Goal: Task Accomplishment & Management: Complete application form

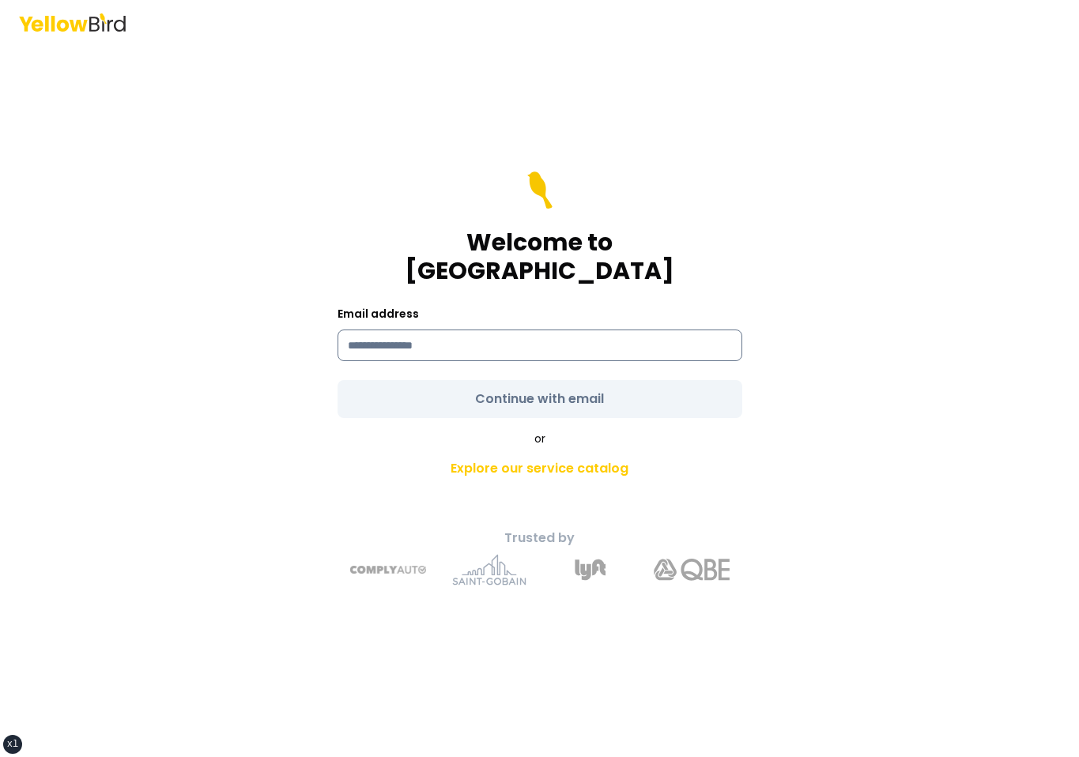
click at [402, 330] on input at bounding box center [540, 346] width 405 height 32
type input "**********"
click at [323, 368] on div "**********" at bounding box center [540, 400] width 582 height 395
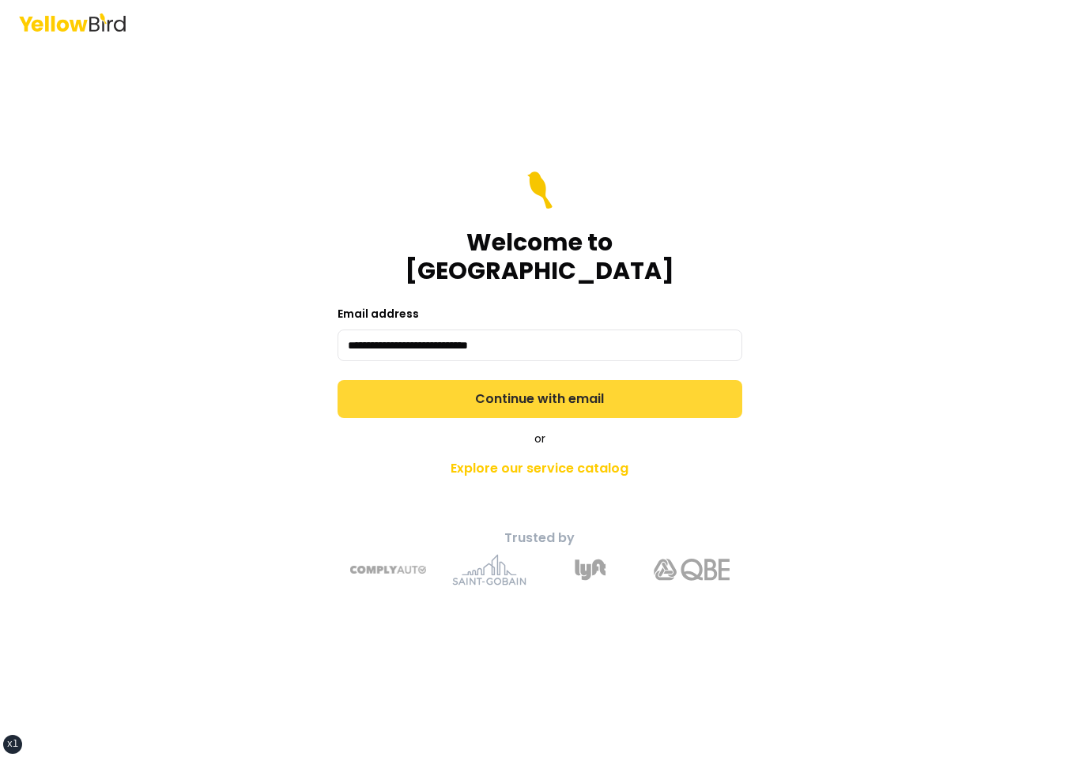
click at [406, 384] on button "Continue with email" at bounding box center [540, 399] width 405 height 38
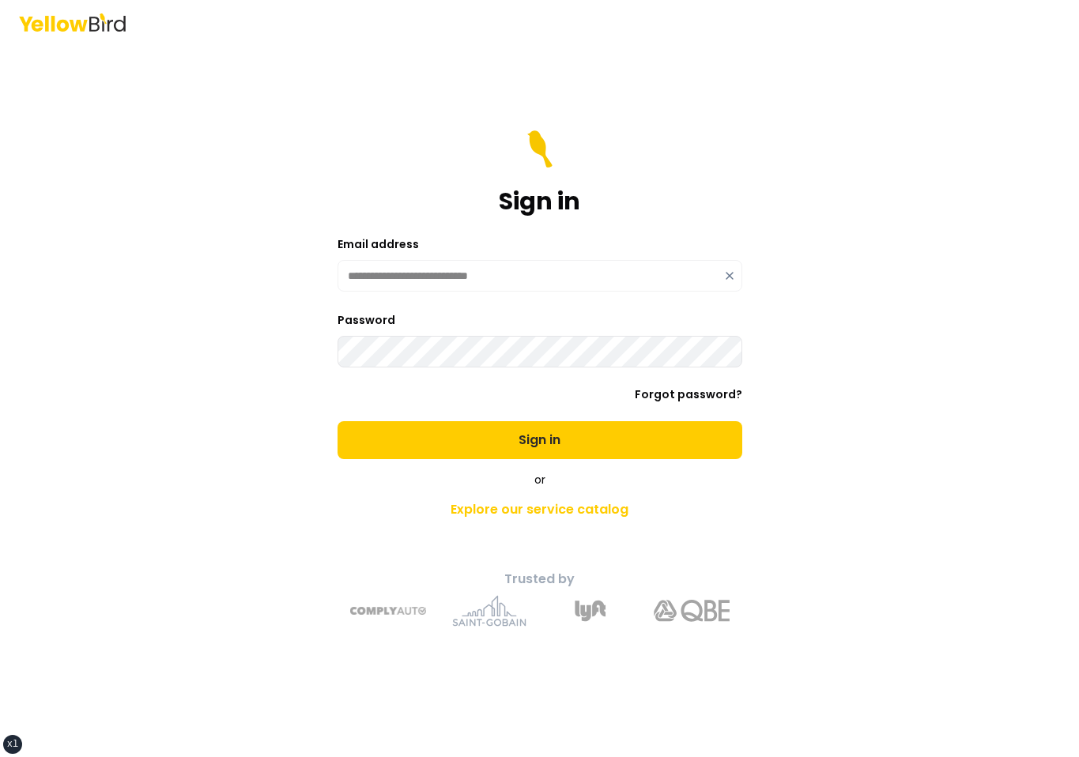
click at [338, 421] on button "Sign in" at bounding box center [540, 440] width 405 height 38
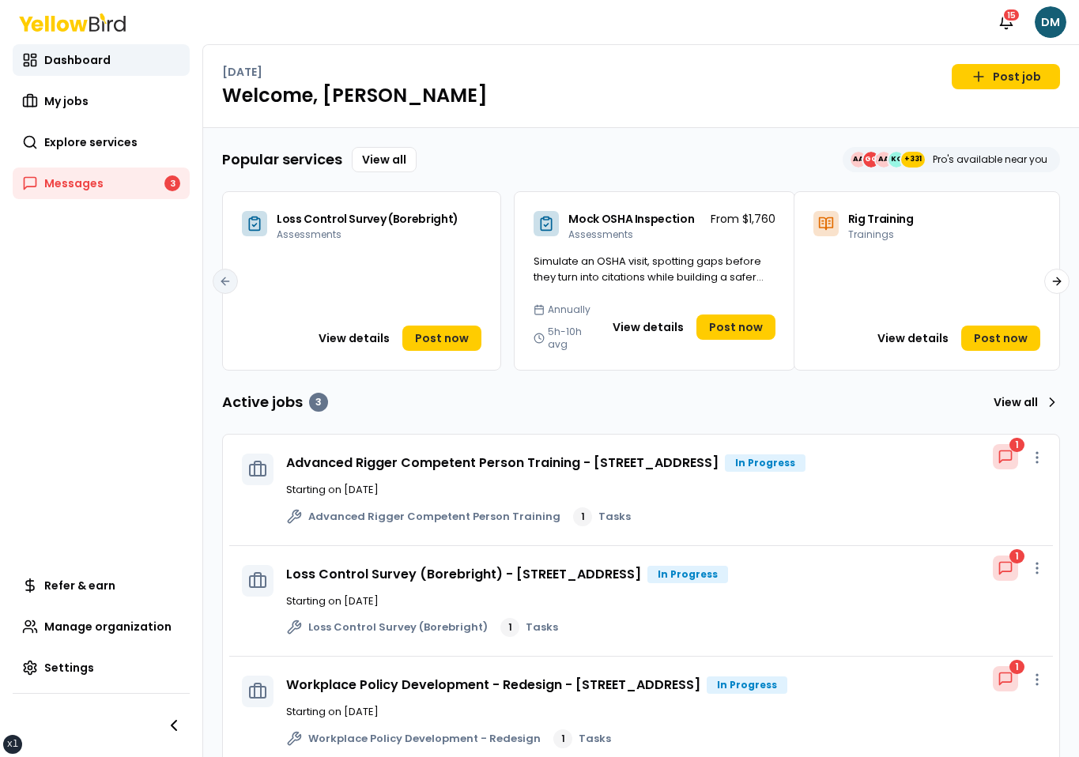
click at [690, 85] on h1 "Welcome, David" at bounding box center [641, 95] width 838 height 25
click at [977, 82] on icon at bounding box center [979, 77] width 16 height 16
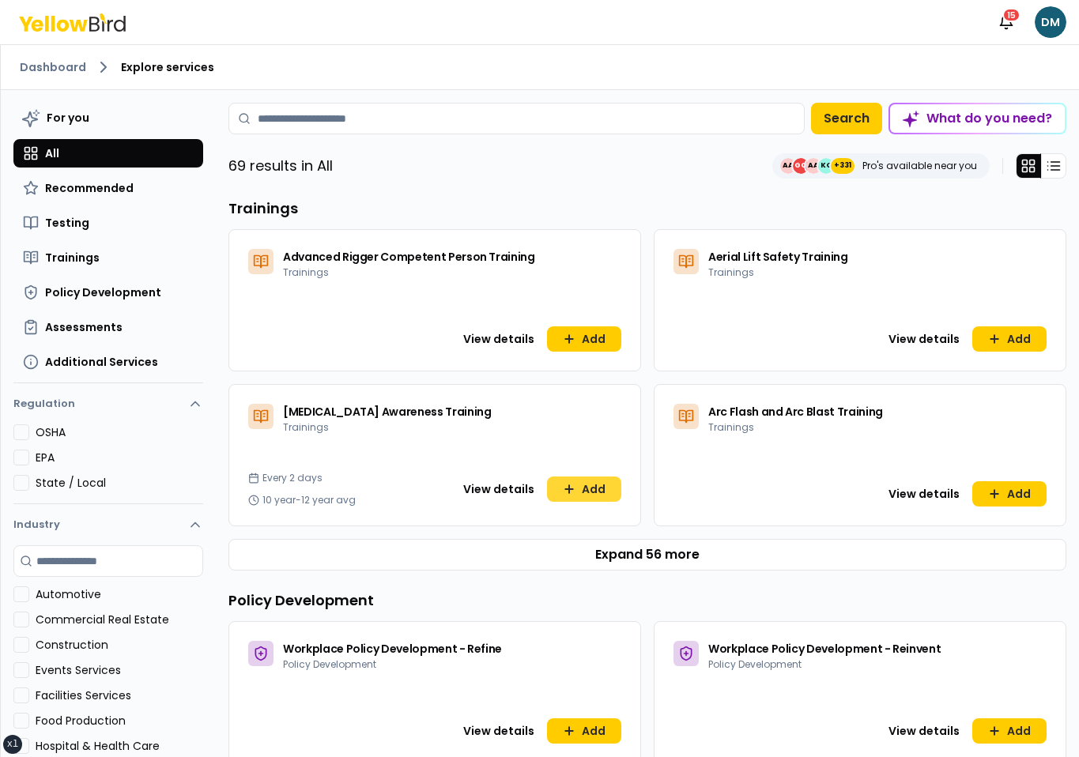
click at [574, 499] on button "Add" at bounding box center [584, 489] width 74 height 25
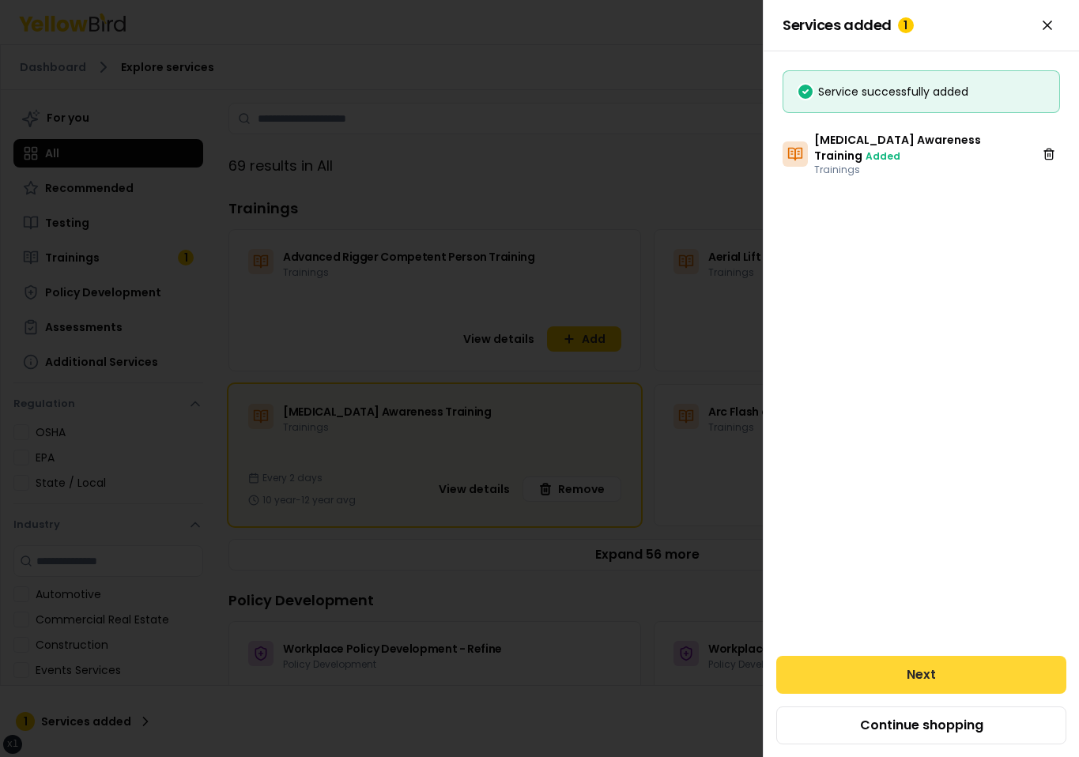
click at [817, 661] on button "Next" at bounding box center [921, 675] width 290 height 38
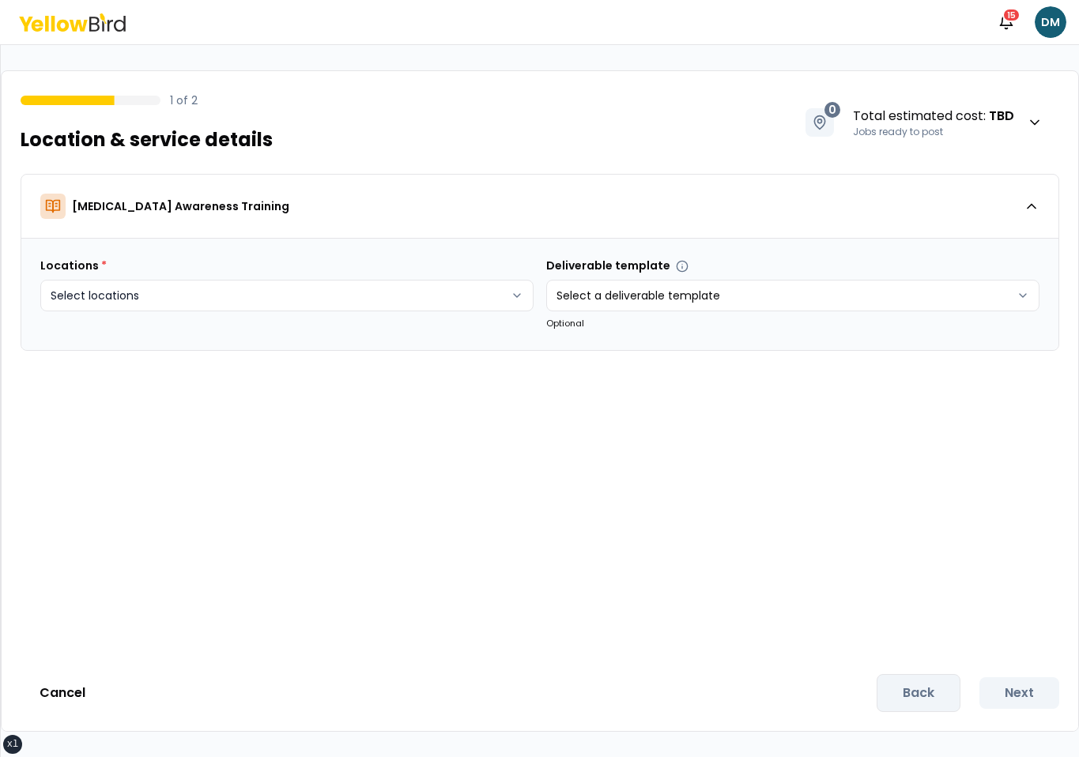
click at [458, 294] on html "xs sm md lg xl 2xl Notifications 15 DM 1 of 2 Location & service details 0 Tota…" at bounding box center [539, 378] width 1079 height 757
click at [388, 520] on html "xs sm md lg xl 2xl Notifications 15 DM 1 of 2 Location & service details 0 Tota…" at bounding box center [539, 378] width 1079 height 757
click at [508, 300] on html "xs sm md lg xl 2xl Notifications 15 DM 1 of 2 Location & service details 0 Tota…" at bounding box center [539, 378] width 1079 height 757
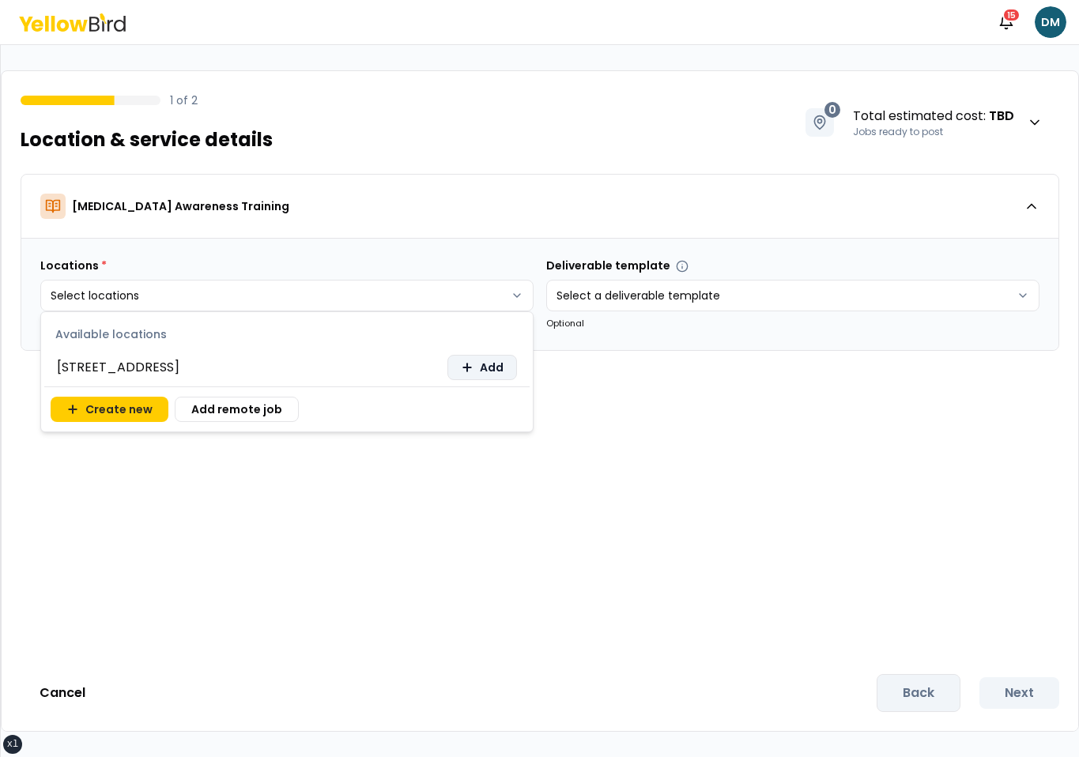
click at [467, 366] on icon at bounding box center [467, 367] width 0 height 7
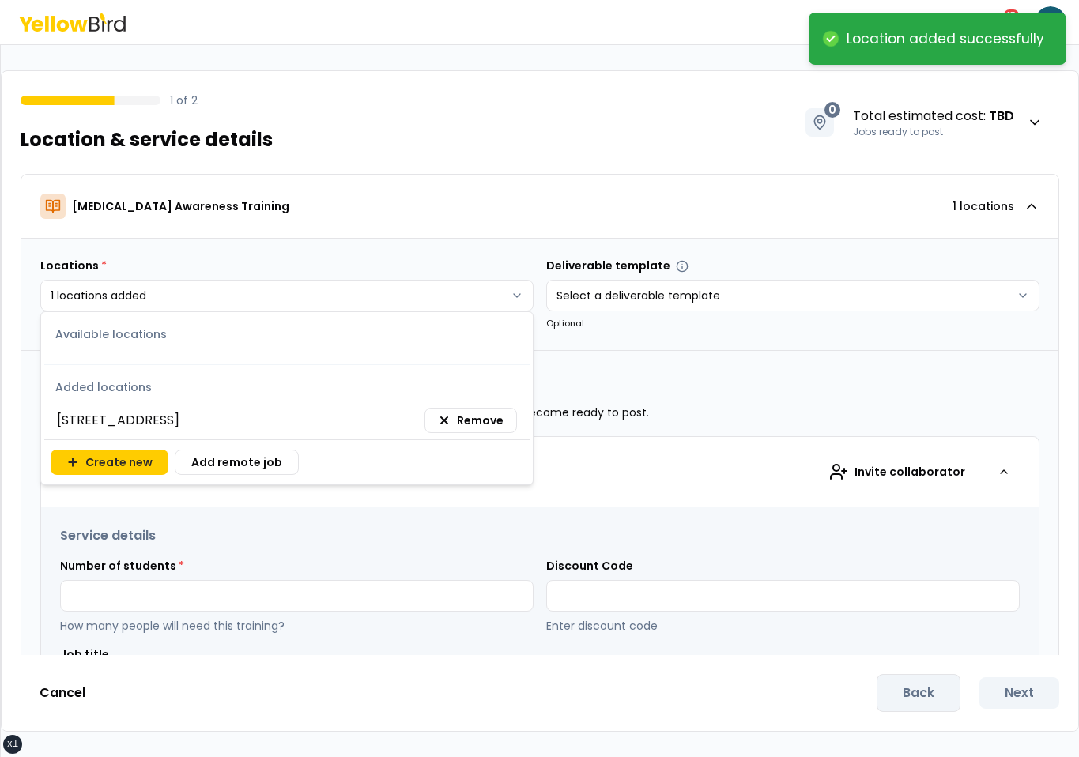
click at [432, 511] on html "**********" at bounding box center [539, 378] width 1079 height 757
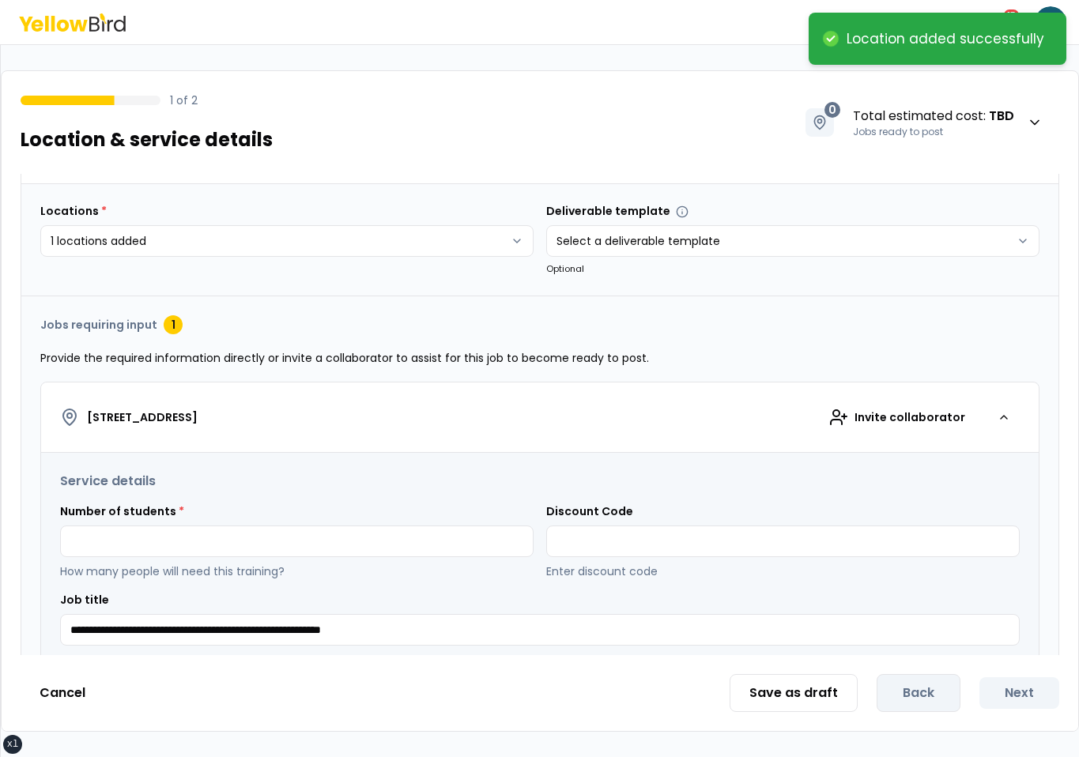
scroll to position [75, 0]
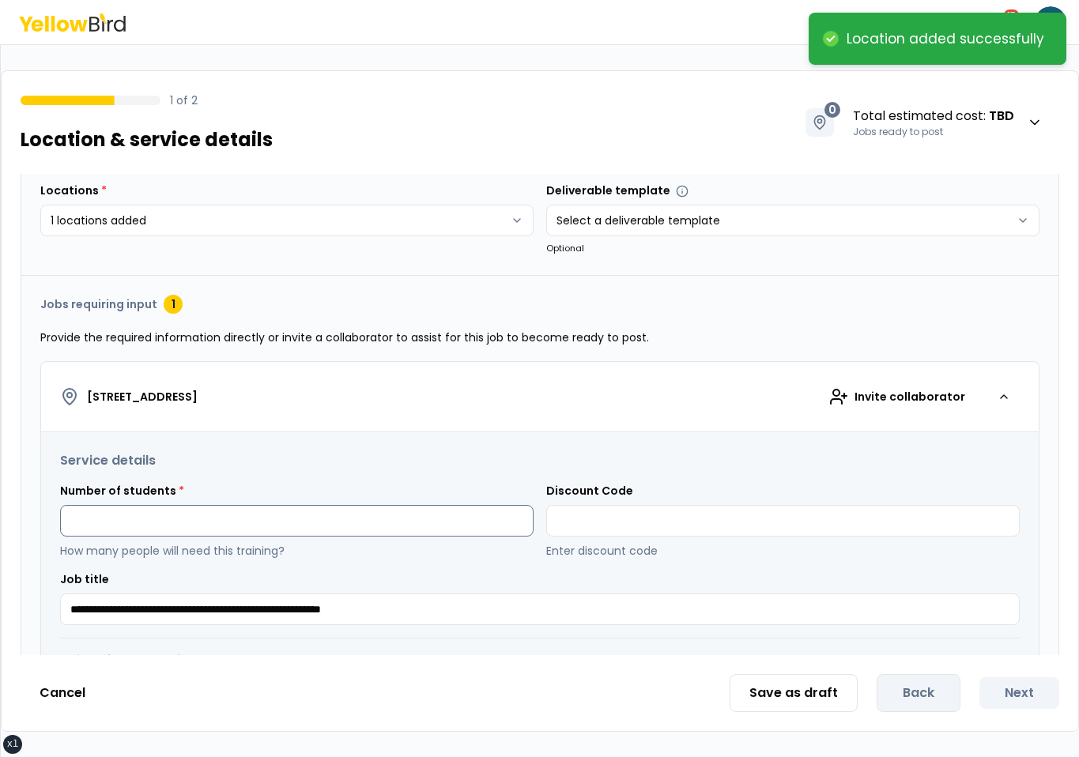
click at [186, 506] on input at bounding box center [297, 521] width 474 height 32
type input "*"
click at [294, 496] on div "Number of students * * How many people will need this training?" at bounding box center [297, 521] width 474 height 76
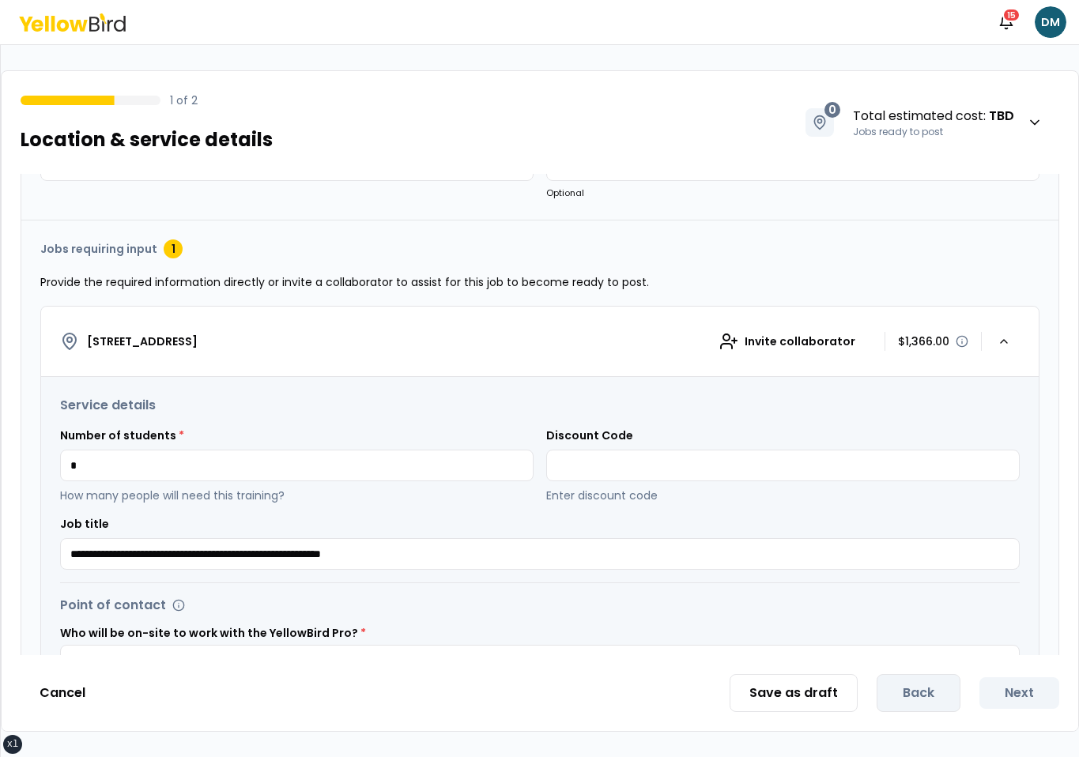
scroll to position [262, 0]
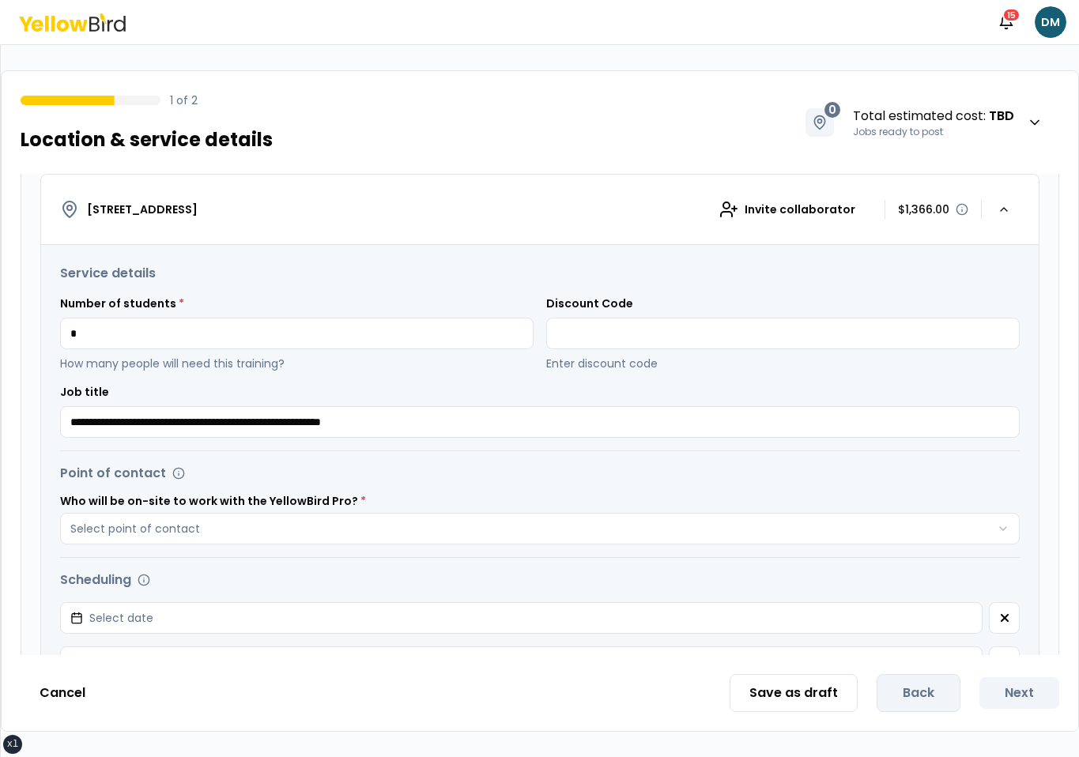
click at [481, 489] on div "Point of contact Who will be on-site to work with the YellowBird Pro? * Select …" at bounding box center [540, 504] width 960 height 81
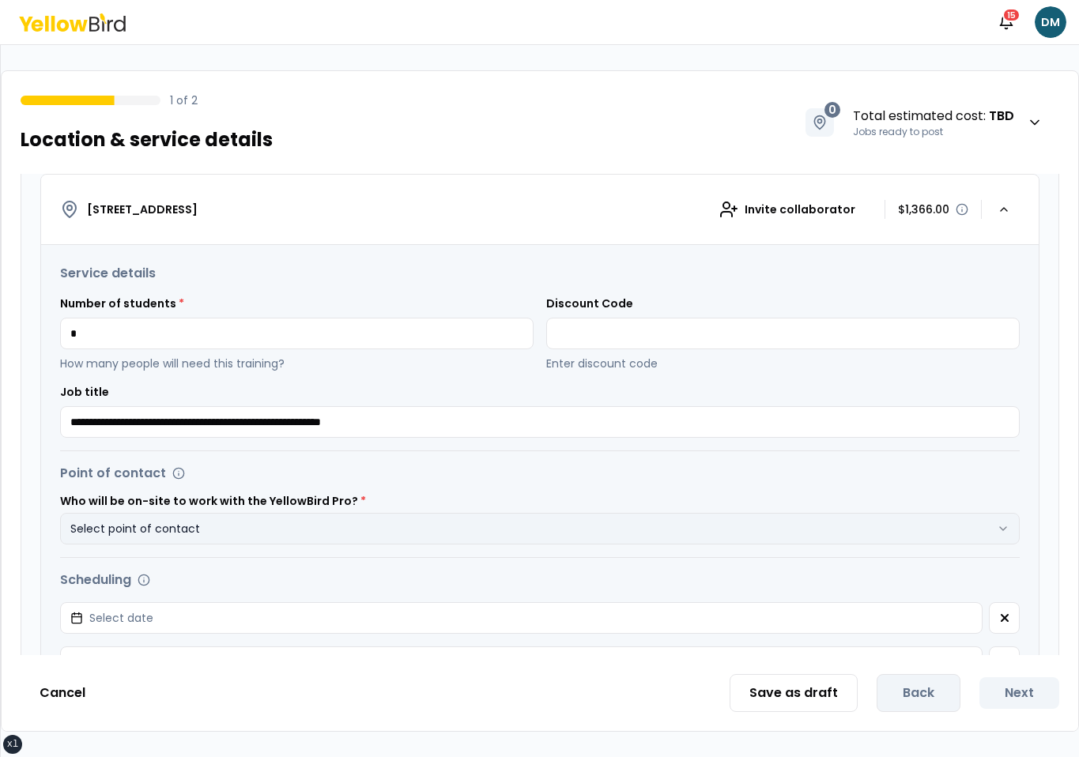
click at [442, 524] on button "Select point of contact" at bounding box center [540, 529] width 960 height 32
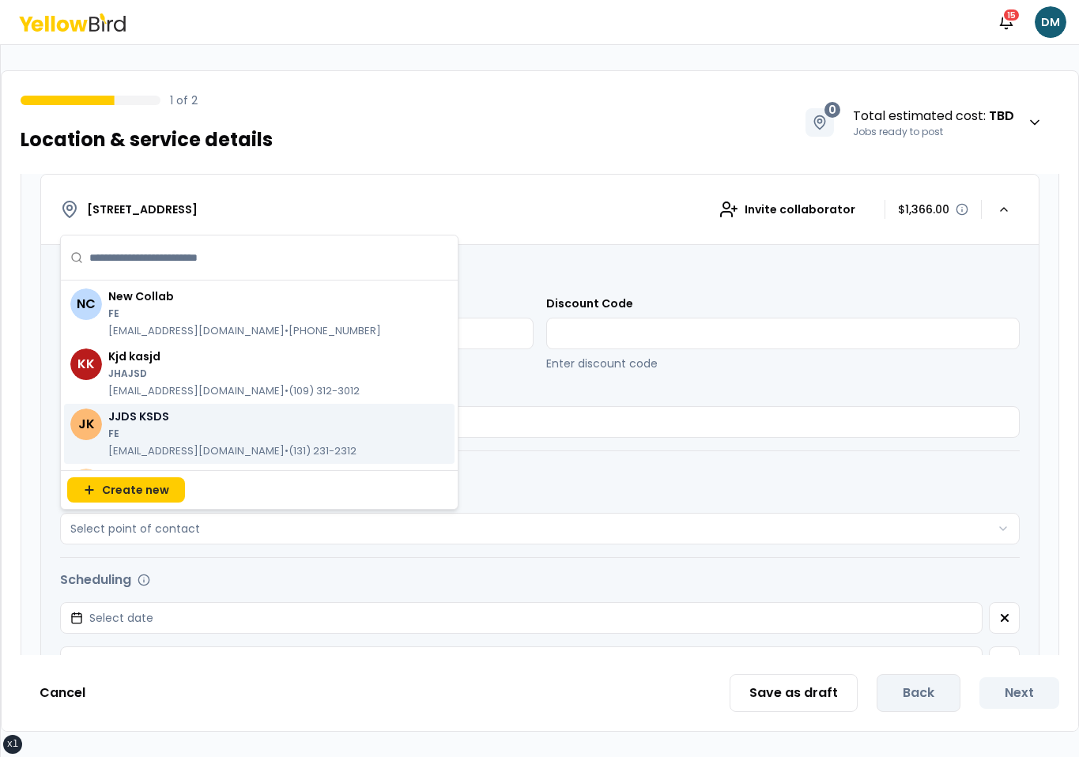
click at [283, 417] on p "JJDS KSDS" at bounding box center [232, 417] width 248 height 16
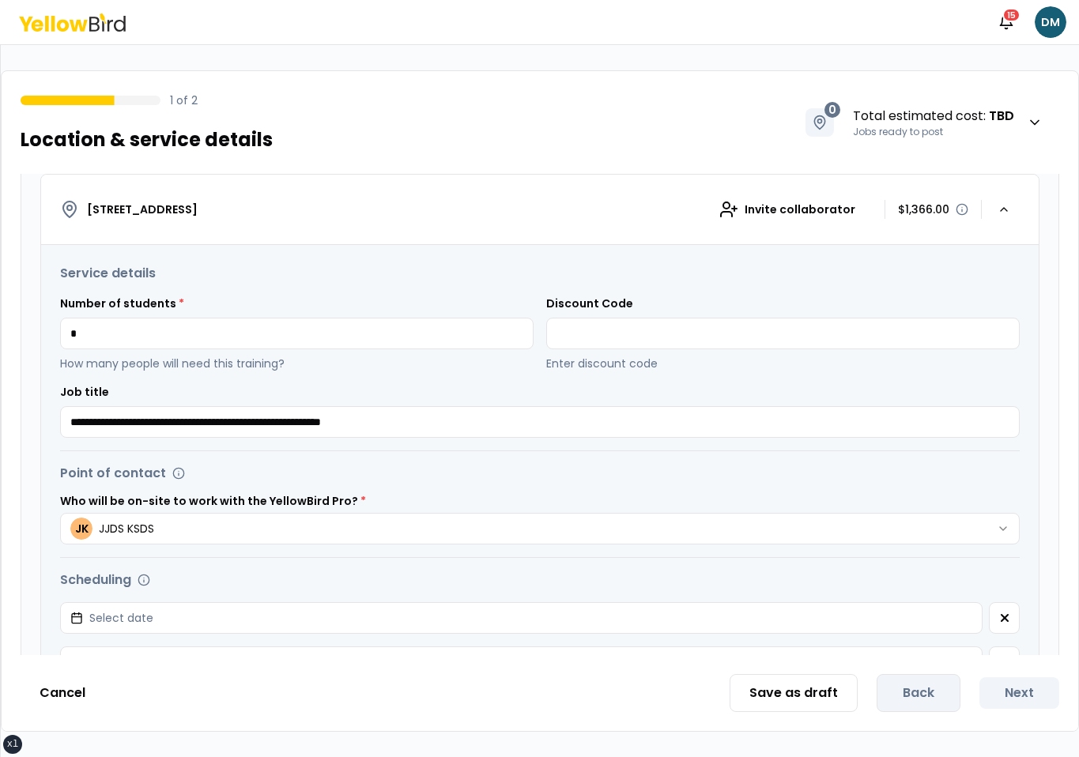
scroll to position [573, 0]
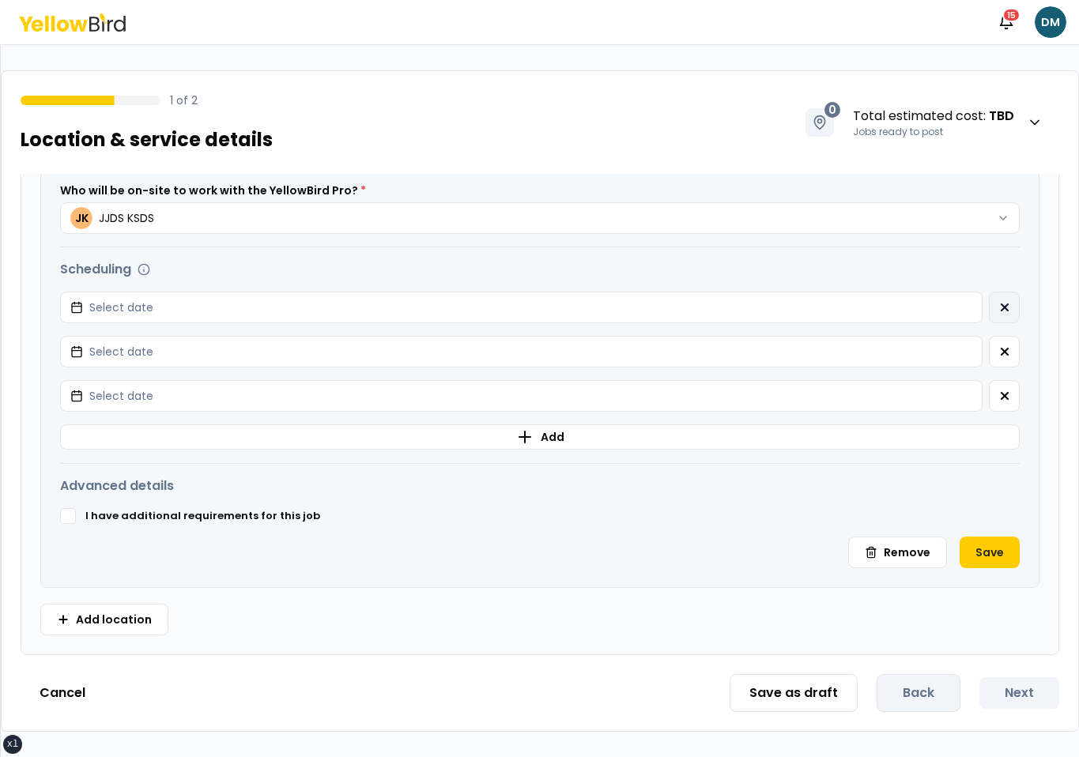
click at [998, 315] on button "button" at bounding box center [1004, 308] width 31 height 32
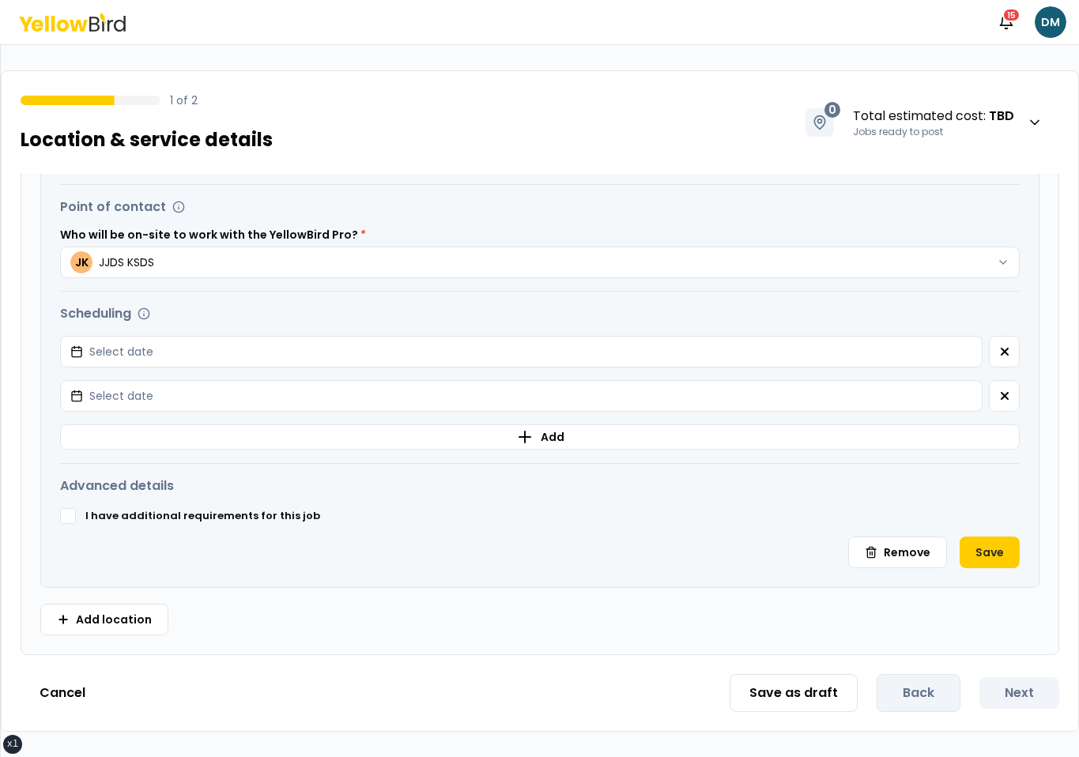
click at [998, 315] on div "Scheduling" at bounding box center [540, 313] width 960 height 19
click at [995, 349] on button "button" at bounding box center [1004, 352] width 31 height 32
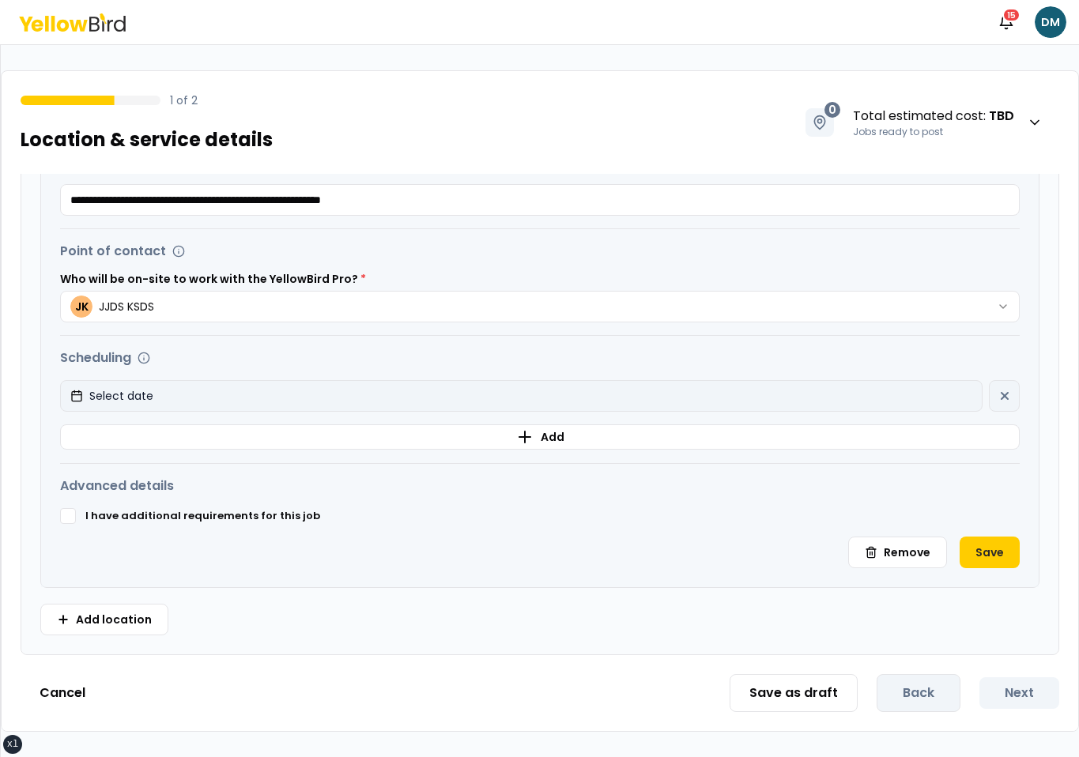
click at [864, 382] on button "Select date" at bounding box center [521, 396] width 923 height 32
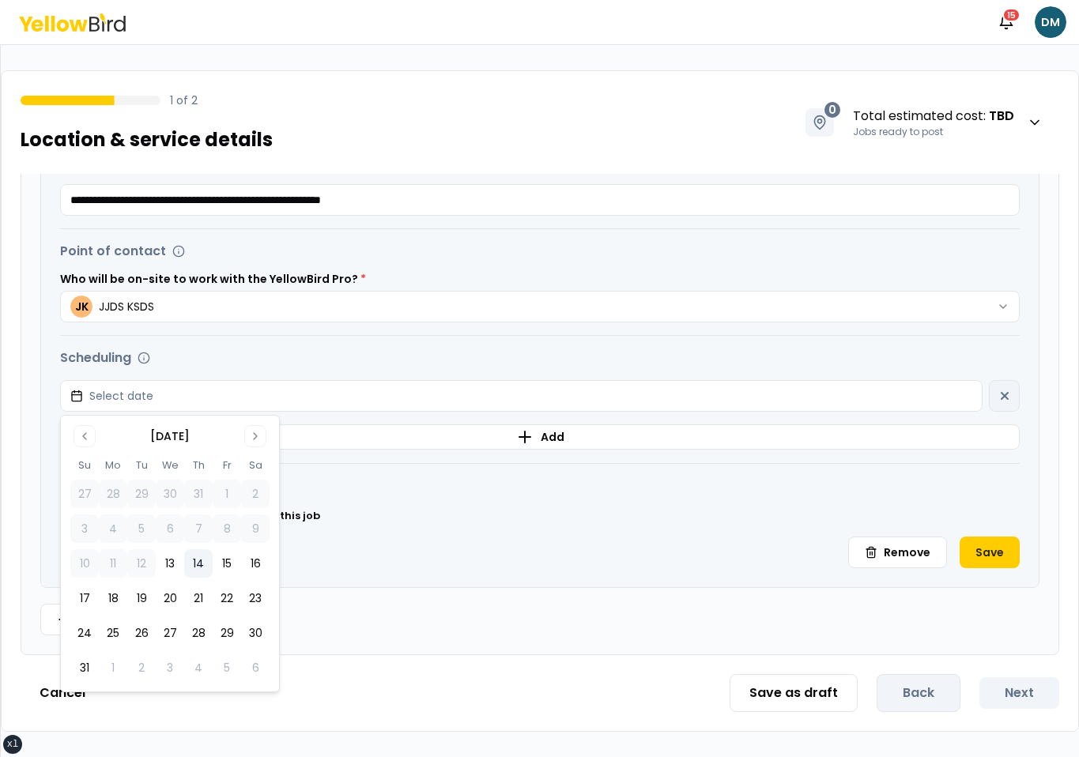
click at [194, 576] on button "14" at bounding box center [198, 563] width 28 height 28
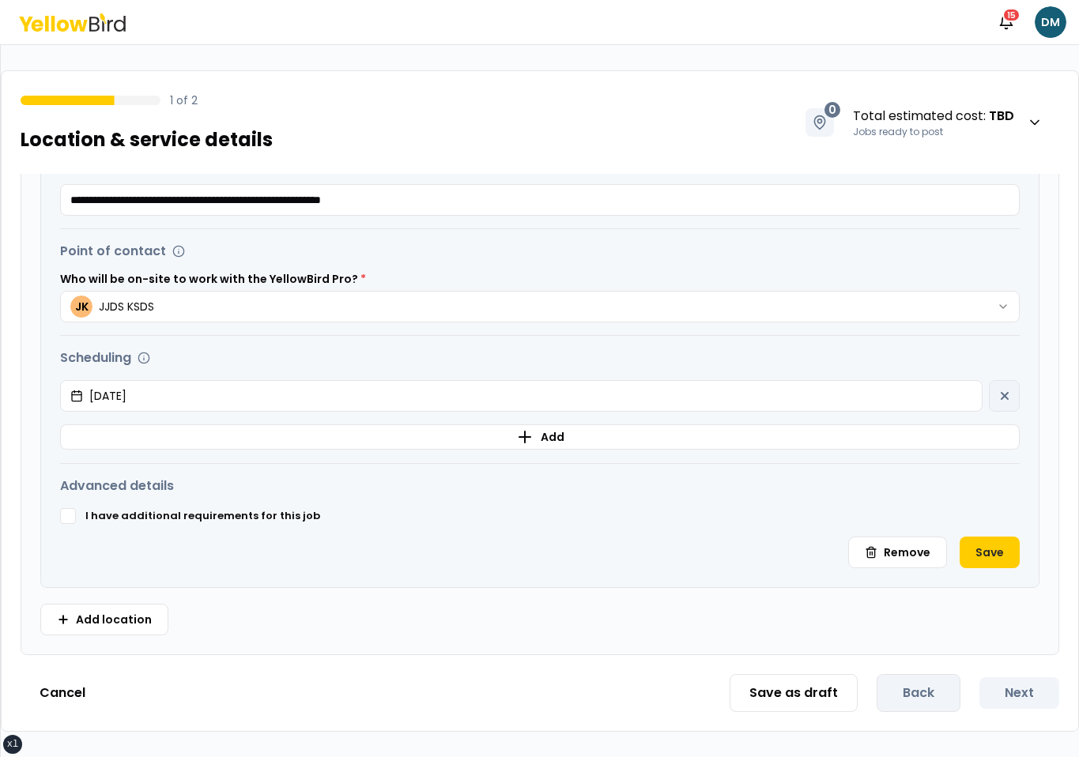
click at [489, 515] on div "I have additional requirements for this job" at bounding box center [540, 516] width 960 height 16
click at [976, 557] on button "Save" at bounding box center [990, 553] width 60 height 32
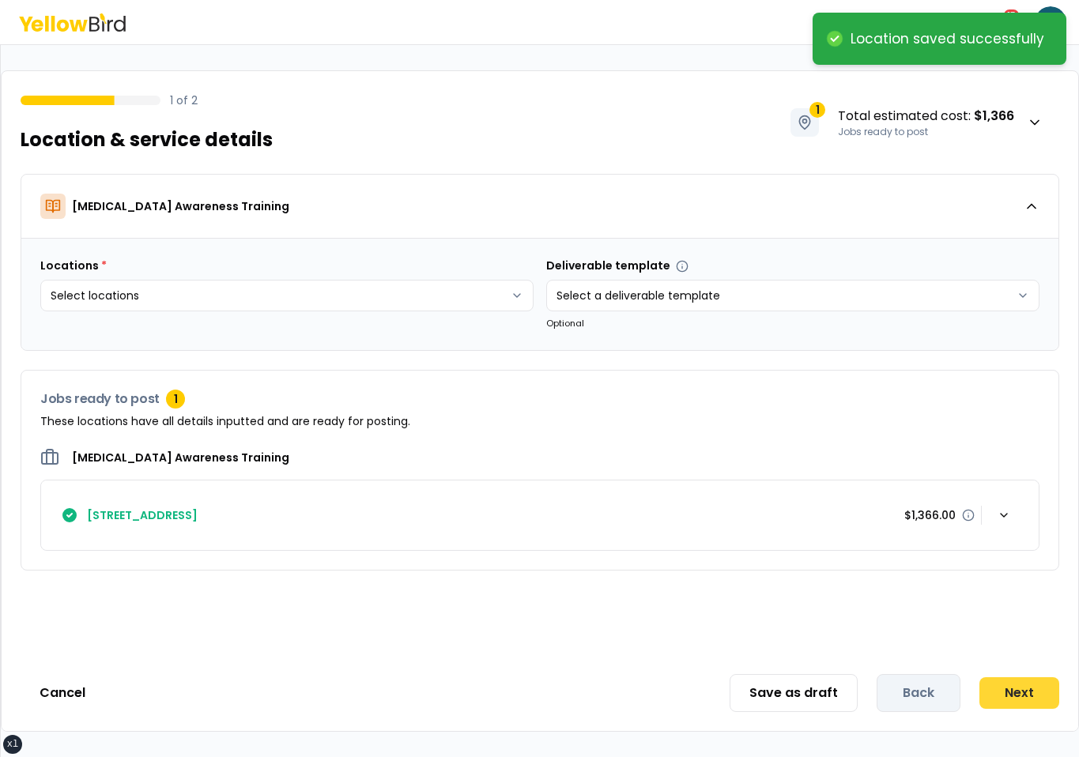
click at [988, 689] on button "Next" at bounding box center [1019, 693] width 80 height 32
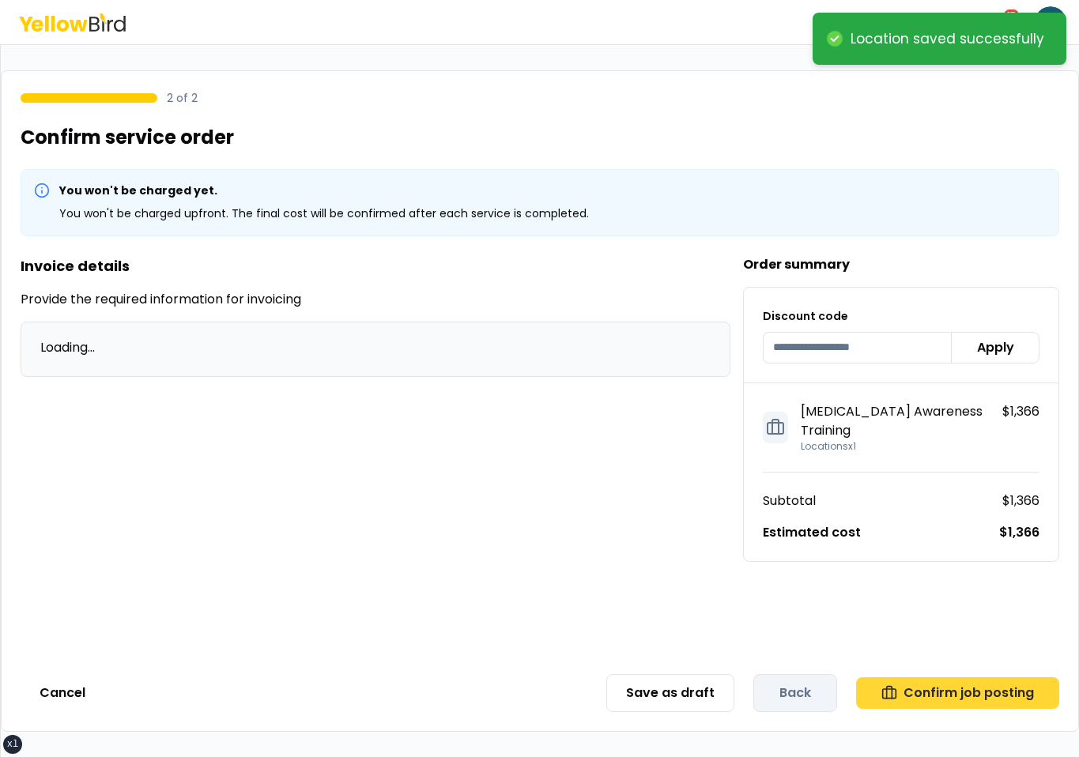
click at [975, 692] on button "Confirm job posting" at bounding box center [957, 693] width 203 height 32
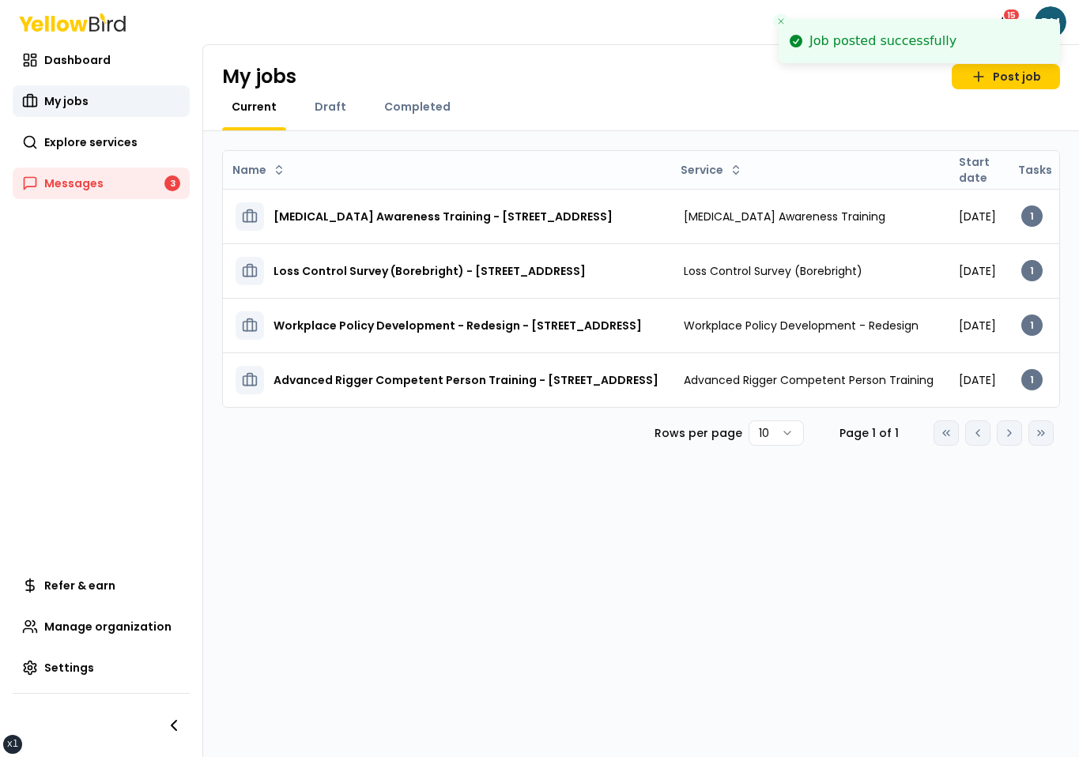
click at [784, 21] on icon "Close toast" at bounding box center [780, 21] width 9 height 9
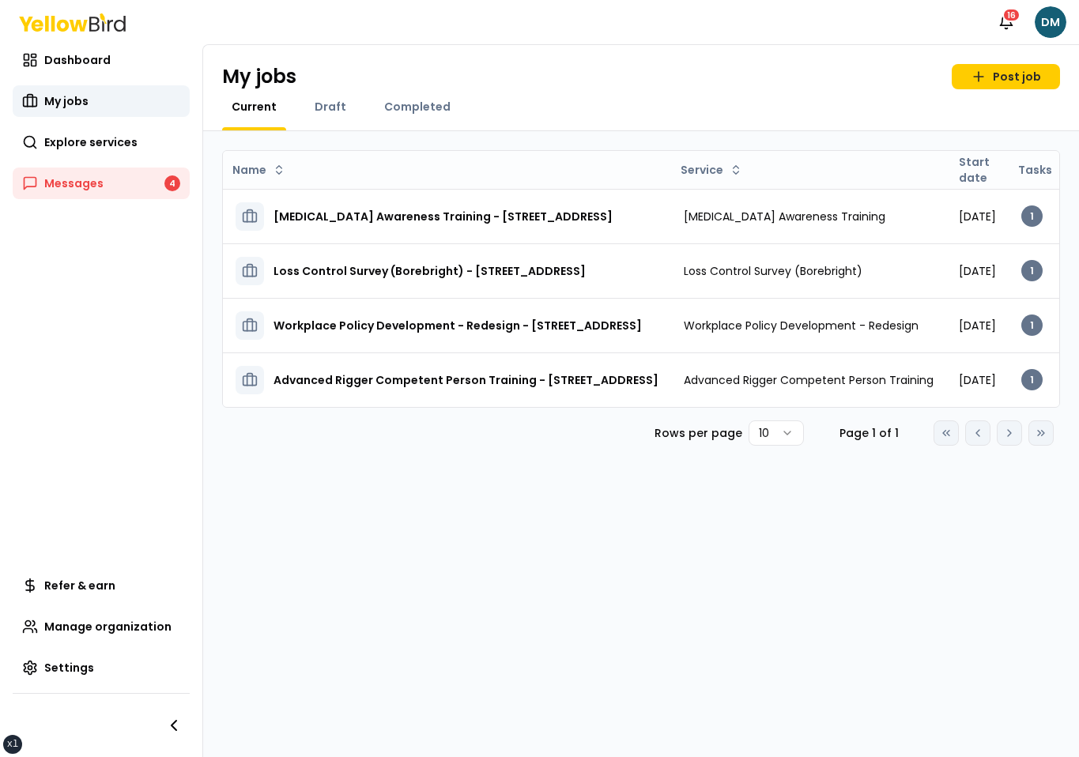
click at [670, 99] on div "Current Draft Completed" at bounding box center [641, 115] width 838 height 32
click at [1004, 86] on link "Post job" at bounding box center [1006, 76] width 108 height 25
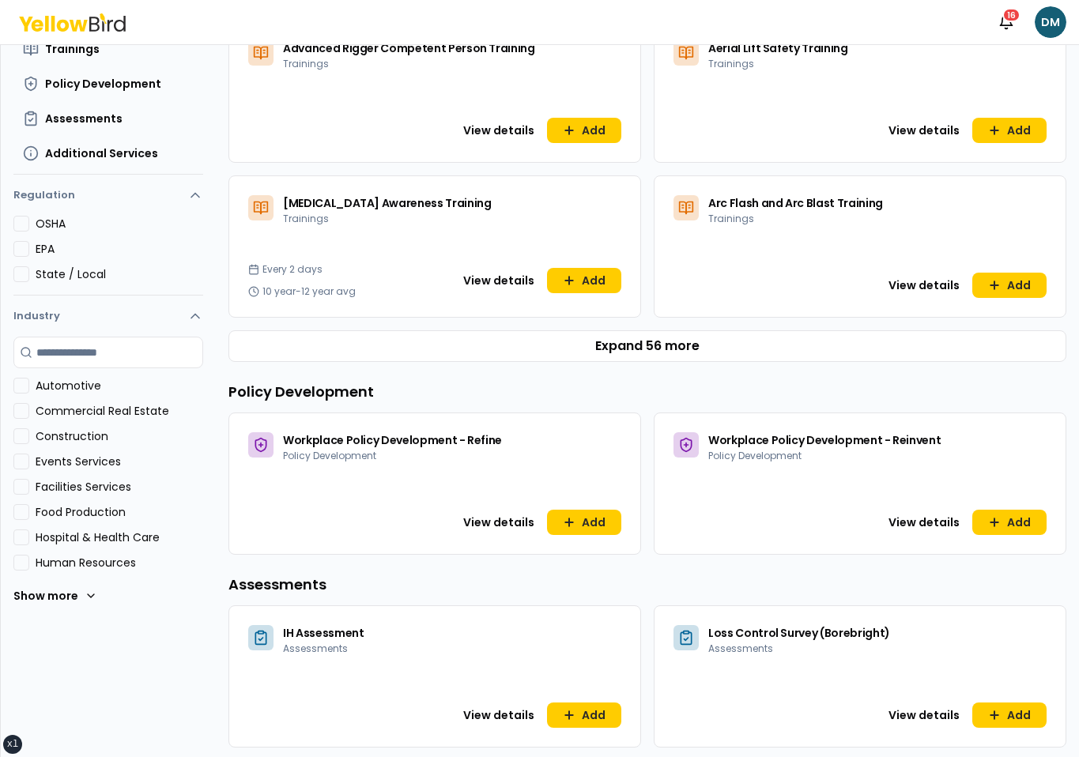
scroll to position [234, 0]
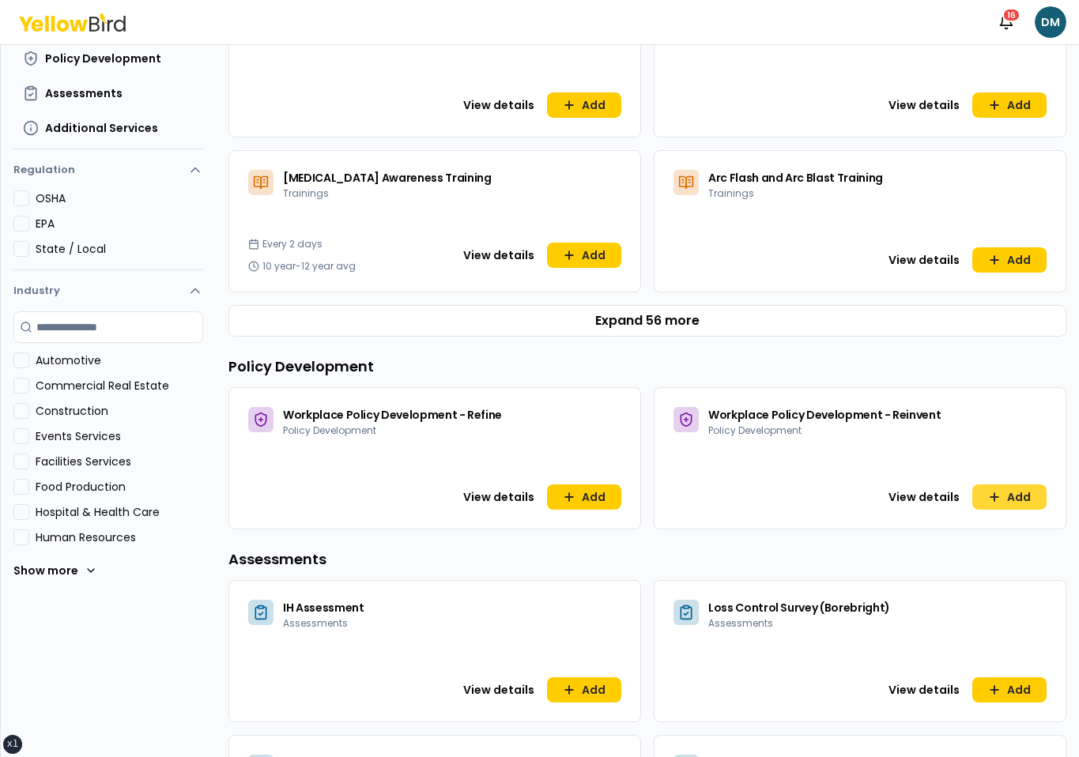
click at [1025, 496] on button "Add" at bounding box center [1009, 497] width 74 height 25
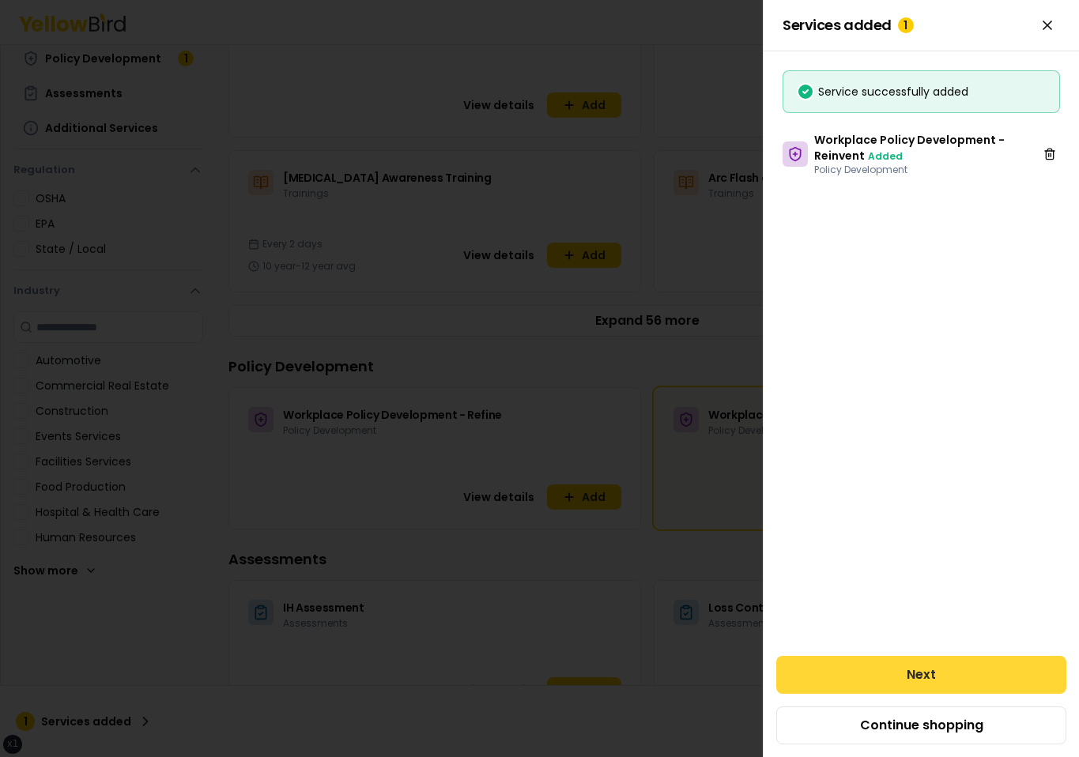
click at [918, 672] on button "Next" at bounding box center [921, 675] width 290 height 38
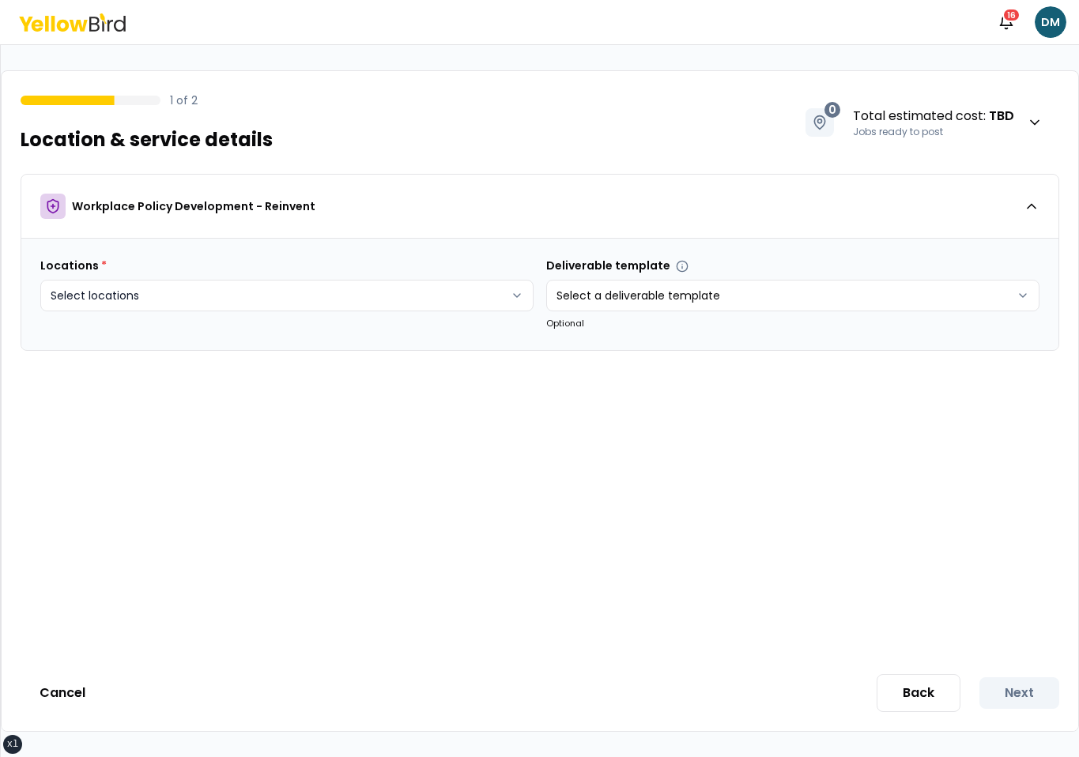
click at [316, 292] on html "xs sm md lg xl 2xl Notifications 16 DM 1 of 2 Location & service details 0 Tota…" at bounding box center [539, 378] width 1079 height 757
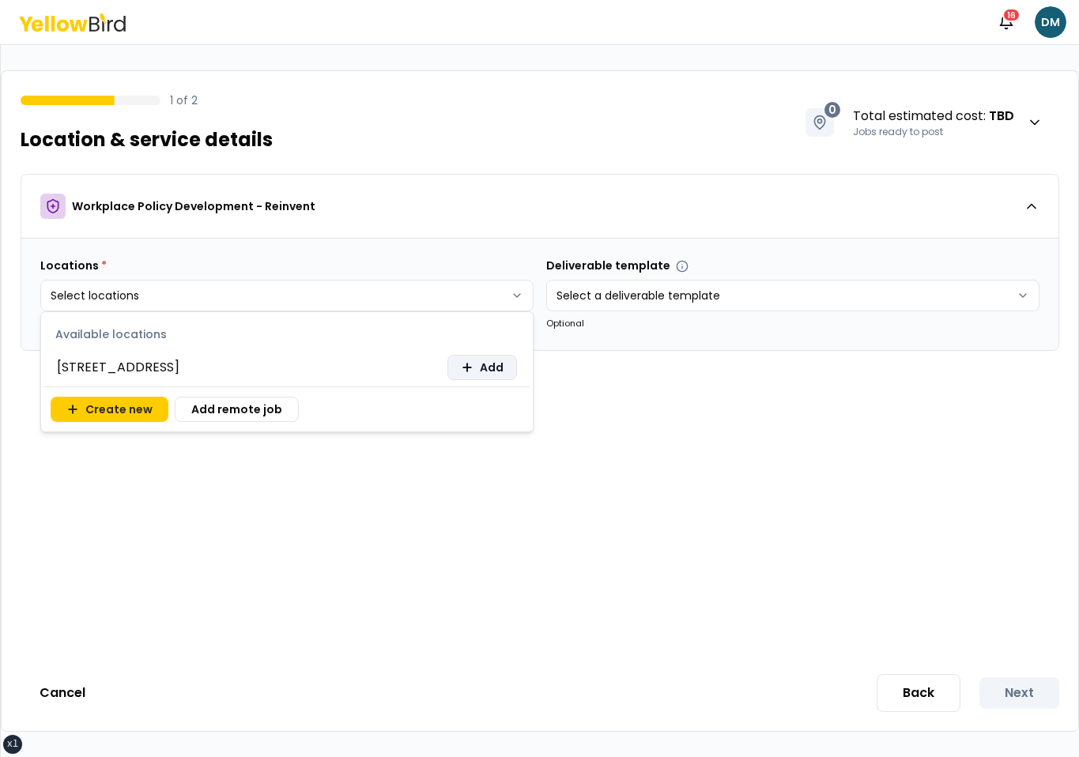
click at [470, 373] on icon at bounding box center [467, 367] width 13 height 13
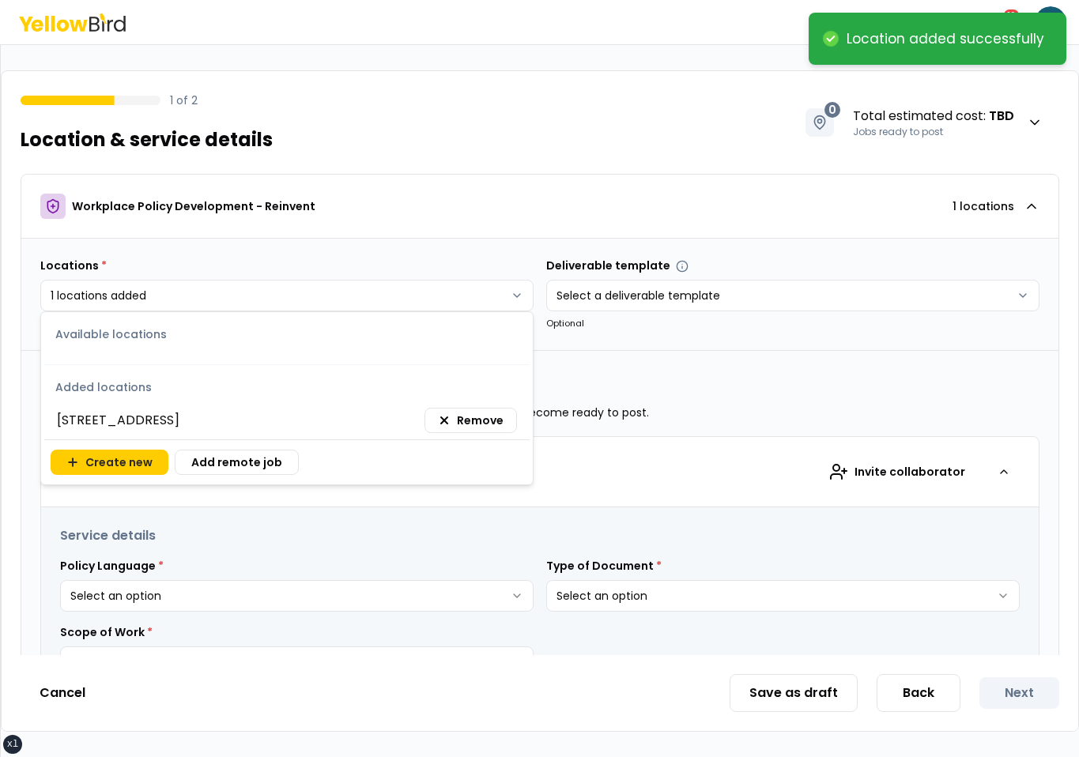
click at [228, 579] on html "**********" at bounding box center [539, 378] width 1079 height 757
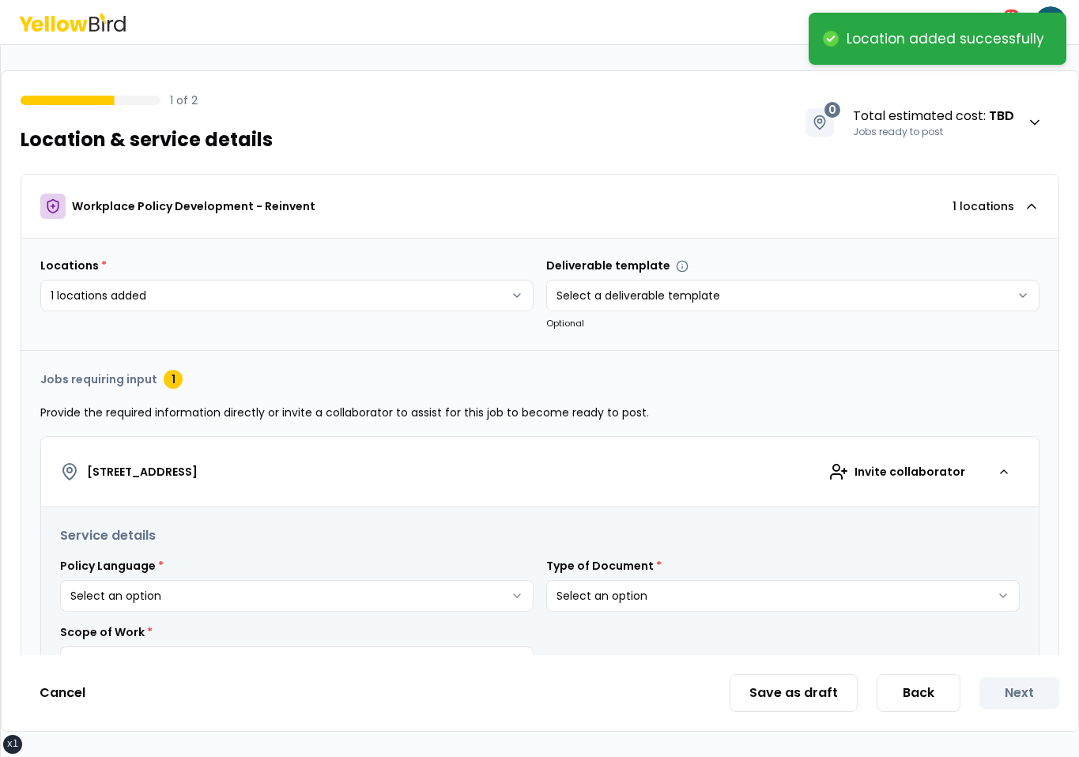
click at [225, 583] on html "**********" at bounding box center [539, 378] width 1079 height 757
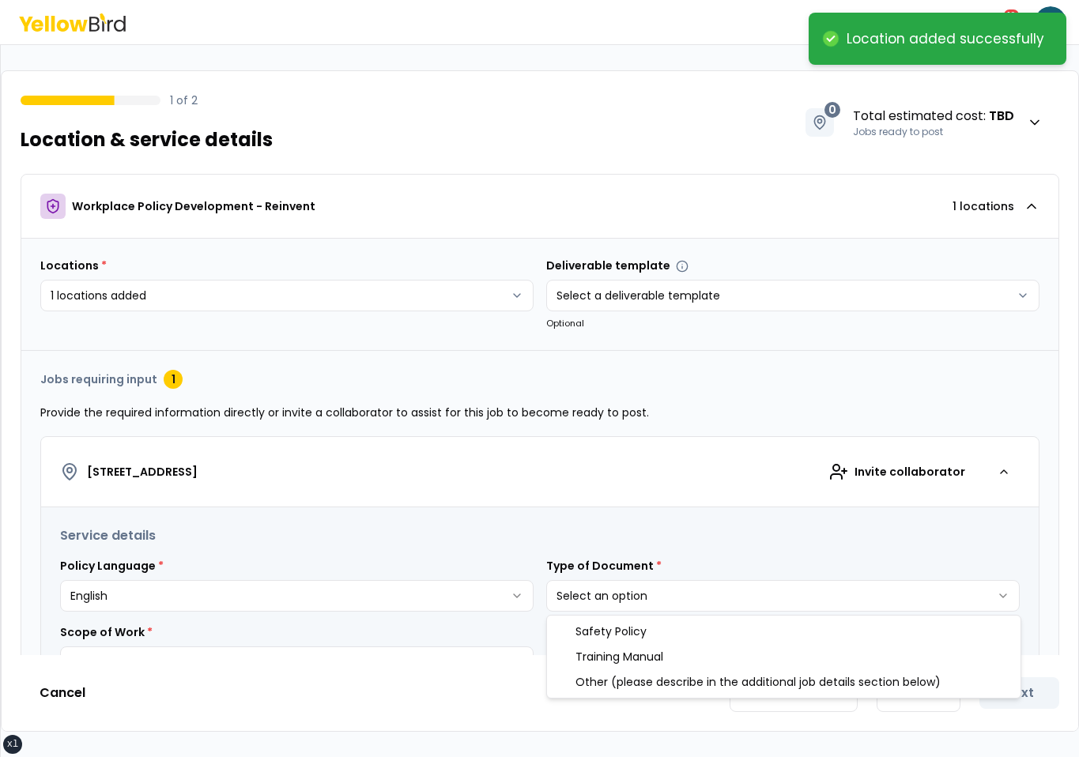
click at [624, 590] on html "**********" at bounding box center [539, 378] width 1079 height 757
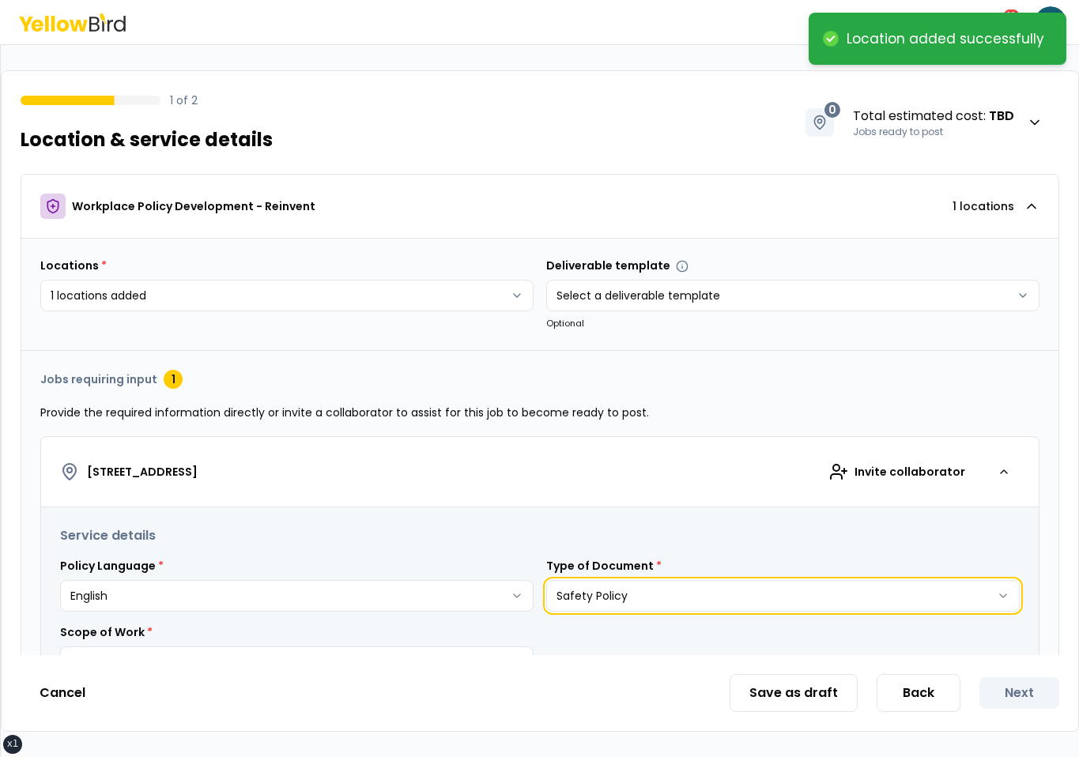
scroll to position [189, 0]
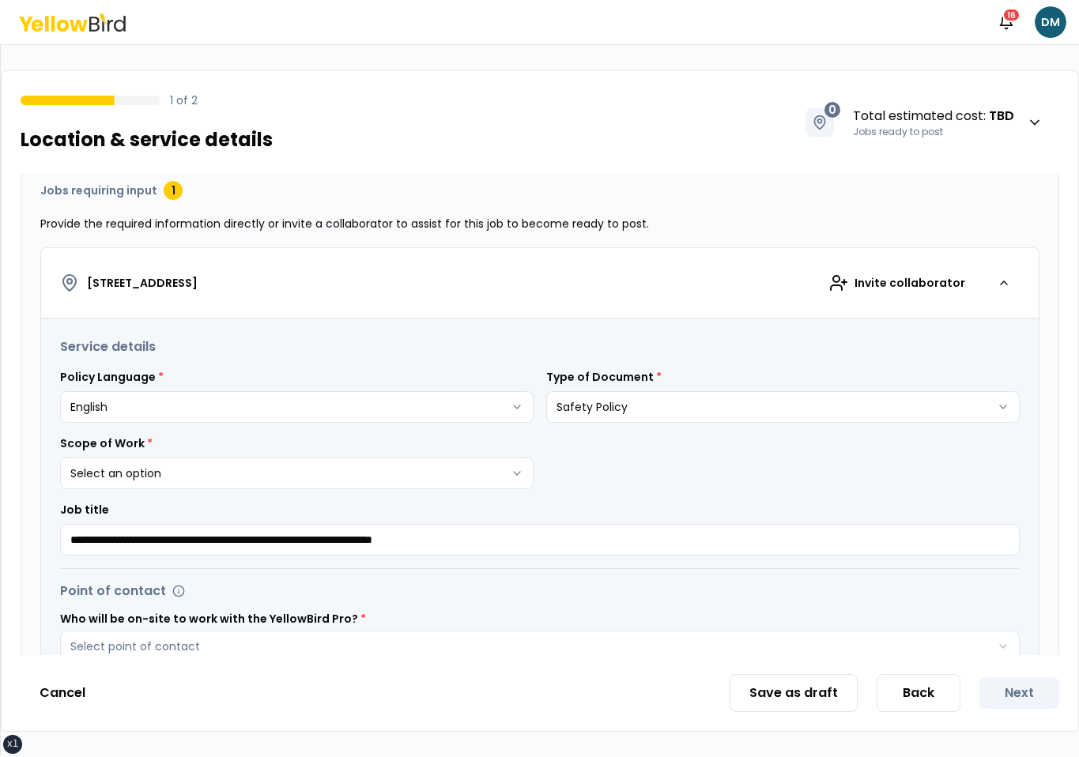
click at [259, 450] on div "**********" at bounding box center [297, 463] width 474 height 54
click at [228, 476] on html "**********" at bounding box center [539, 378] width 1079 height 757
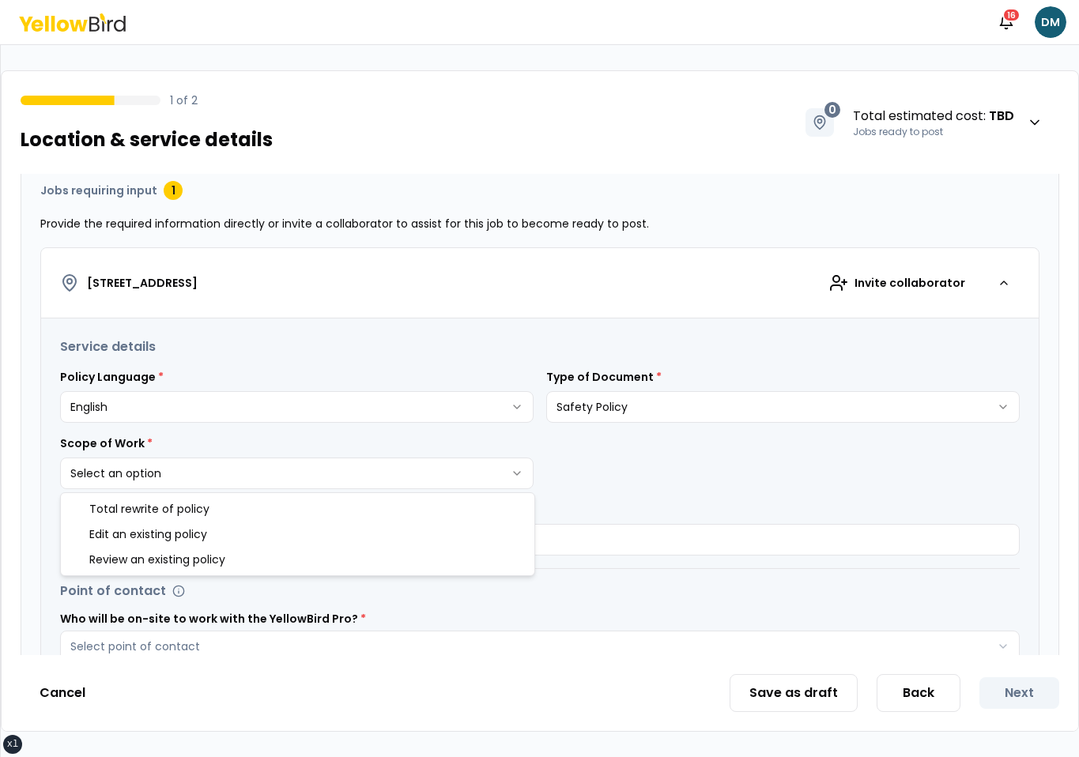
select select "*"
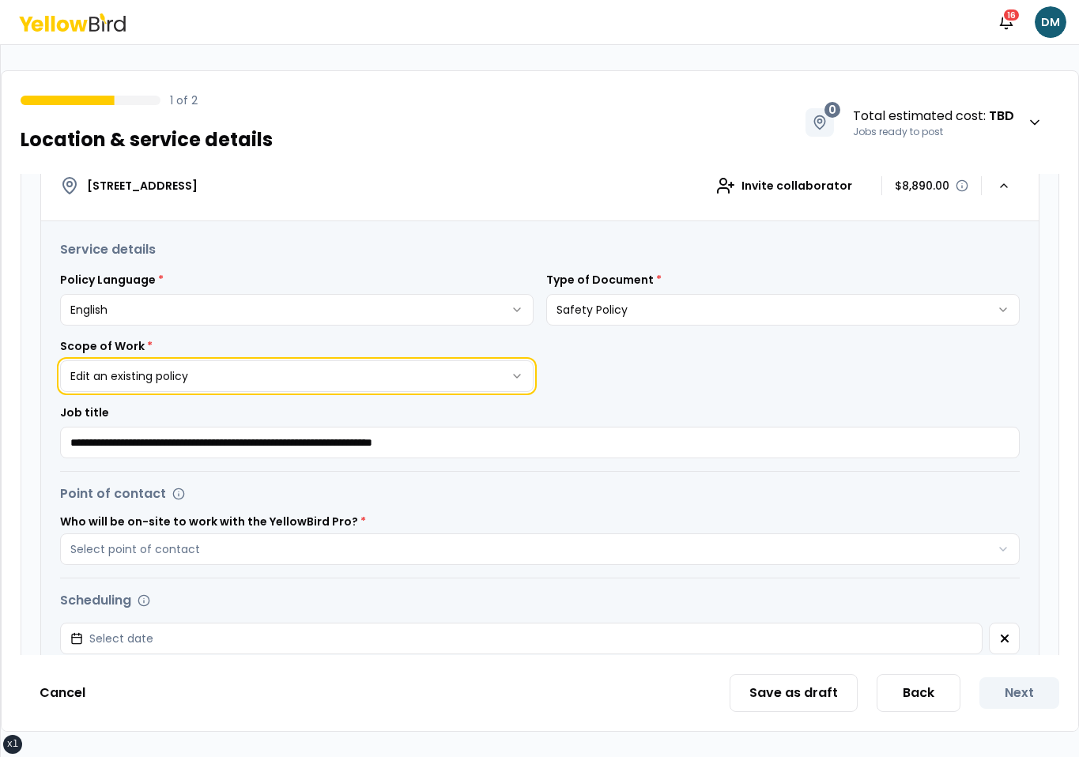
scroll to position [481, 0]
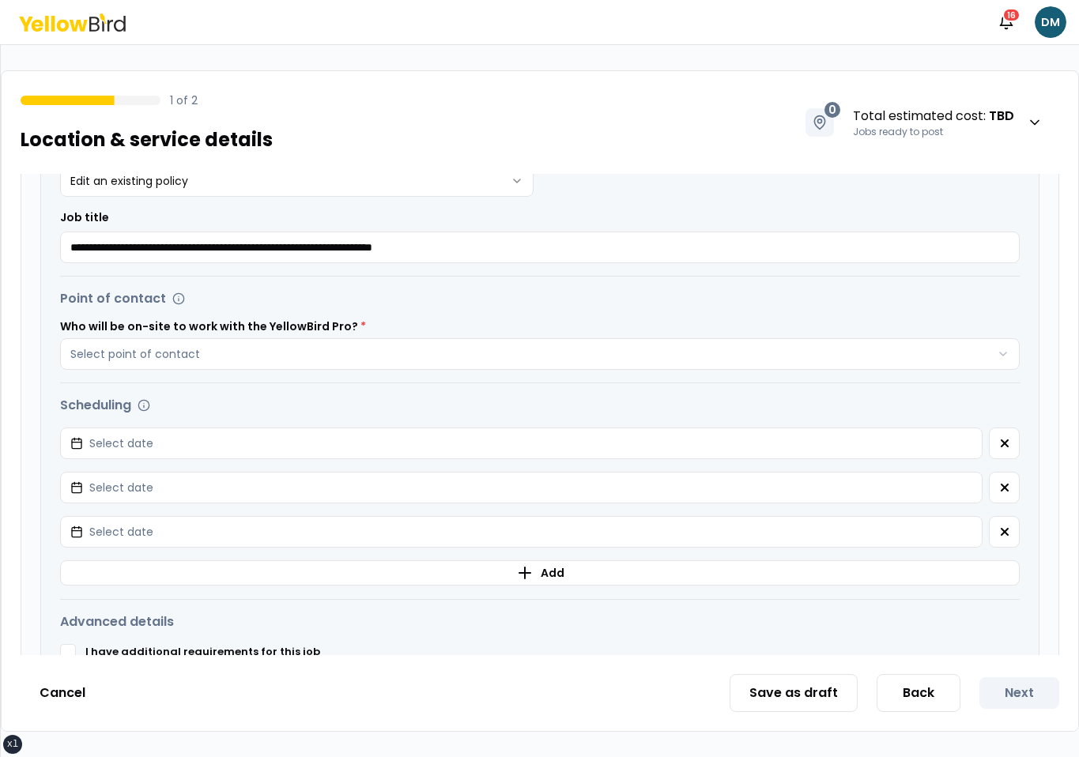
click at [1002, 464] on div "Scheduling Potential start dates Select date Potential start dates Select date …" at bounding box center [540, 491] width 960 height 191
click at [1002, 451] on button "button" at bounding box center [1004, 444] width 31 height 32
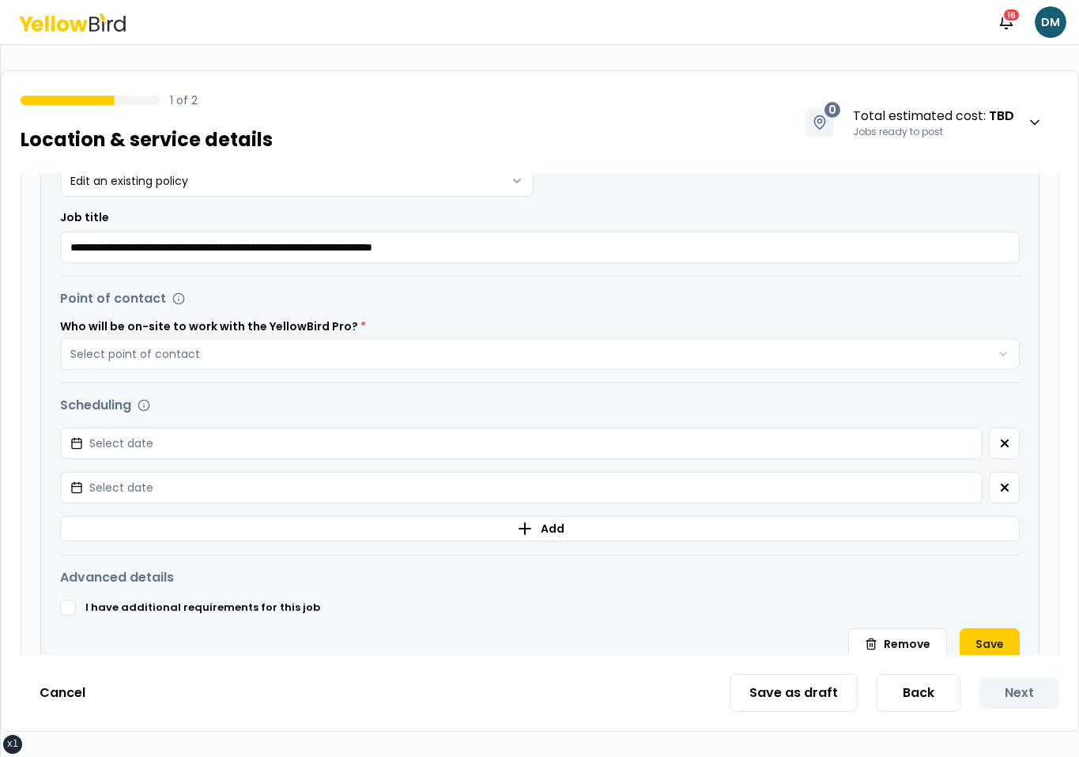
click at [1002, 451] on button "button" at bounding box center [1004, 444] width 31 height 32
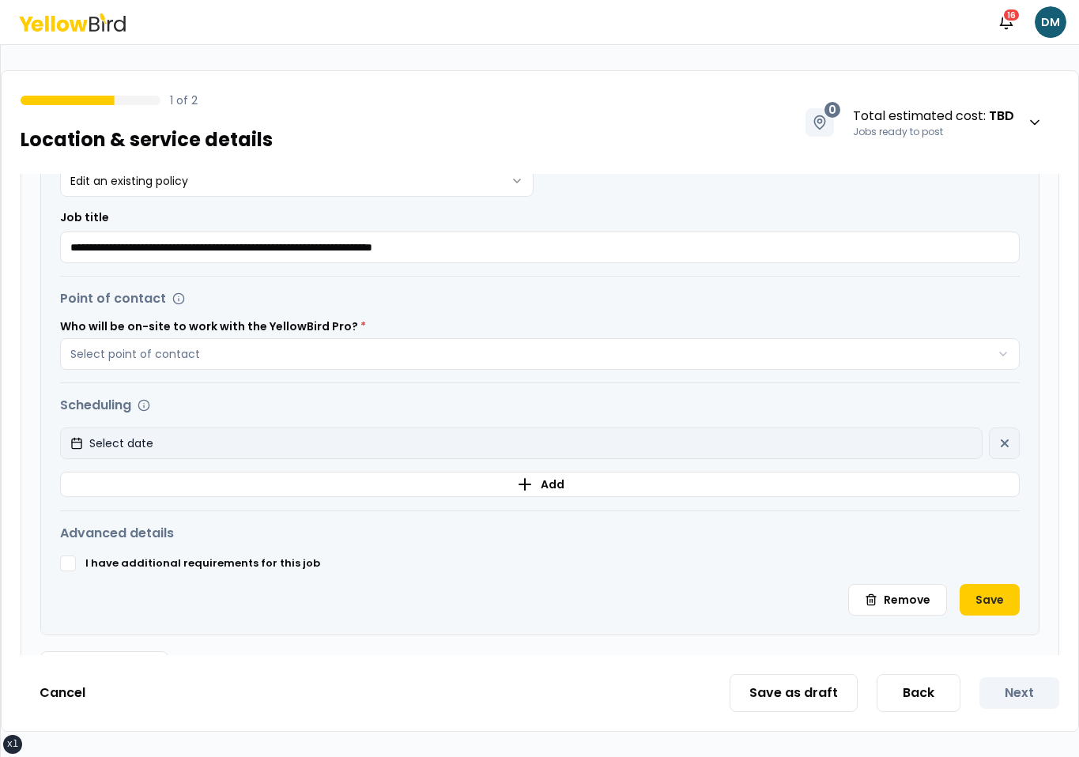
click at [940, 452] on button "Select date" at bounding box center [521, 444] width 923 height 32
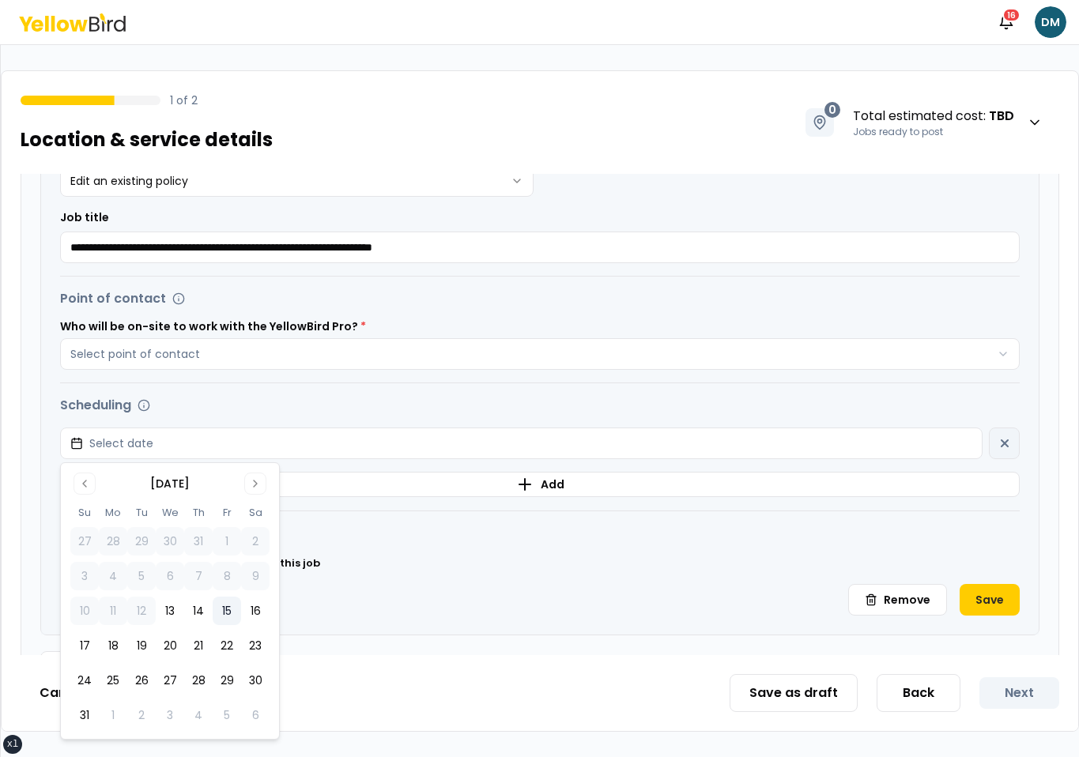
click at [224, 615] on button "15" at bounding box center [227, 611] width 28 height 28
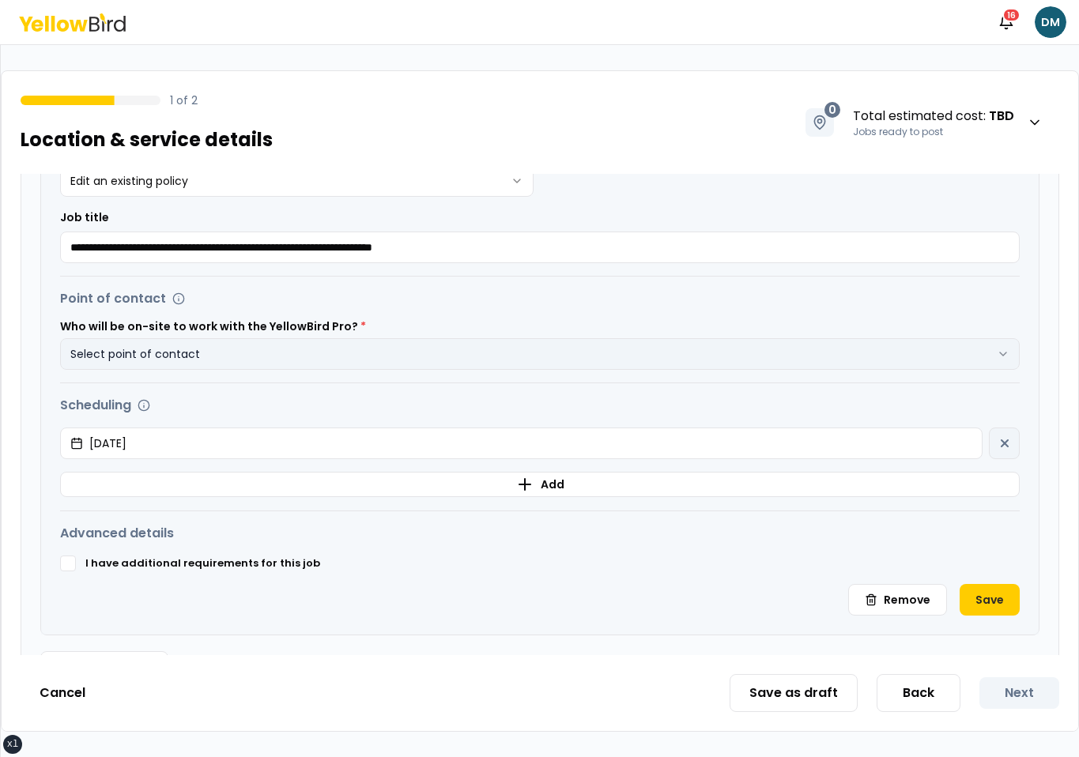
click at [564, 340] on button "Select point of contact" at bounding box center [540, 354] width 960 height 32
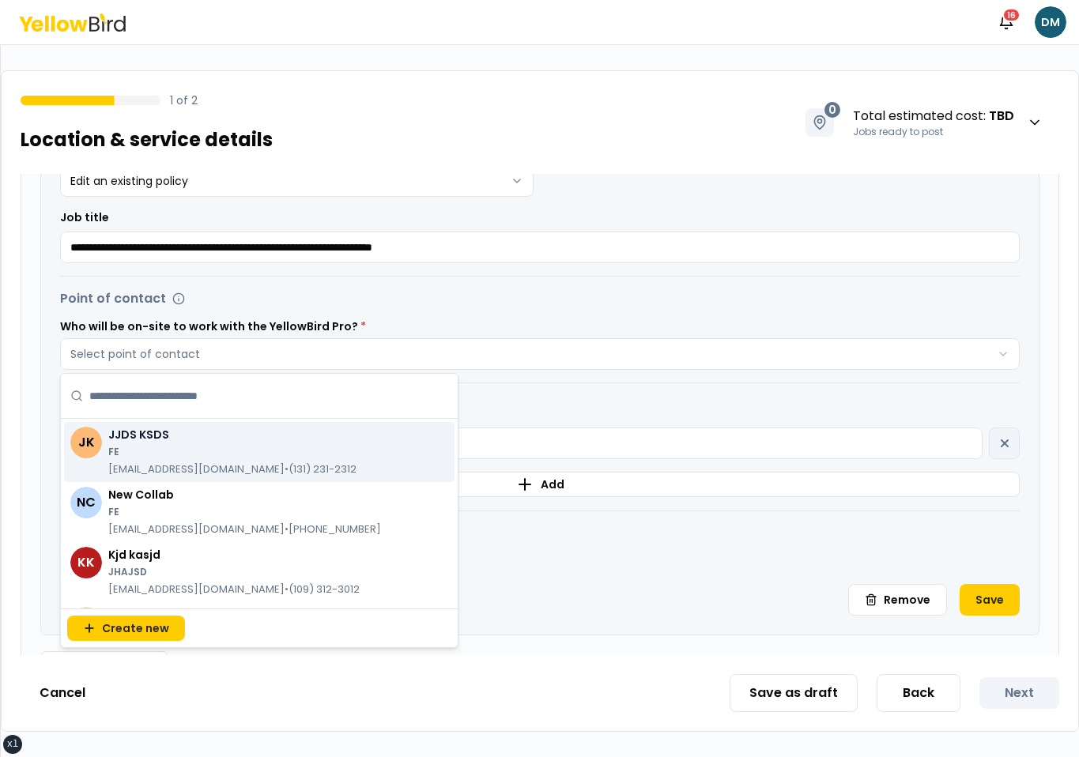
click at [251, 447] on p "FE" at bounding box center [232, 452] width 248 height 13
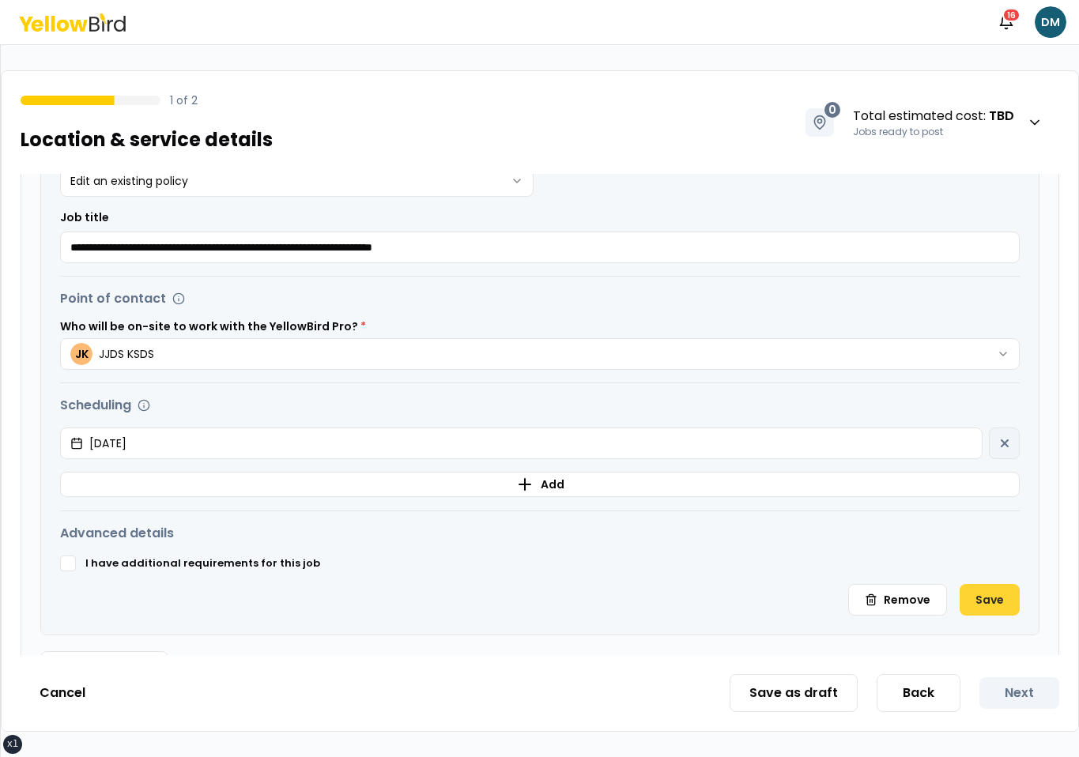
click at [1009, 602] on button "Save" at bounding box center [990, 600] width 60 height 32
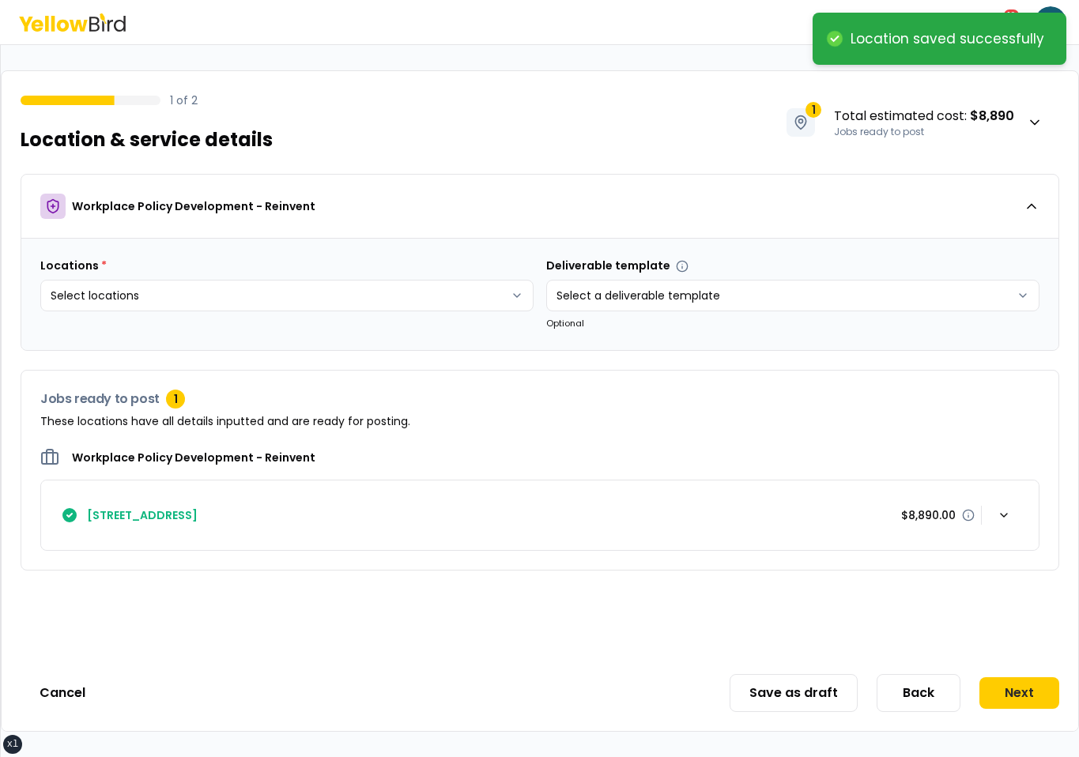
scroll to position [0, 0]
click at [1015, 700] on button "Next" at bounding box center [1019, 693] width 80 height 32
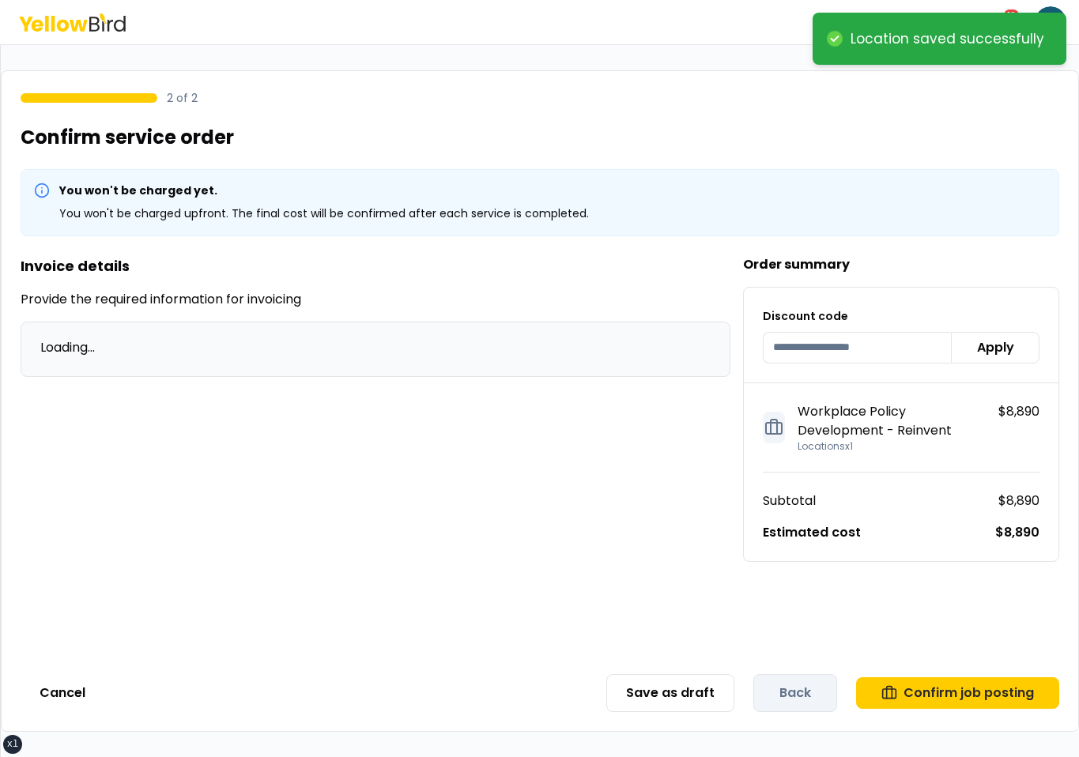
click at [1017, 676] on div "Save as draft Back Confirm job posting" at bounding box center [832, 693] width 453 height 38
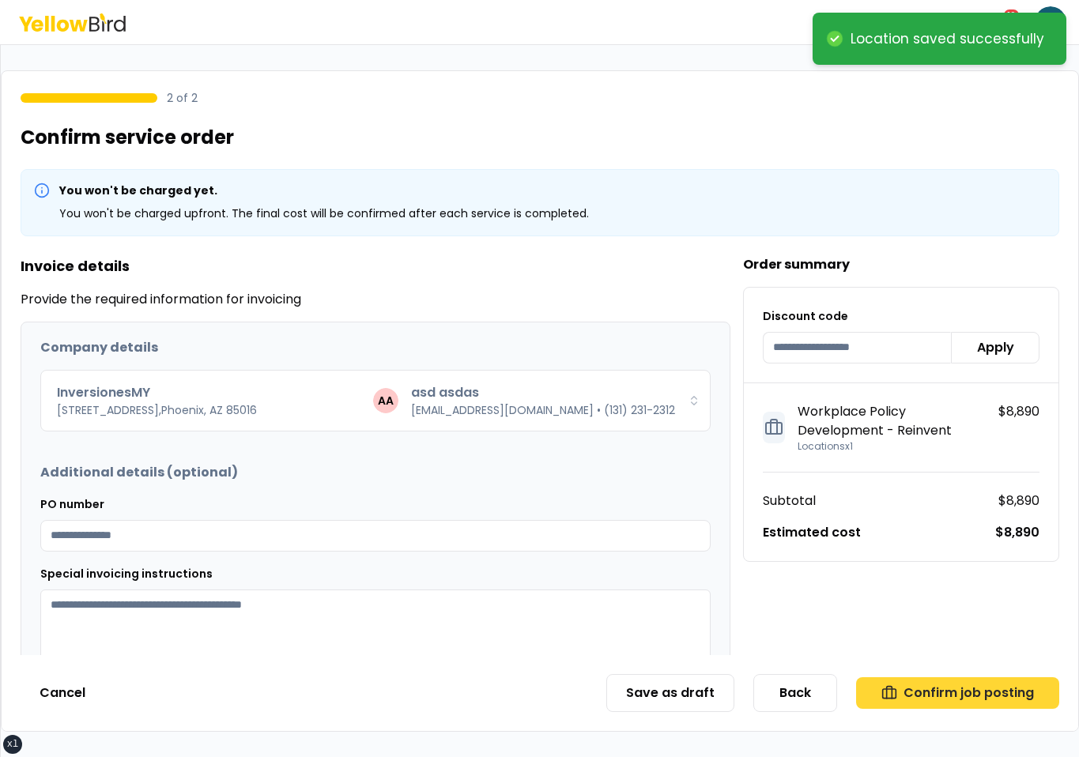
click at [1008, 683] on button "Confirm job posting" at bounding box center [957, 693] width 203 height 32
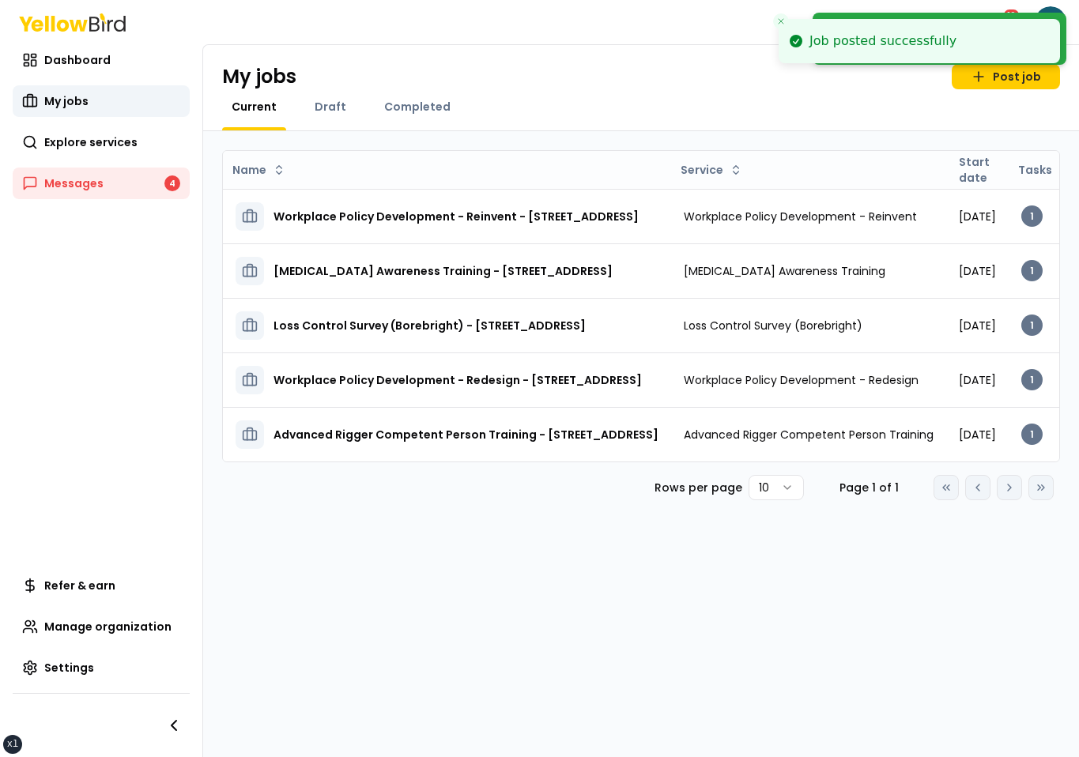
click at [781, 25] on icon "Close toast" at bounding box center [780, 21] width 9 height 9
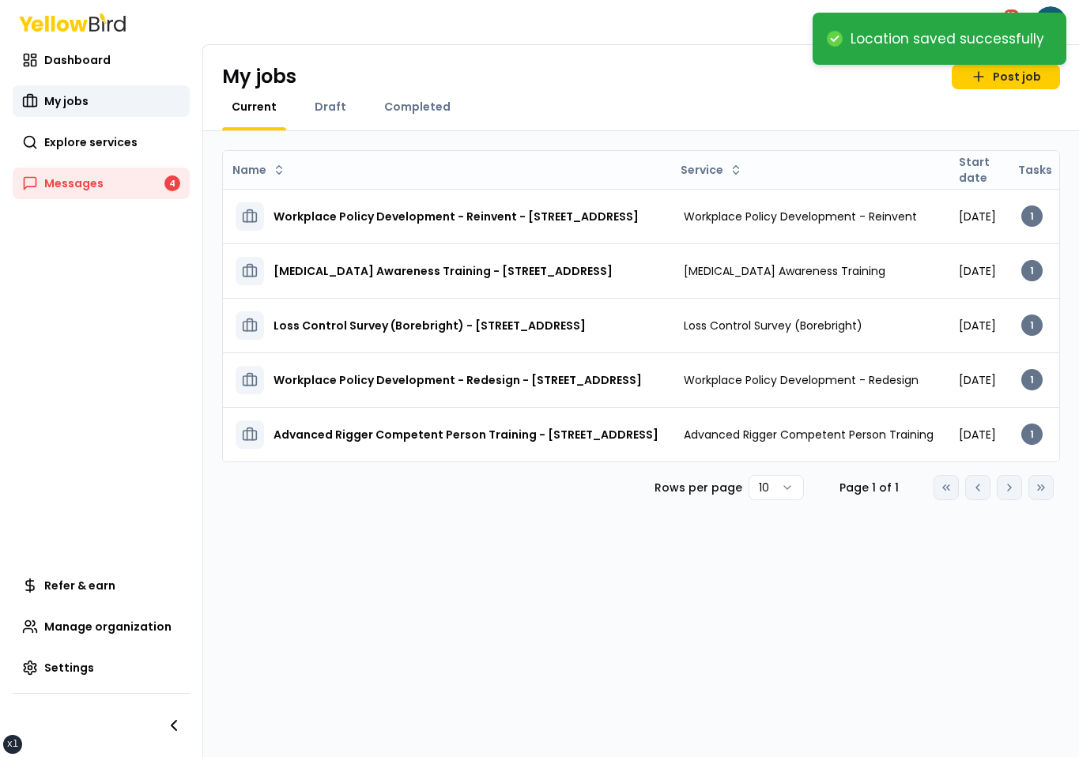
click at [868, 141] on div "Name Service Start date Tasks Posted by Status Workplace Policy Development - R…" at bounding box center [641, 444] width 876 height 626
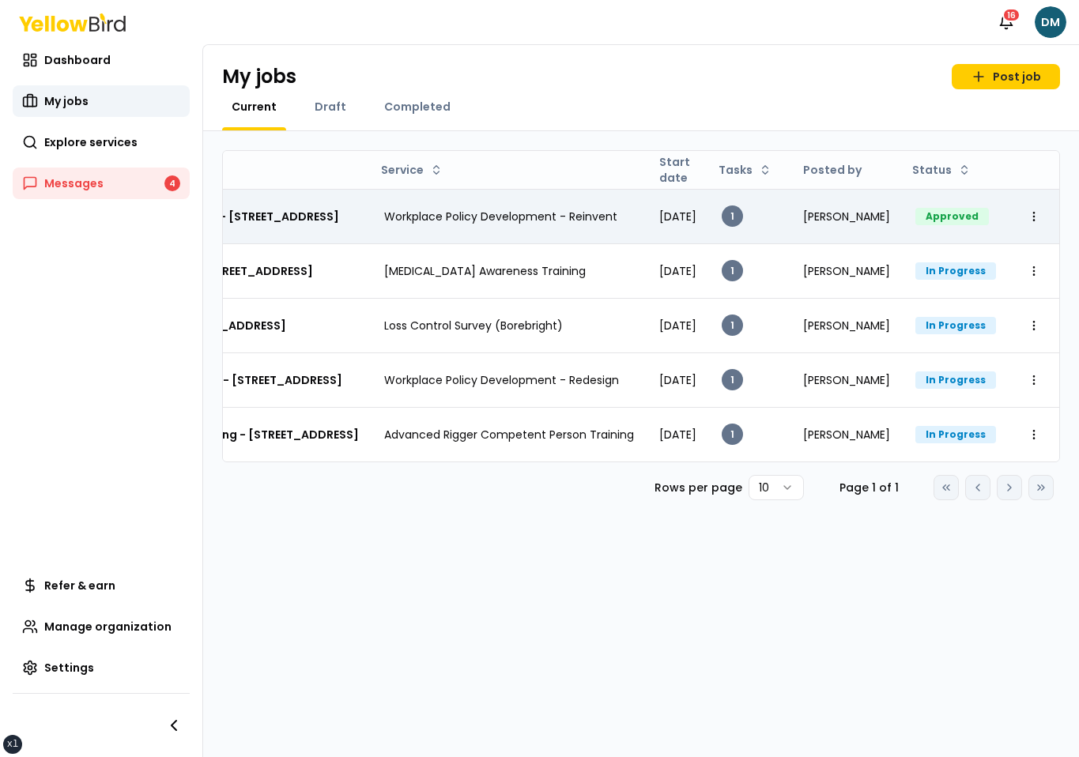
scroll to position [0, 386]
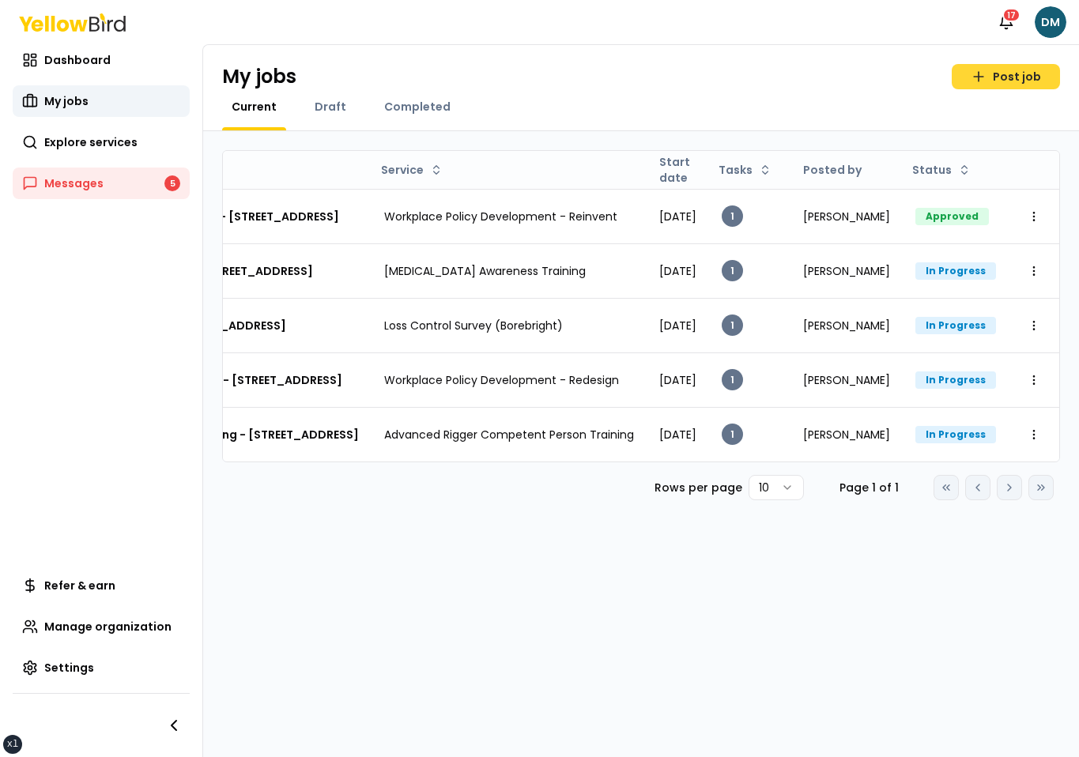
click at [997, 75] on link "Post job" at bounding box center [1006, 76] width 108 height 25
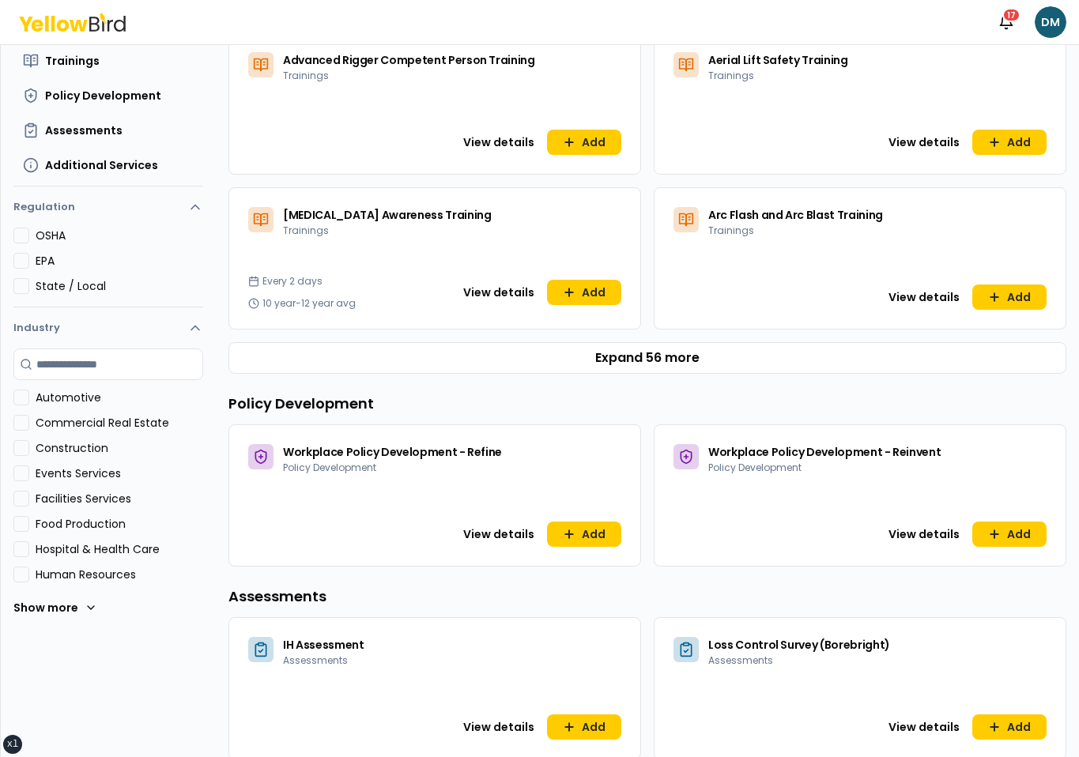
scroll to position [314, 0]
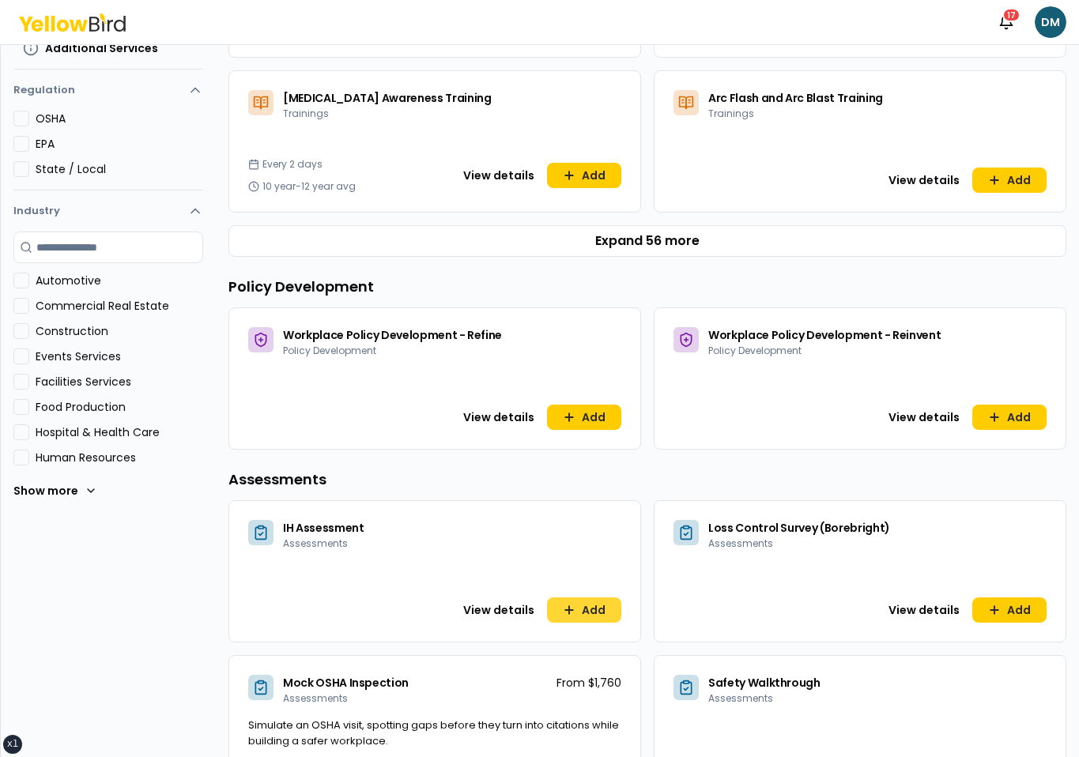
click at [562, 615] on button "Add" at bounding box center [584, 610] width 74 height 25
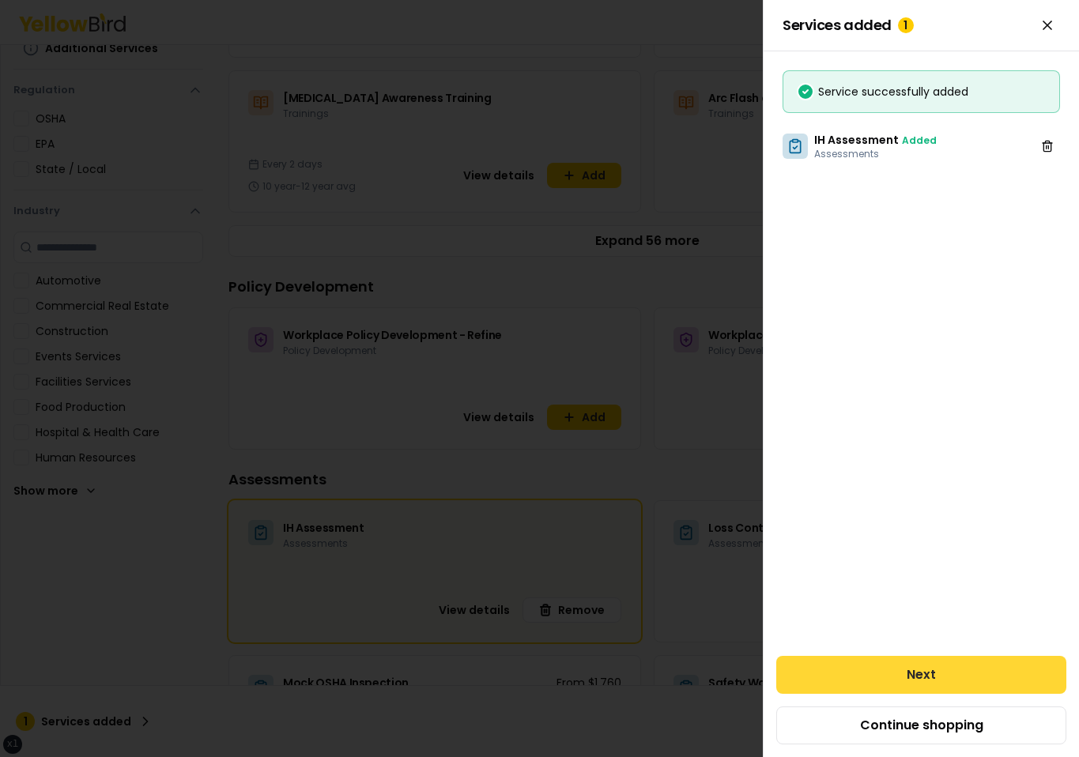
click at [896, 656] on button "Next" at bounding box center [921, 675] width 290 height 38
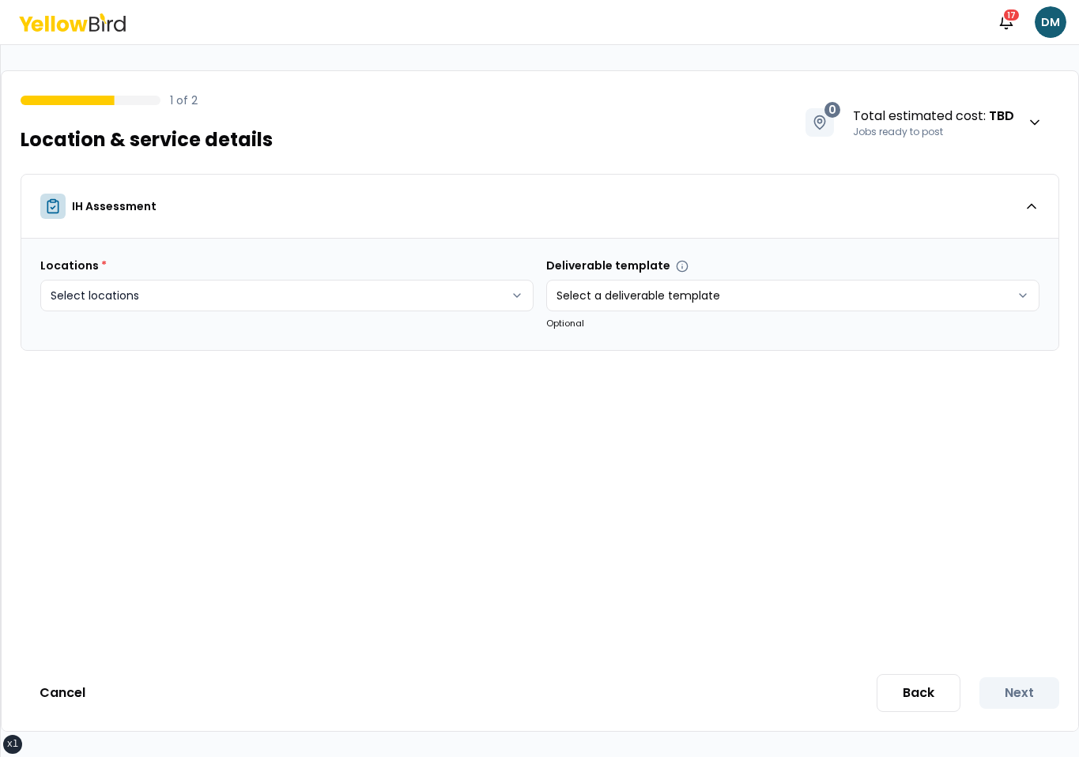
click at [457, 311] on body "xs sm md lg xl 2xl Notifications 17 DM 1 of 2 Location & service details 0 Tota…" at bounding box center [539, 378] width 1079 height 757
click at [523, 376] on div "2500 Broadway W, Lubbock, TX 79409 Add" at bounding box center [286, 368] width 485 height 38
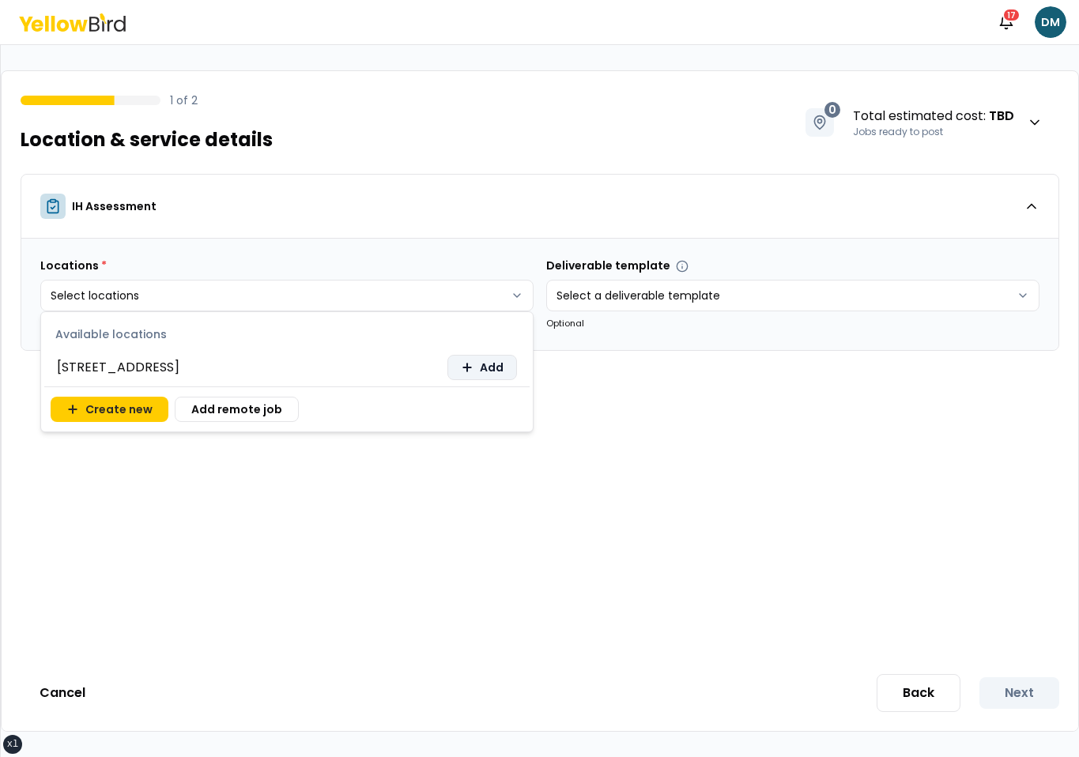
click at [494, 364] on span "Add" at bounding box center [492, 368] width 24 height 16
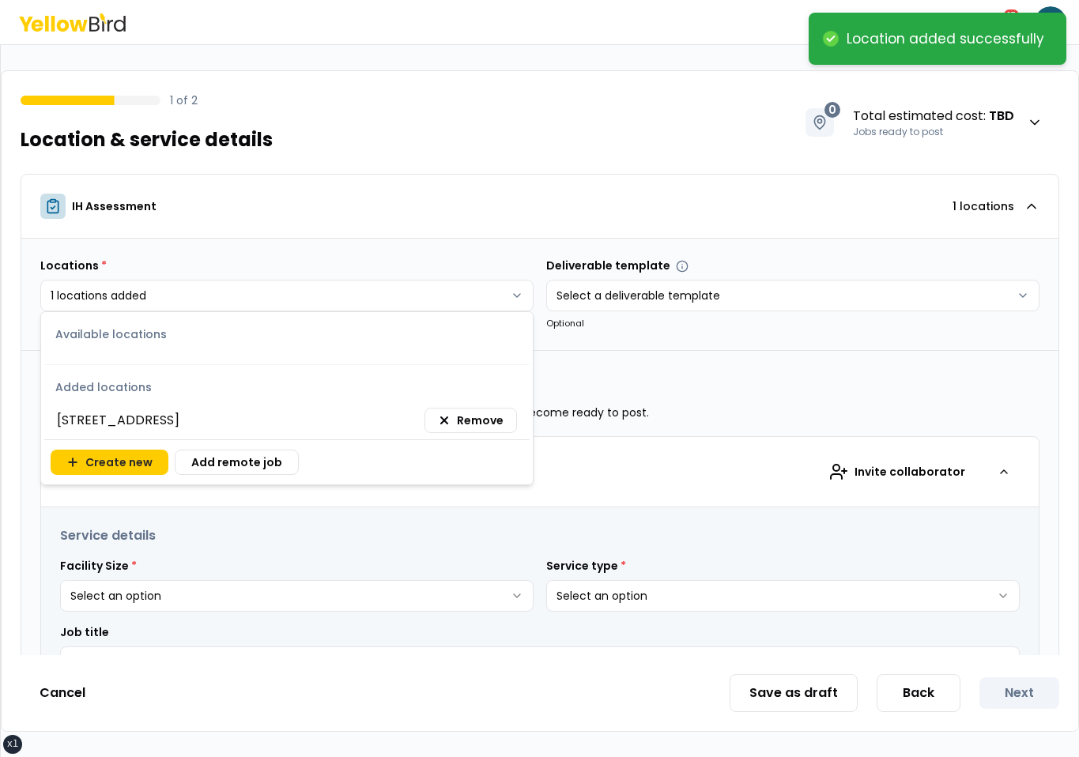
click at [544, 455] on html "**********" at bounding box center [539, 378] width 1079 height 757
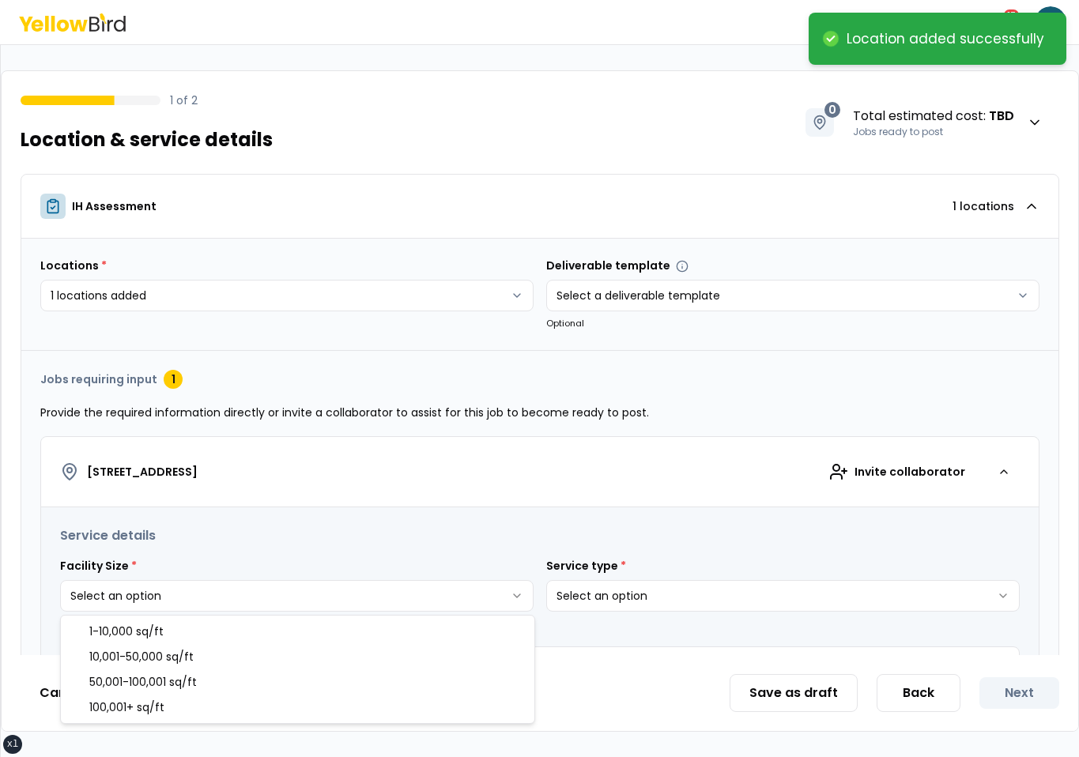
click at [466, 580] on html "**********" at bounding box center [539, 378] width 1079 height 757
select select "*"
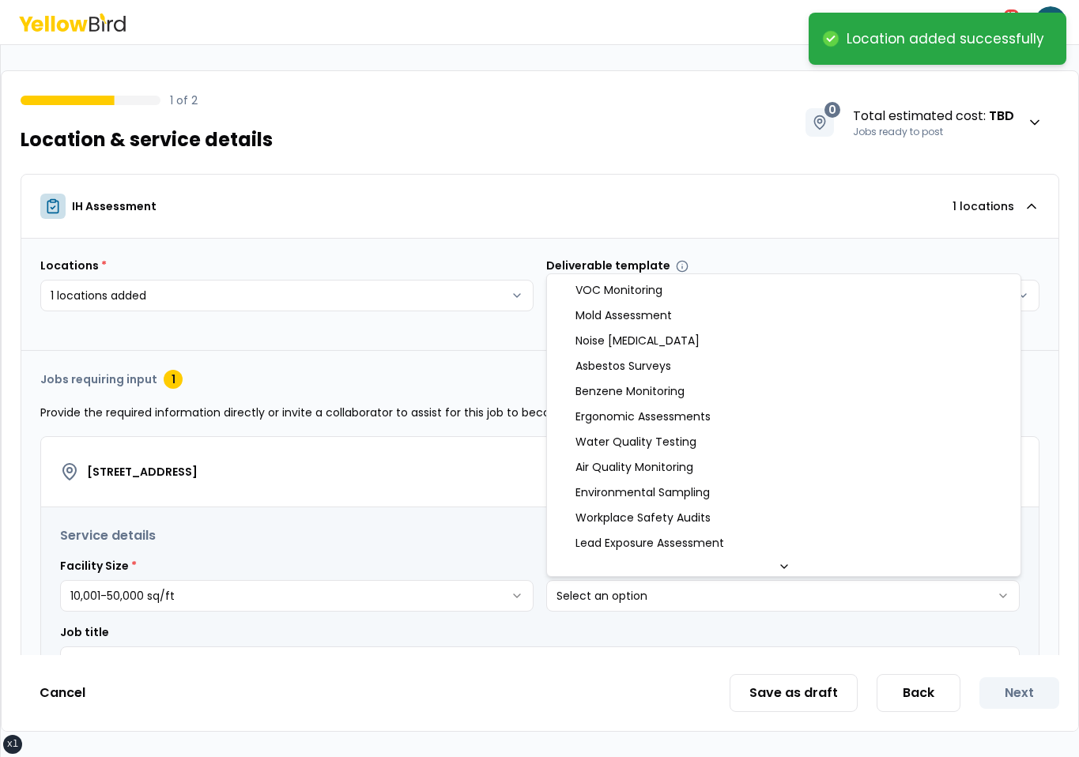
click at [652, 610] on html "**********" at bounding box center [539, 378] width 1079 height 757
select select "*"
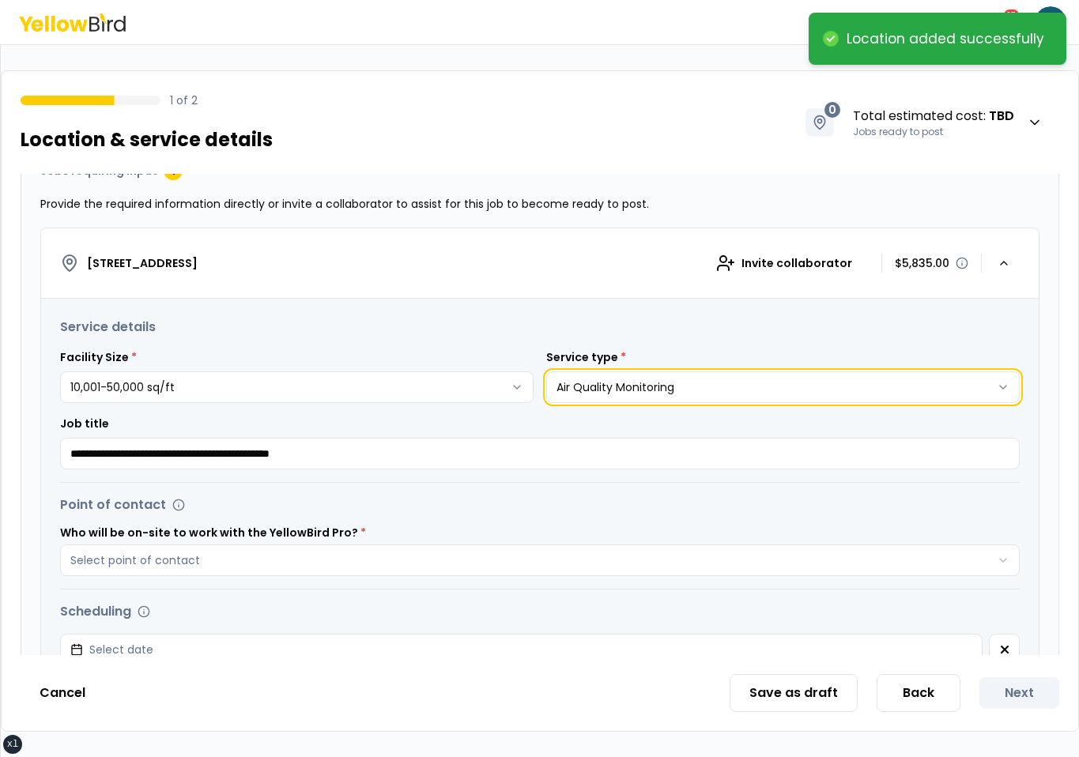
scroll to position [253, 0]
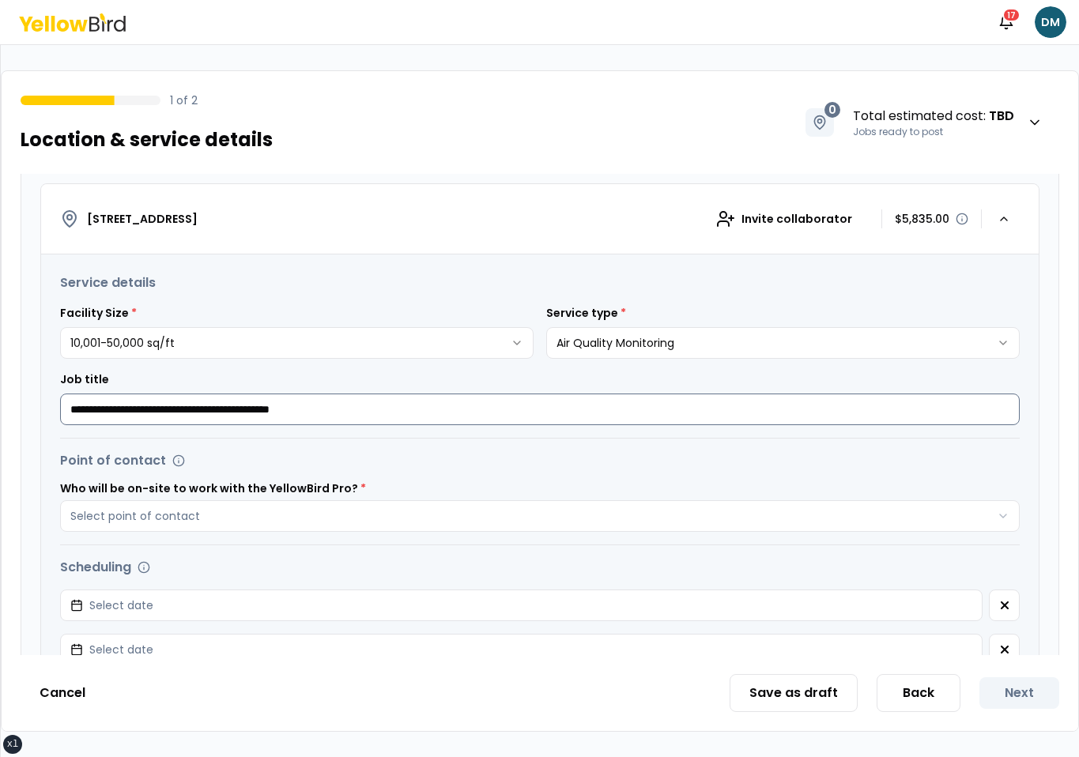
click at [408, 395] on input "**********" at bounding box center [540, 410] width 960 height 32
click at [368, 495] on div "Who will be on-site to work with the YellowBird Pro? * Select point of contact" at bounding box center [540, 507] width 960 height 49
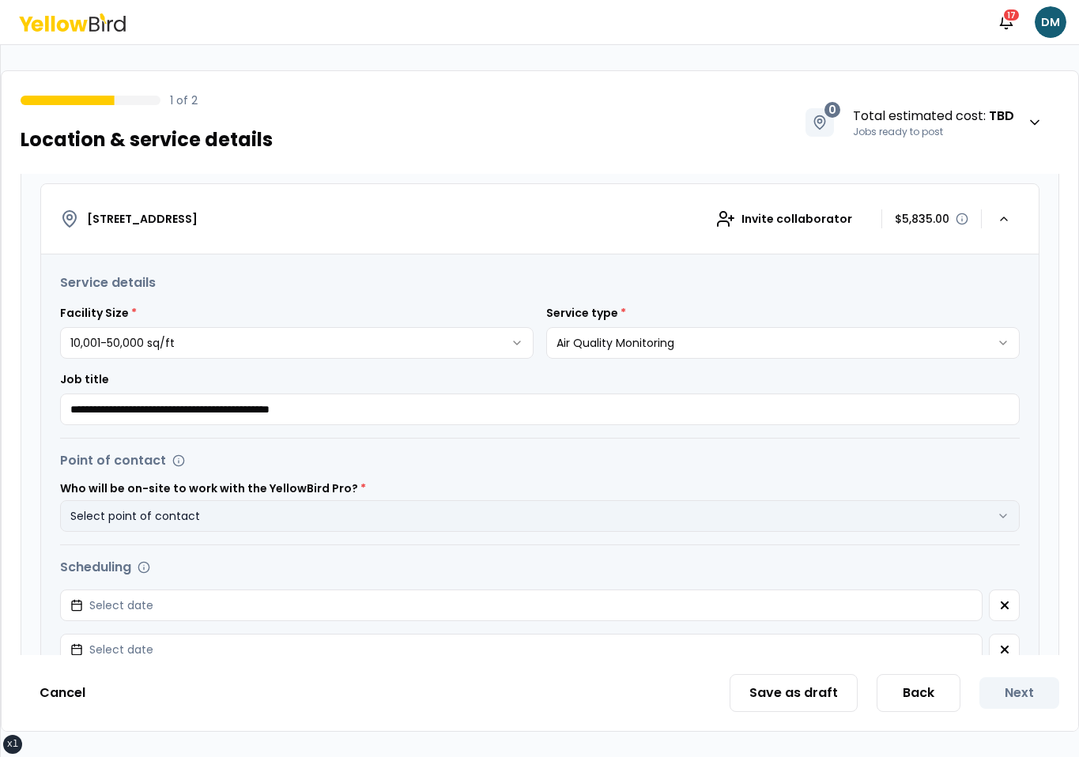
click at [352, 511] on button "Select point of contact" at bounding box center [540, 516] width 960 height 32
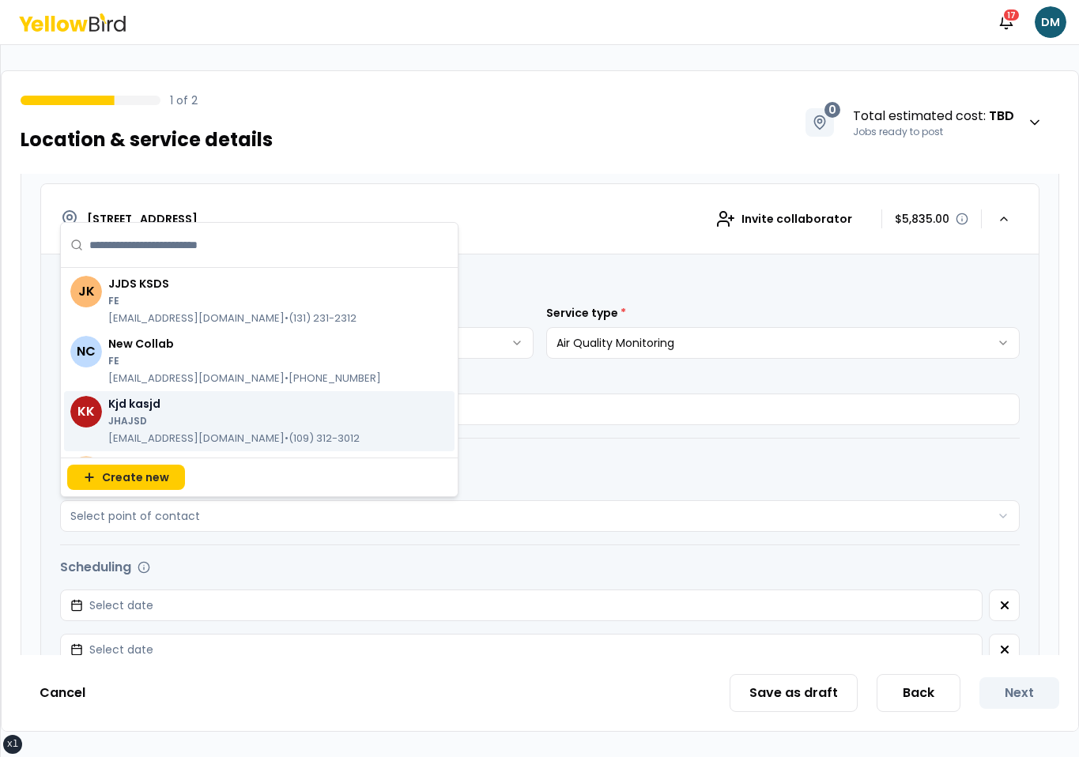
click at [333, 421] on p "JHAJSD" at bounding box center [233, 421] width 251 height 13
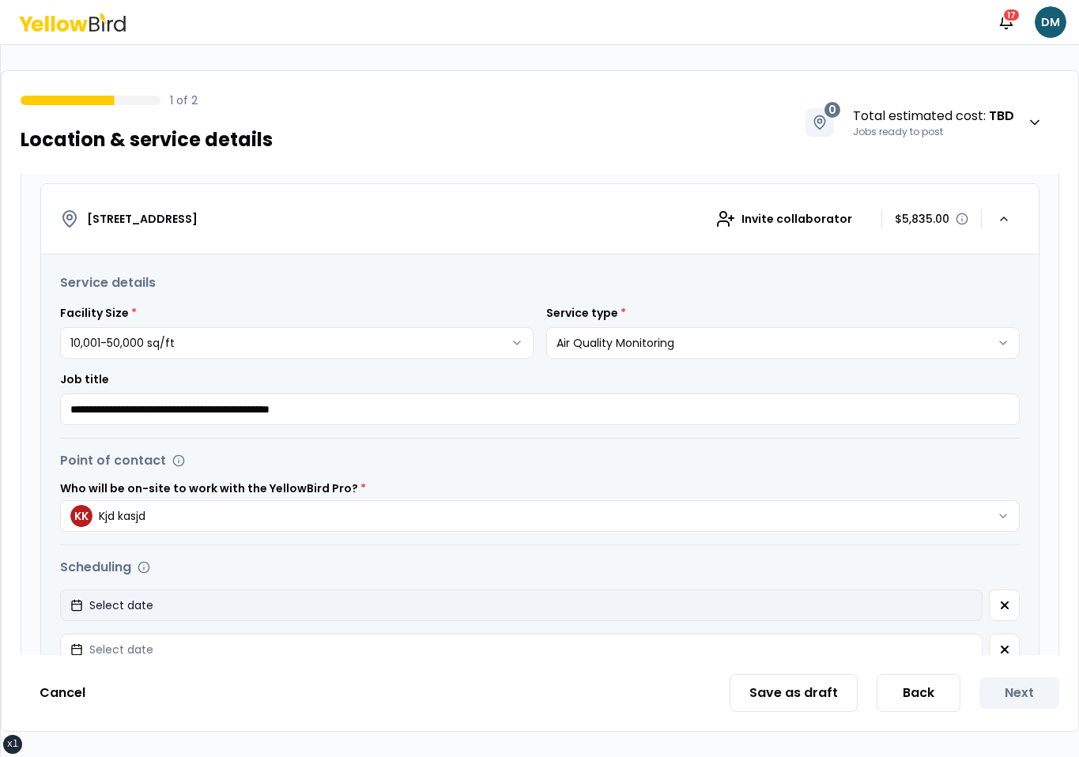
scroll to position [397, 0]
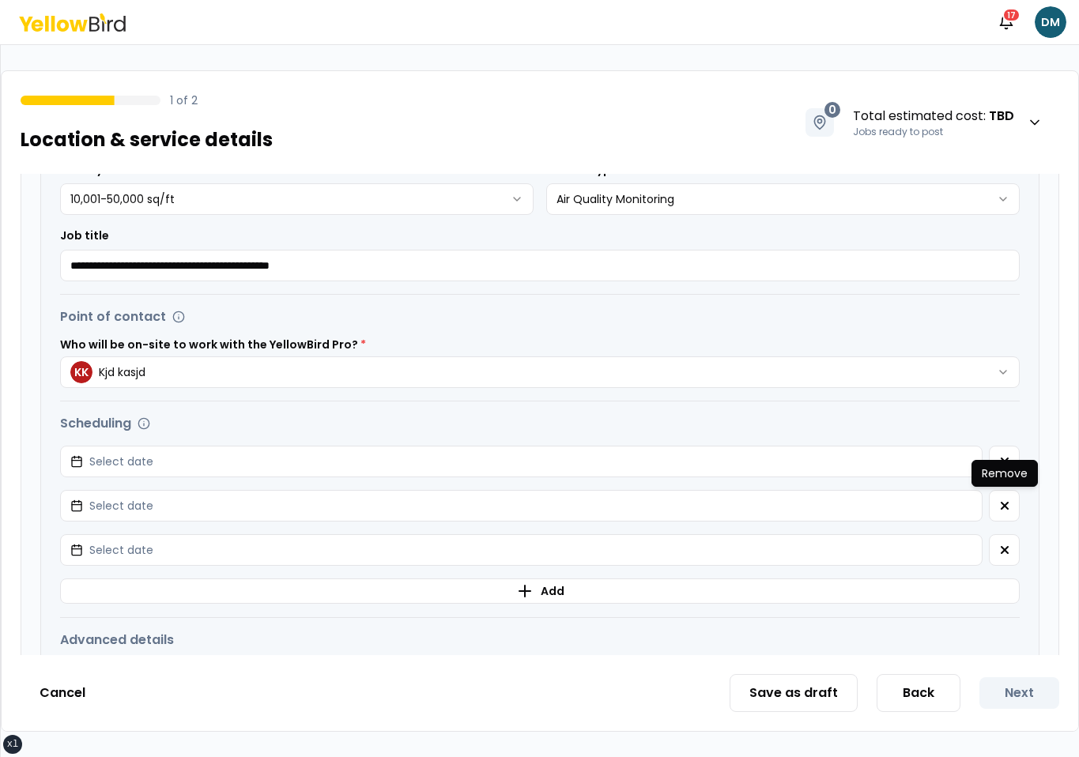
click at [1009, 467] on p "Remove" at bounding box center [1005, 474] width 46 height 16
click at [1009, 460] on div "Remove Remove" at bounding box center [1005, 473] width 66 height 27
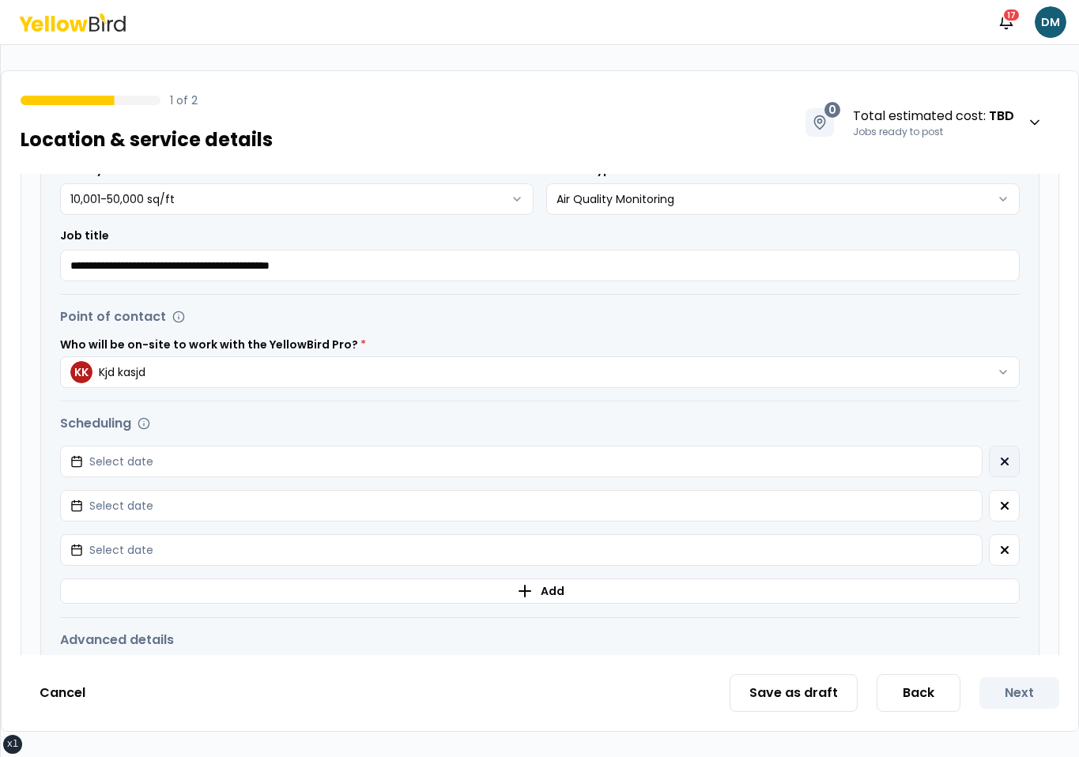
click at [1009, 448] on button "button" at bounding box center [1004, 462] width 31 height 32
click at [1009, 490] on button "button" at bounding box center [1004, 506] width 31 height 32
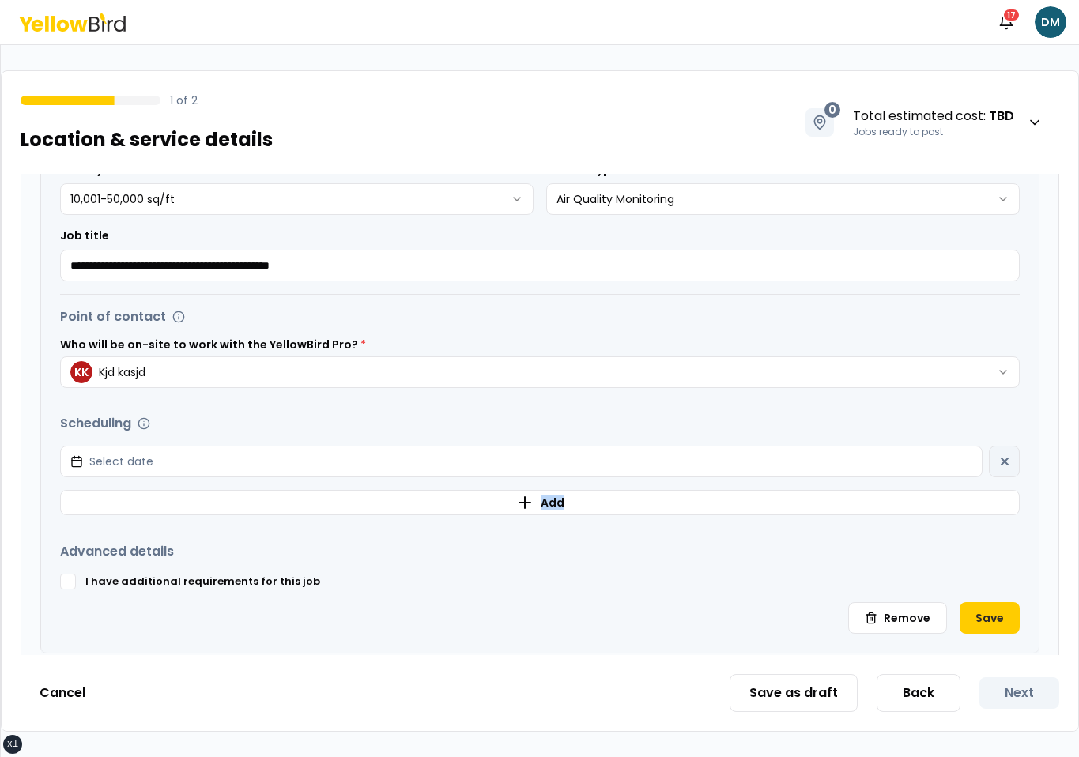
click at [1009, 448] on div "Select date" at bounding box center [540, 462] width 960 height 32
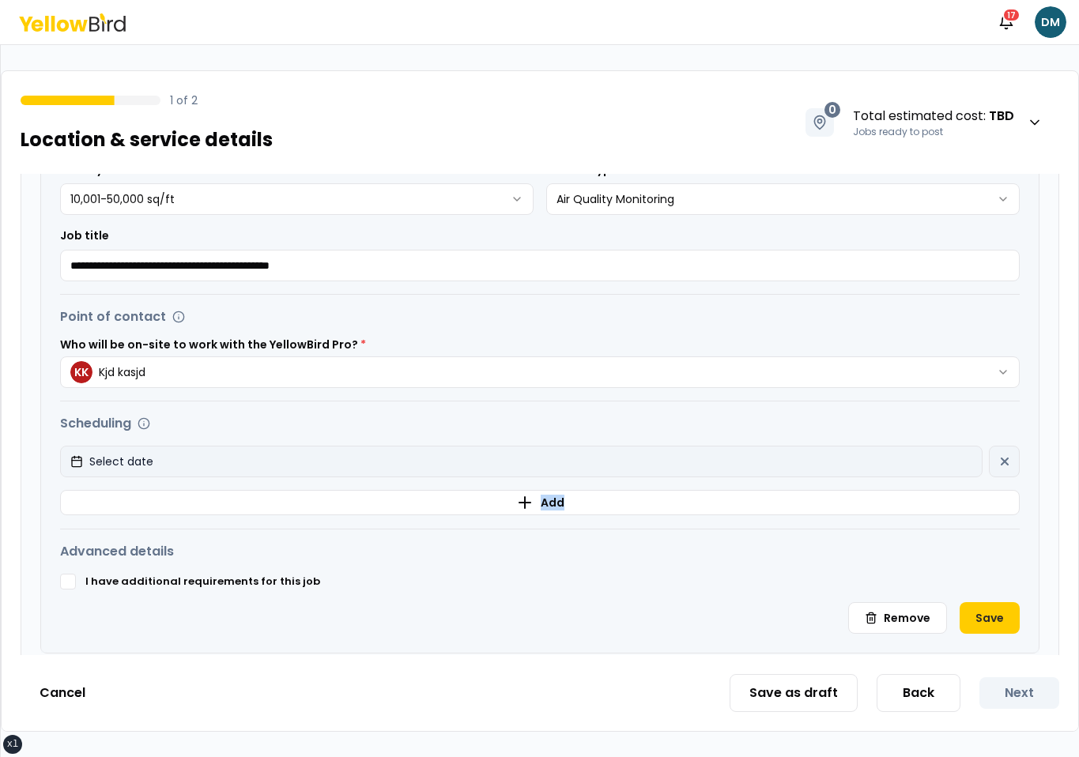
click at [941, 452] on button "Select date" at bounding box center [521, 462] width 923 height 32
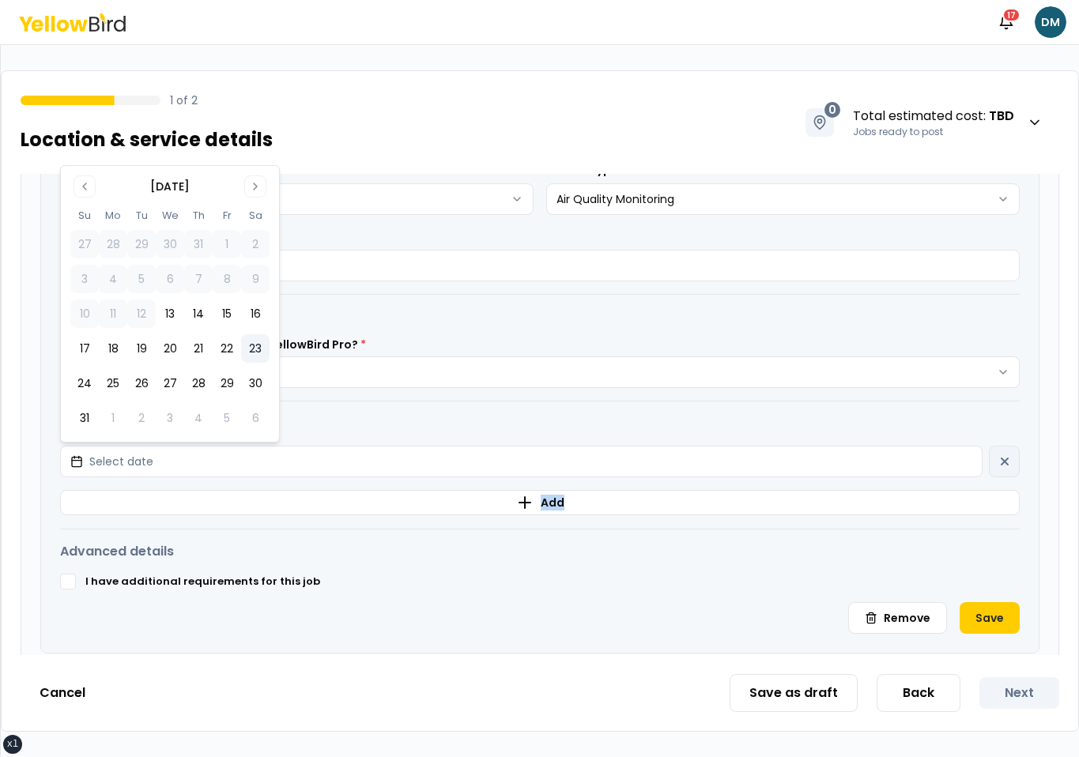
click at [247, 337] on button "23" at bounding box center [255, 348] width 28 height 28
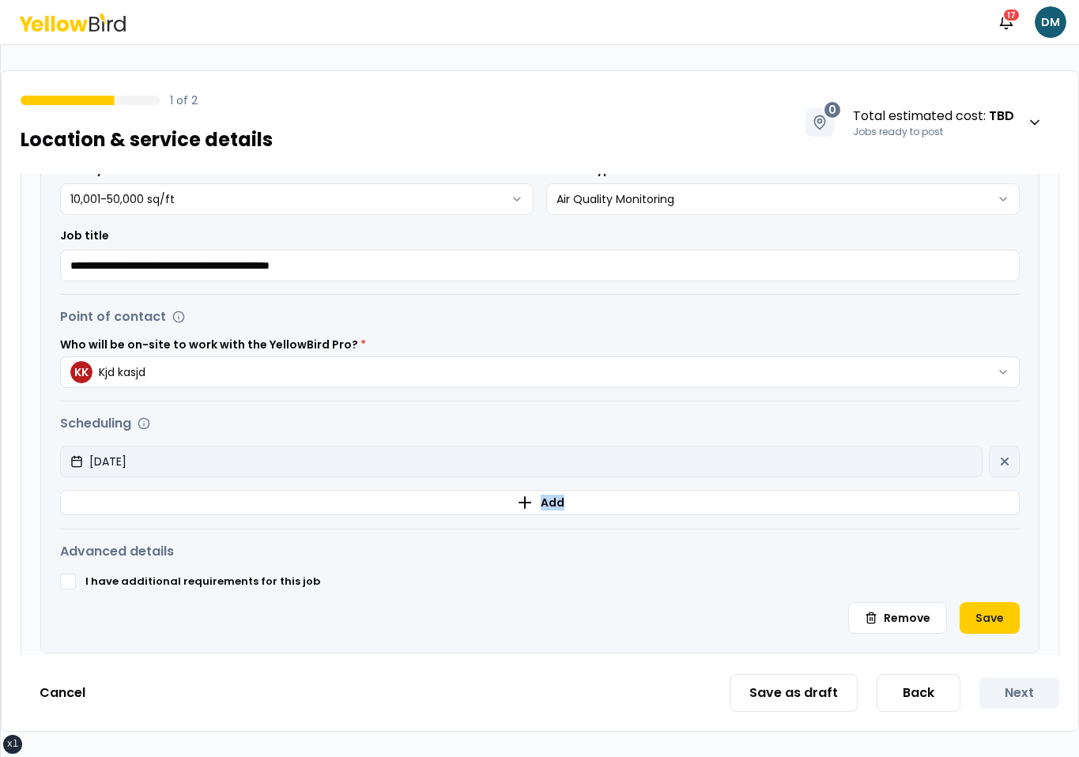
scroll to position [462, 0]
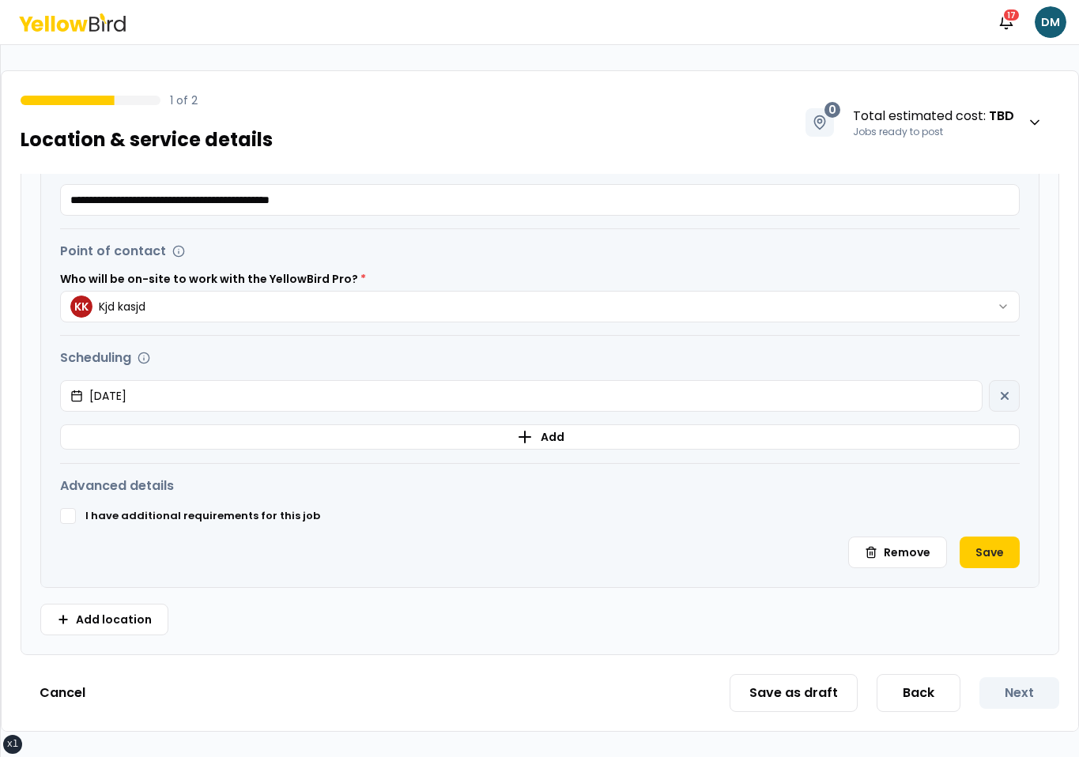
click at [993, 568] on div "**********" at bounding box center [540, 316] width 998 height 542
click at [993, 557] on button "Save" at bounding box center [990, 553] width 60 height 32
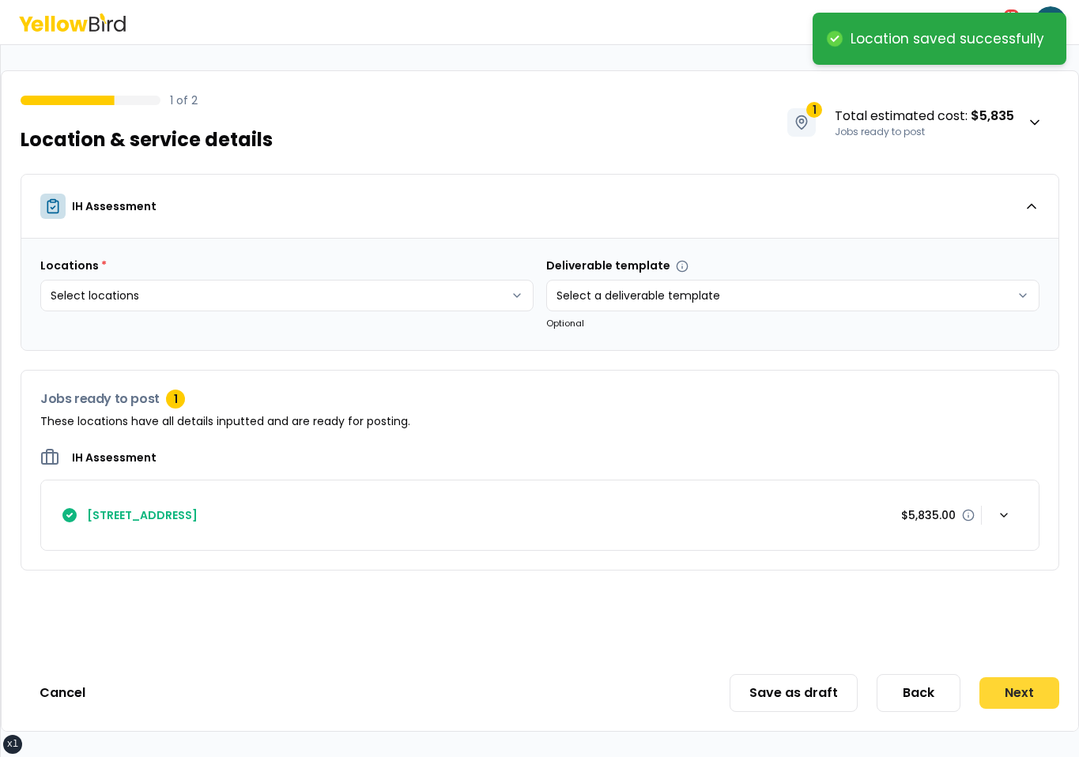
click at [1018, 706] on button "Next" at bounding box center [1019, 693] width 80 height 32
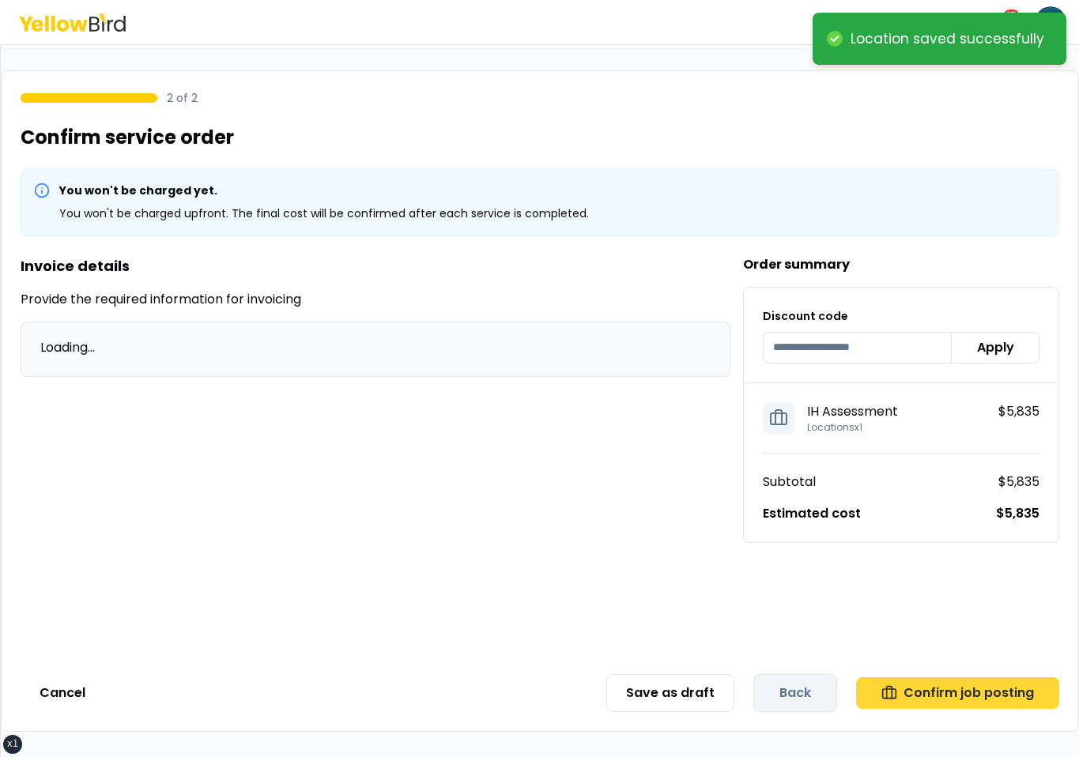
click at [1018, 693] on button "Confirm job posting" at bounding box center [957, 693] width 203 height 32
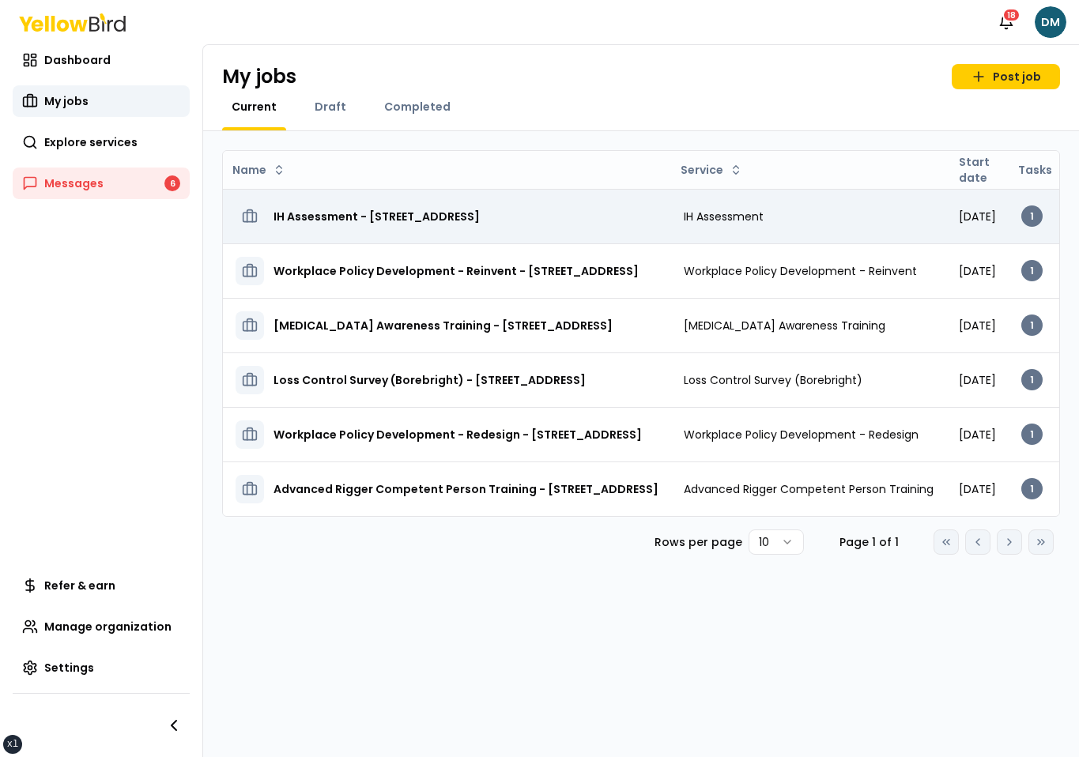
click at [438, 236] on td "IH Assessment - 2500 Broadway W, Lubbock, TX 79409" at bounding box center [447, 216] width 448 height 55
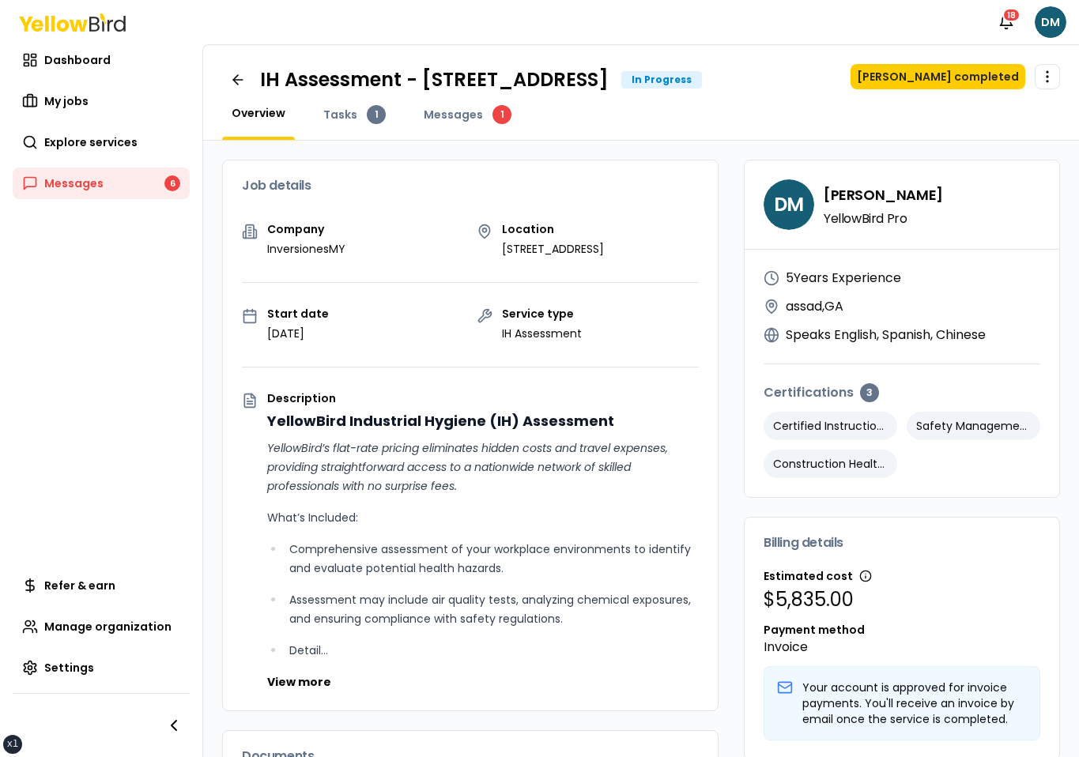
click at [260, 85] on h1 "IH Assessment - 2500 Broadway W, Lubbock, TX 79409" at bounding box center [434, 79] width 349 height 25
click at [243, 85] on icon at bounding box center [238, 80] width 16 height 16
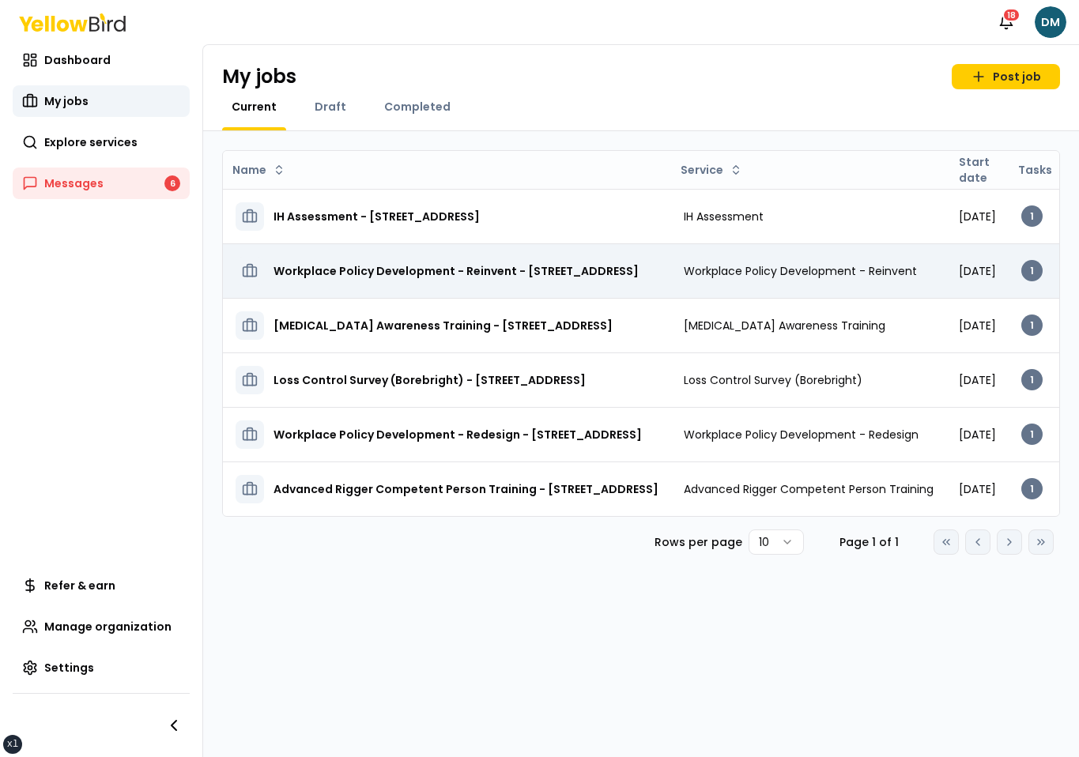
click at [385, 285] on h3 "Workplace Policy Development - Reinvent - 2500 Broadway W, Lubbock, TX 79409" at bounding box center [456, 271] width 365 height 28
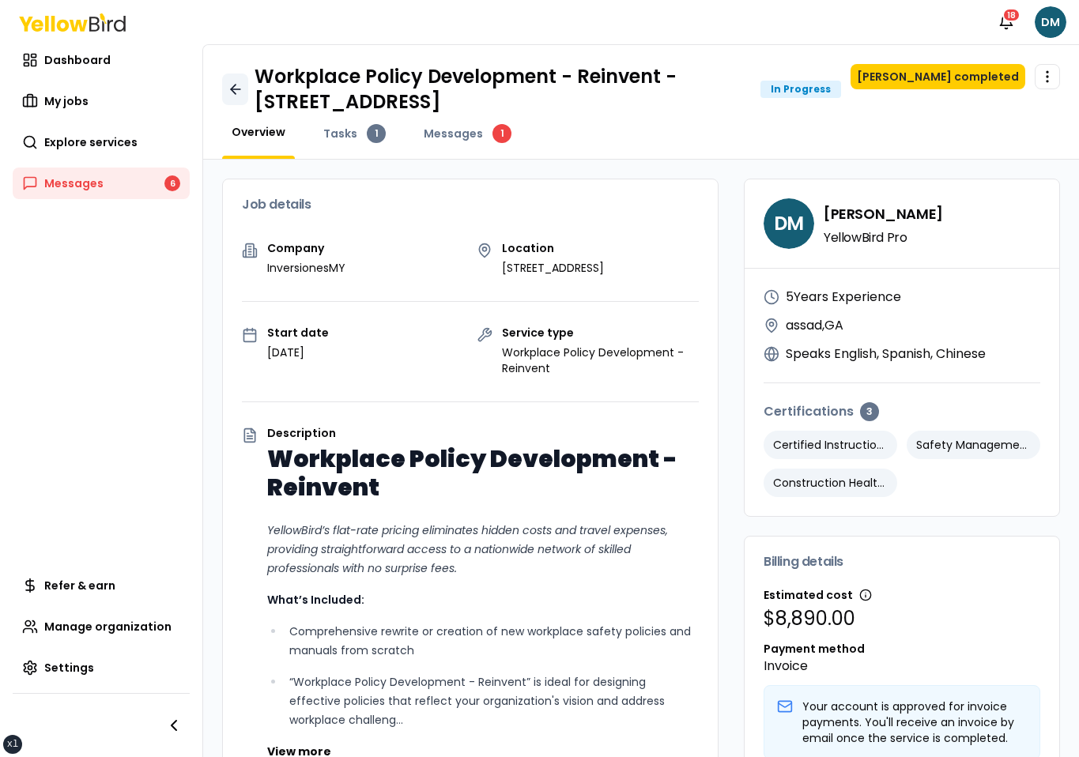
click at [230, 89] on icon at bounding box center [236, 89] width 16 height 16
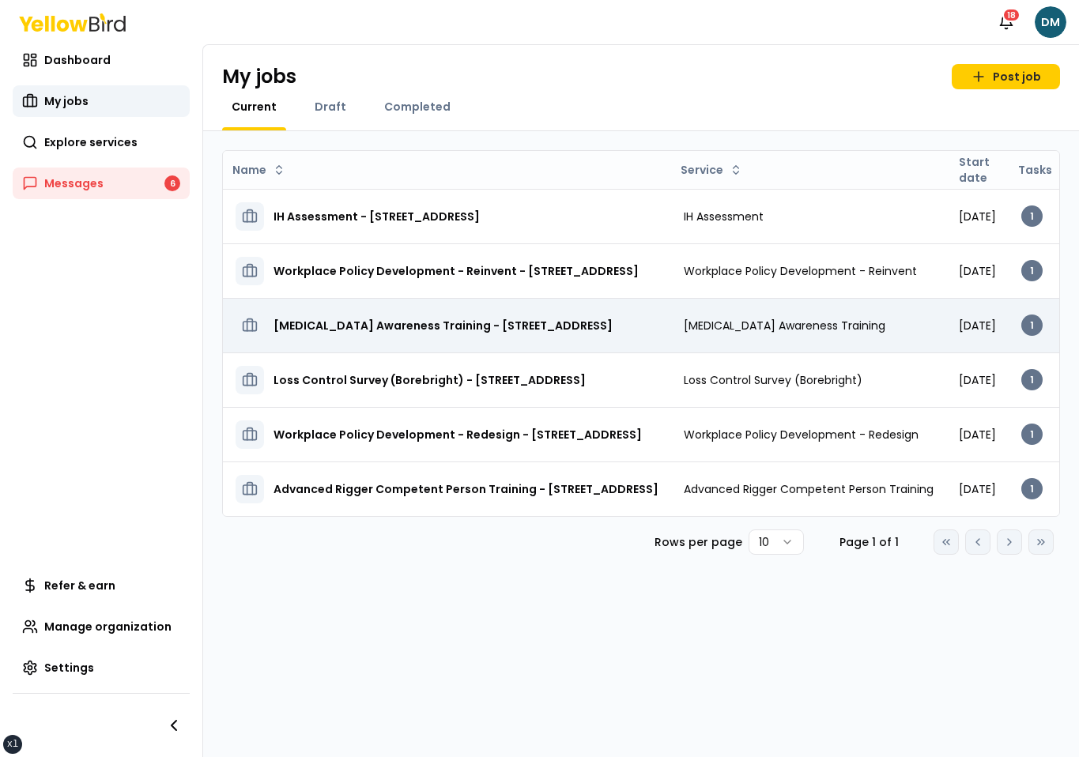
click at [397, 330] on h3 "Ammonia Awareness Training - 2500 Broadway W, Lubbock, TX 79409" at bounding box center [443, 325] width 339 height 28
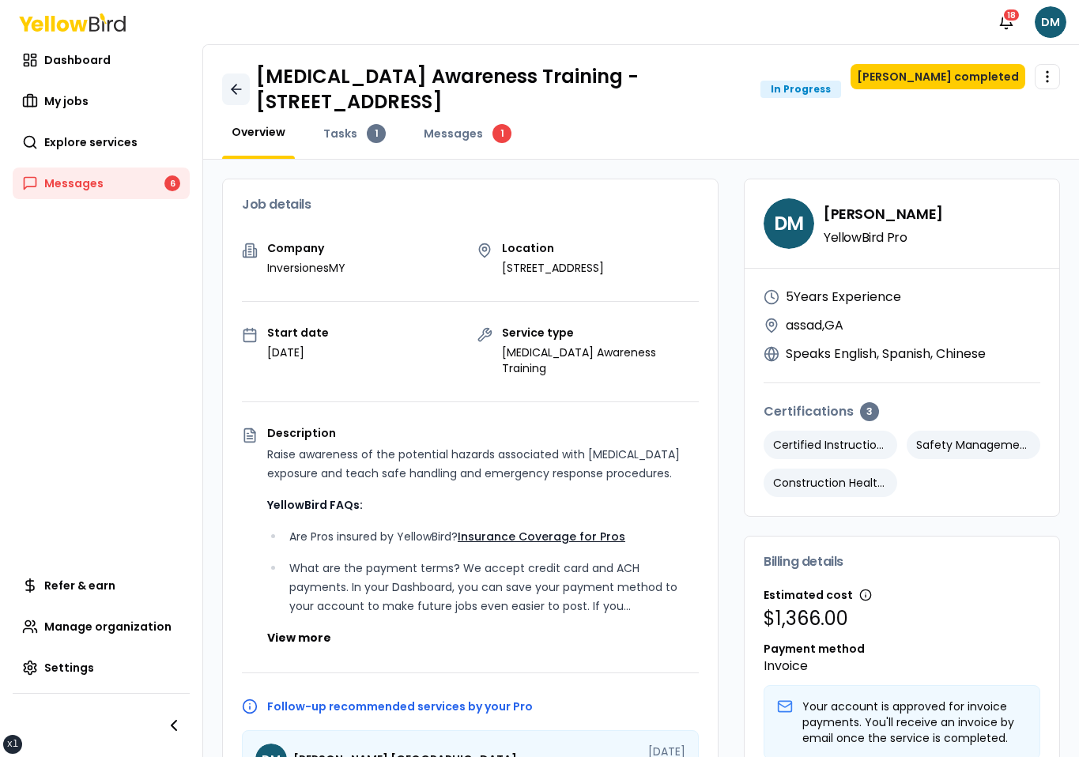
click at [243, 92] on icon at bounding box center [236, 89] width 16 height 16
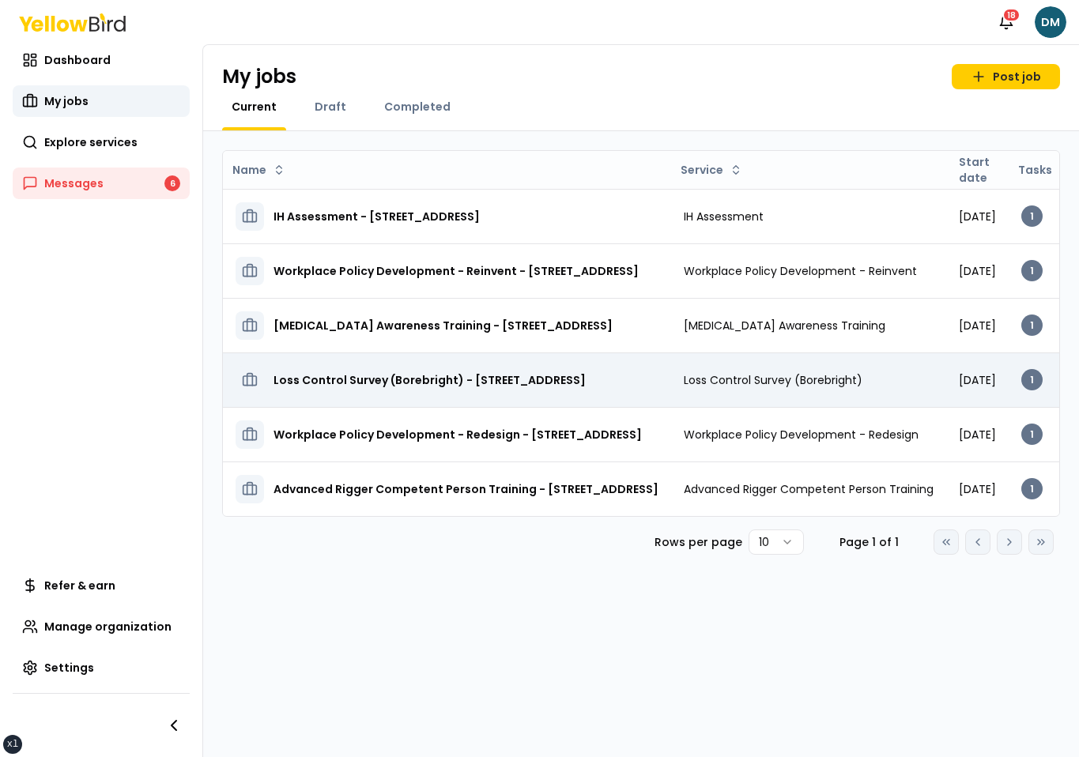
click at [397, 394] on h3 "Loss Control Survey (Borebright) - 2500 Broadway W, Lubbock, TX 79409" at bounding box center [430, 380] width 312 height 28
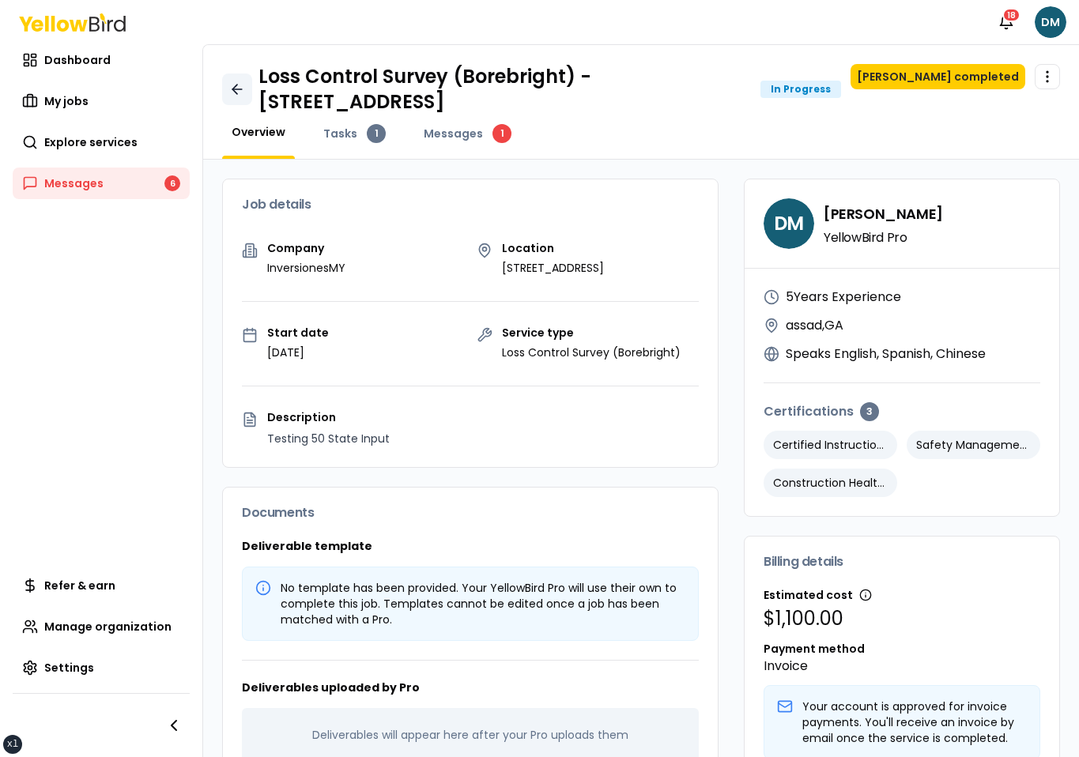
click at [232, 86] on icon at bounding box center [237, 89] width 16 height 16
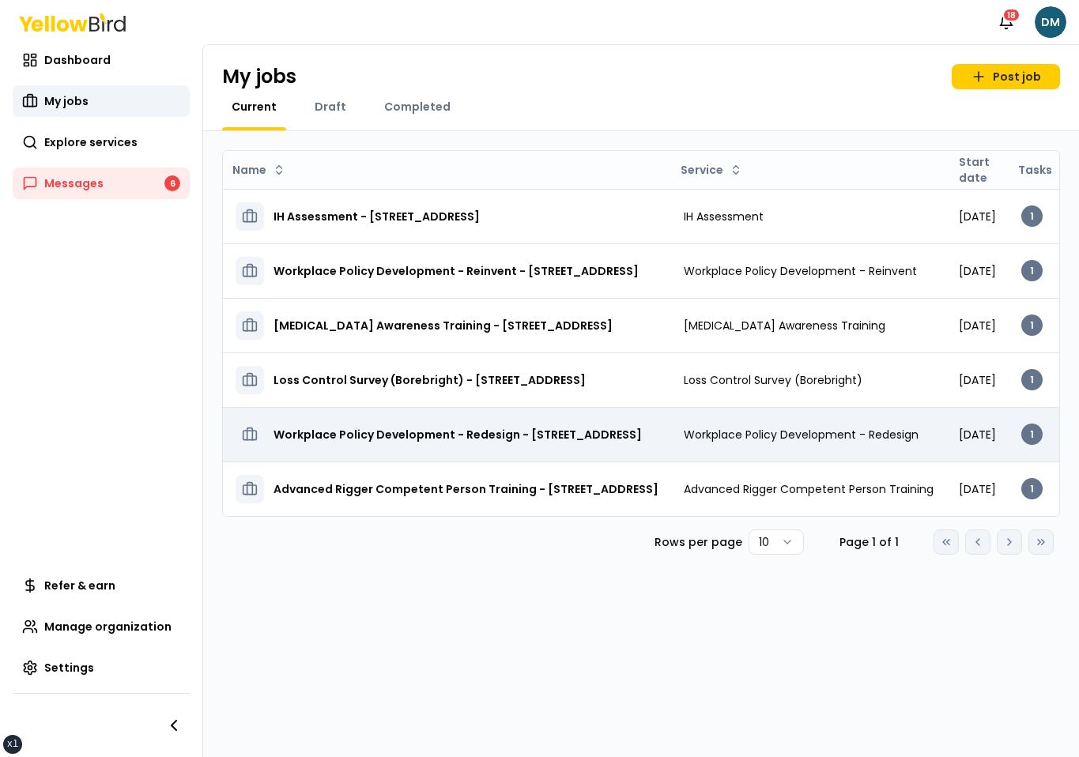
click at [417, 436] on h3 "Workplace Policy Development - Redesign - 2500 Broadway W, Lubbock, TX 79409" at bounding box center [458, 435] width 368 height 28
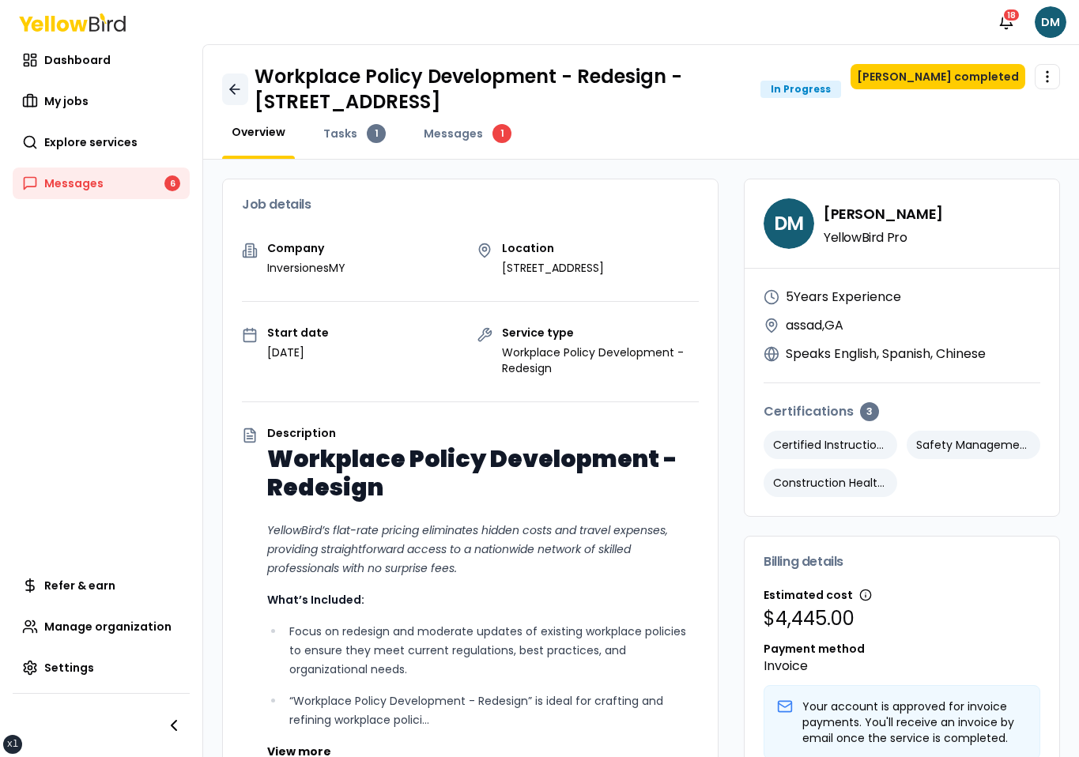
click at [233, 85] on icon at bounding box center [233, 89] width 5 height 9
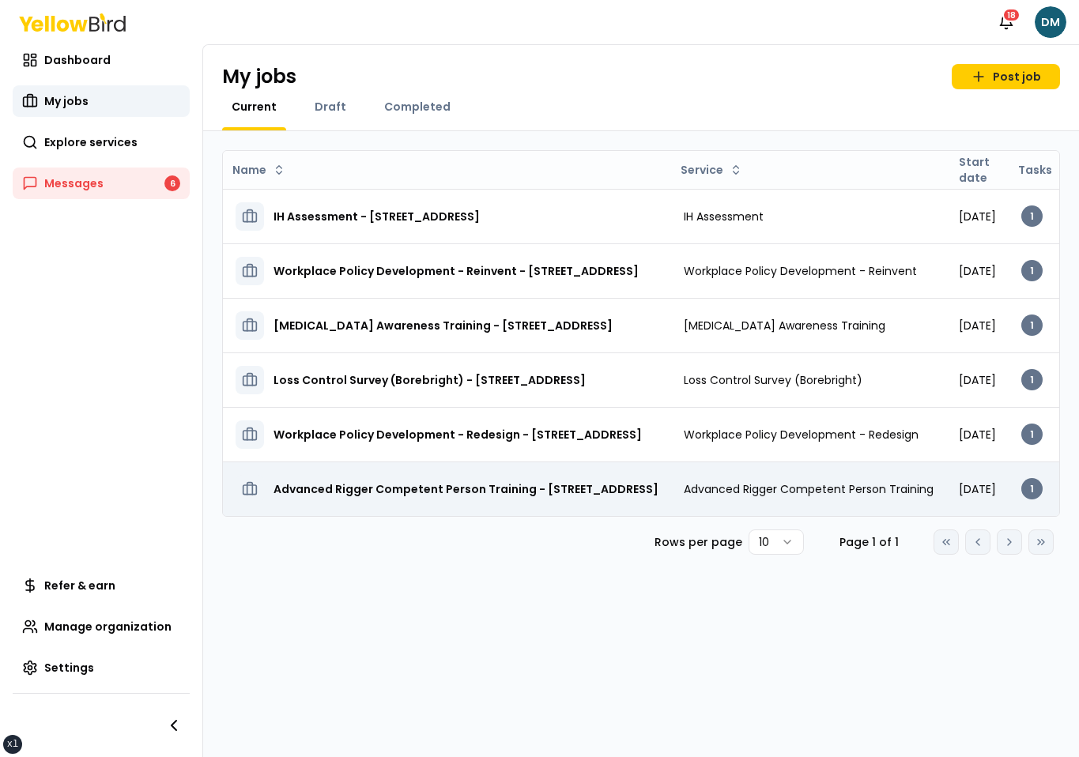
click at [342, 504] on h3 "Advanced Rigger Competent Person Training - 2500 Broadway W, Lubbock, TX 79409" at bounding box center [466, 489] width 385 height 28
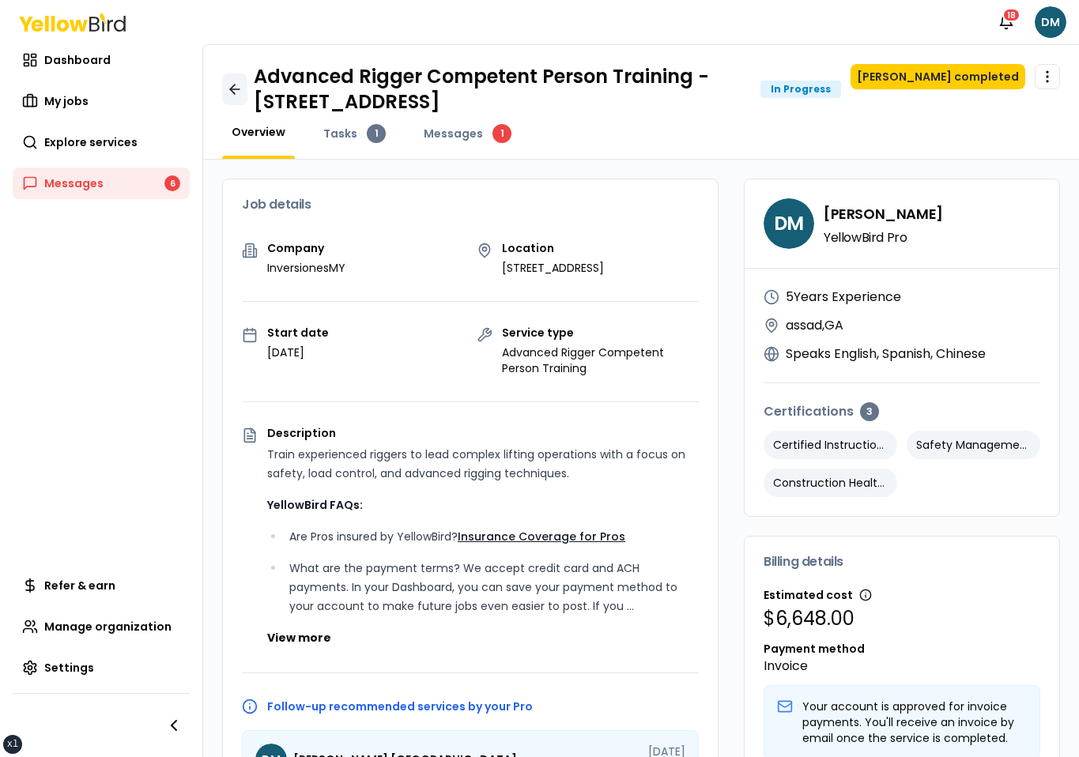
click at [230, 90] on icon at bounding box center [232, 89] width 5 height 9
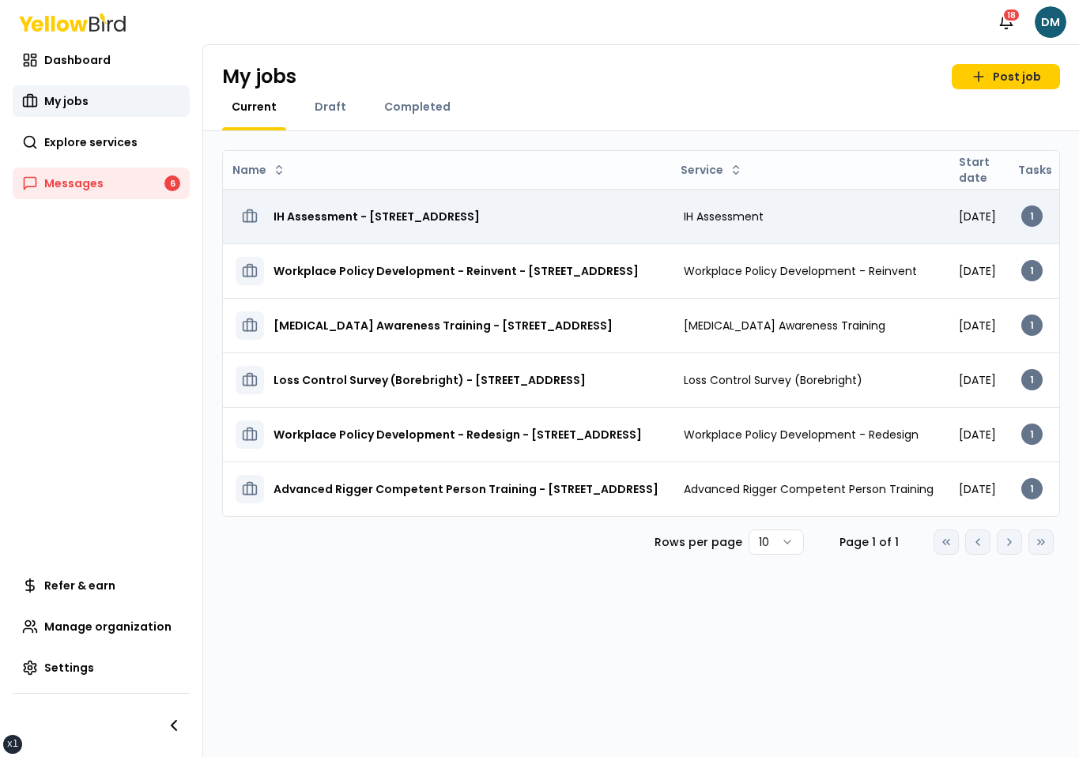
click at [311, 213] on h3 "IH Assessment - 2500 Broadway W, Lubbock, TX 79409" at bounding box center [377, 216] width 206 height 28
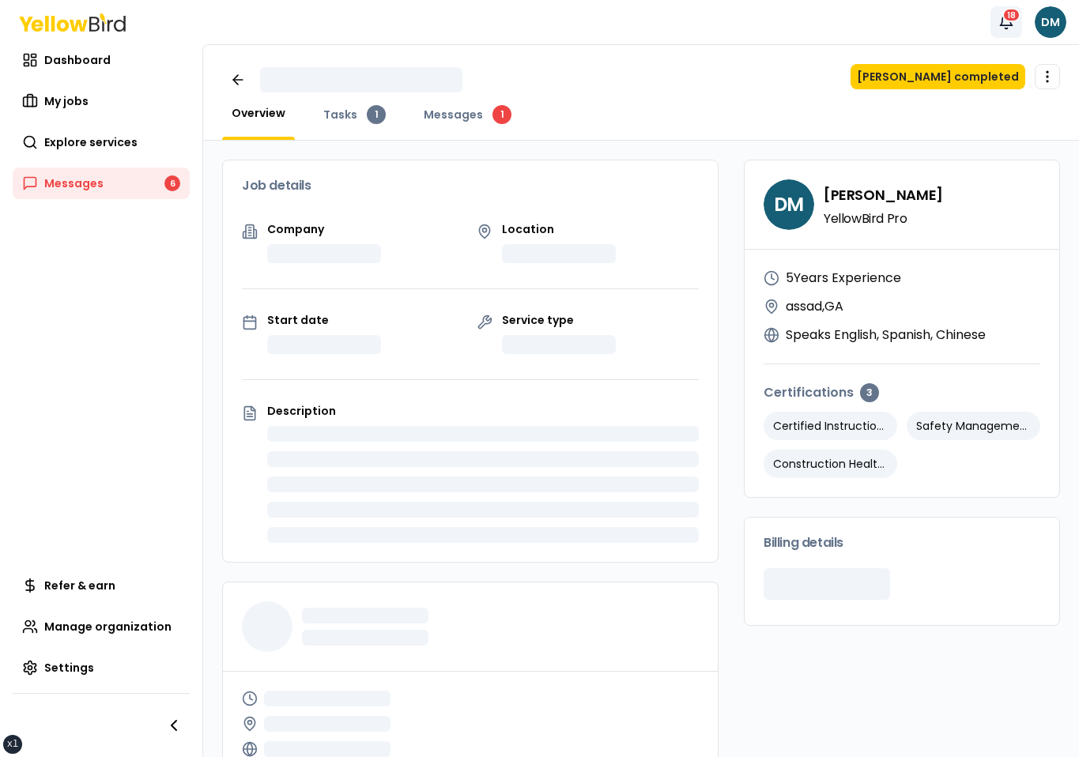
click at [1004, 23] on icon "button" at bounding box center [1006, 22] width 16 height 16
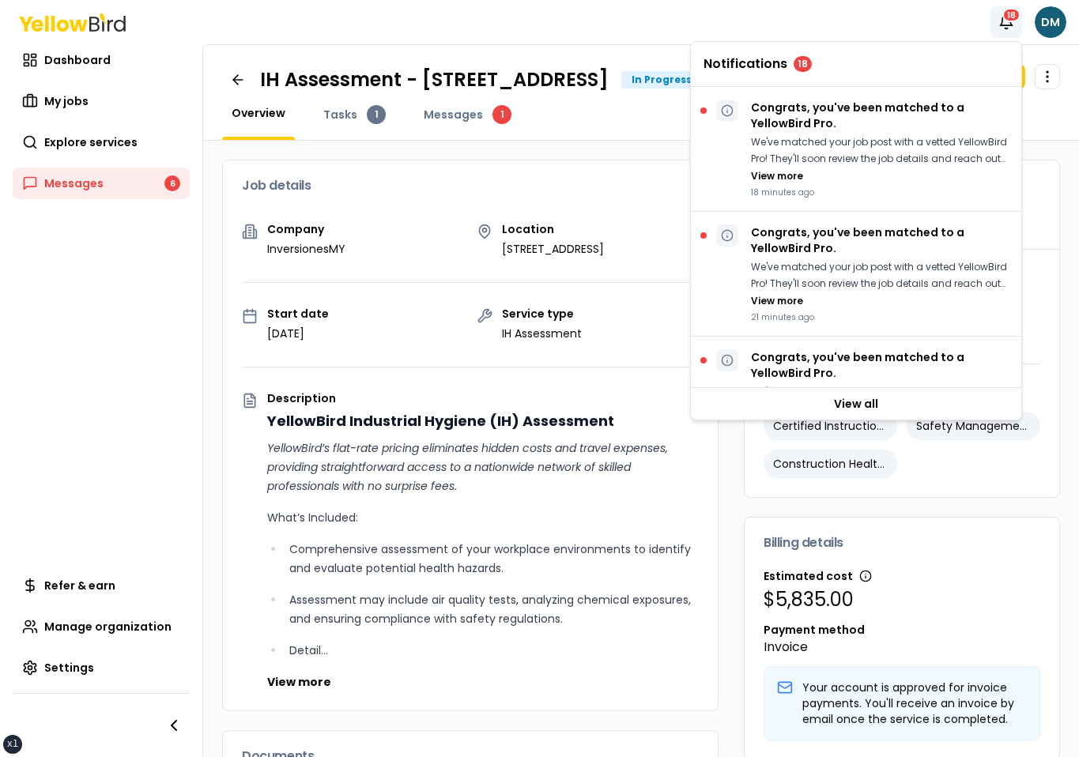
click at [674, 149] on div "Job details Company InversionesMY Location 2500 Broadway W, Lubbock, TX 79409 S…" at bounding box center [641, 593] width 876 height 904
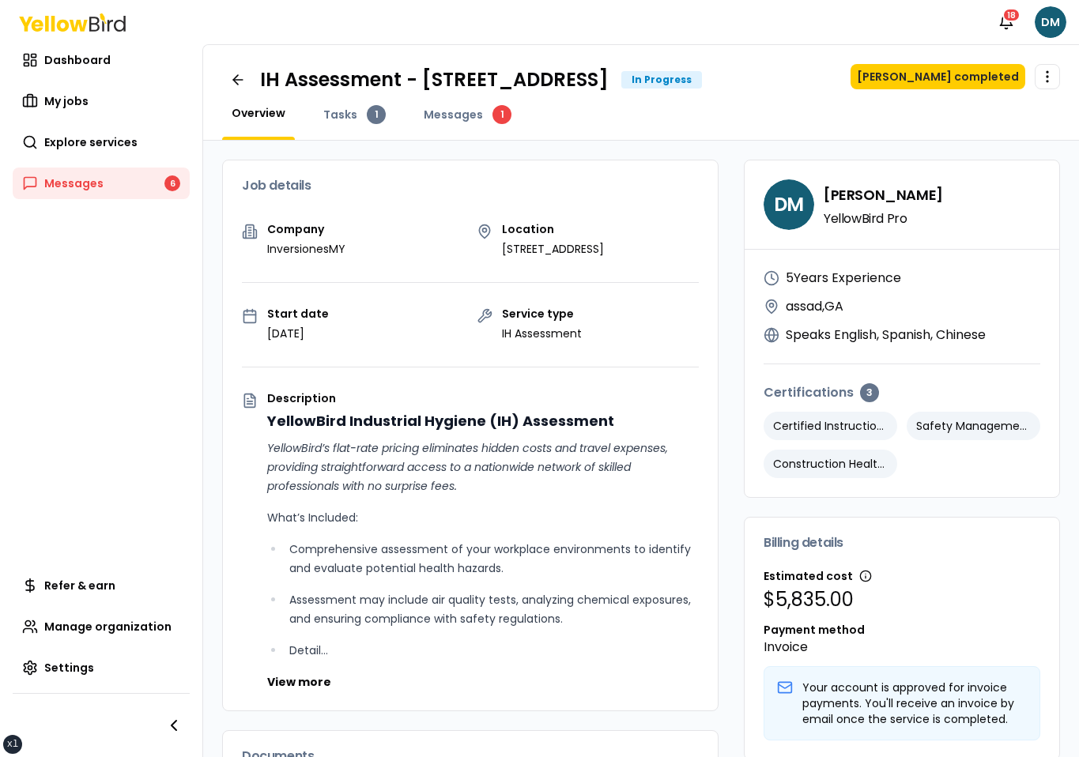
click at [255, 68] on div "IH Assessment - 2500 Broadway W, Lubbock, TX 79409 In Progress" at bounding box center [462, 80] width 480 height 32
click at [232, 77] on icon at bounding box center [238, 80] width 16 height 16
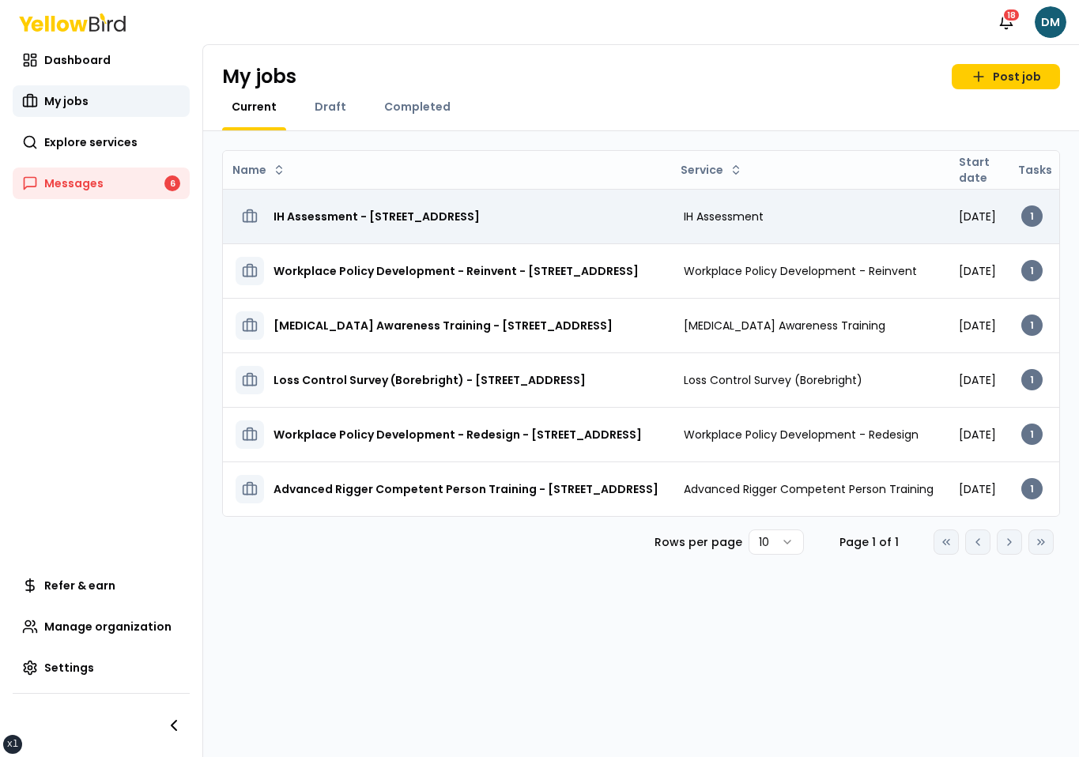
click at [579, 212] on div "IH Assessment - 2500 Broadway W, Lubbock, TX 79409" at bounding box center [447, 216] width 423 height 28
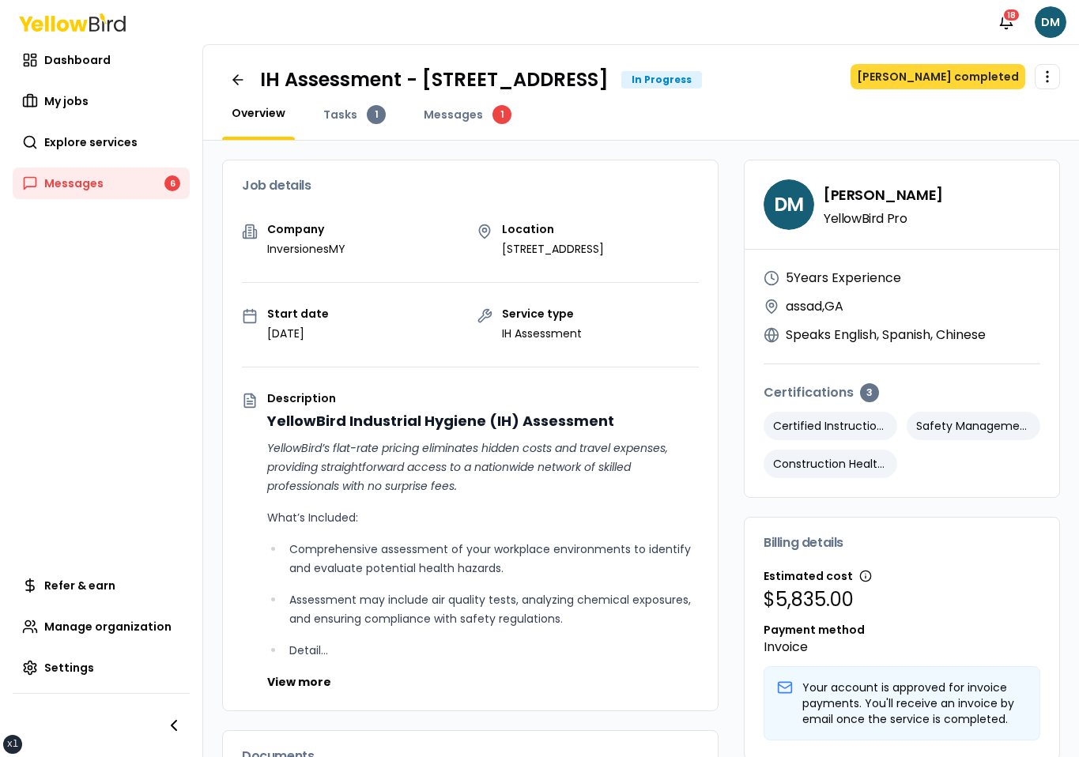
click at [983, 85] on button "Mark job completed" at bounding box center [938, 76] width 175 height 25
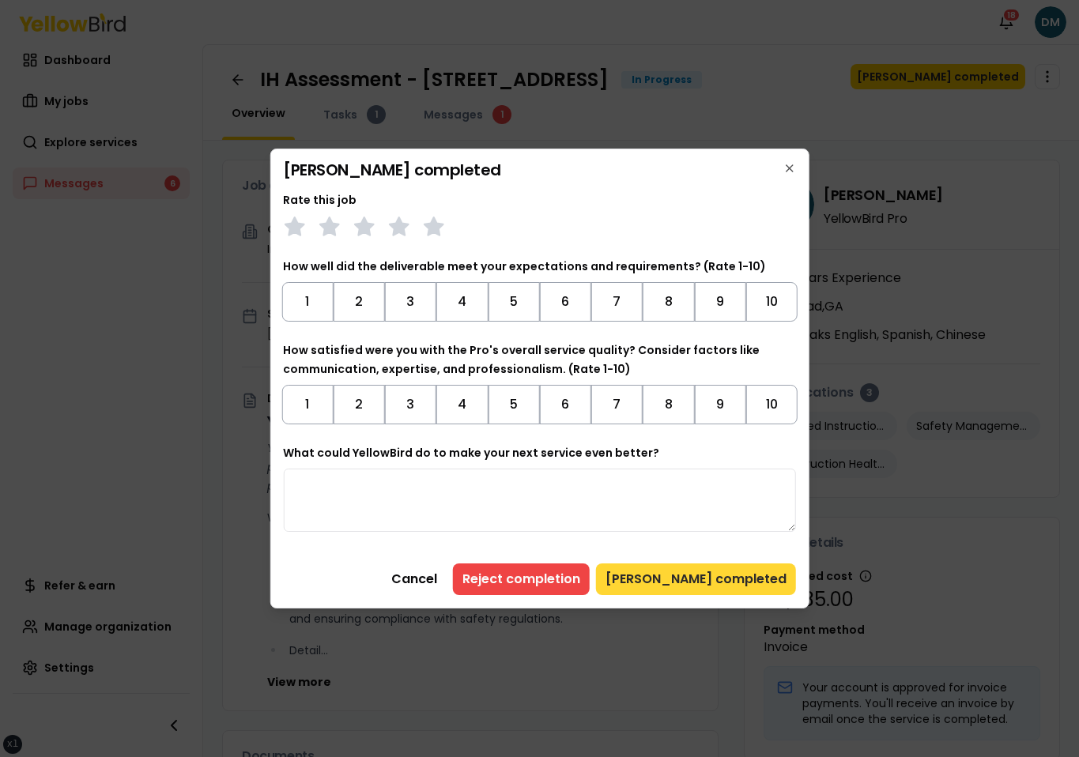
click at [693, 572] on button "Mark job completed" at bounding box center [696, 580] width 200 height 32
click at [701, 573] on button "Mark job completed" at bounding box center [696, 580] width 200 height 32
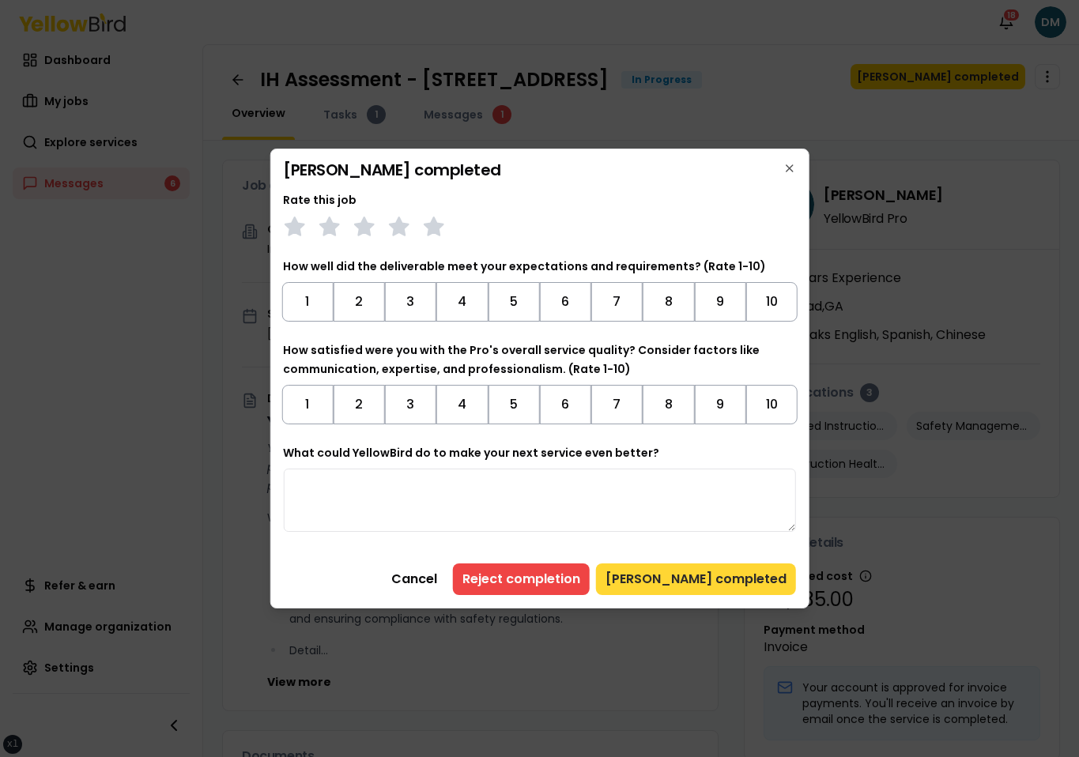
click at [701, 573] on button "Mark job completed" at bounding box center [696, 580] width 200 height 32
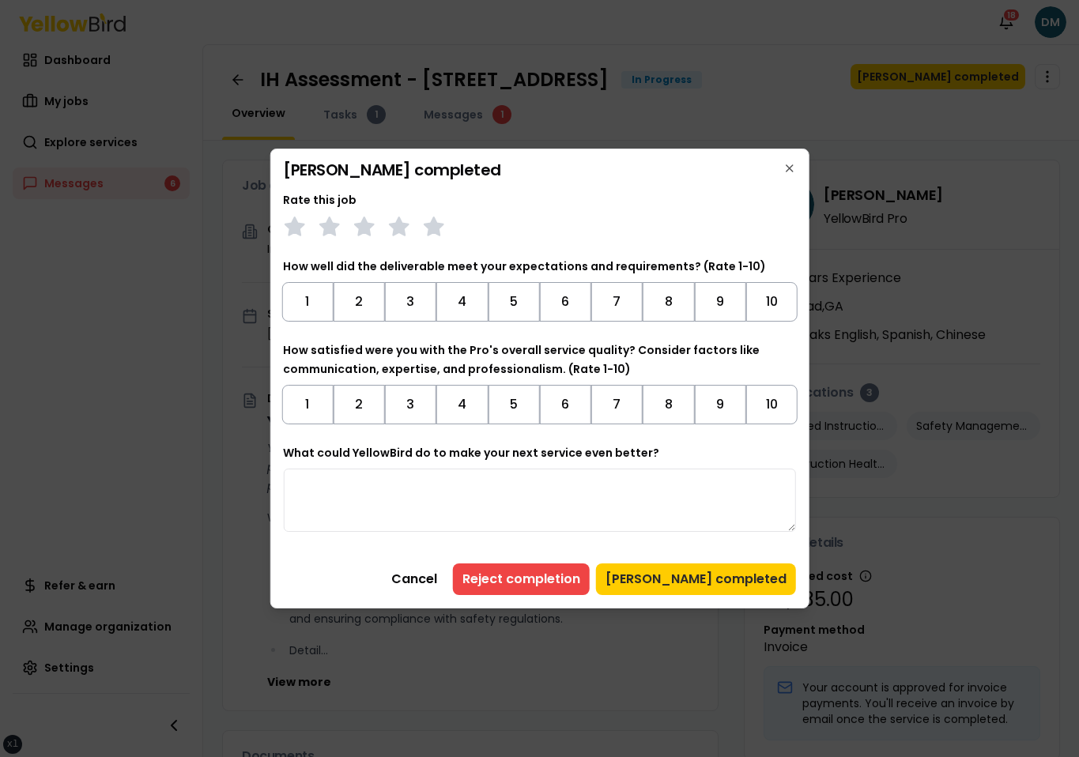
click at [602, 203] on div "Rate this job" at bounding box center [539, 214] width 513 height 47
click at [596, 218] on div at bounding box center [539, 227] width 513 height 22
click at [523, 490] on textarea "What could YellowBird do to make your next service even better?" at bounding box center [539, 500] width 513 height 63
click at [589, 466] on div "What could YellowBird do to make your next service even better?" at bounding box center [539, 487] width 513 height 89
click at [624, 453] on label "What could YellowBird do to make your next service even better?" at bounding box center [471, 453] width 376 height 16
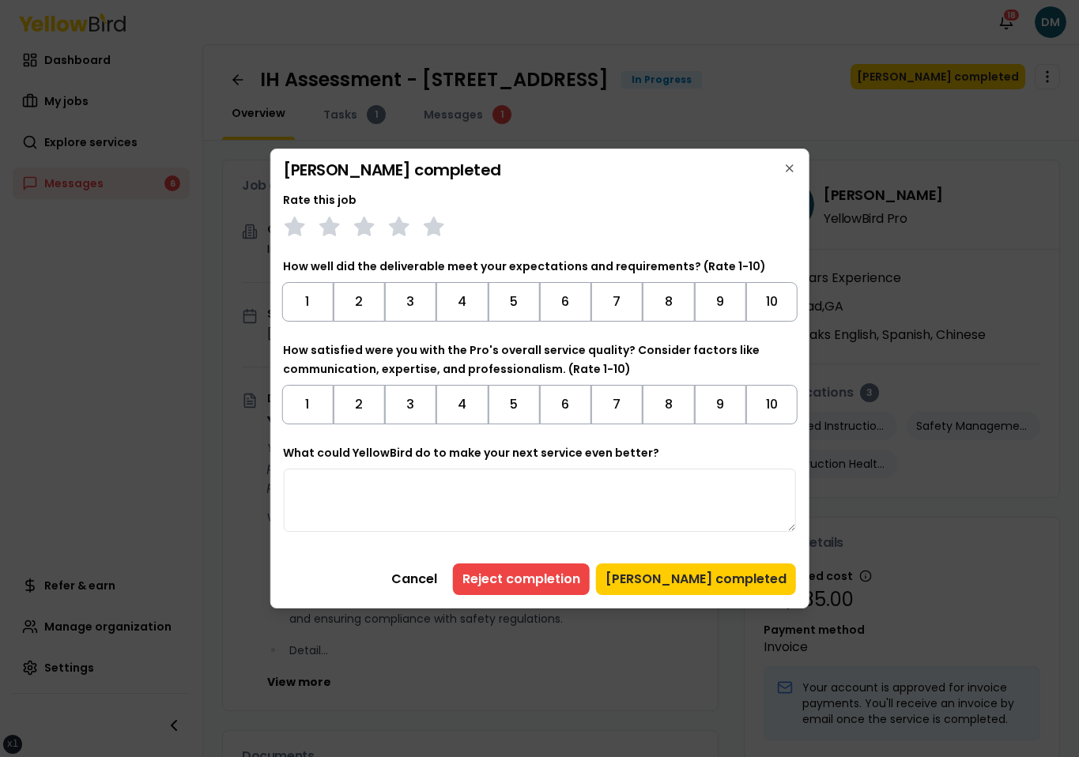
click at [624, 469] on textarea "What could YellowBird do to make your next service even better?" at bounding box center [539, 500] width 513 height 63
click at [693, 580] on button "Mark job completed" at bounding box center [696, 580] width 200 height 32
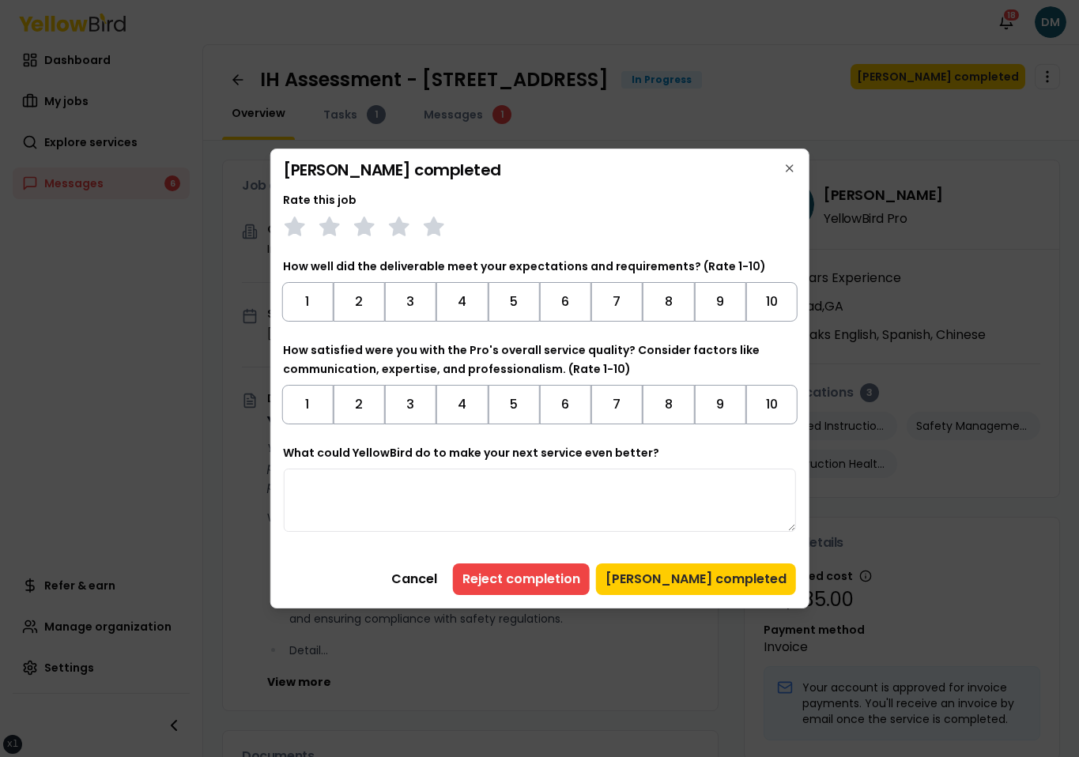
click at [677, 221] on div at bounding box center [539, 227] width 513 height 22
click at [790, 162] on icon "button" at bounding box center [789, 168] width 13 height 13
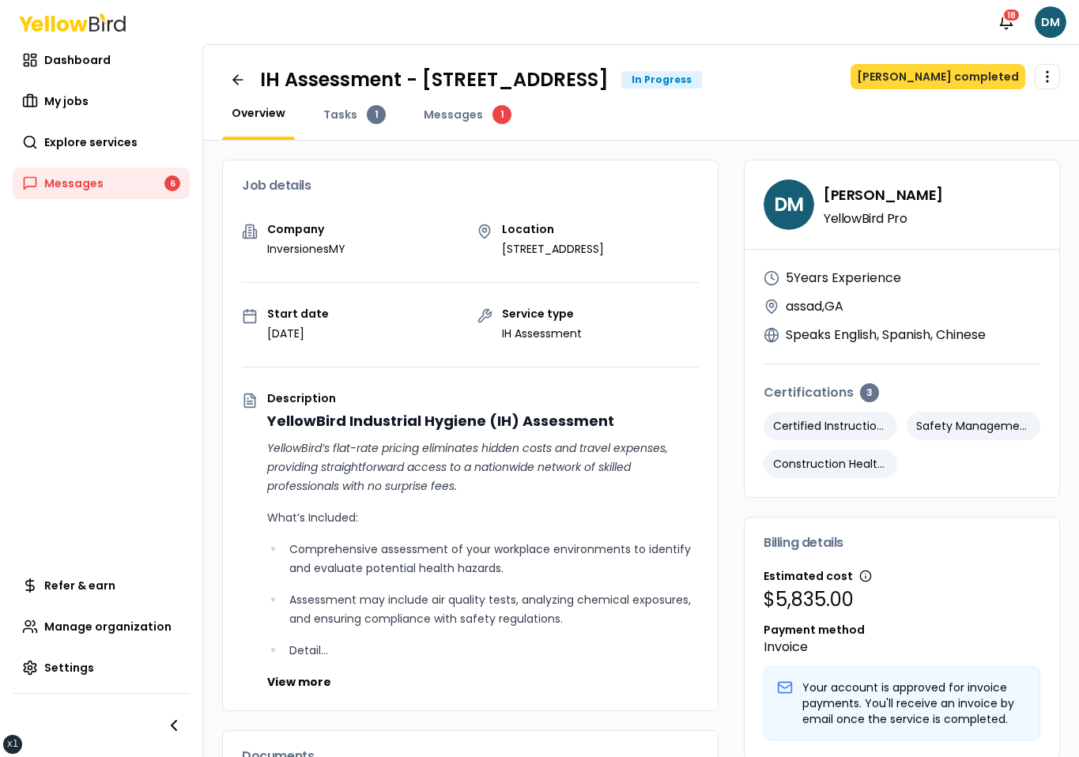
click at [958, 72] on button "Mark job completed" at bounding box center [938, 76] width 175 height 25
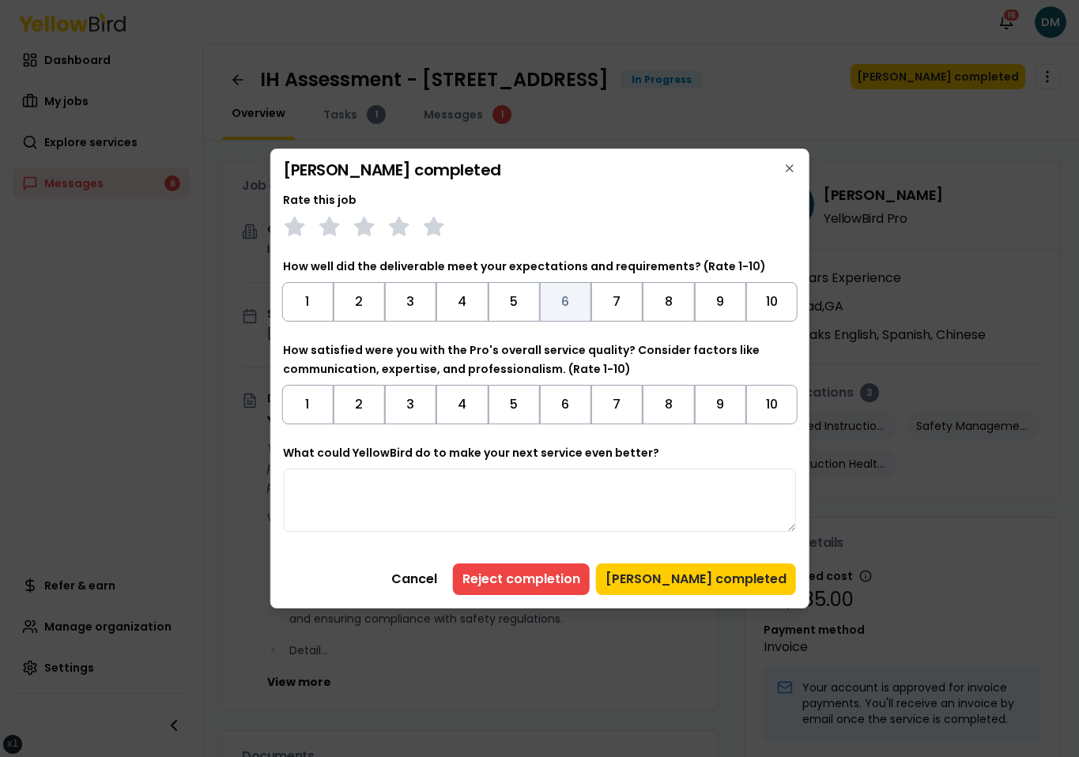
click at [583, 297] on button "6" at bounding box center [565, 302] width 51 height 40
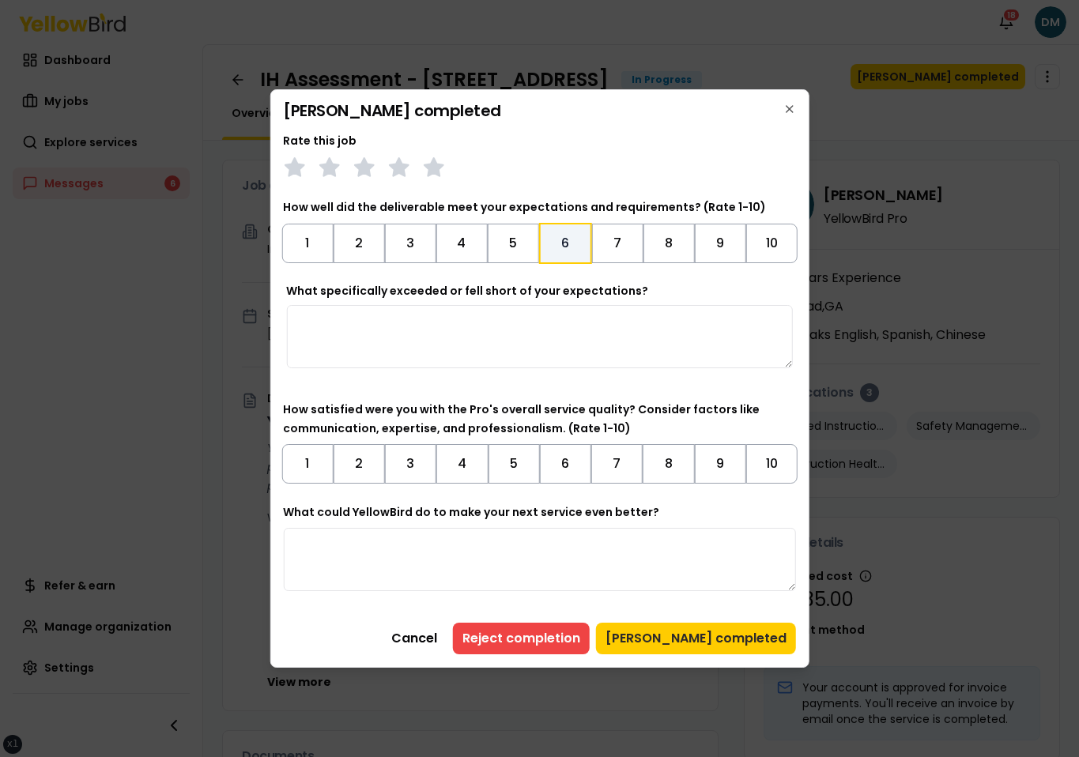
click at [554, 515] on label "What could YellowBird do to make your next service even better?" at bounding box center [471, 512] width 376 height 16
click at [554, 528] on textarea "What could YellowBird do to make your next service even better?" at bounding box center [539, 559] width 513 height 63
click at [533, 541] on textarea "What could YellowBird do to make your next service even better?" at bounding box center [539, 559] width 513 height 63
click at [573, 241] on button "6" at bounding box center [565, 243] width 53 height 41
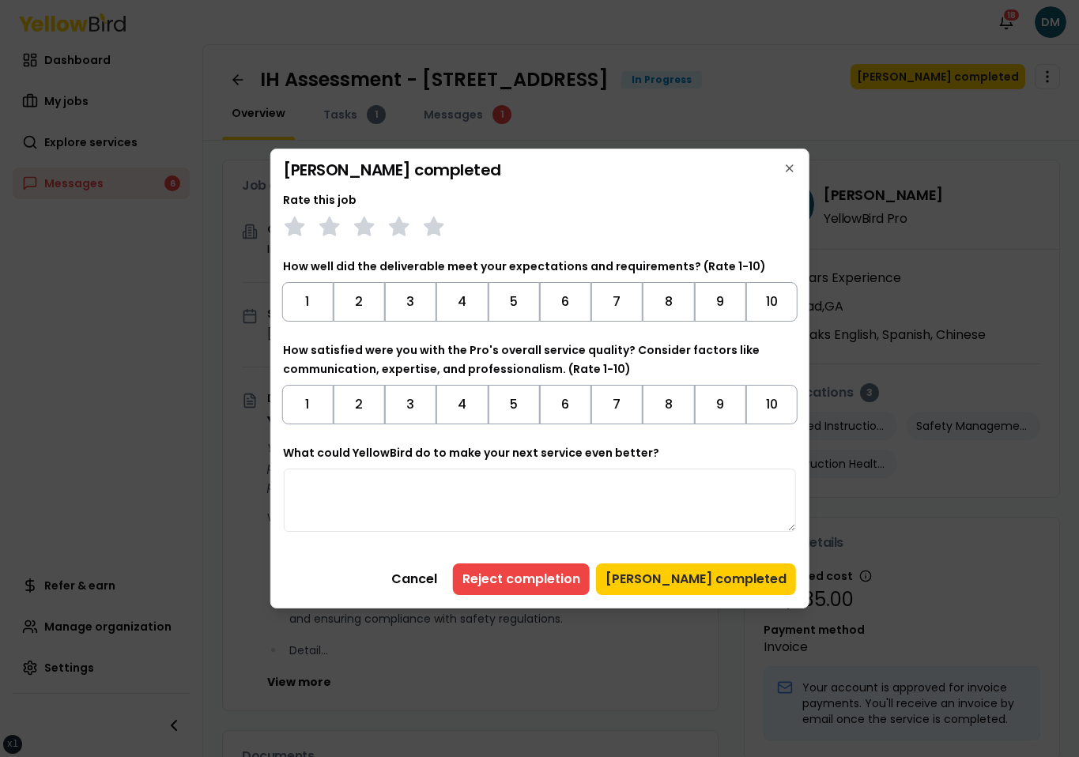
click at [631, 204] on div "Rate this job" at bounding box center [539, 214] width 513 height 47
click at [703, 579] on button "Mark job completed" at bounding box center [696, 580] width 200 height 32
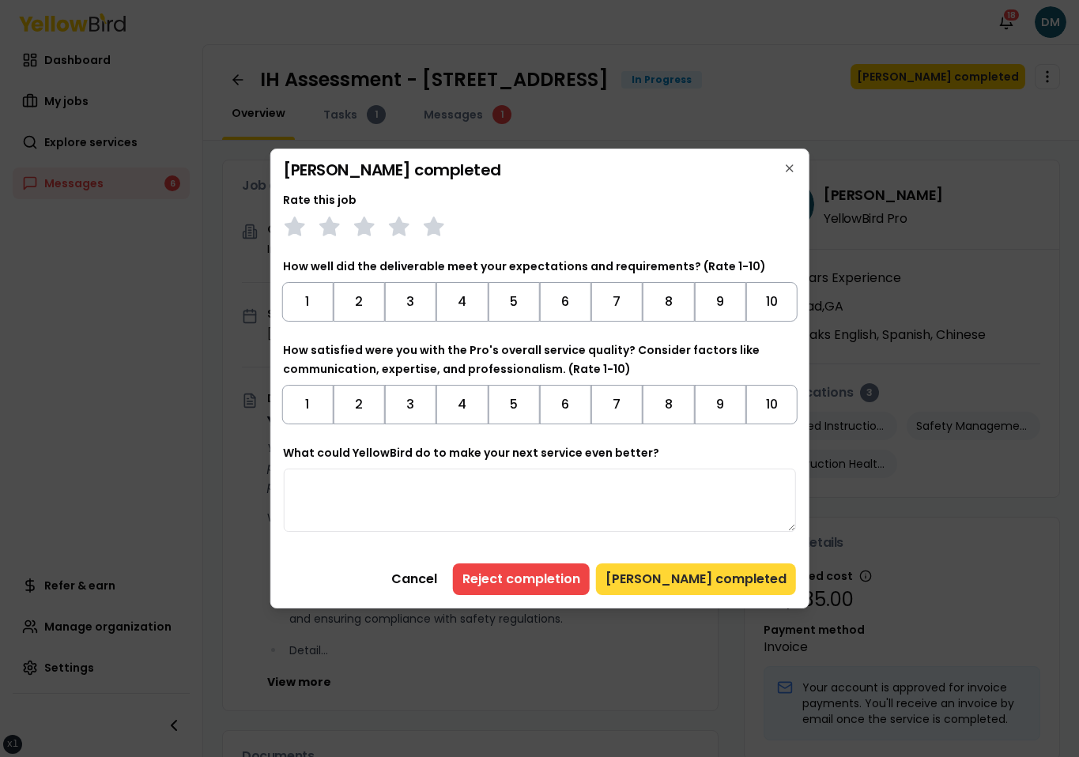
click at [703, 579] on button "Mark job completed" at bounding box center [696, 580] width 200 height 32
click at [678, 576] on button "Mark job completed" at bounding box center [696, 580] width 200 height 32
click at [681, 568] on button "Mark job completed" at bounding box center [696, 580] width 200 height 32
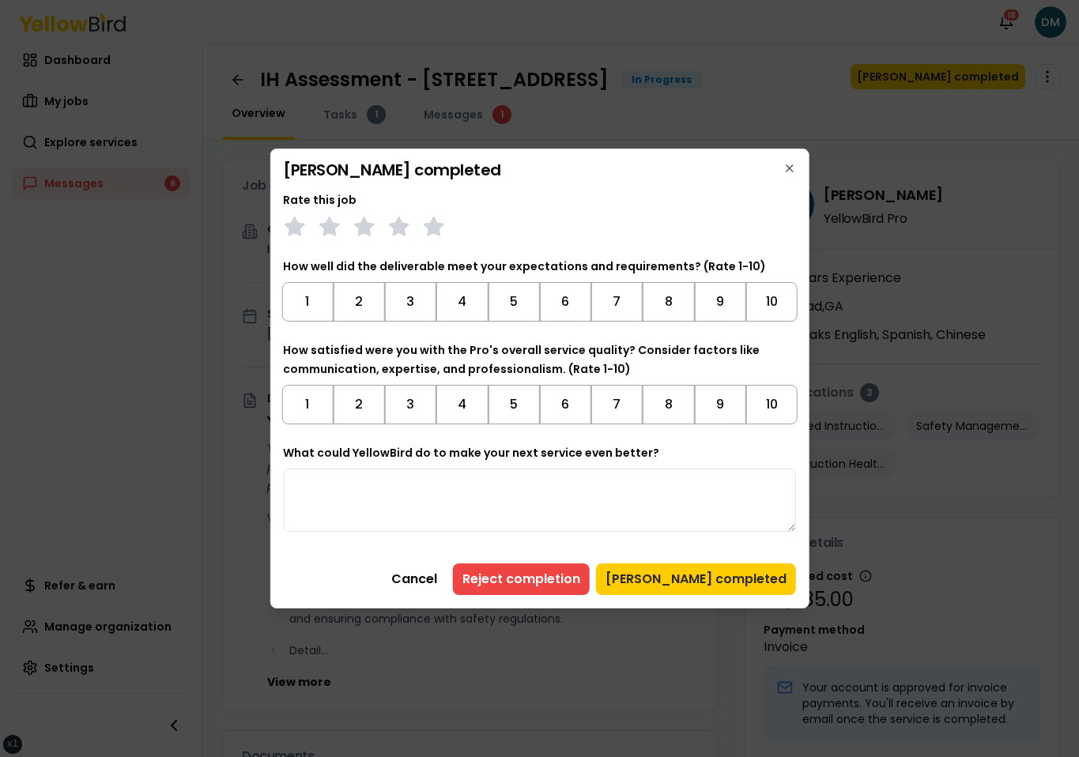
click at [685, 556] on div "Rate this job How well did the deliverable meet your expectations and requireme…" at bounding box center [539, 393] width 513 height 405
click at [682, 568] on button "Mark job completed" at bounding box center [696, 580] width 200 height 32
click at [693, 542] on div "Rate this job How well did the deliverable meet your expectations and requireme…" at bounding box center [539, 393] width 513 height 405
click at [685, 564] on button "Mark job completed" at bounding box center [696, 580] width 200 height 32
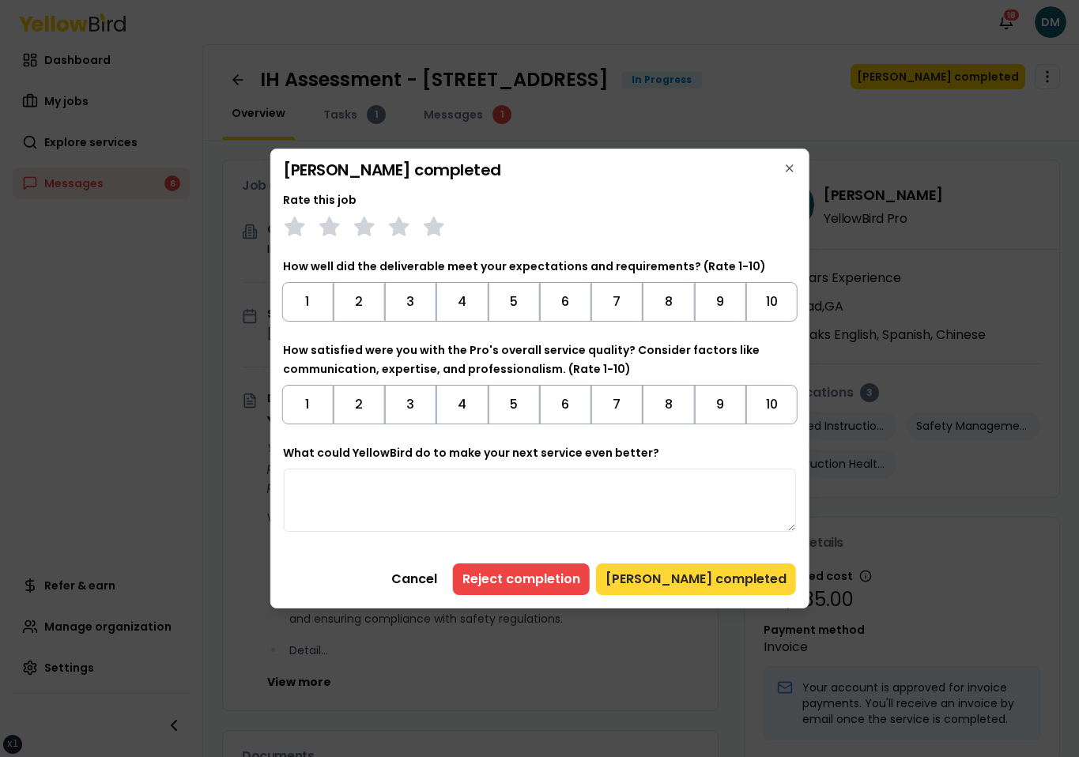
click at [677, 572] on button "Mark job completed" at bounding box center [696, 580] width 200 height 32
click at [714, 539] on div "Rate this job How well did the deliverable meet your expectations and requireme…" at bounding box center [539, 393] width 513 height 405
click at [685, 569] on button "Mark job completed" at bounding box center [696, 580] width 200 height 32
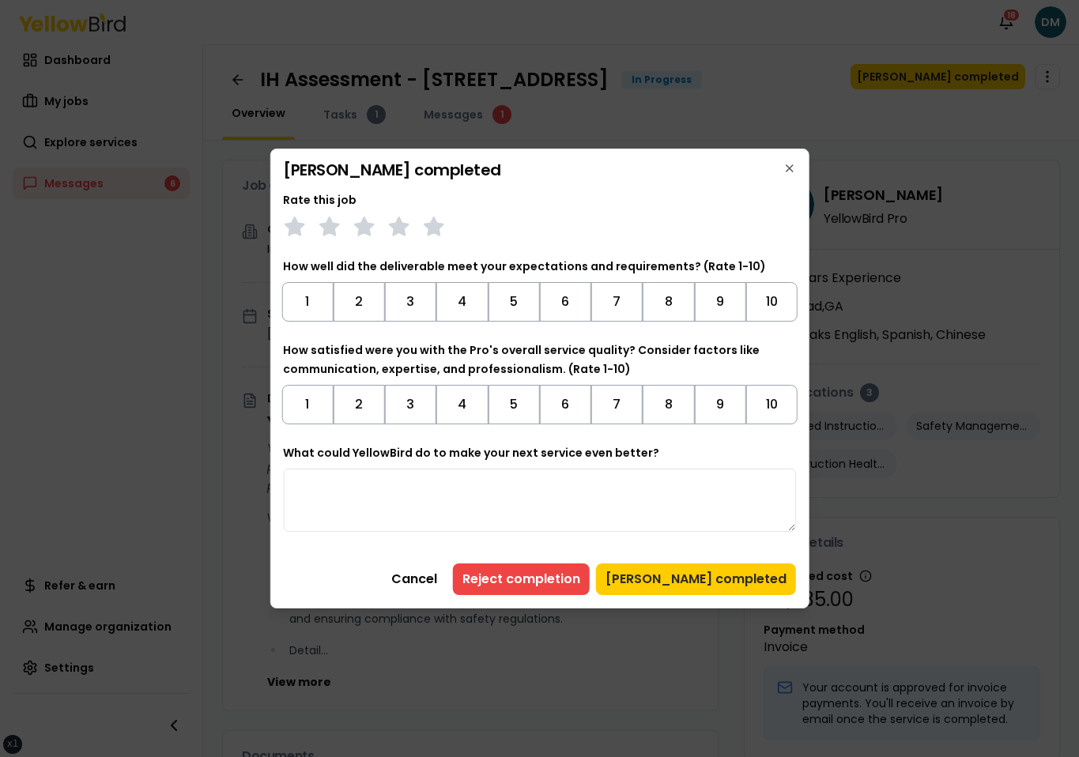
click at [683, 557] on div "Rate this job How well did the deliverable meet your expectations and requireme…" at bounding box center [539, 393] width 513 height 405
click at [683, 590] on button "Mark job completed" at bounding box center [696, 580] width 200 height 32
click at [708, 540] on div "Rate this job How well did the deliverable meet your expectations and requireme…" at bounding box center [539, 393] width 513 height 405
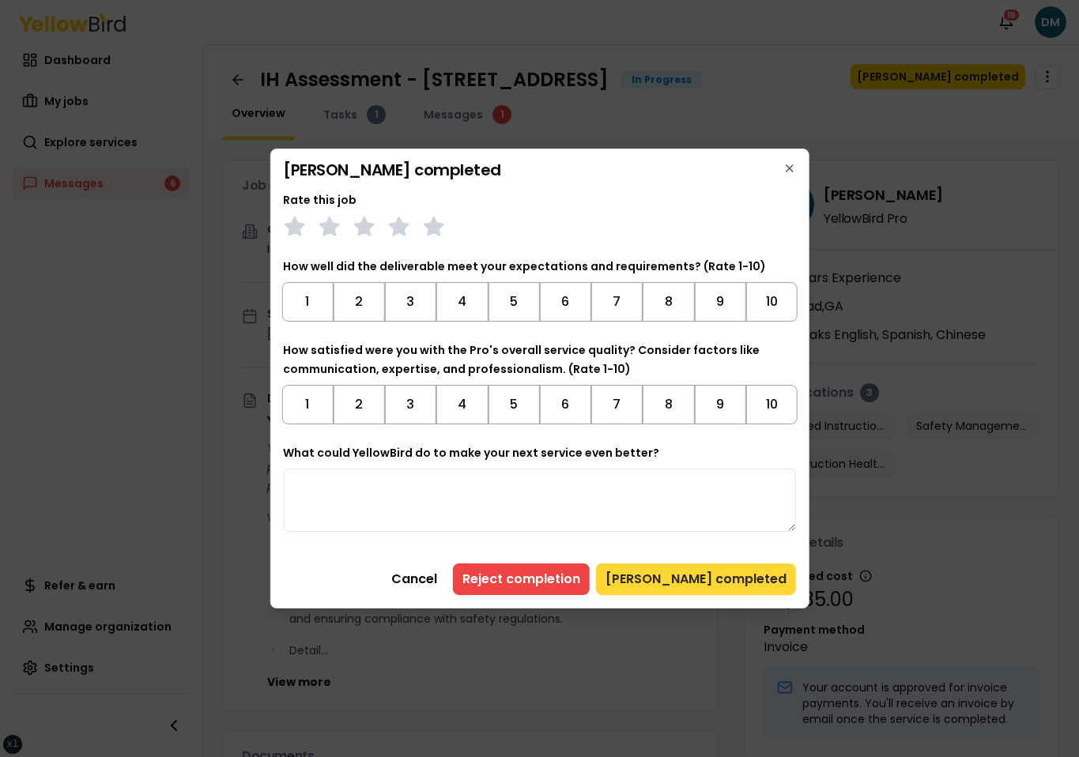
click at [724, 579] on button "Mark job completed" at bounding box center [696, 580] width 200 height 32
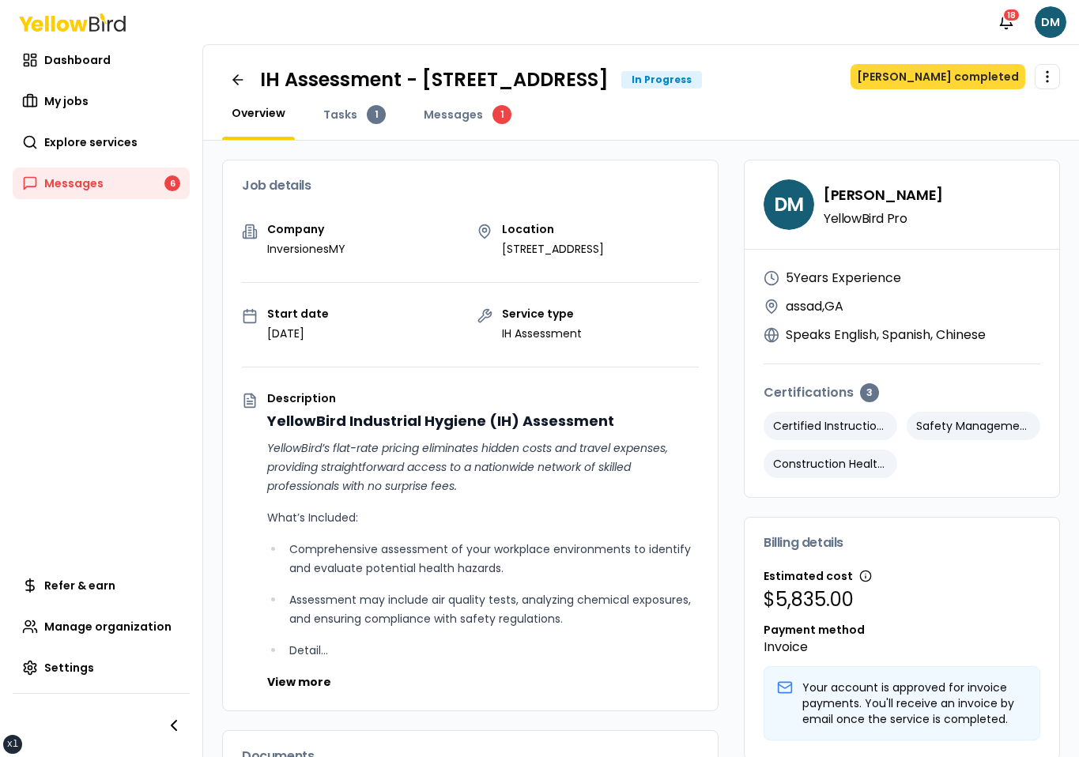
click at [960, 80] on button "[PERSON_NAME] completed" at bounding box center [938, 76] width 175 height 25
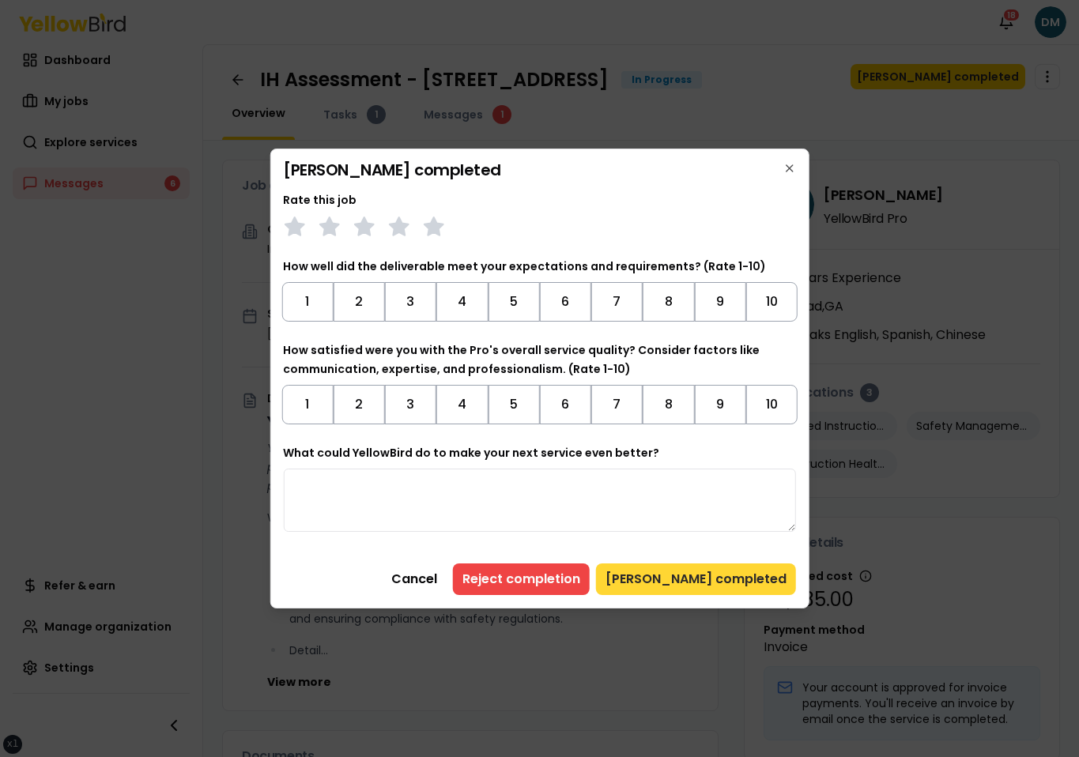
click at [694, 582] on button "[PERSON_NAME] completed" at bounding box center [696, 580] width 200 height 32
click at [733, 200] on div "Rate this job" at bounding box center [539, 214] width 513 height 47
click at [668, 189] on div "Mark job completed Rate this job How well did the deliverable meet your expecta…" at bounding box center [540, 379] width 540 height 460
click at [594, 223] on div at bounding box center [539, 227] width 513 height 22
click at [721, 572] on button "[PERSON_NAME] completed" at bounding box center [696, 580] width 200 height 32
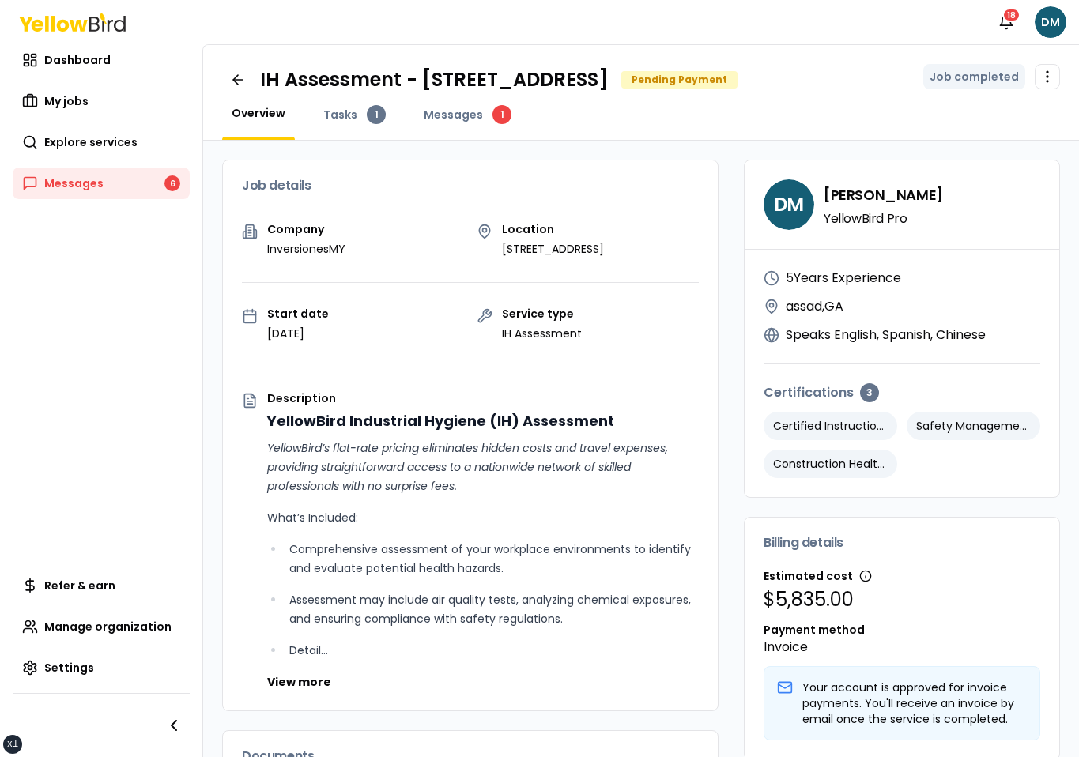
click at [1009, 119] on div "Overview Tasks 1 Messages 1" at bounding box center [641, 122] width 838 height 35
click at [1050, 74] on html "xs sm md lg xl 2xl Notifications 18 DM Dashboard My jobs Explore services Messa…" at bounding box center [539, 378] width 1079 height 757
click at [963, 50] on html "xs sm md lg xl 2xl Notifications 18 DM Dashboard My jobs Explore services Messa…" at bounding box center [539, 378] width 1079 height 757
click at [941, 100] on div "IH Assessment - 2500 Broadway W, Lubbock, TX 79409 Pending Payment Job complete…" at bounding box center [641, 93] width 876 height 96
click at [241, 77] on icon at bounding box center [238, 80] width 16 height 16
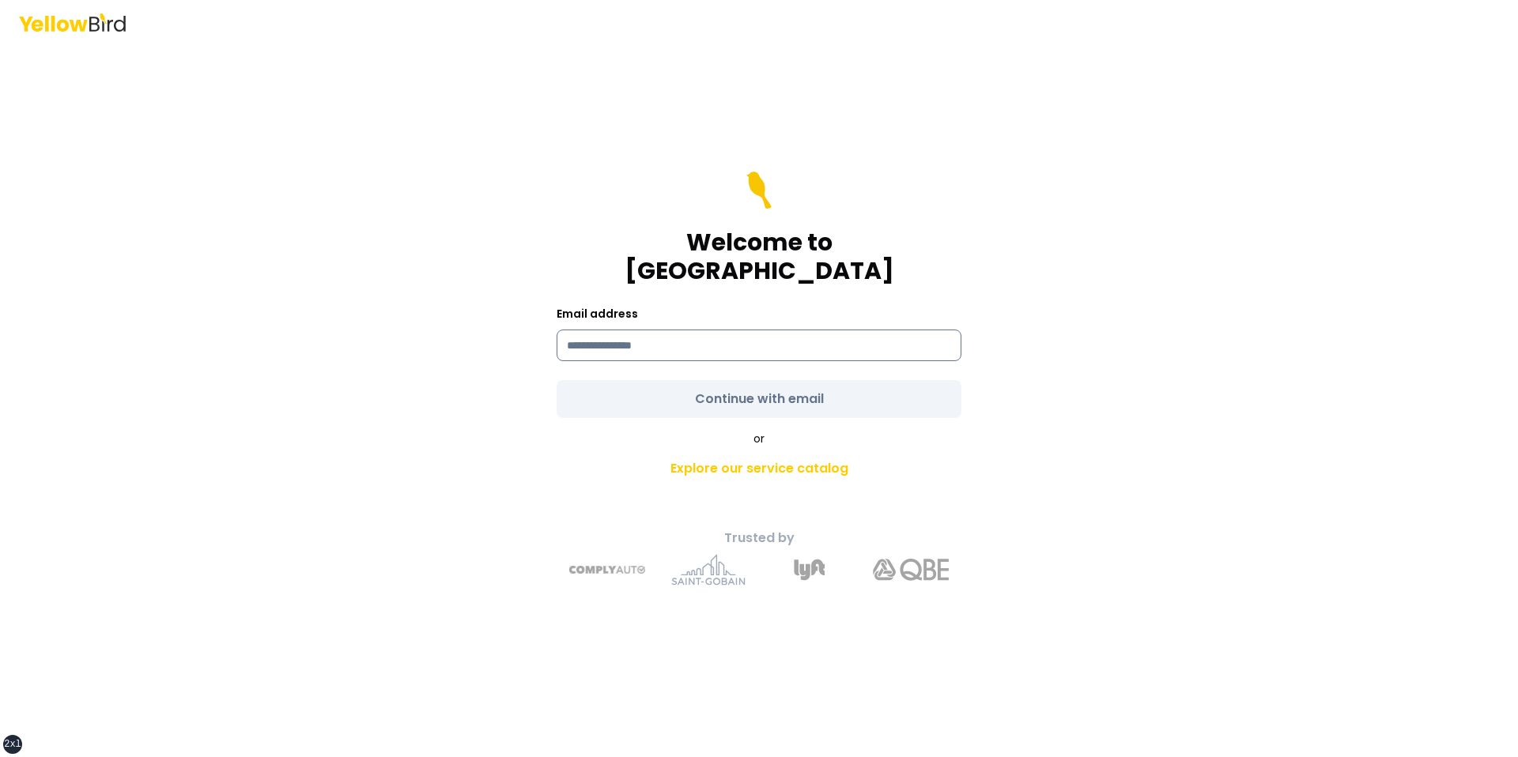
click at [589, 345] on input at bounding box center [759, 346] width 405 height 32
type input "**********"
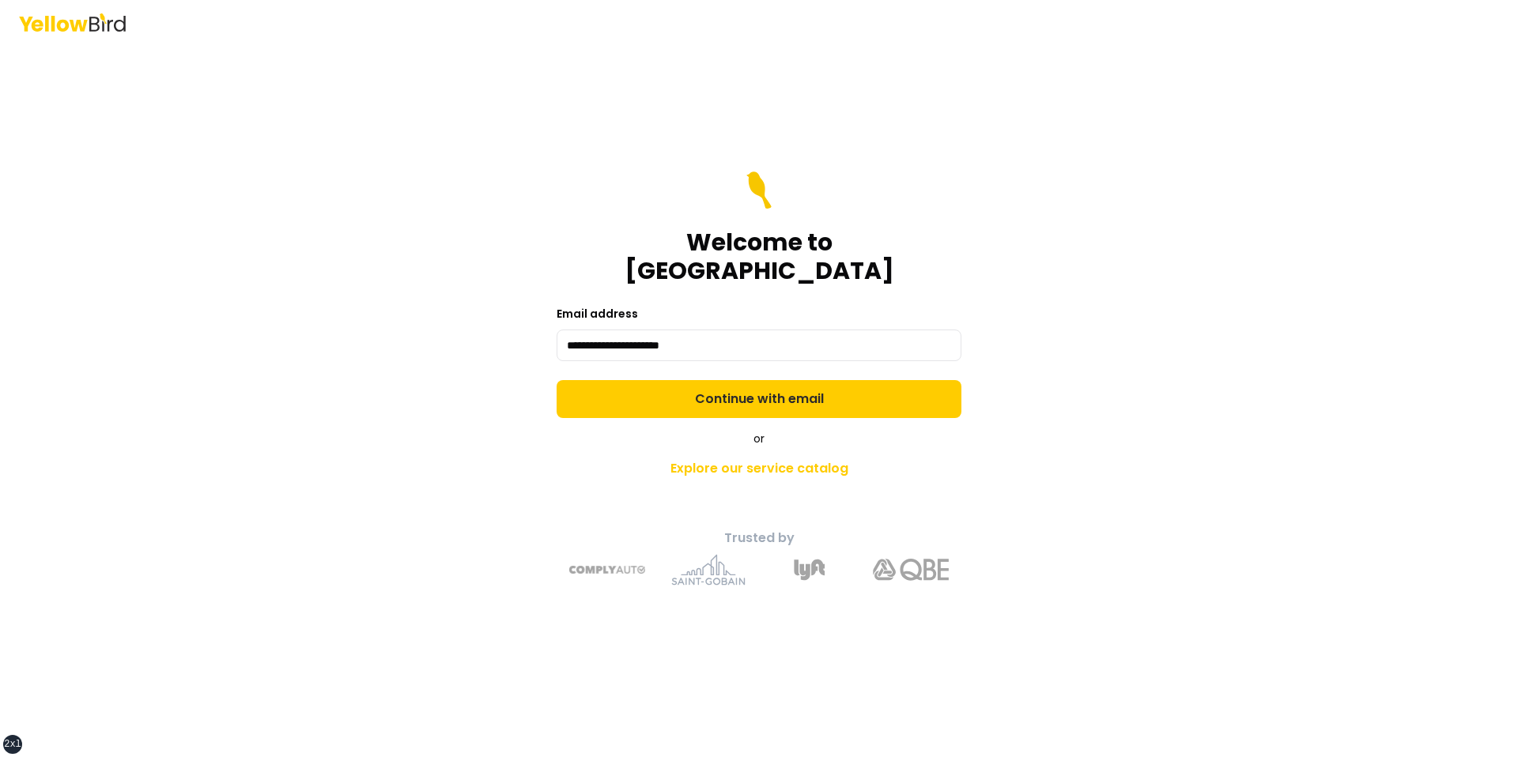
click at [582, 359] on form "**********" at bounding box center [759, 295] width 405 height 247
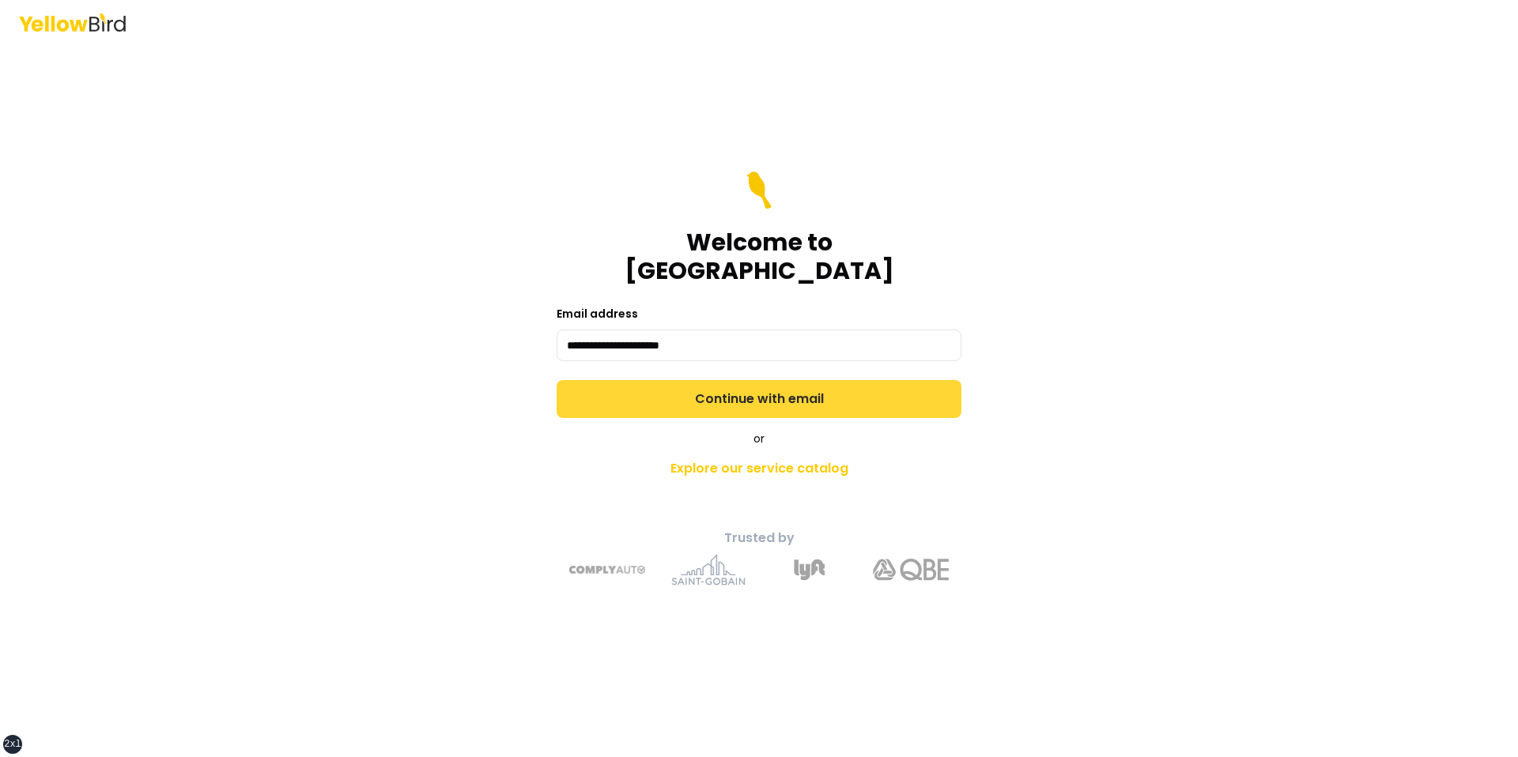
click at [576, 385] on button "Continue with email" at bounding box center [759, 399] width 405 height 38
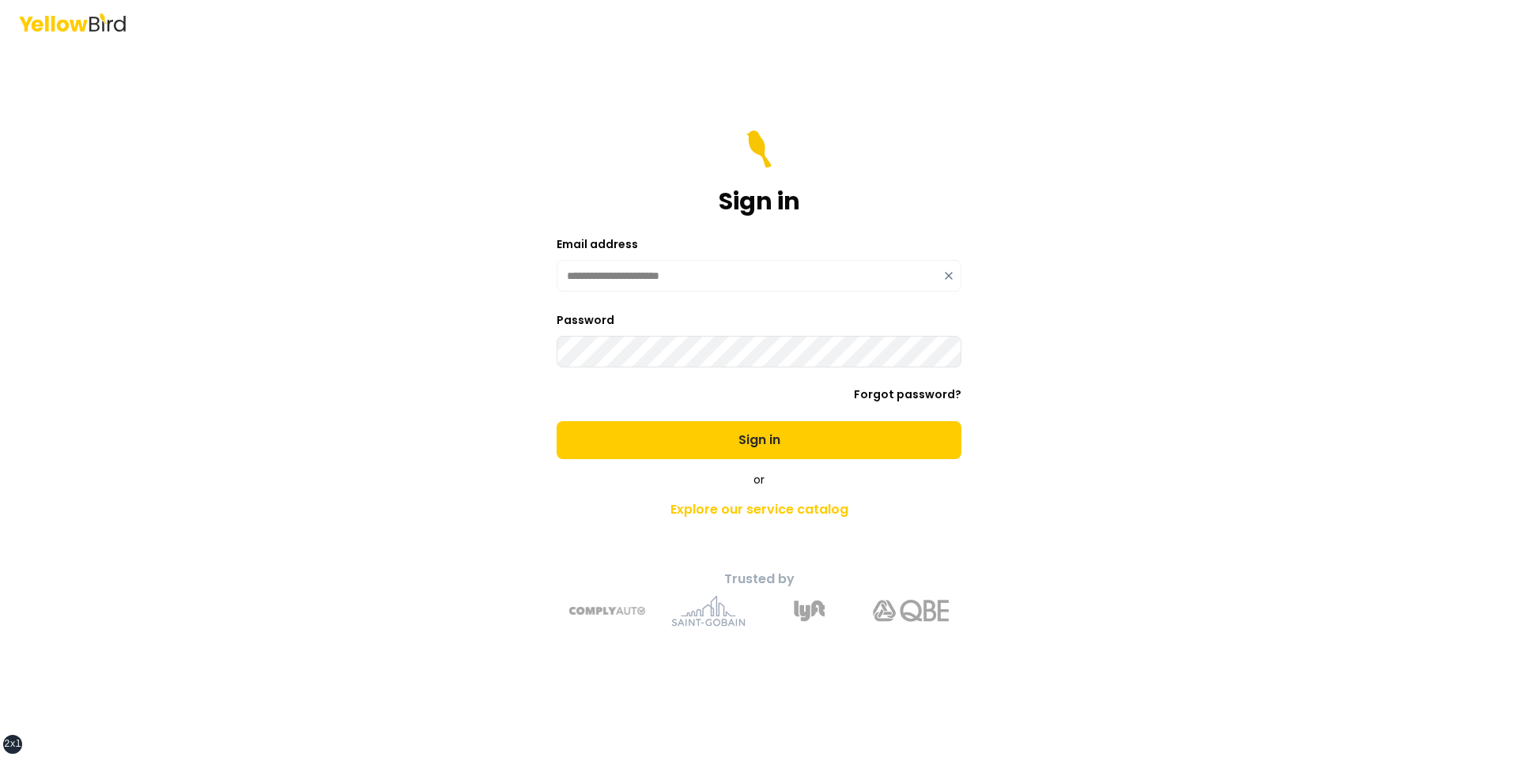
click at [557, 421] on button "Sign in" at bounding box center [759, 440] width 405 height 38
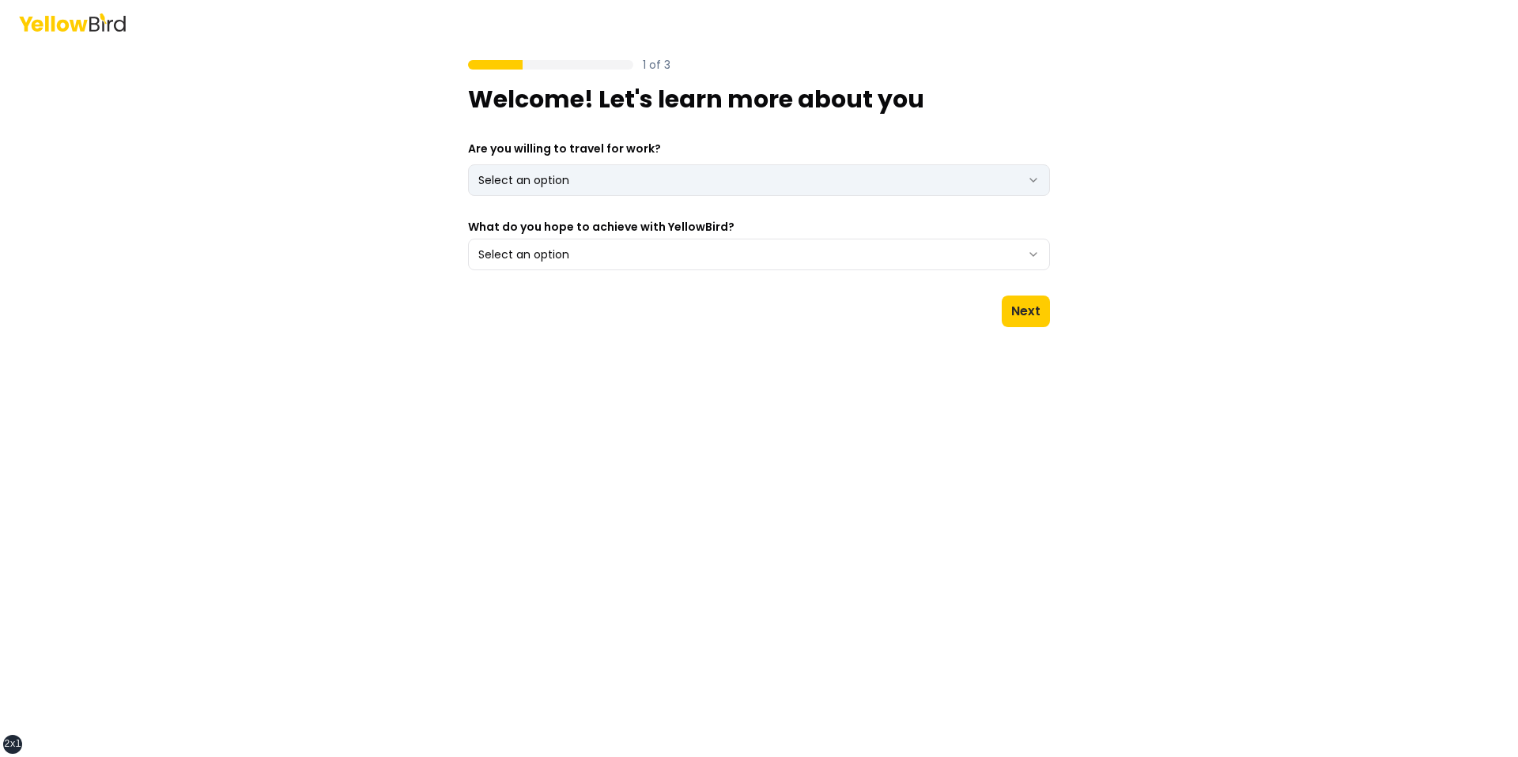
click at [710, 189] on html "xs sm md lg xl 2xl 1 of 3 Welcome! Let's learn more about you Are you willing t…" at bounding box center [759, 378] width 1518 height 757
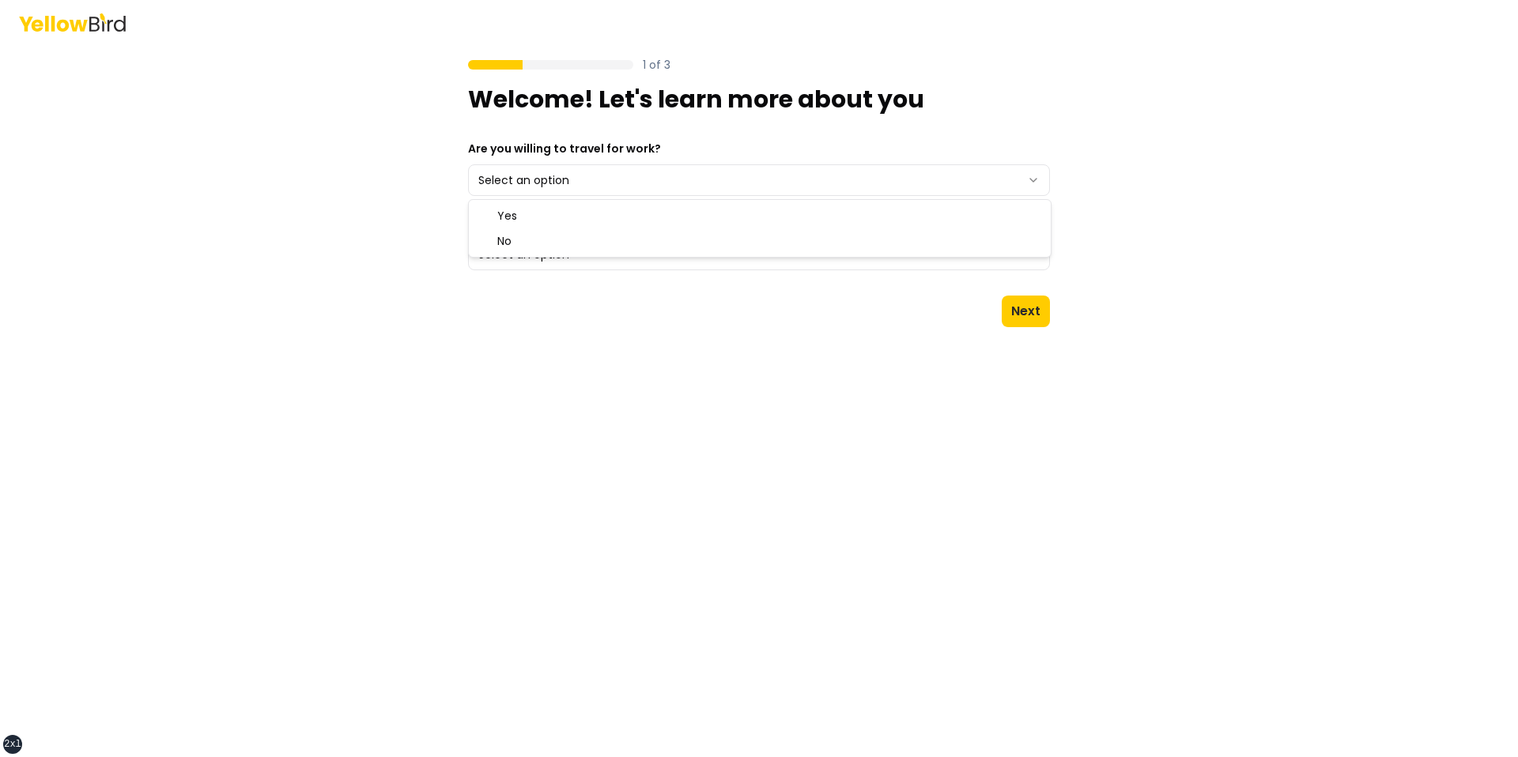
select select "**"
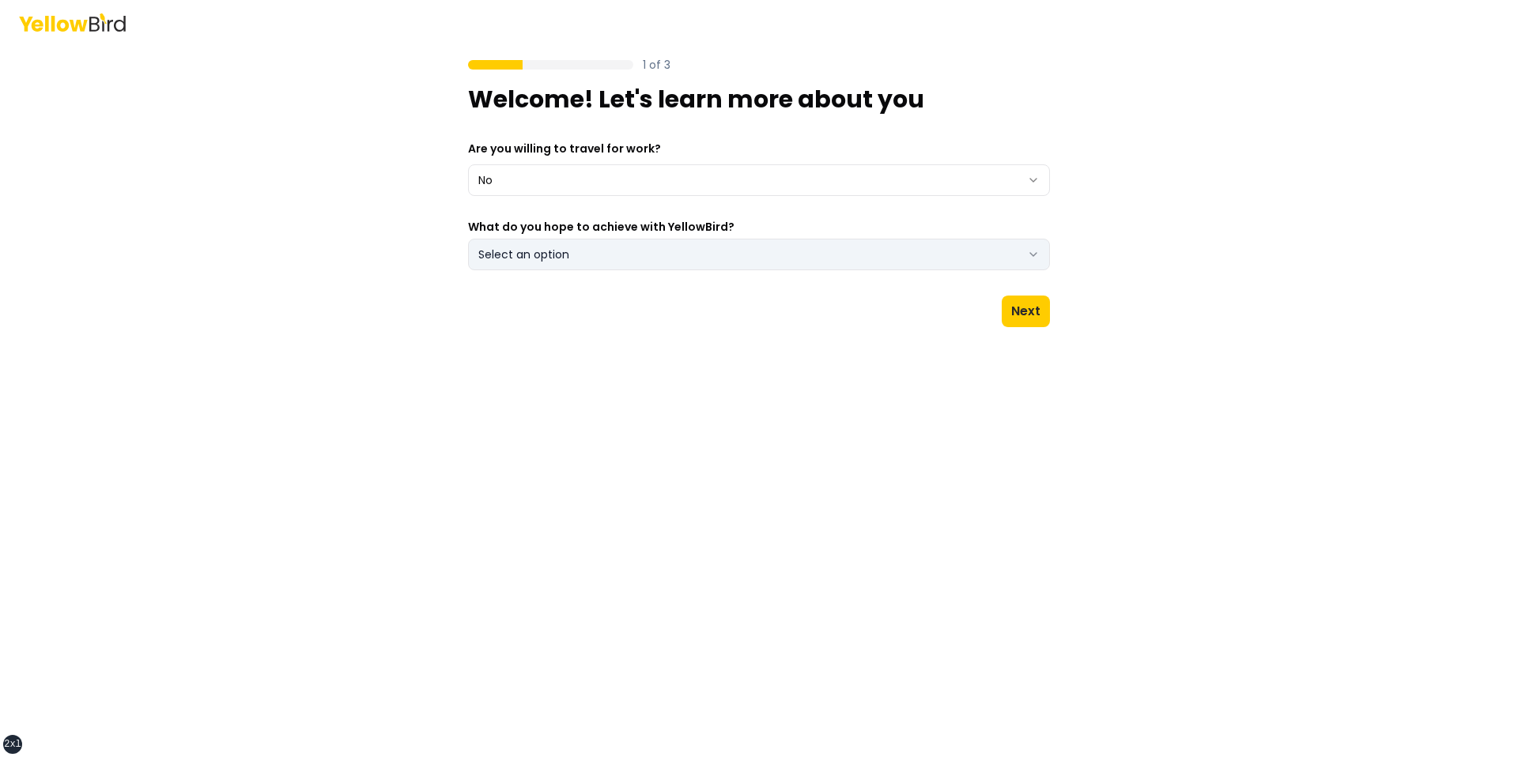
click at [632, 258] on button "Select an option" at bounding box center [759, 255] width 582 height 32
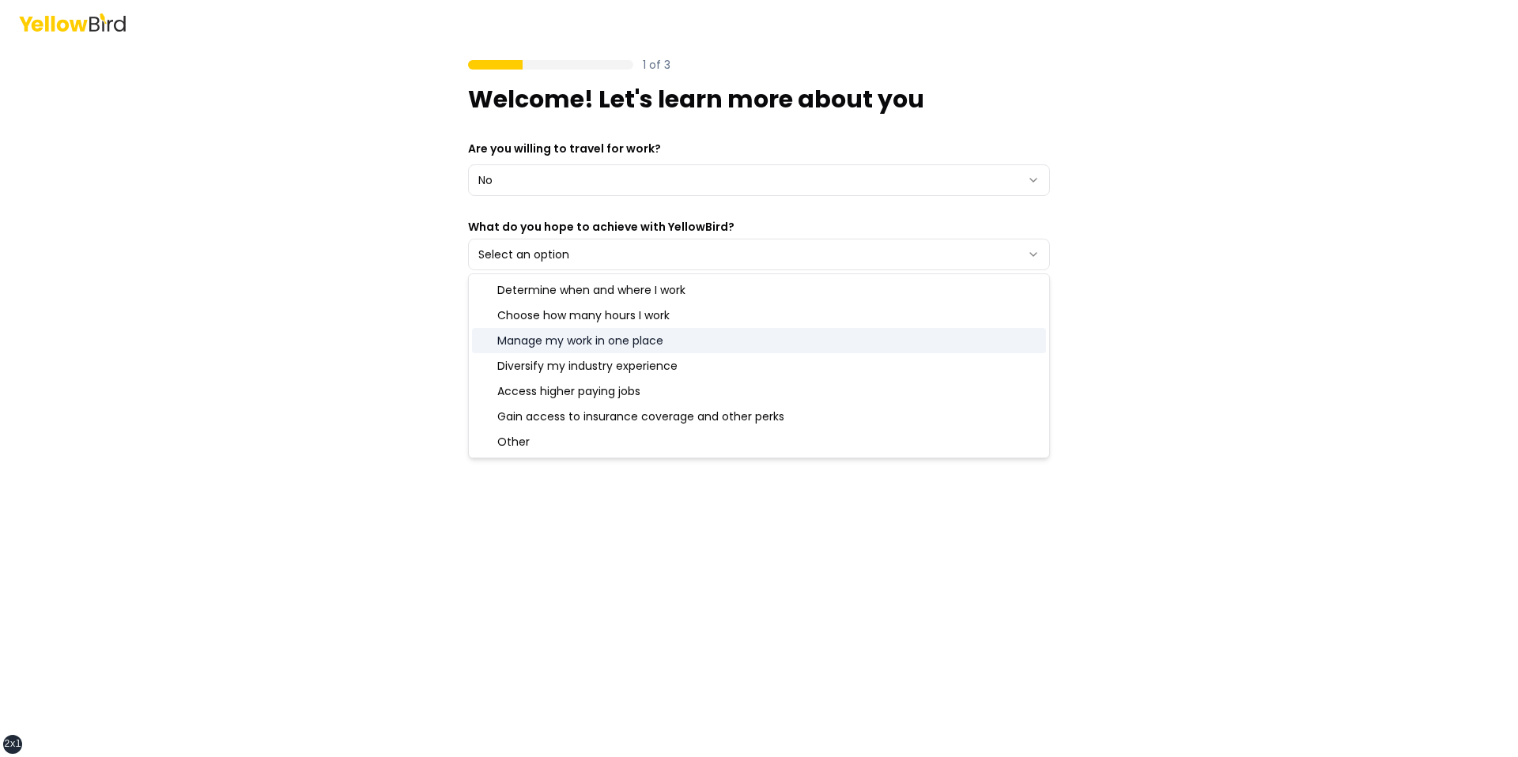
click at [577, 333] on div "Manage my work in one place" at bounding box center [759, 340] width 574 height 25
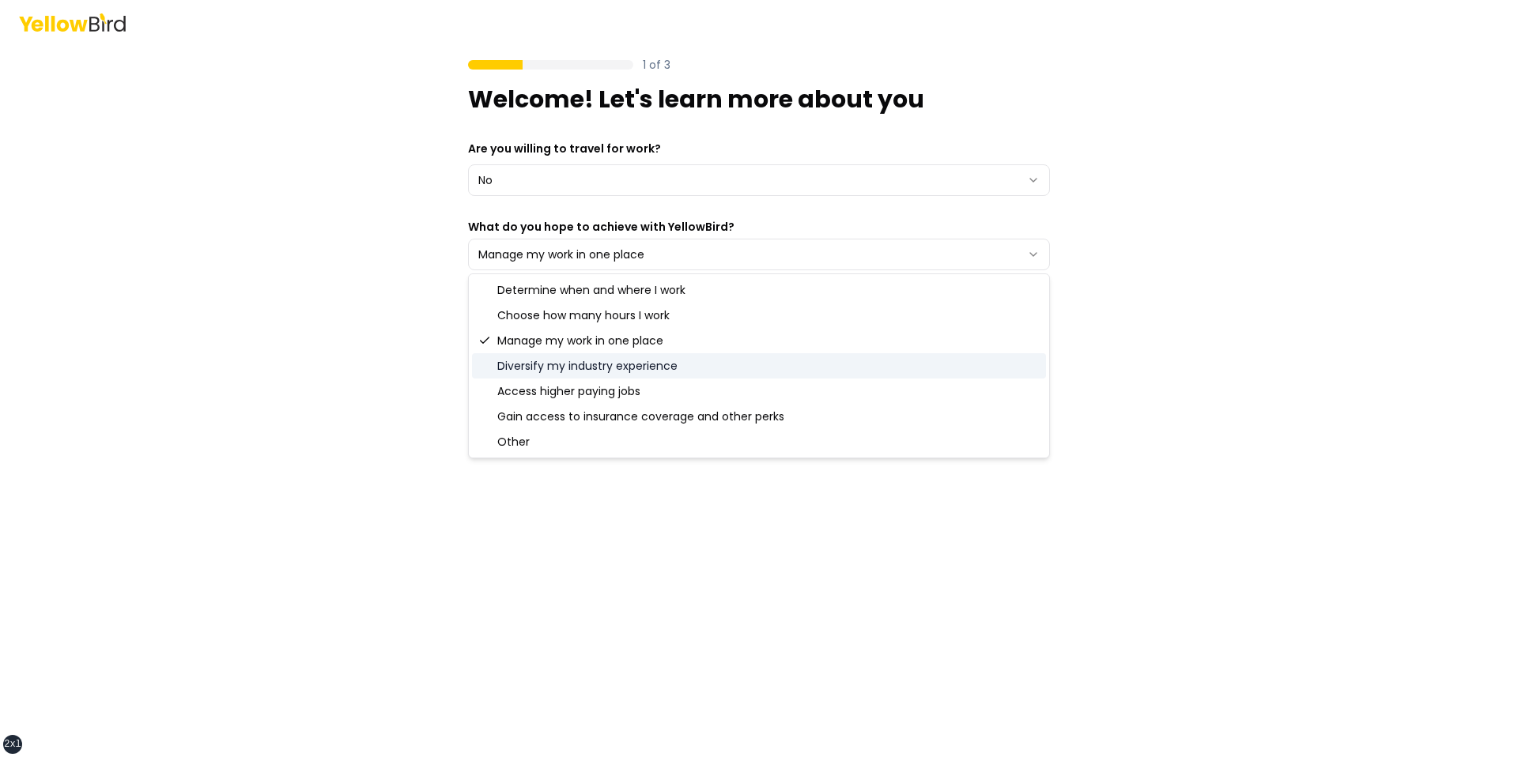
click at [1236, 379] on div "1 of 3 Welcome! Let's learn more about you Are you willing to travel for work? …" at bounding box center [759, 378] width 1518 height 757
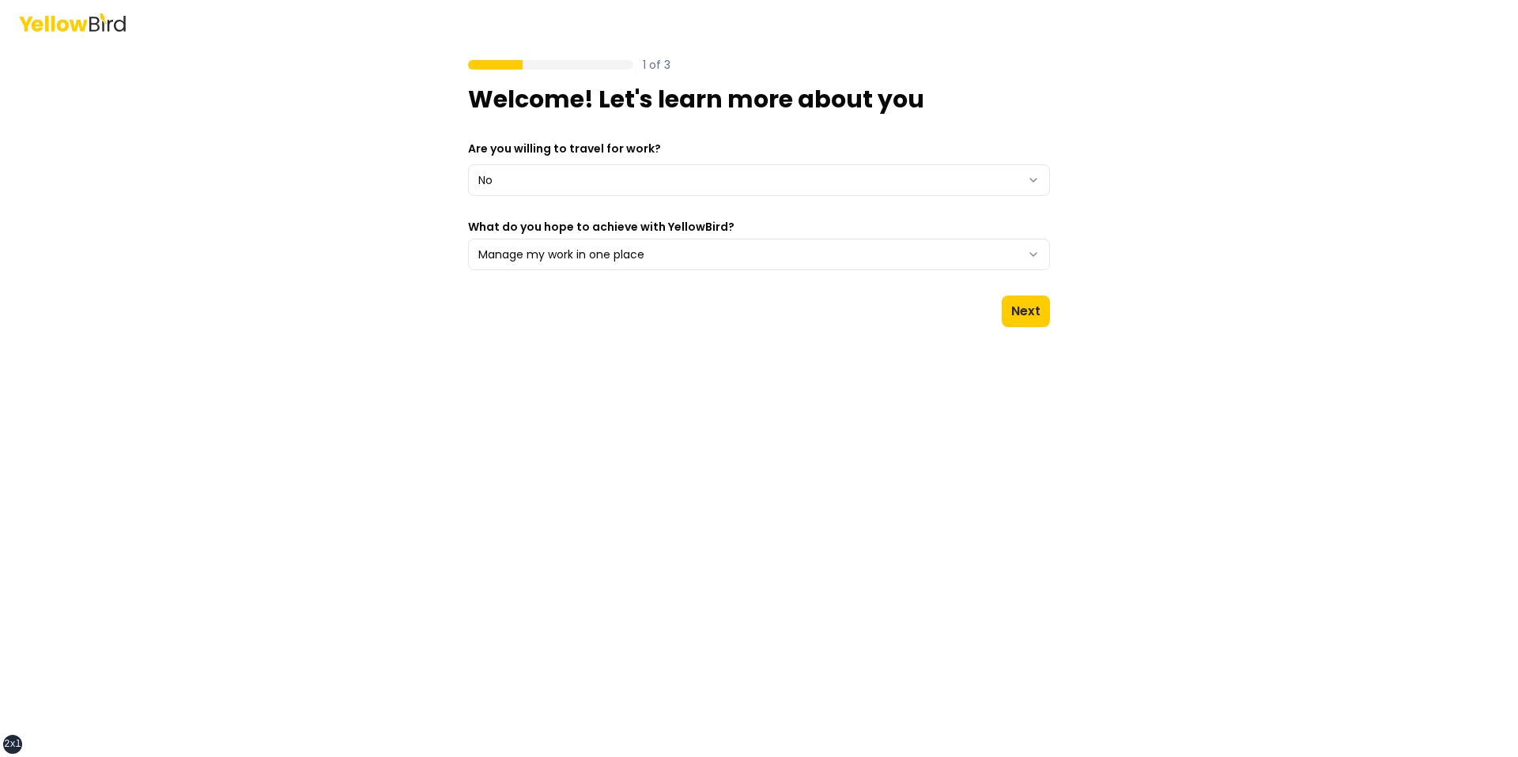
click at [1052, 286] on main "1 of 3 Welcome! Let's learn more about you Are you willing to travel for work? …" at bounding box center [758, 400] width 607 height 713
click at [1030, 301] on button "Next" at bounding box center [1026, 312] width 48 height 32
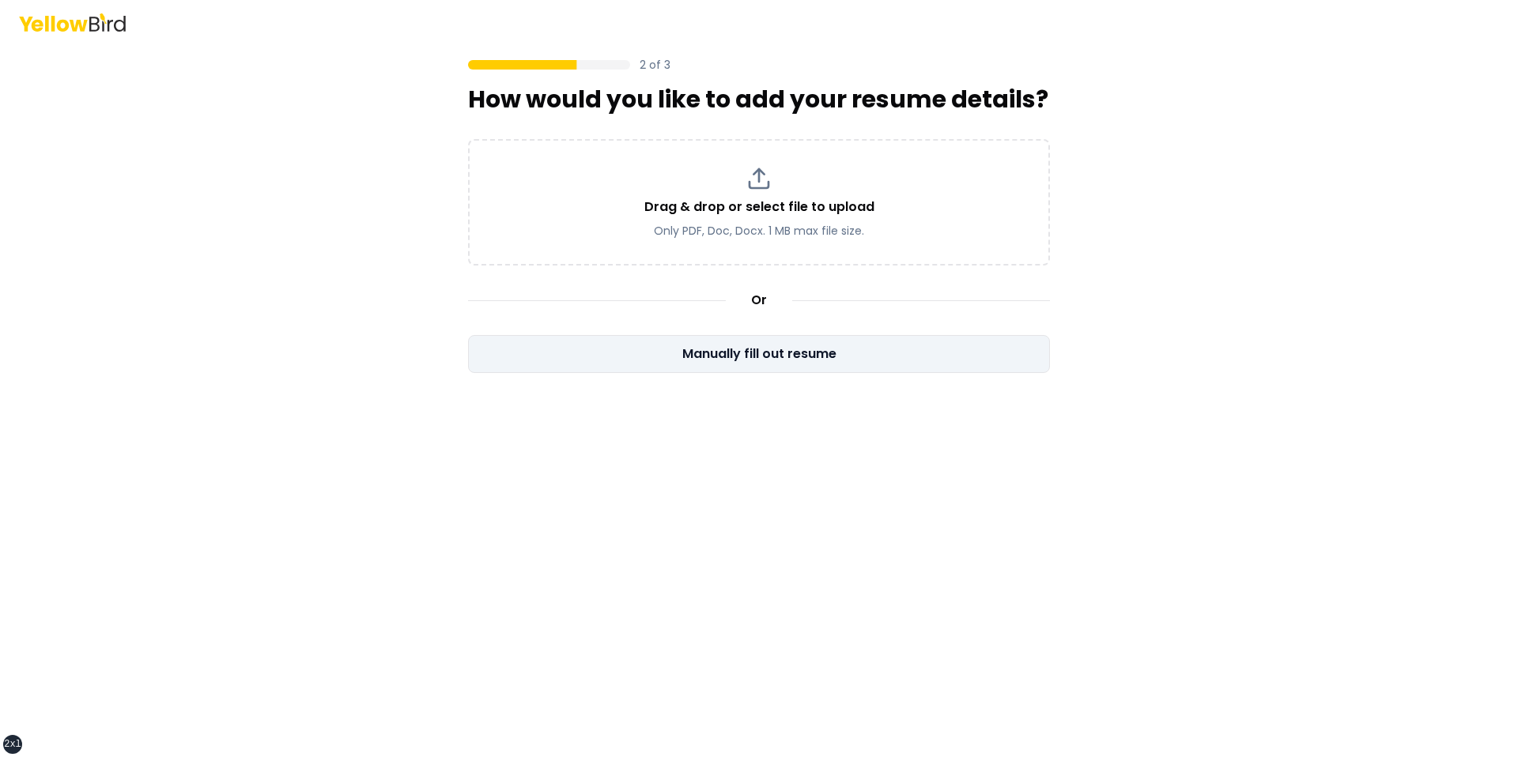
click at [775, 335] on button "Manually fill out resume" at bounding box center [759, 354] width 582 height 38
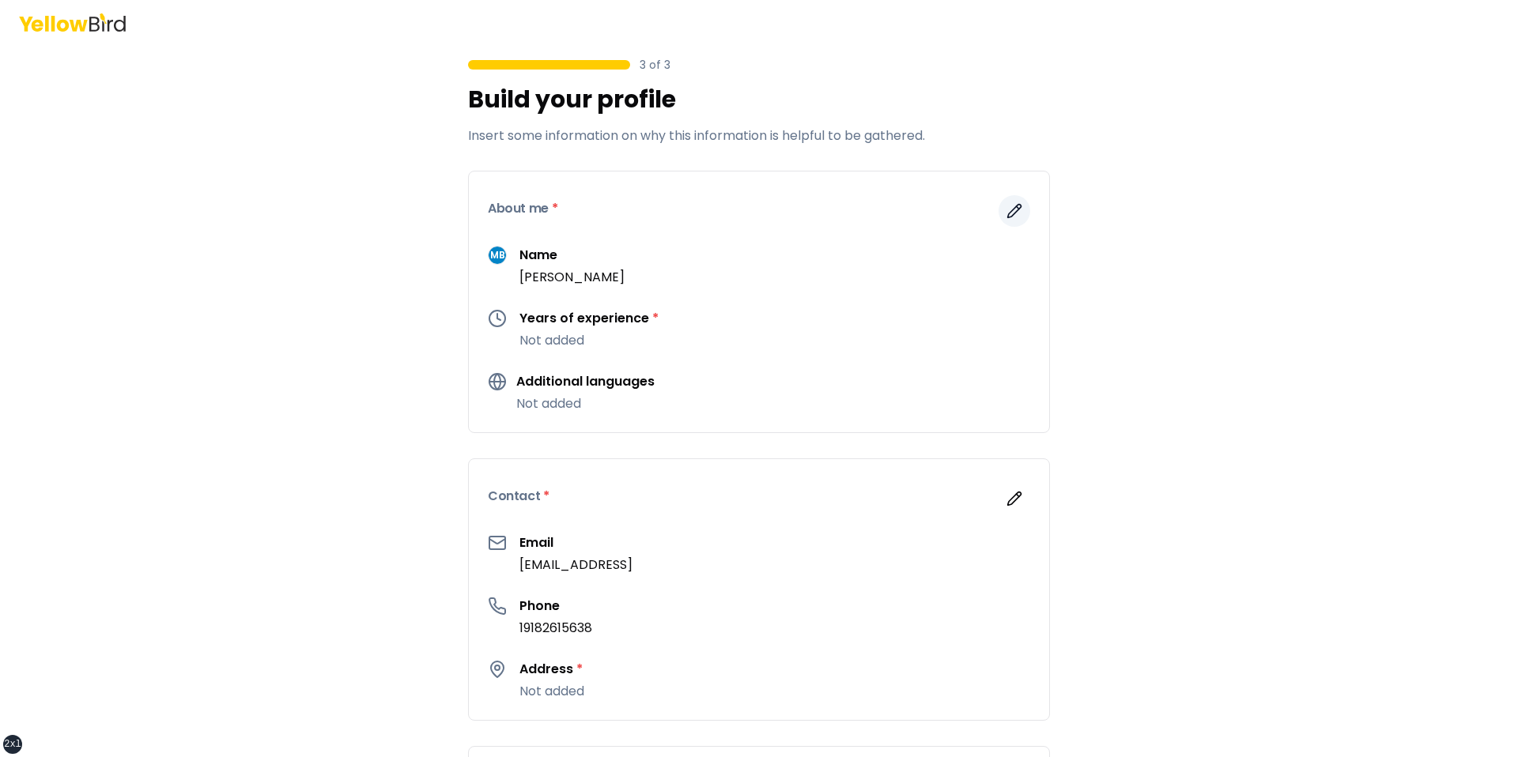
click at [1023, 207] on button "button" at bounding box center [1014, 211] width 32 height 32
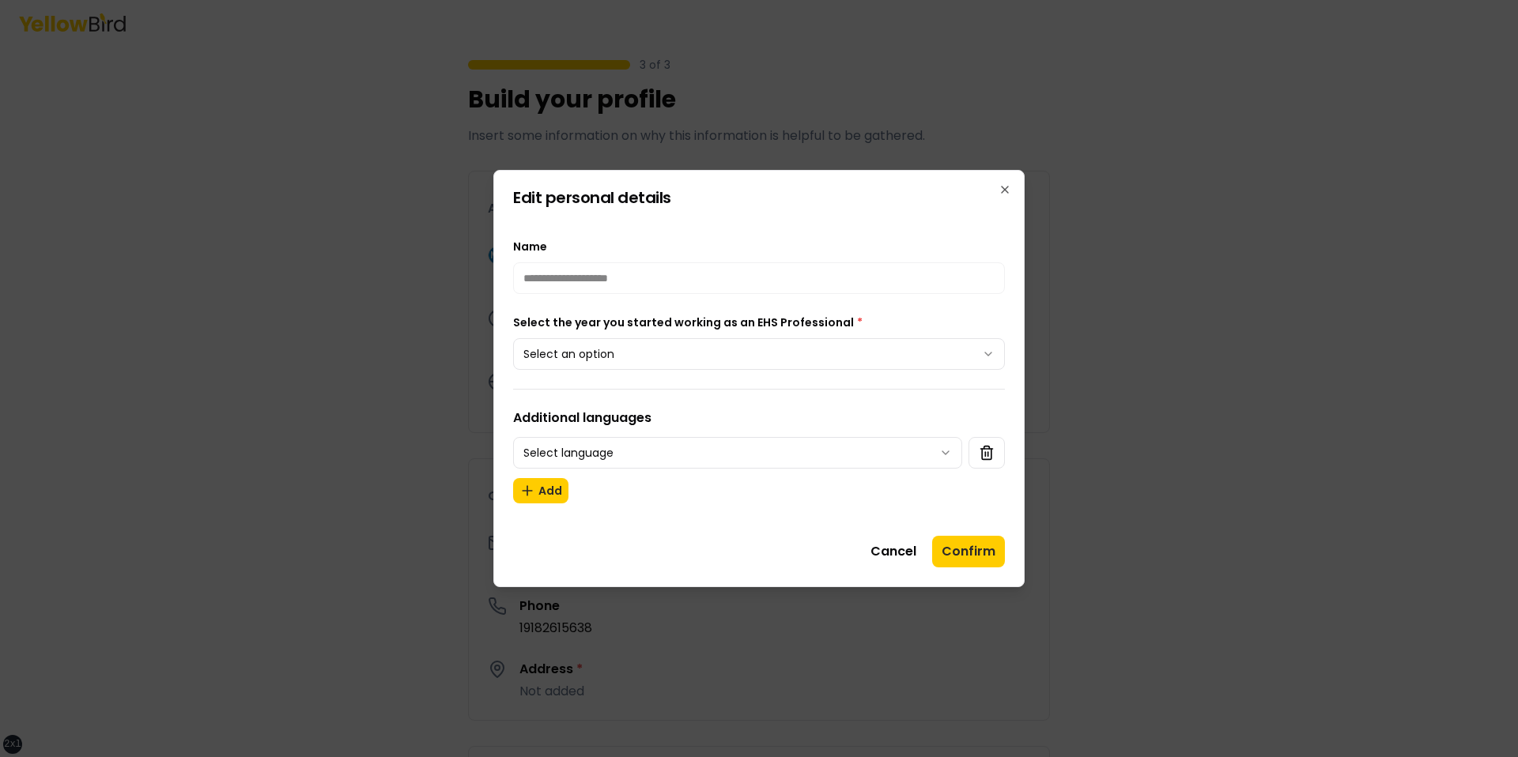
click at [744, 342] on body "**********" at bounding box center [759, 378] width 1518 height 757
click at [884, 461] on body "**********" at bounding box center [759, 378] width 1518 height 757
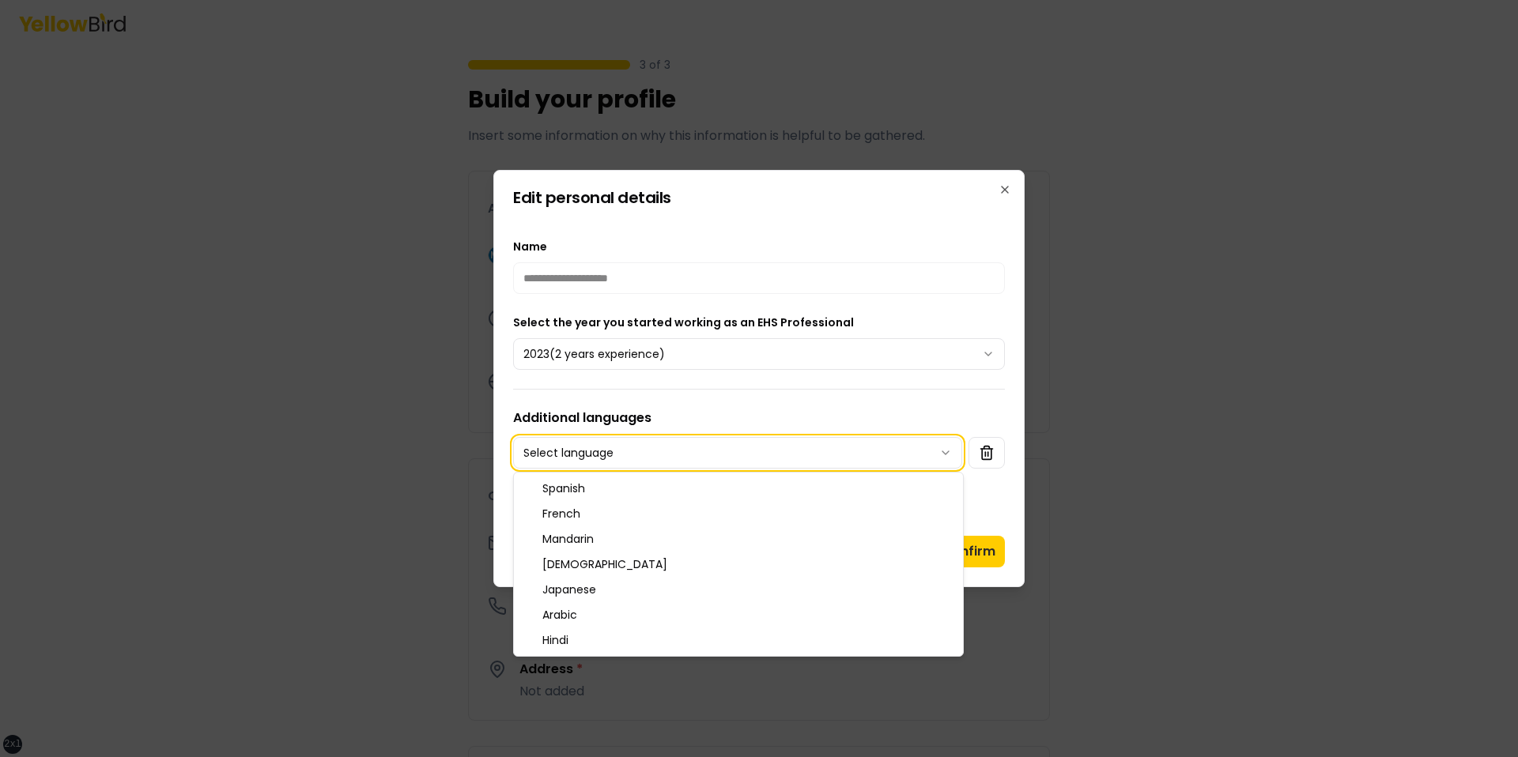
click at [1049, 503] on div at bounding box center [759, 378] width 1518 height 757
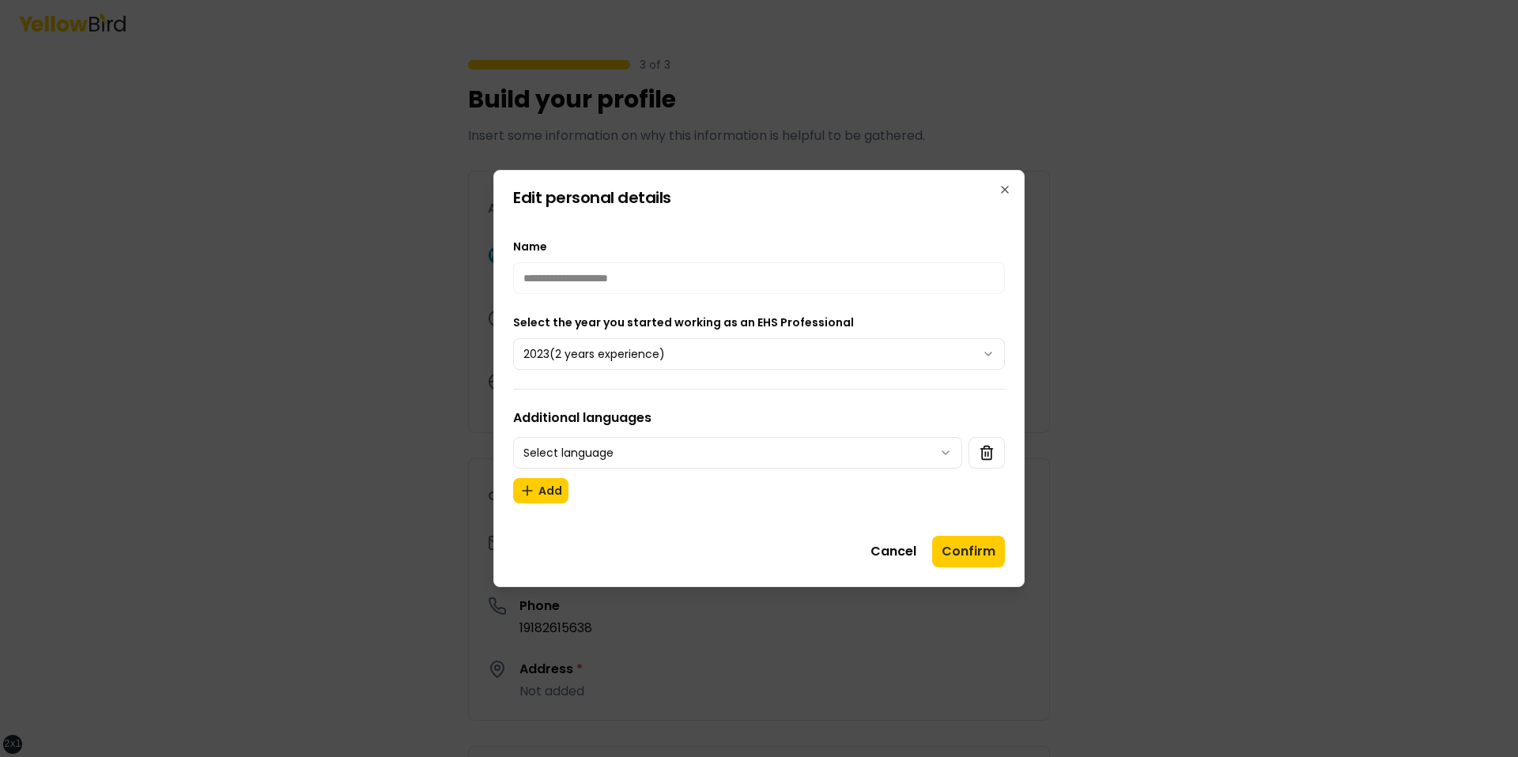
click at [970, 532] on div "**********" at bounding box center [758, 378] width 531 height 417
click at [966, 538] on button "Confirm" at bounding box center [968, 552] width 73 height 32
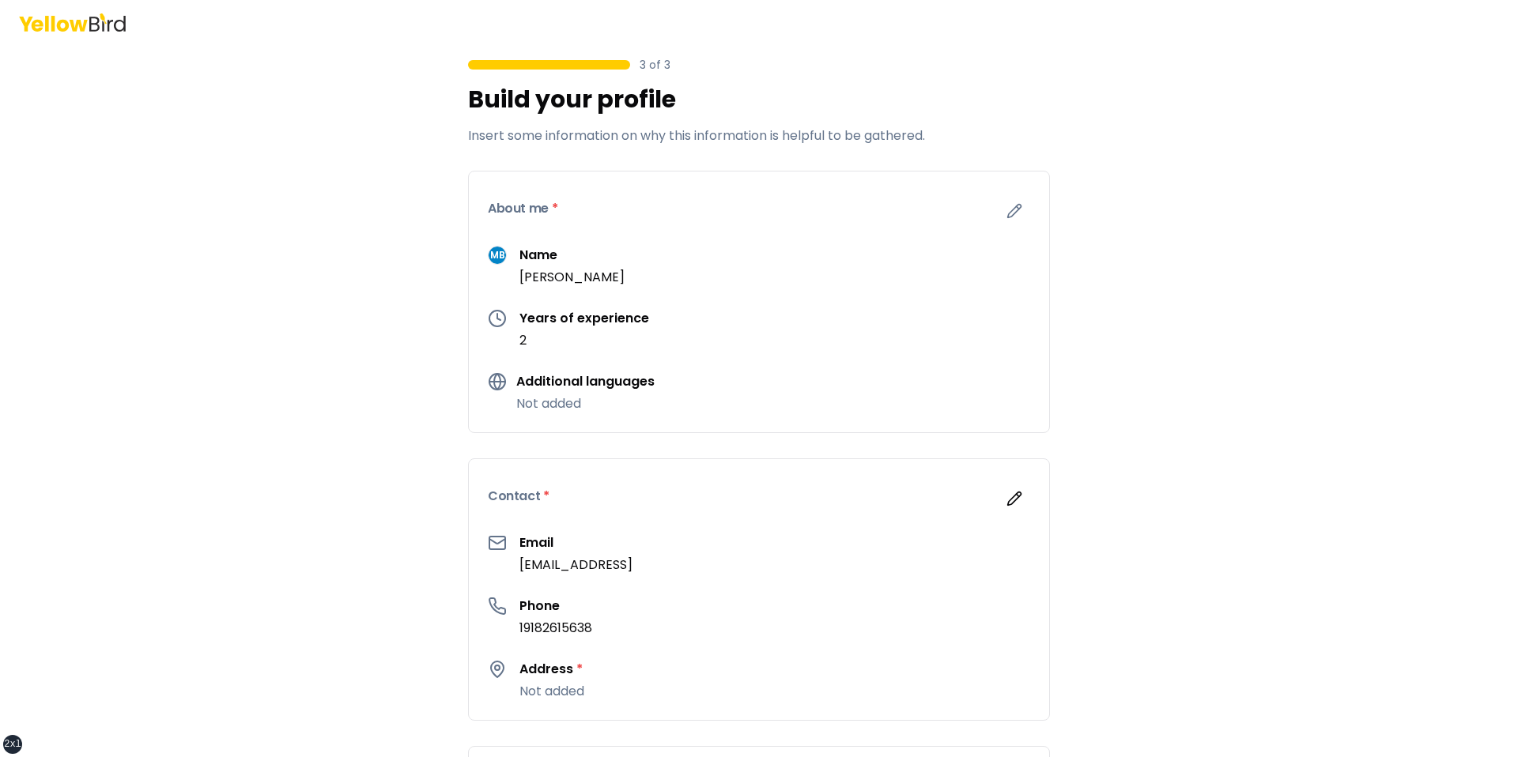
click at [989, 483] on div "Contact *" at bounding box center [759, 496] width 580 height 74
click at [1017, 515] on div "Contact *" at bounding box center [759, 496] width 580 height 74
click at [1017, 507] on button "button" at bounding box center [1014, 499] width 32 height 32
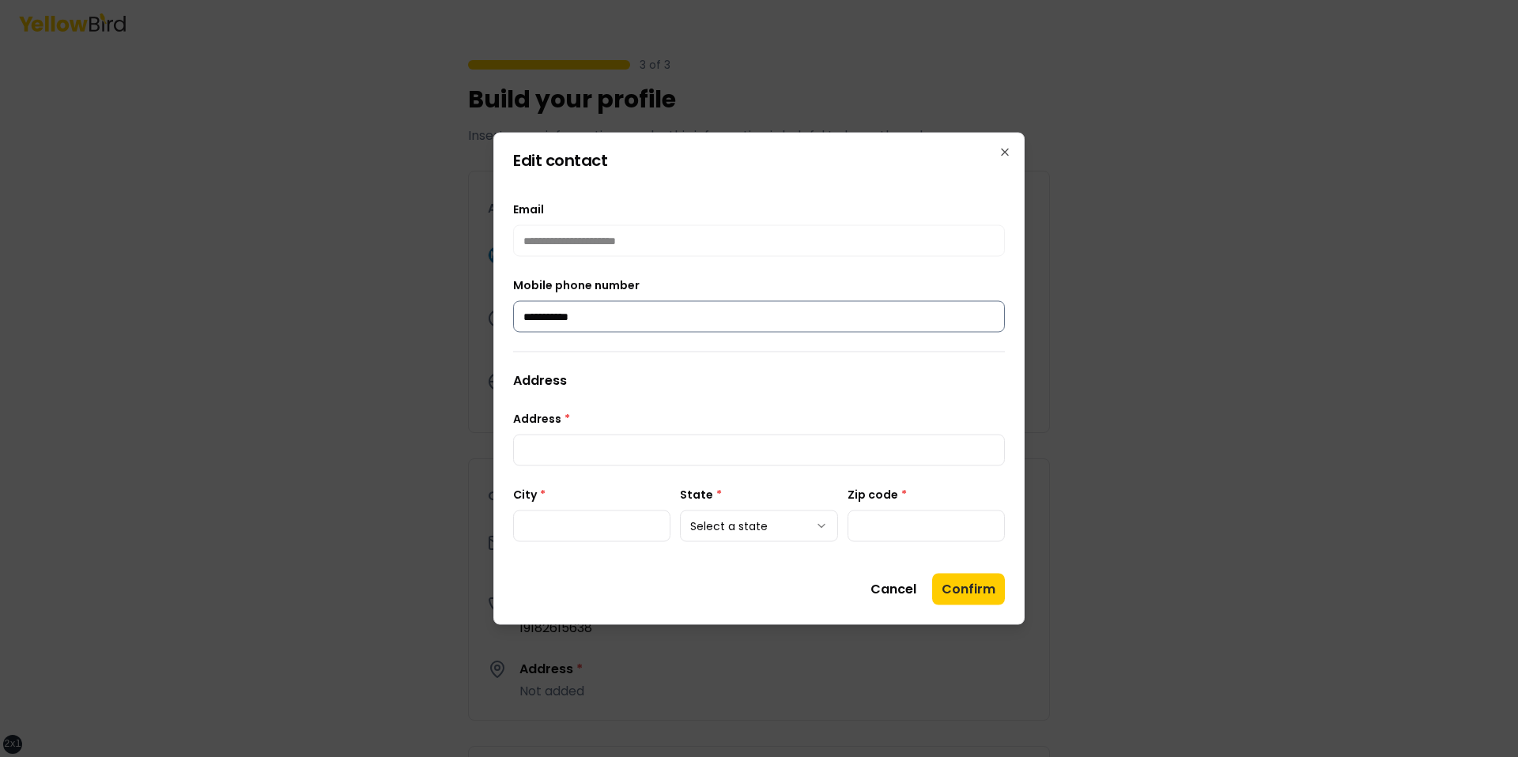
click at [597, 309] on input "**********" at bounding box center [759, 317] width 492 height 32
type input "**********"
click at [607, 457] on input "Address *" at bounding box center [759, 451] width 492 height 32
type input "*****"
click at [543, 526] on input "City *" at bounding box center [591, 527] width 157 height 32
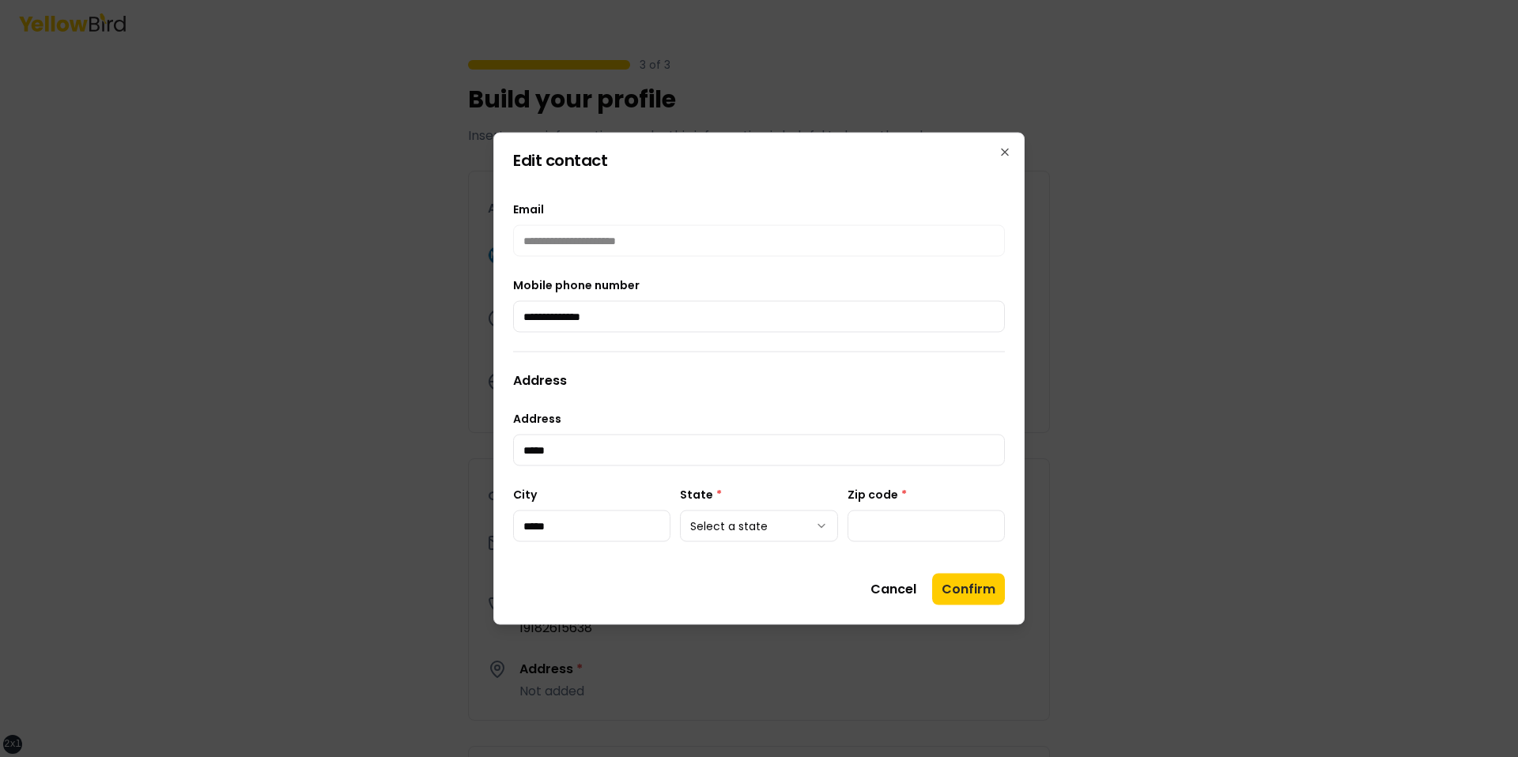
type input "*****"
click at [763, 548] on div "**********" at bounding box center [759, 371] width 492 height 380
click at [764, 538] on body "**********" at bounding box center [759, 378] width 1518 height 757
click at [885, 534] on input "Zip code *" at bounding box center [925, 527] width 157 height 32
type input "*****"
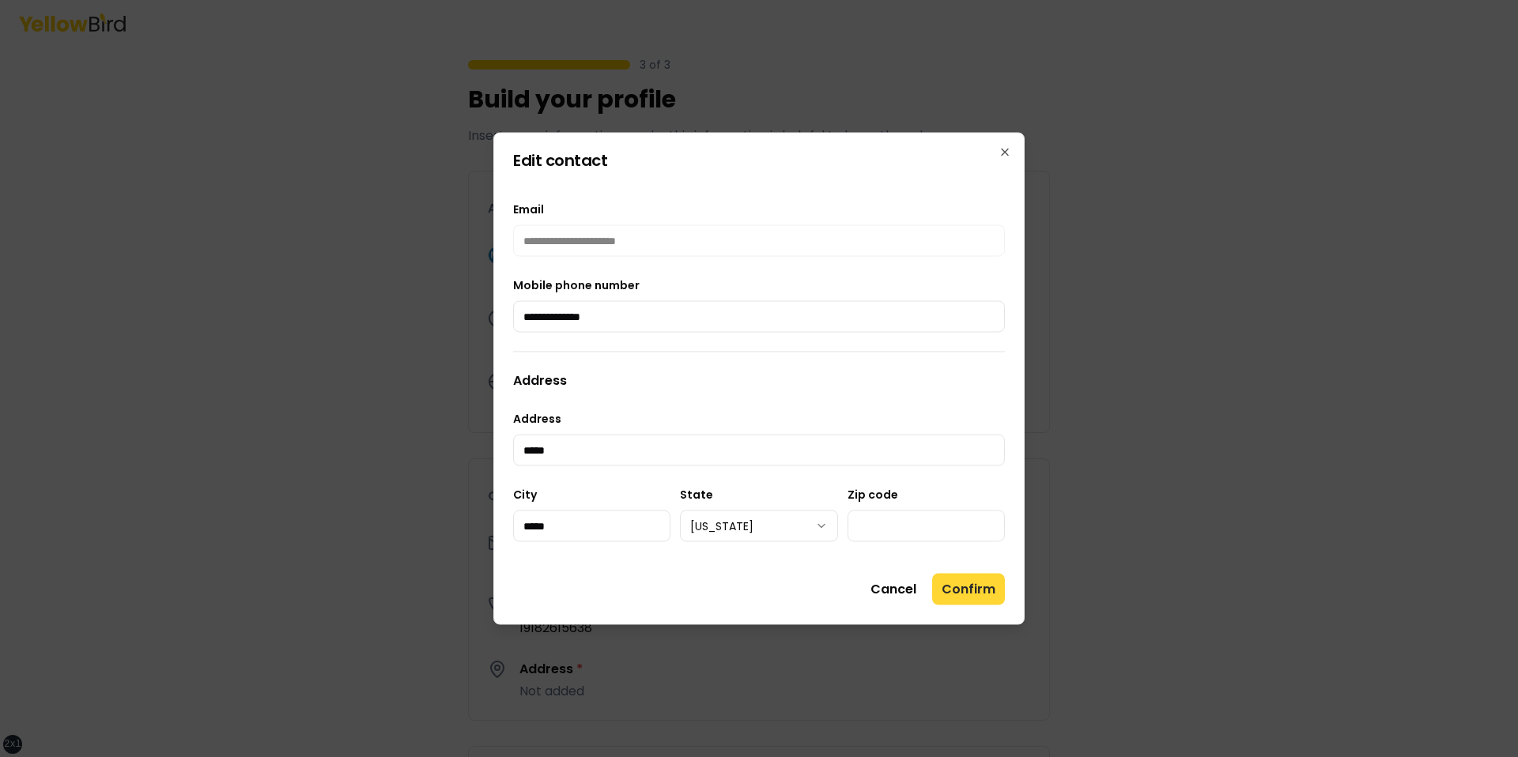
click at [966, 579] on button "Confirm" at bounding box center [968, 590] width 73 height 32
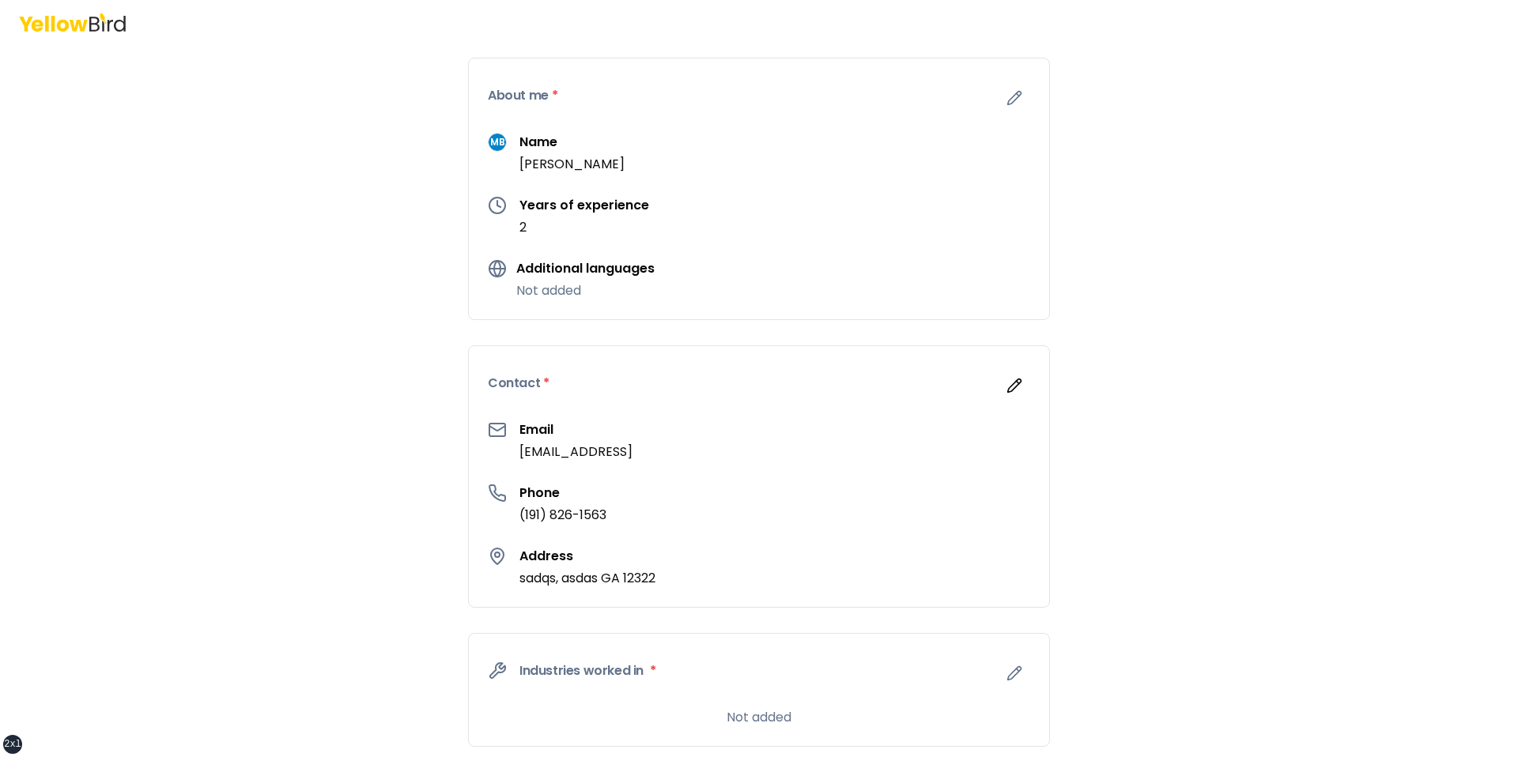
scroll to position [295, 0]
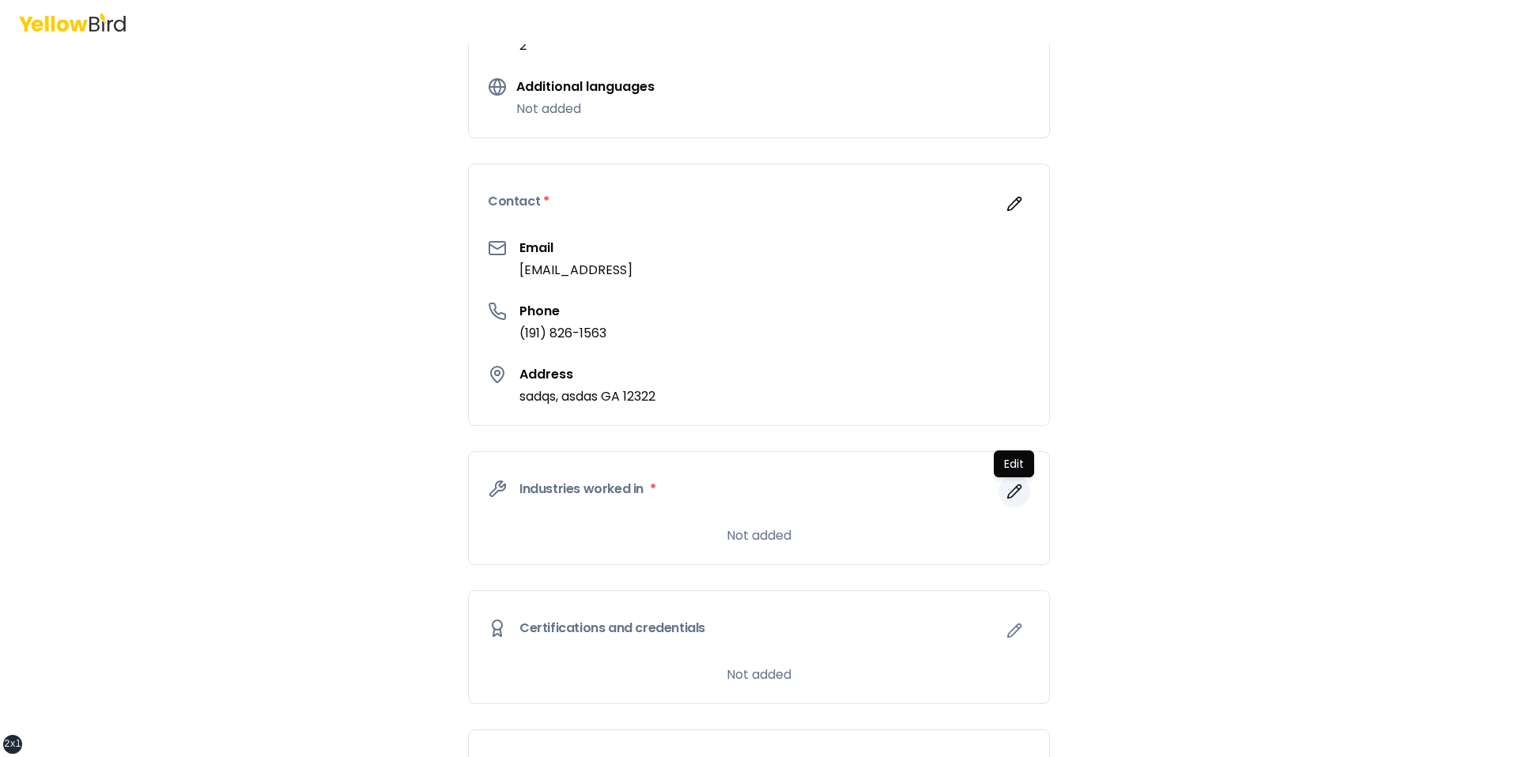
click at [1017, 500] on button "button" at bounding box center [1014, 492] width 32 height 32
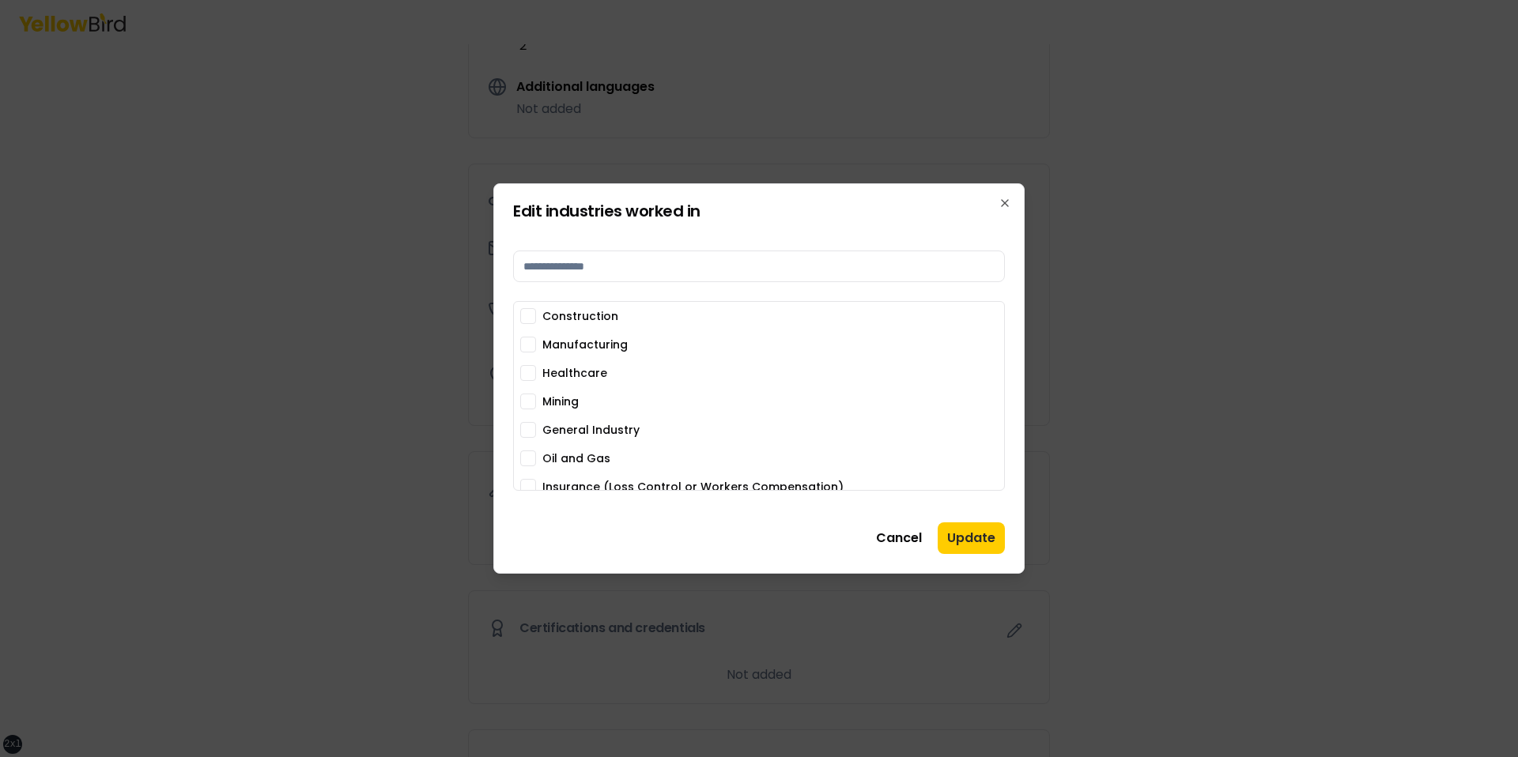
click at [562, 322] on label "Construction" at bounding box center [580, 316] width 76 height 11
click at [536, 322] on button "Construction" at bounding box center [528, 316] width 16 height 16
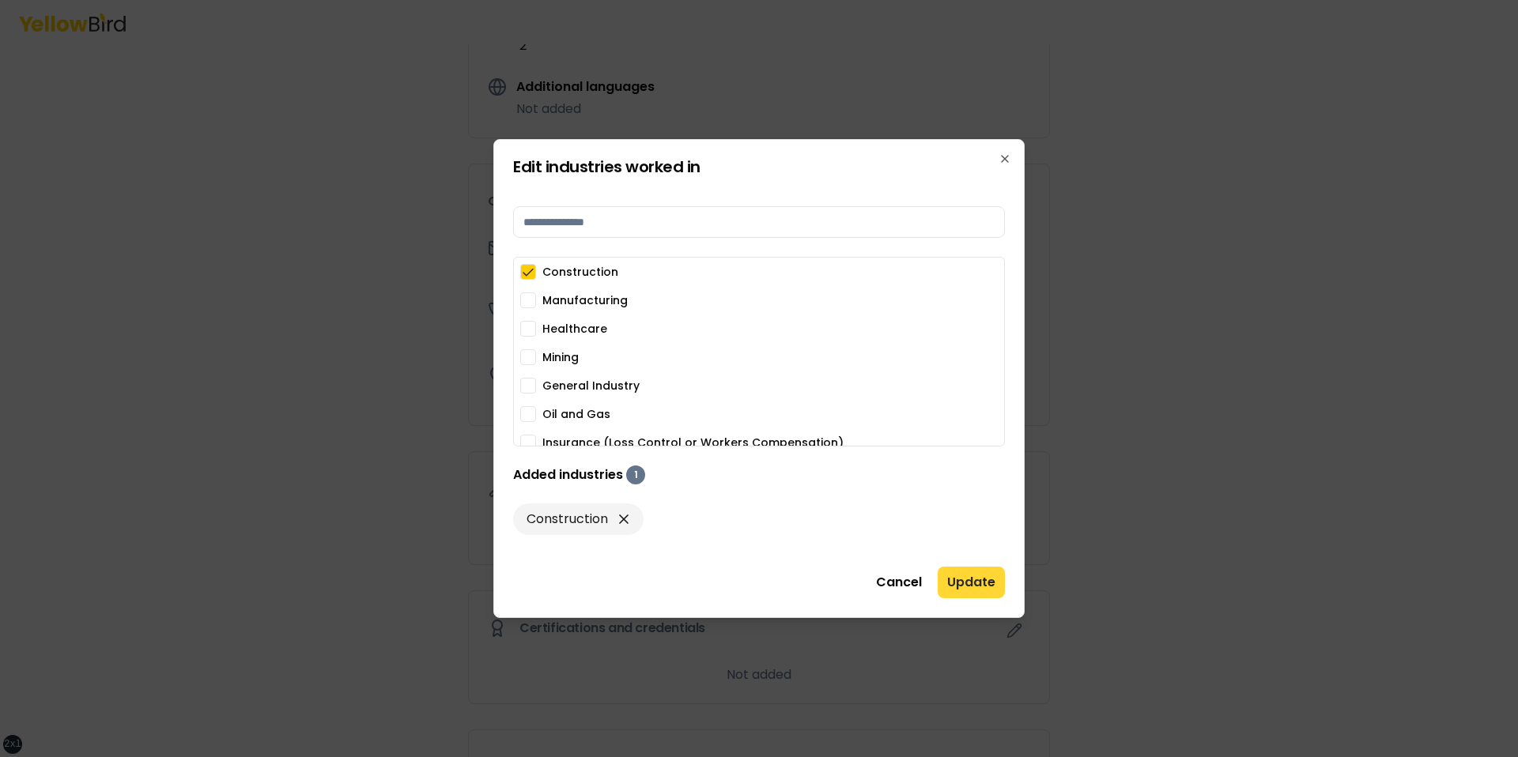
click at [938, 576] on button "Update" at bounding box center [971, 583] width 67 height 32
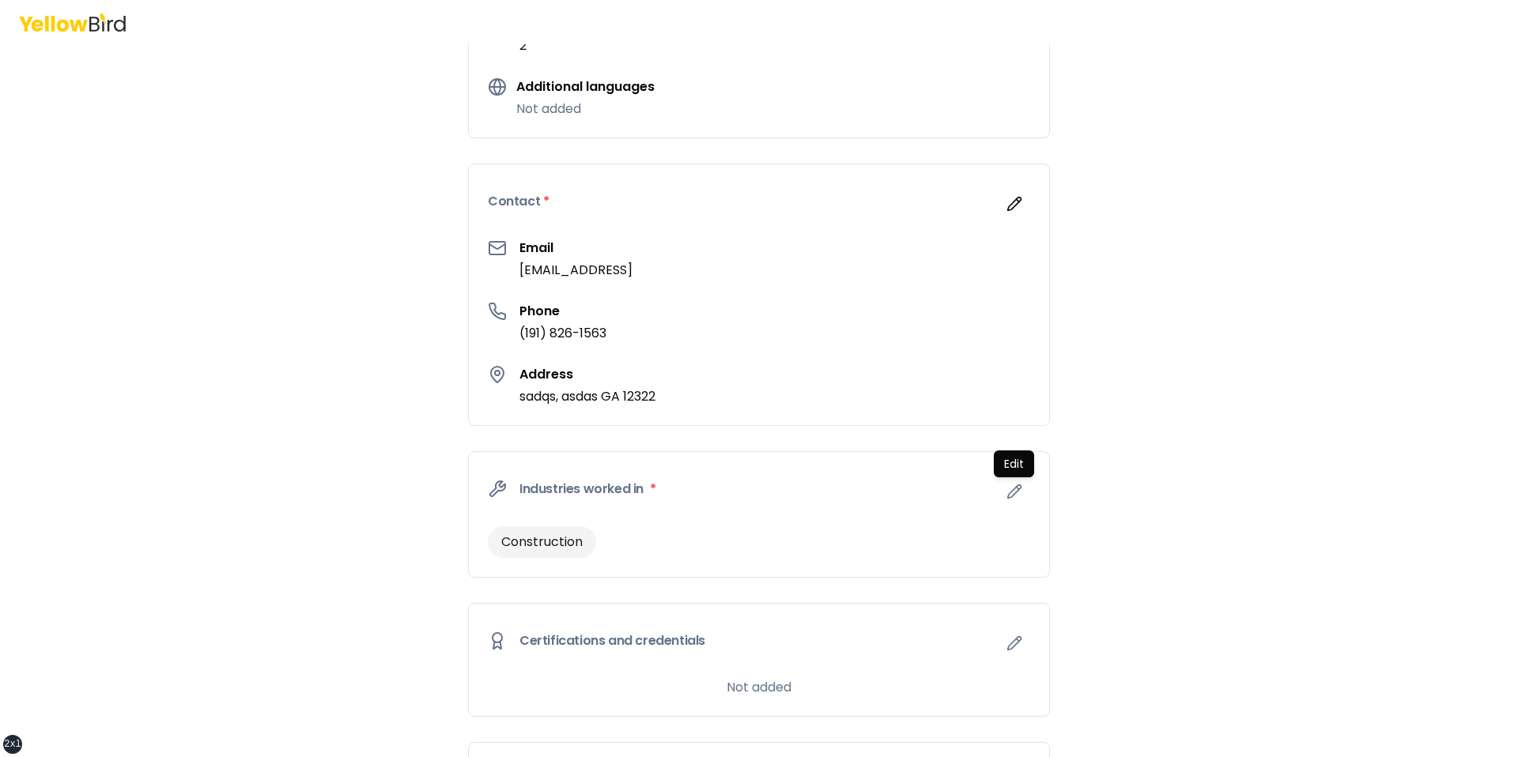
scroll to position [631, 0]
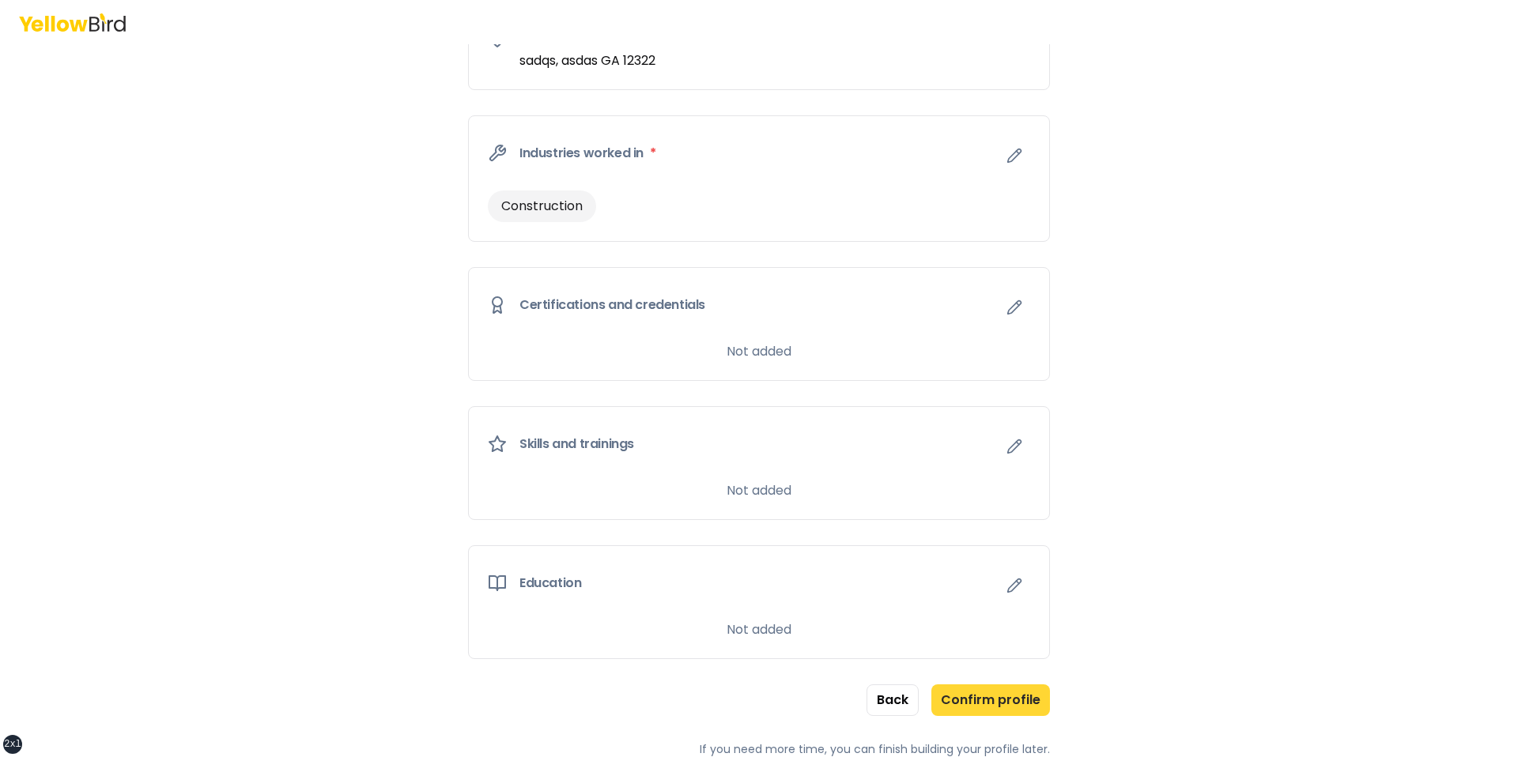
click at [945, 691] on button "Confirm profile" at bounding box center [990, 701] width 119 height 32
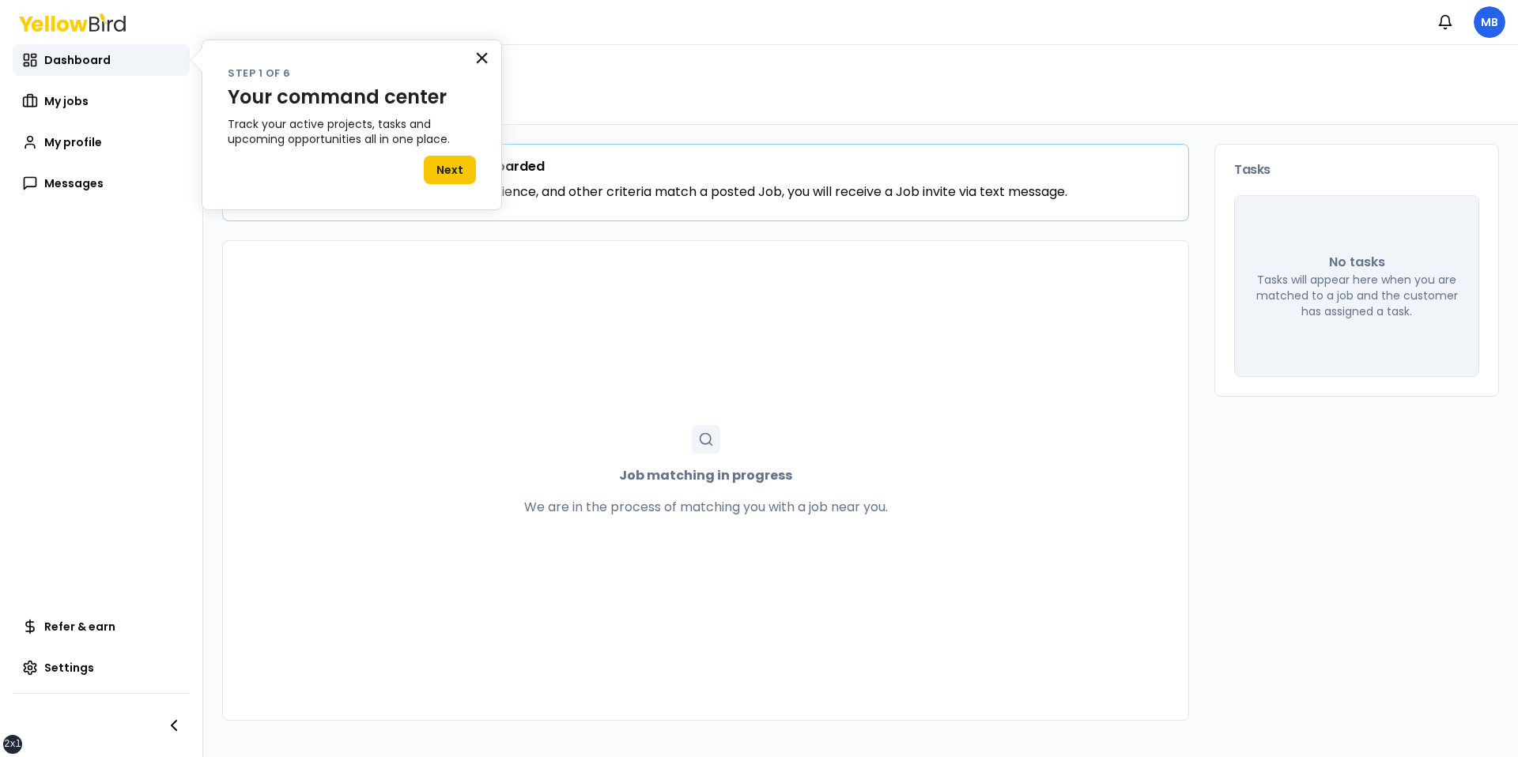
click at [485, 63] on button "×" at bounding box center [481, 57] width 15 height 25
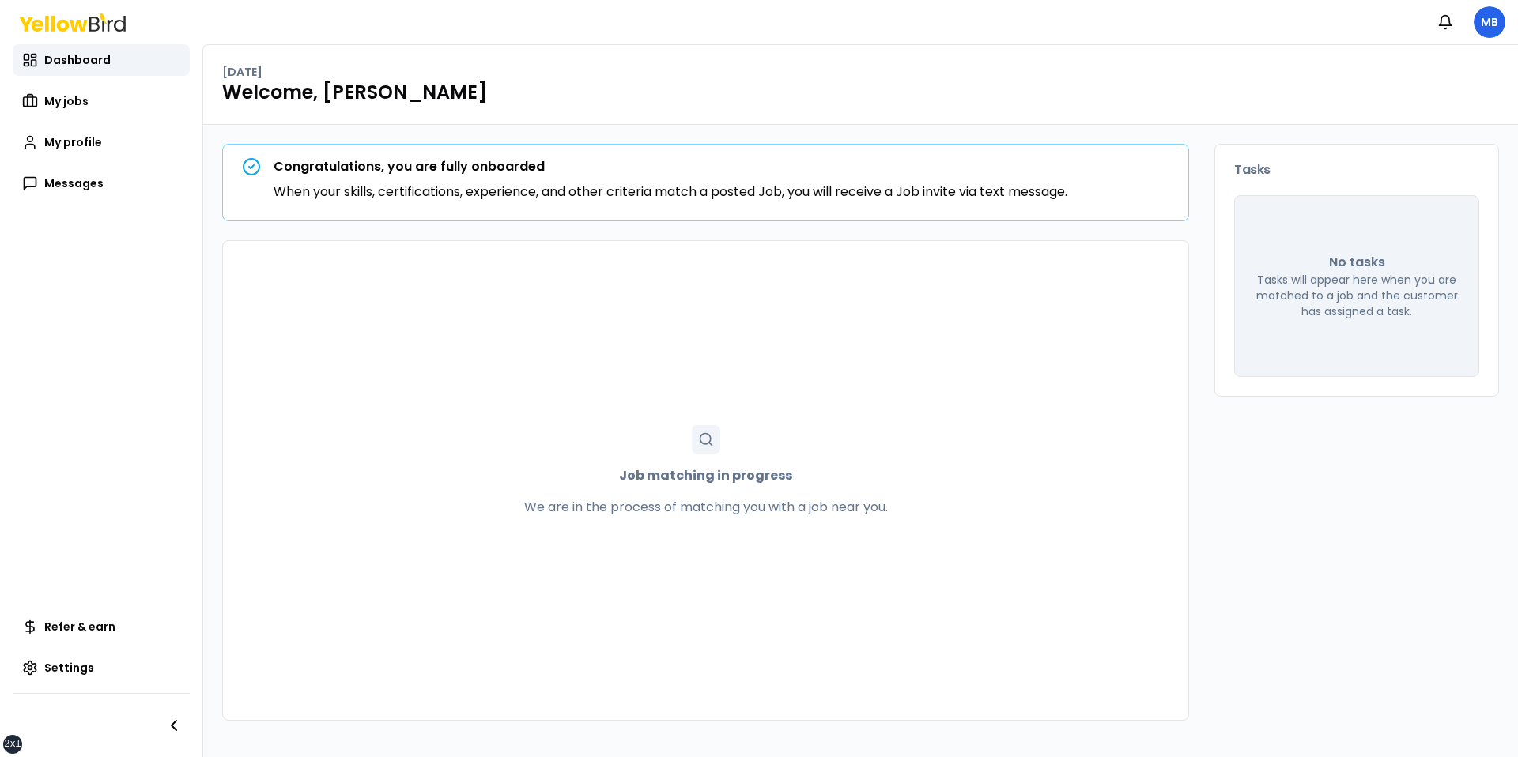
click at [431, 106] on div "Tuesday, August 12 Welcome, Michelle" at bounding box center [860, 85] width 1315 height 80
click at [1498, 28] on html "xs sm md lg xl 2xl Notifications MB Dashboard My jobs My profile Messages Refer…" at bounding box center [759, 378] width 1518 height 757
click at [1390, 67] on p "safensoundmc@gmail.comz" at bounding box center [1398, 73] width 95 height 13
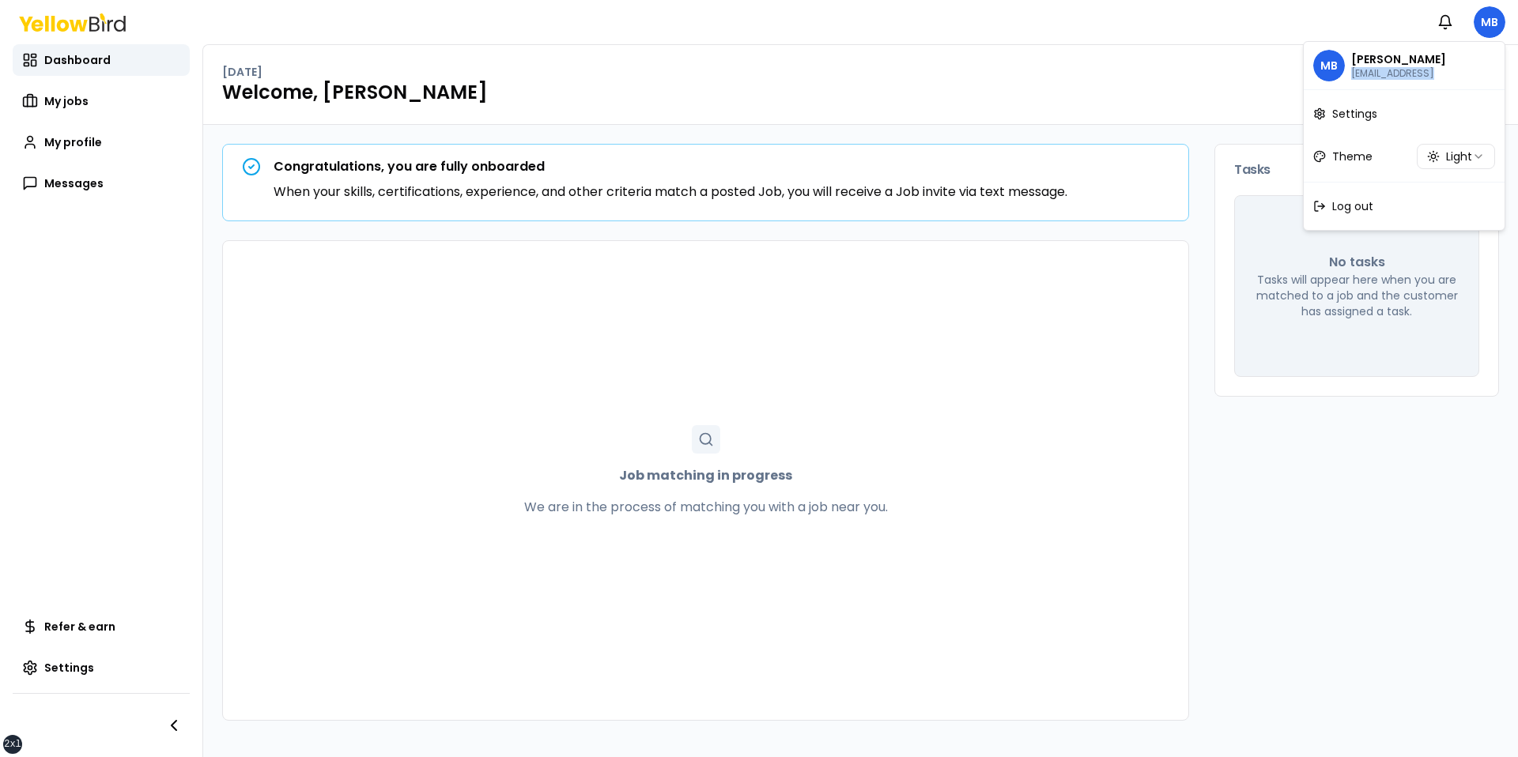
copy p "safensoundmc@gmail.comz"
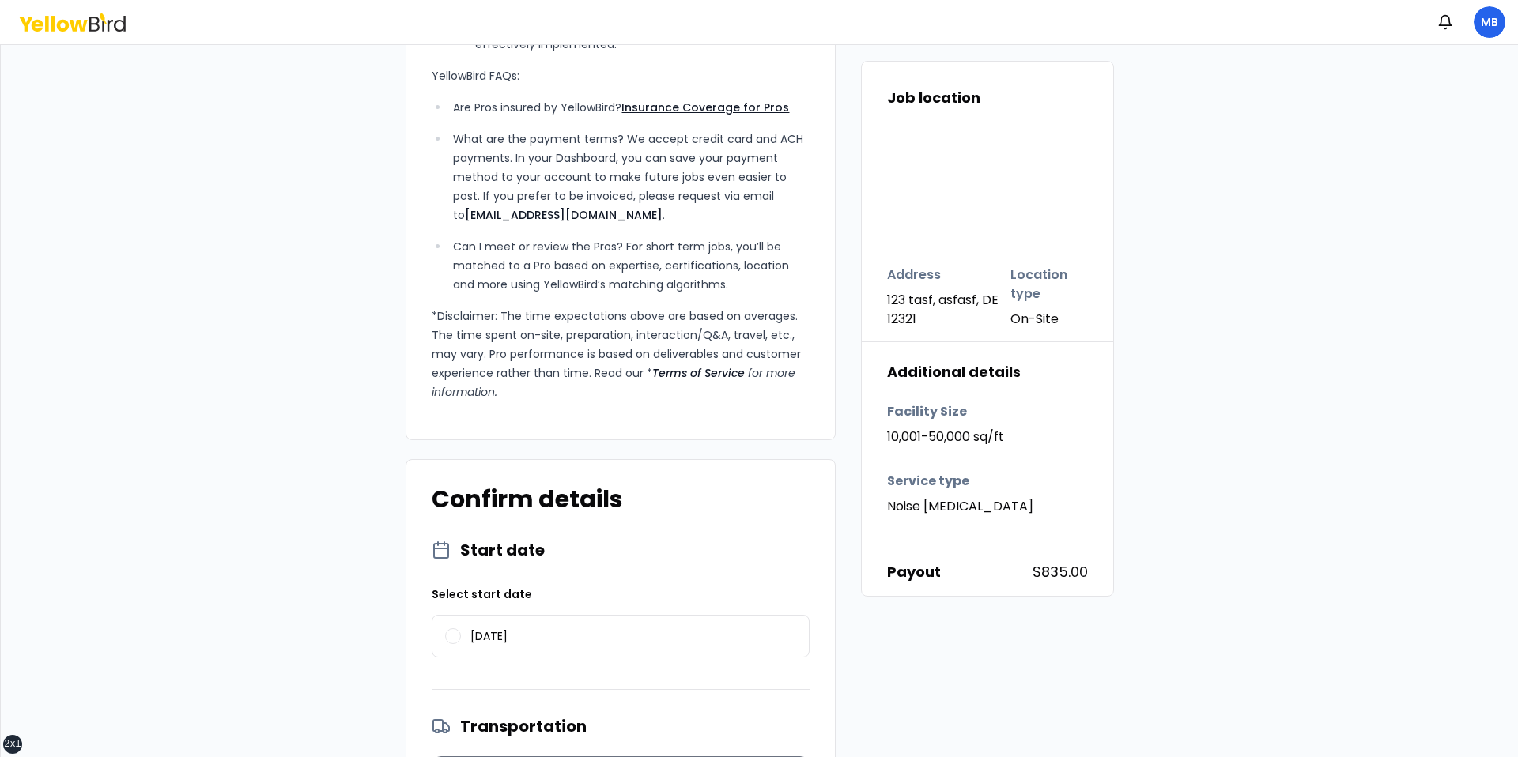
scroll to position [1345, 0]
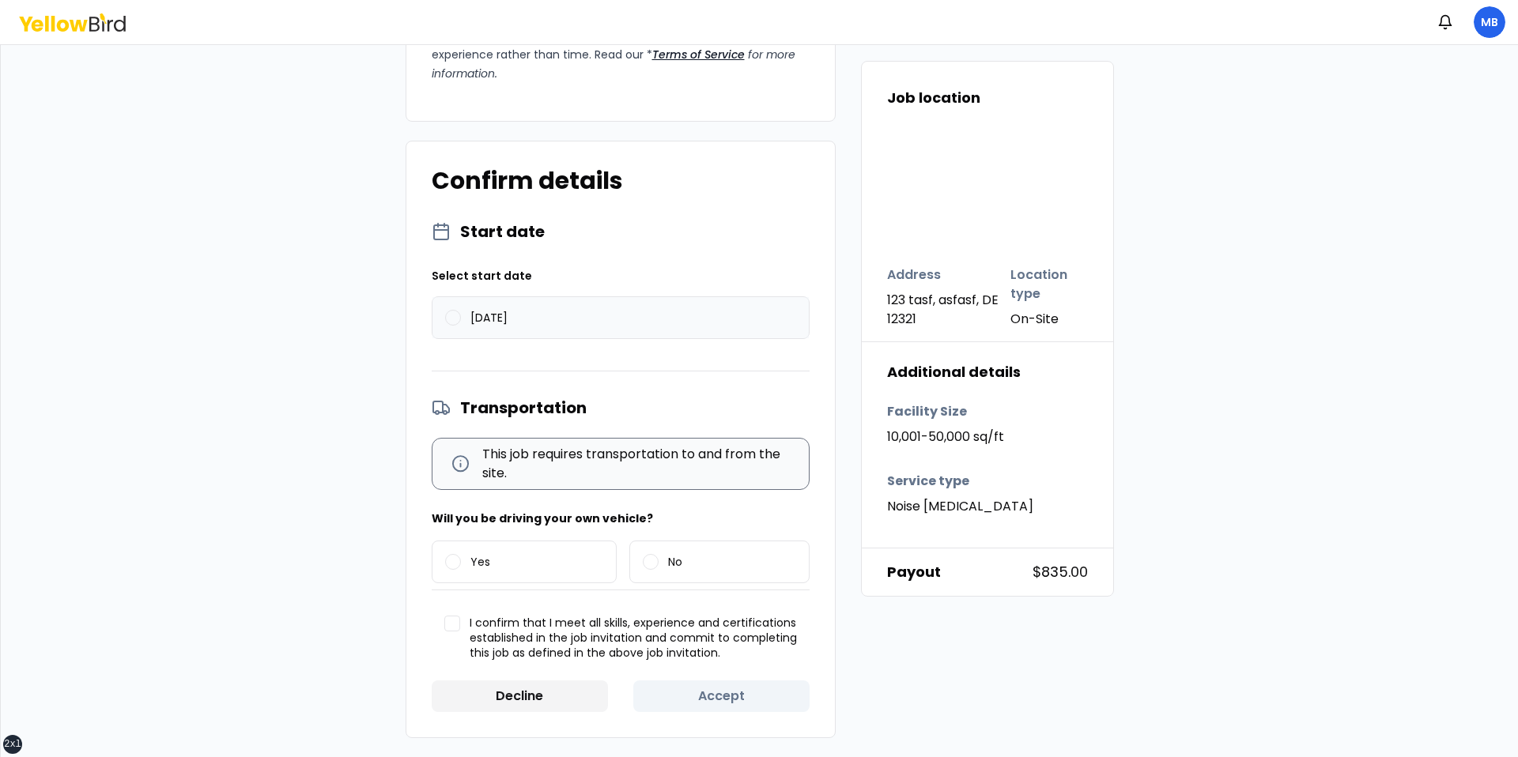
click at [525, 334] on label "[DATE]" at bounding box center [620, 317] width 376 height 41
click at [461, 326] on button "[DATE]" at bounding box center [453, 318] width 16 height 16
click at [502, 548] on label "Yes" at bounding box center [524, 561] width 184 height 41
click at [461, 554] on button "Yes" at bounding box center [453, 562] width 16 height 16
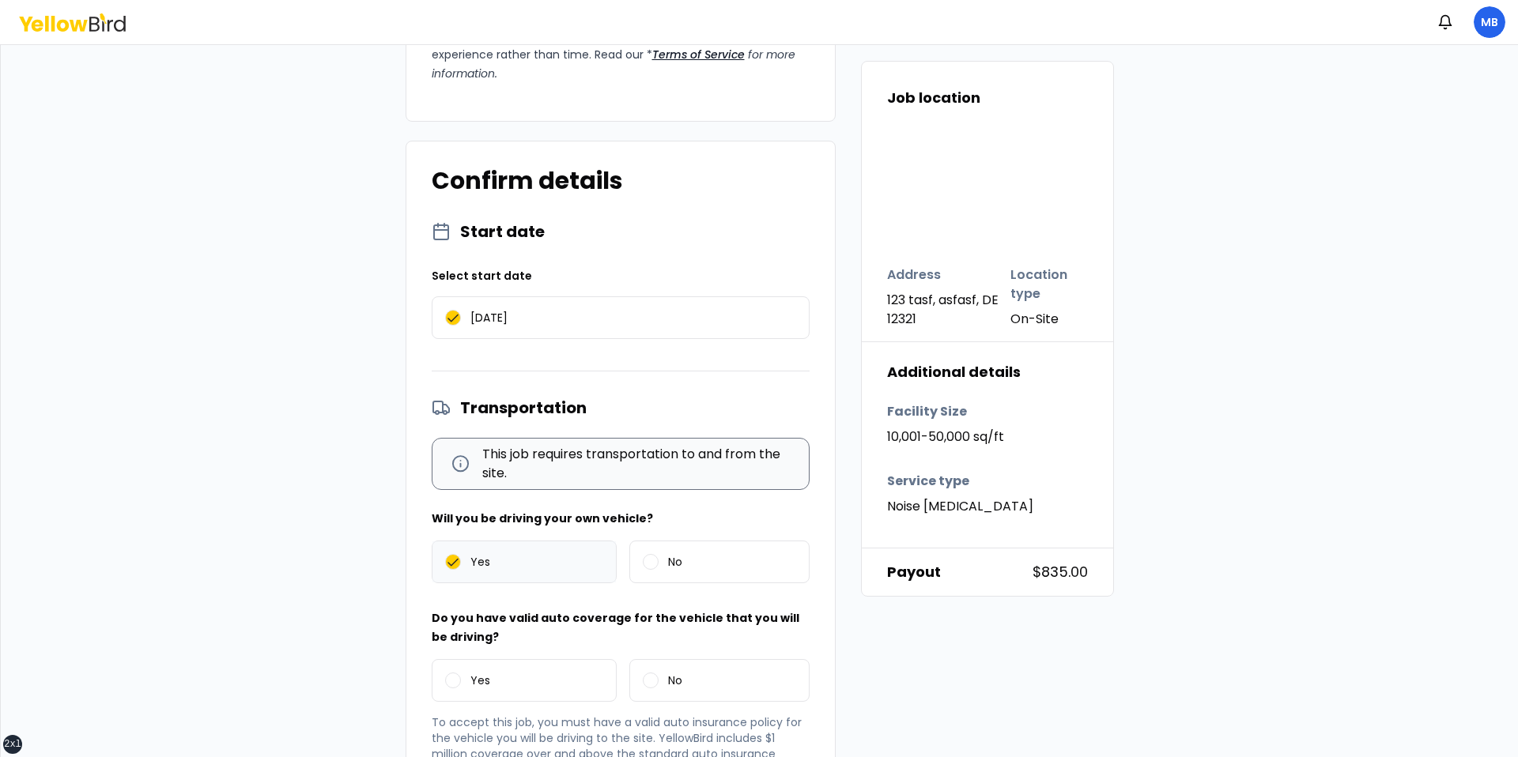
scroll to position [1561, 0]
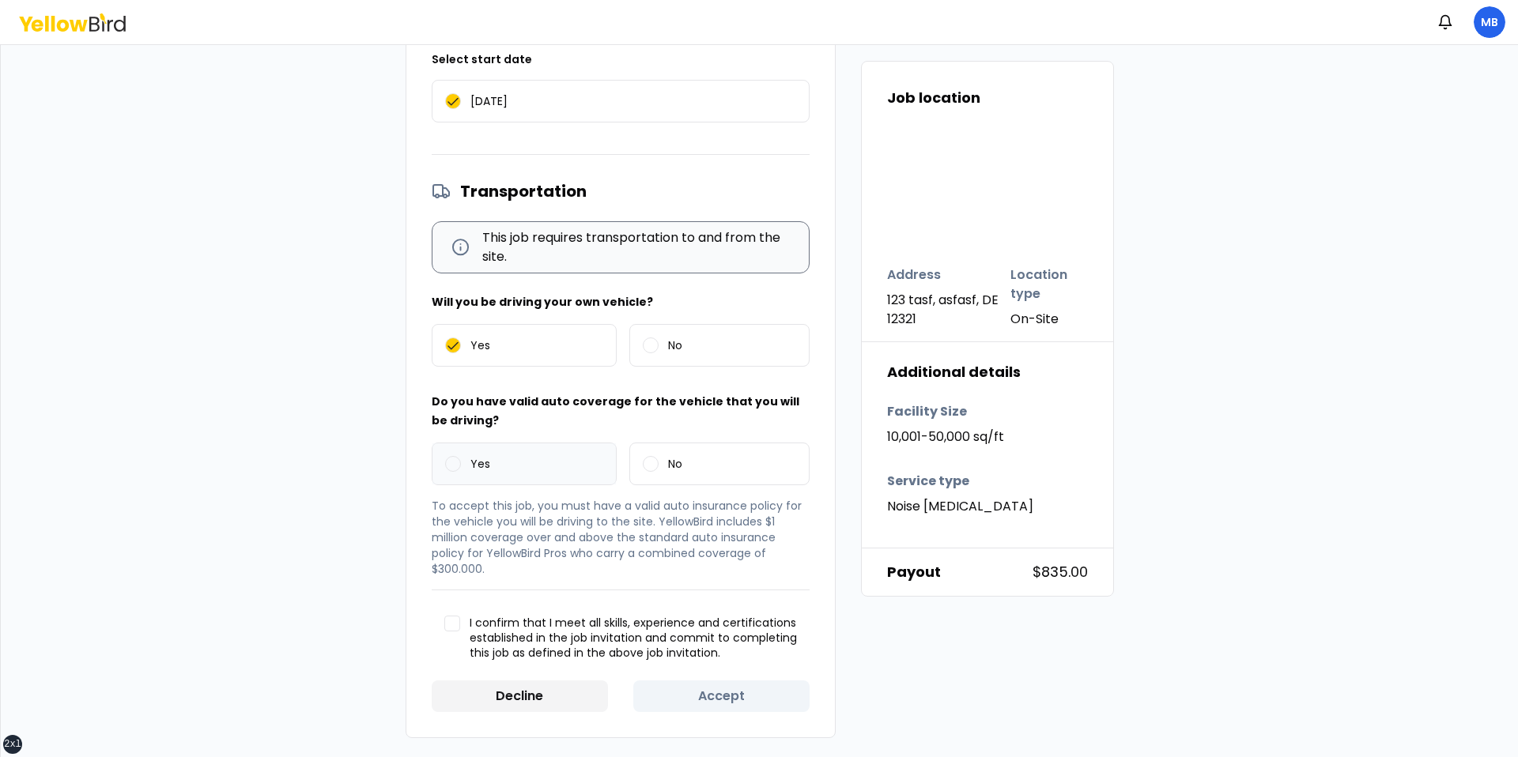
click at [553, 461] on label "Yes" at bounding box center [524, 463] width 184 height 41
click at [461, 461] on button "Yes" at bounding box center [453, 464] width 16 height 16
click at [496, 676] on div "Start date Select start date [DATE] Transportation This job requires transporta…" at bounding box center [621, 358] width 378 height 708
click at [515, 654] on span "I confirm that I meet all skills, experience and certifications established in …" at bounding box center [633, 639] width 327 height 46
click at [460, 632] on button "I confirm that I meet all skills, experience and certifications established in …" at bounding box center [452, 624] width 16 height 16
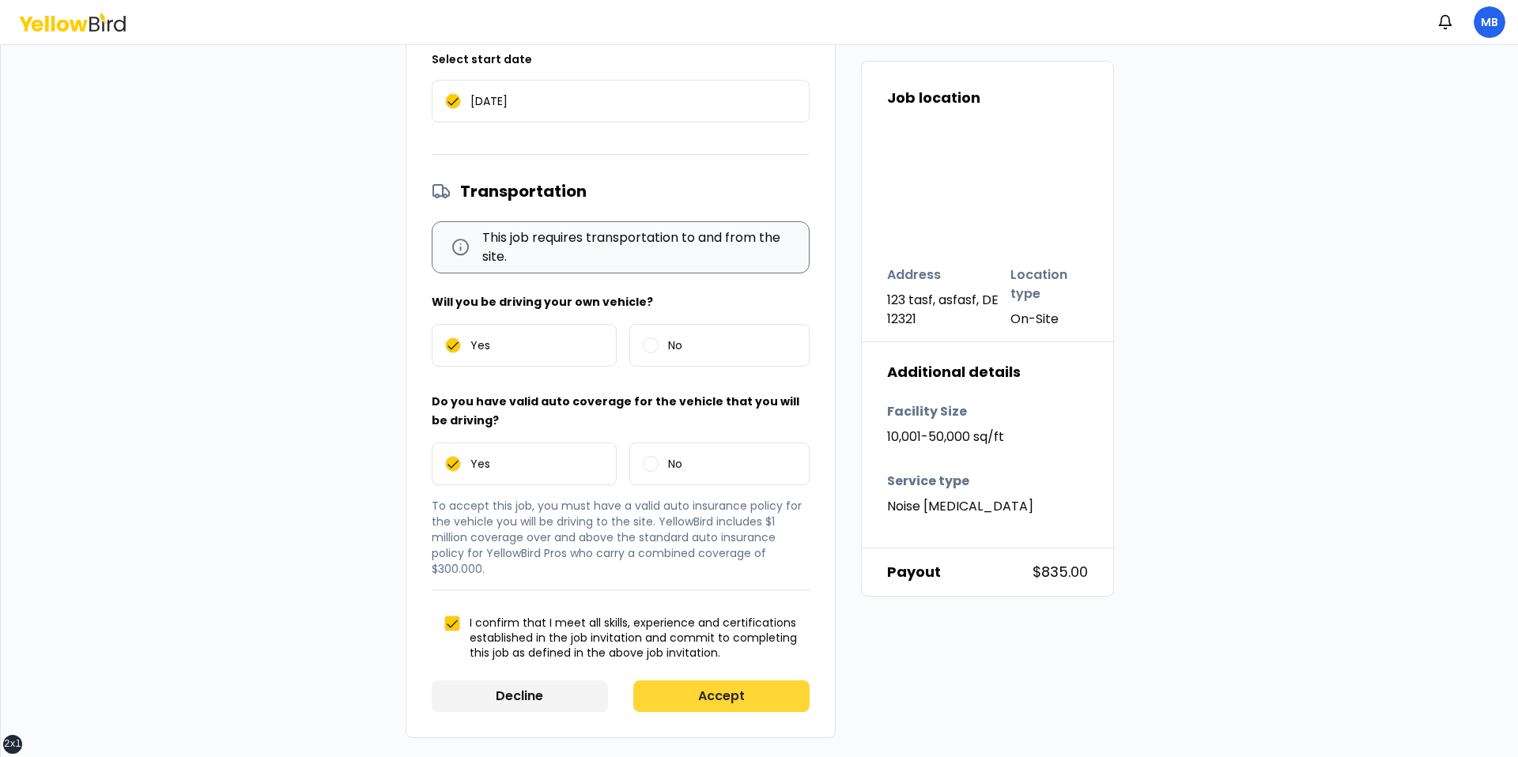
click at [688, 691] on button "Accept" at bounding box center [721, 697] width 176 height 32
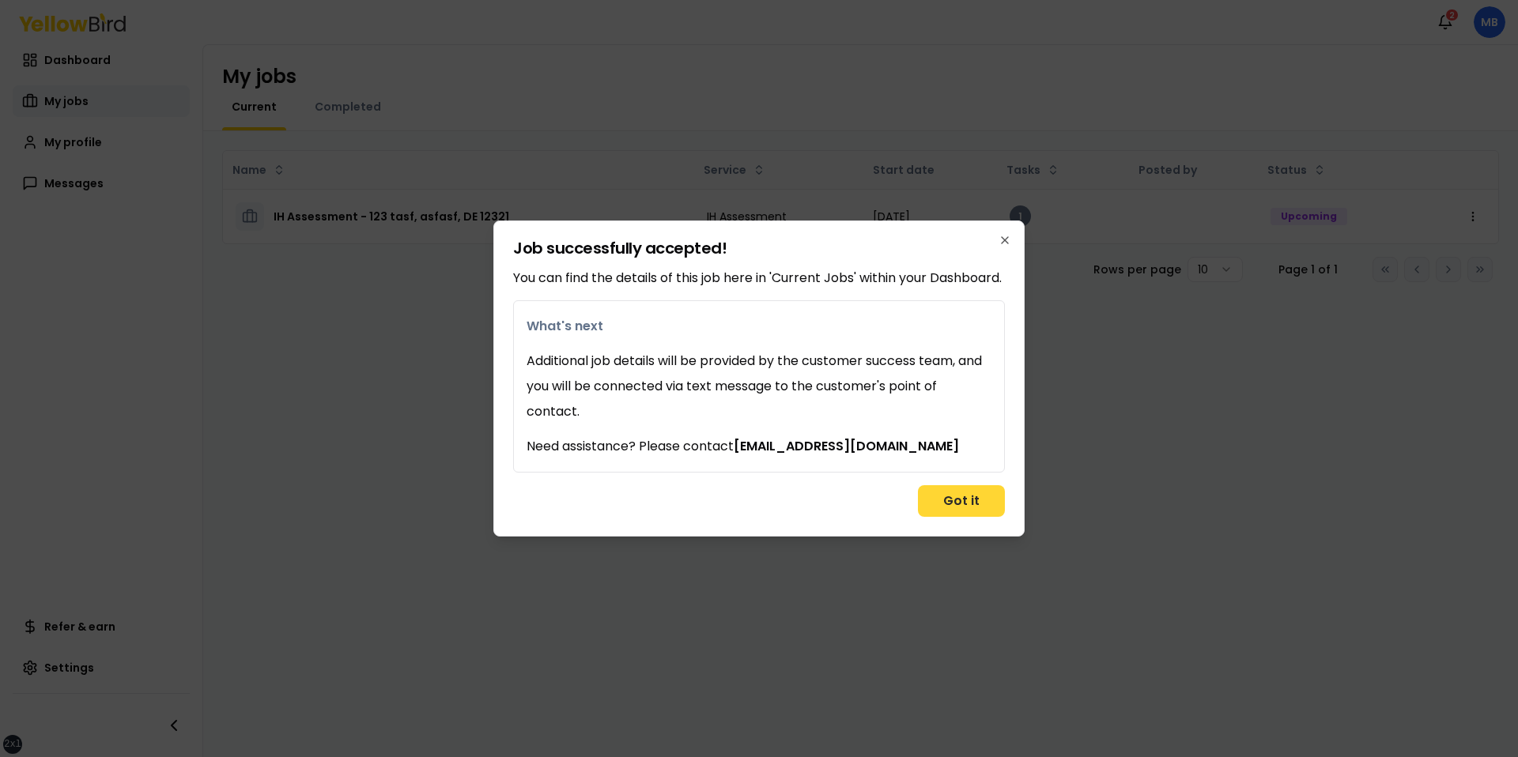
click at [946, 517] on button "Got it" at bounding box center [961, 501] width 87 height 32
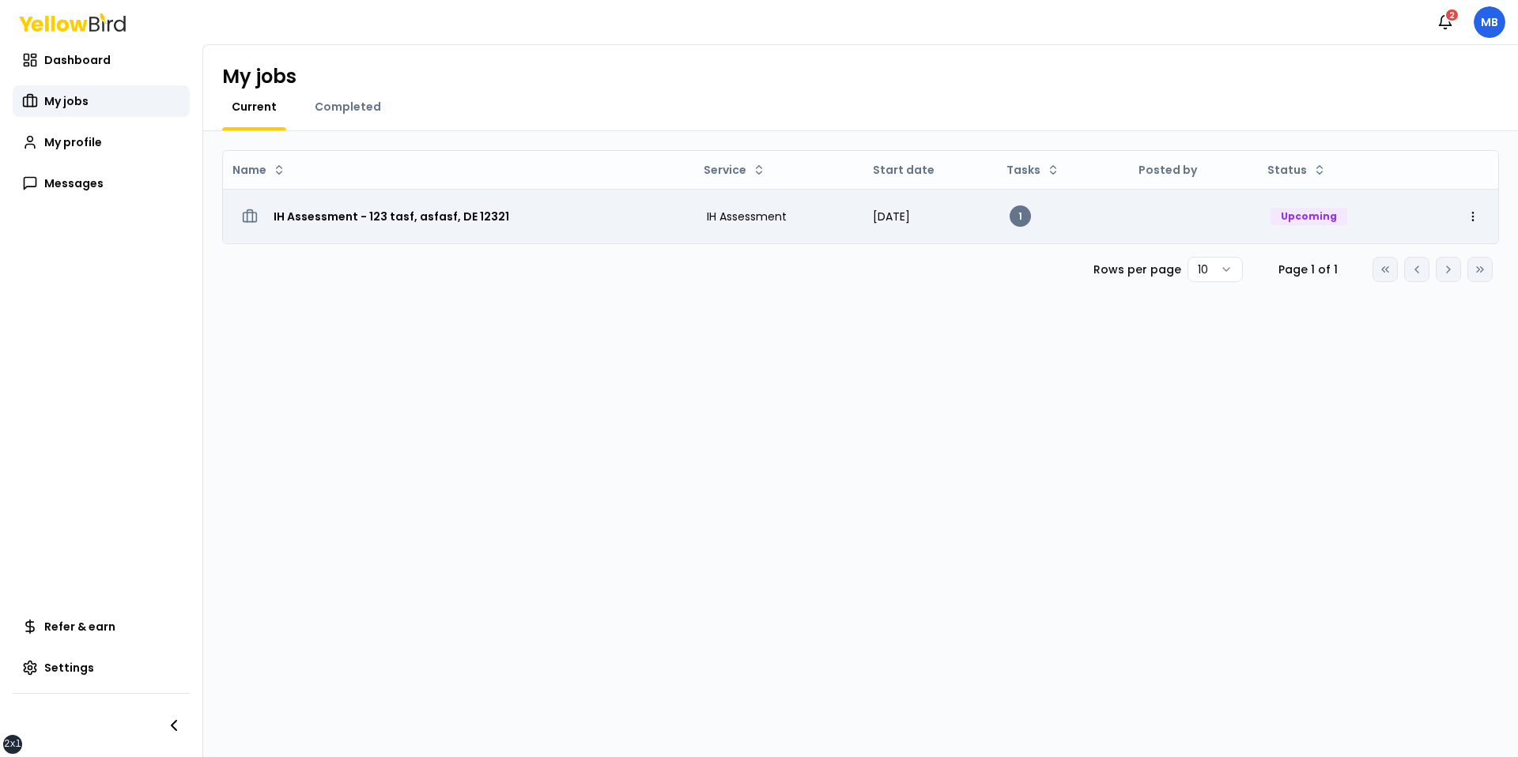
click at [562, 202] on div "IH Assessment - 123 tasf, asfasf, DE 12321" at bounding box center [459, 216] width 446 height 28
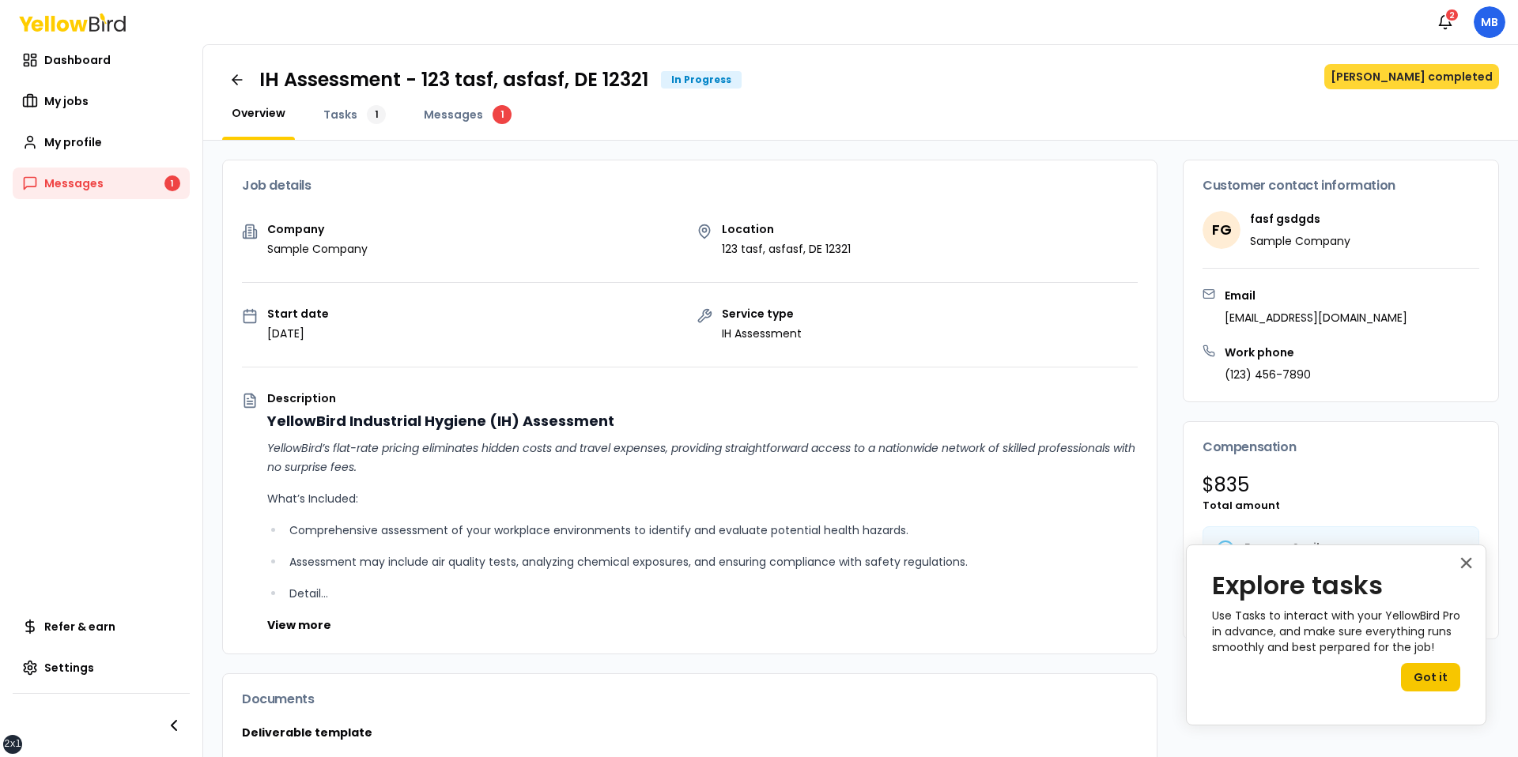
click at [1403, 83] on button "[PERSON_NAME] completed" at bounding box center [1411, 76] width 175 height 25
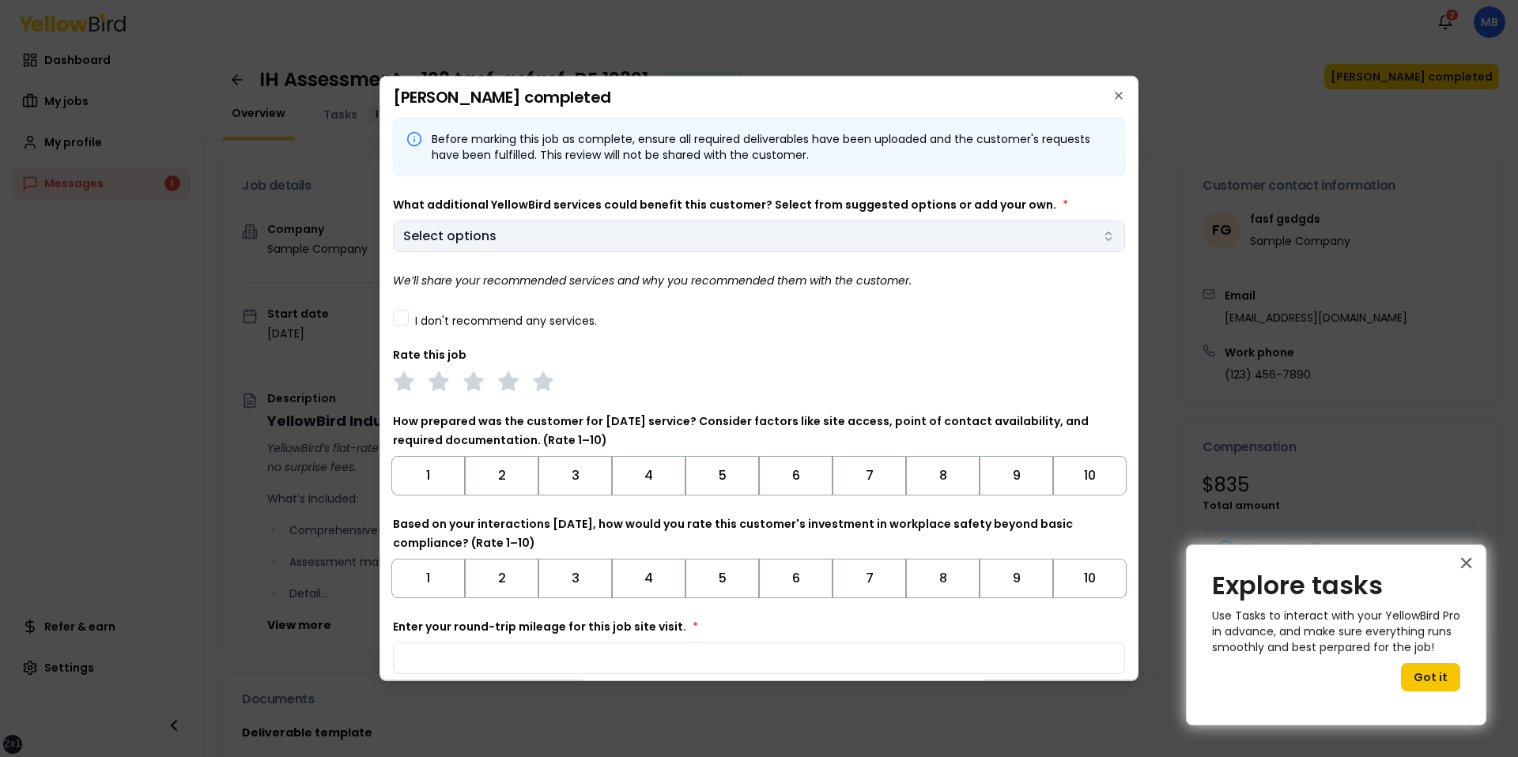
click at [683, 238] on body "xs sm md lg xl 2xl Notifications 2 MB Dashboard My jobs My profile Messages 1 R…" at bounding box center [759, 378] width 1518 height 757
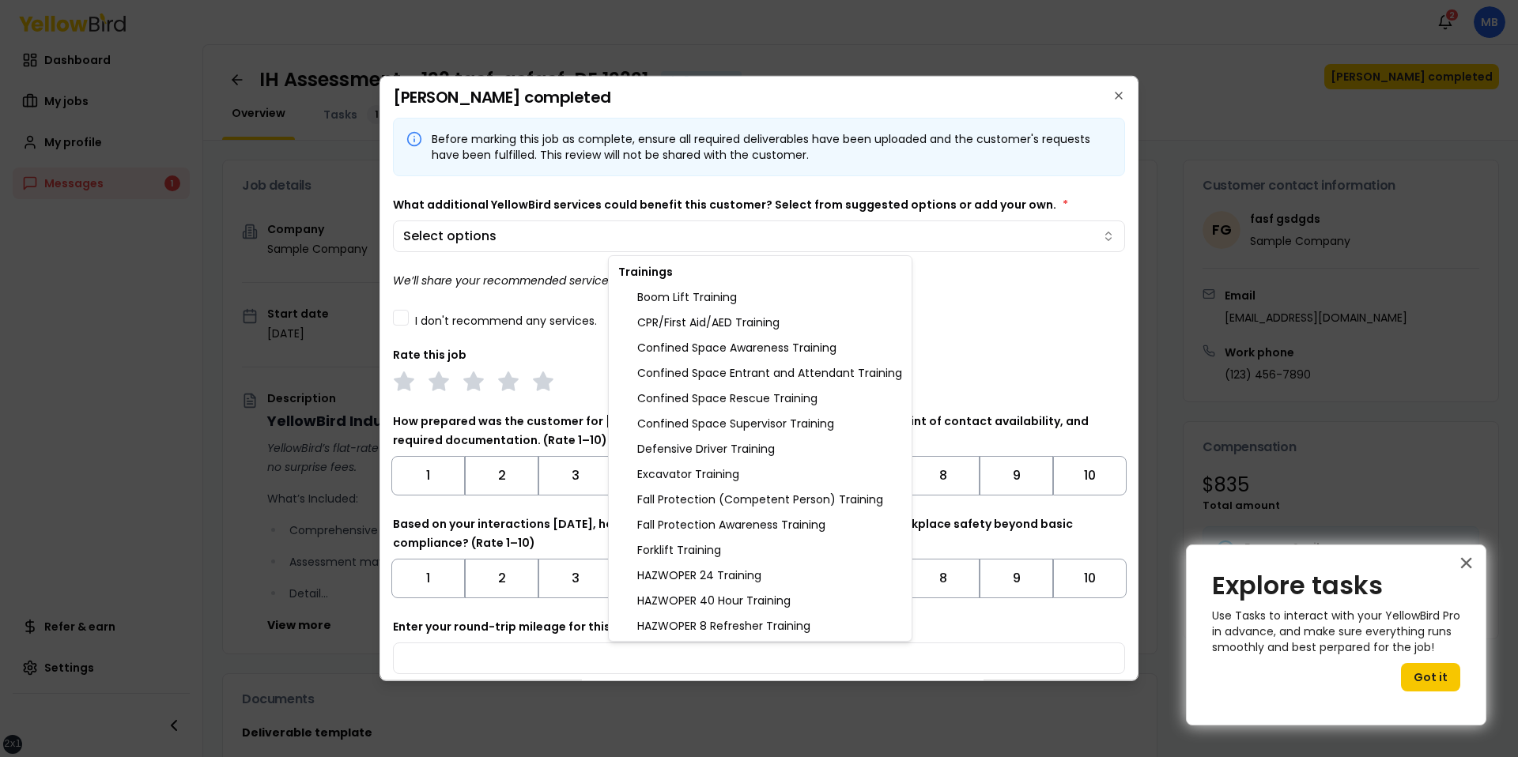
click at [676, 307] on div "Boom Lift Training" at bounding box center [760, 297] width 296 height 25
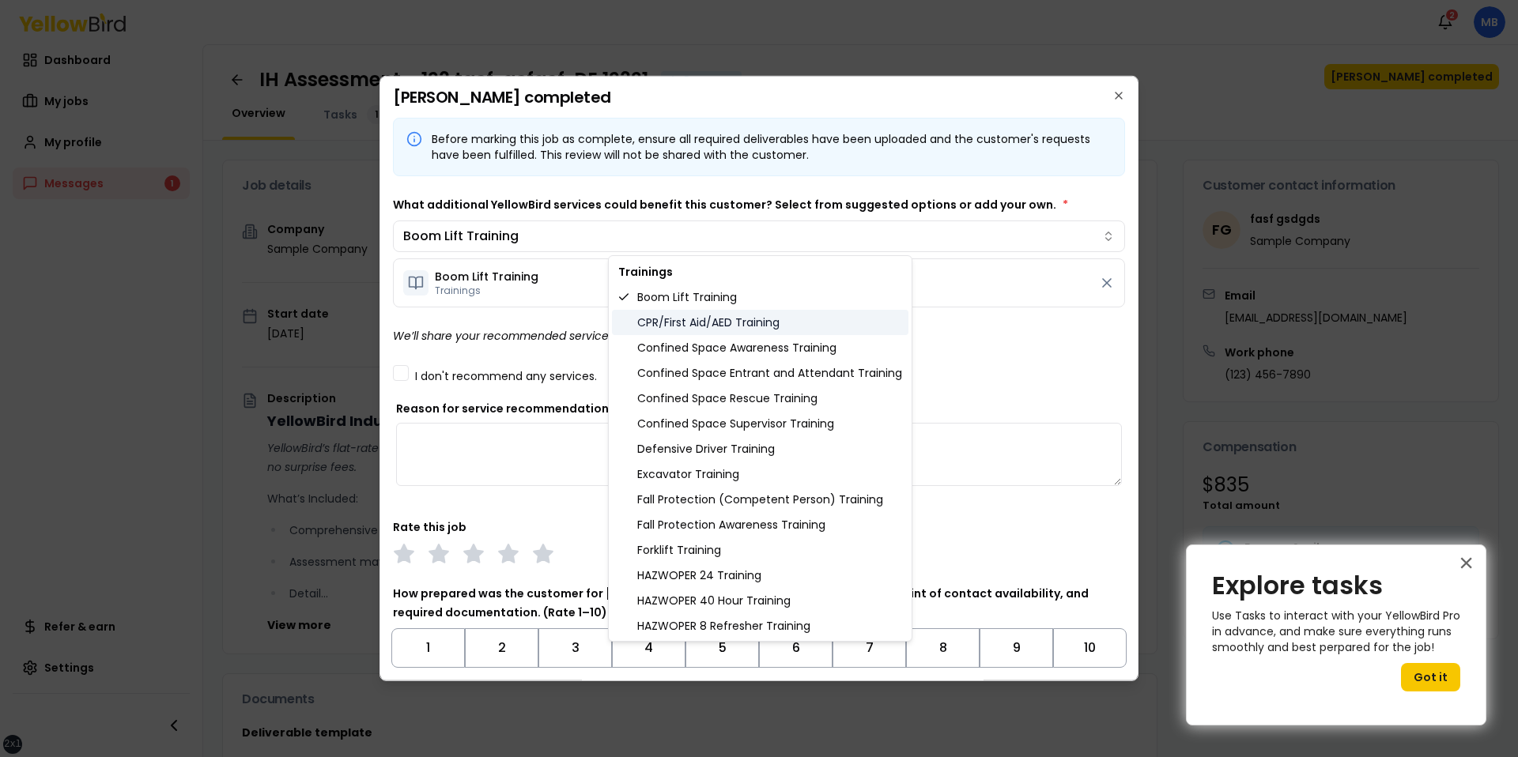
click at [674, 319] on div "CPR/First Aid/AED Training" at bounding box center [760, 322] width 296 height 25
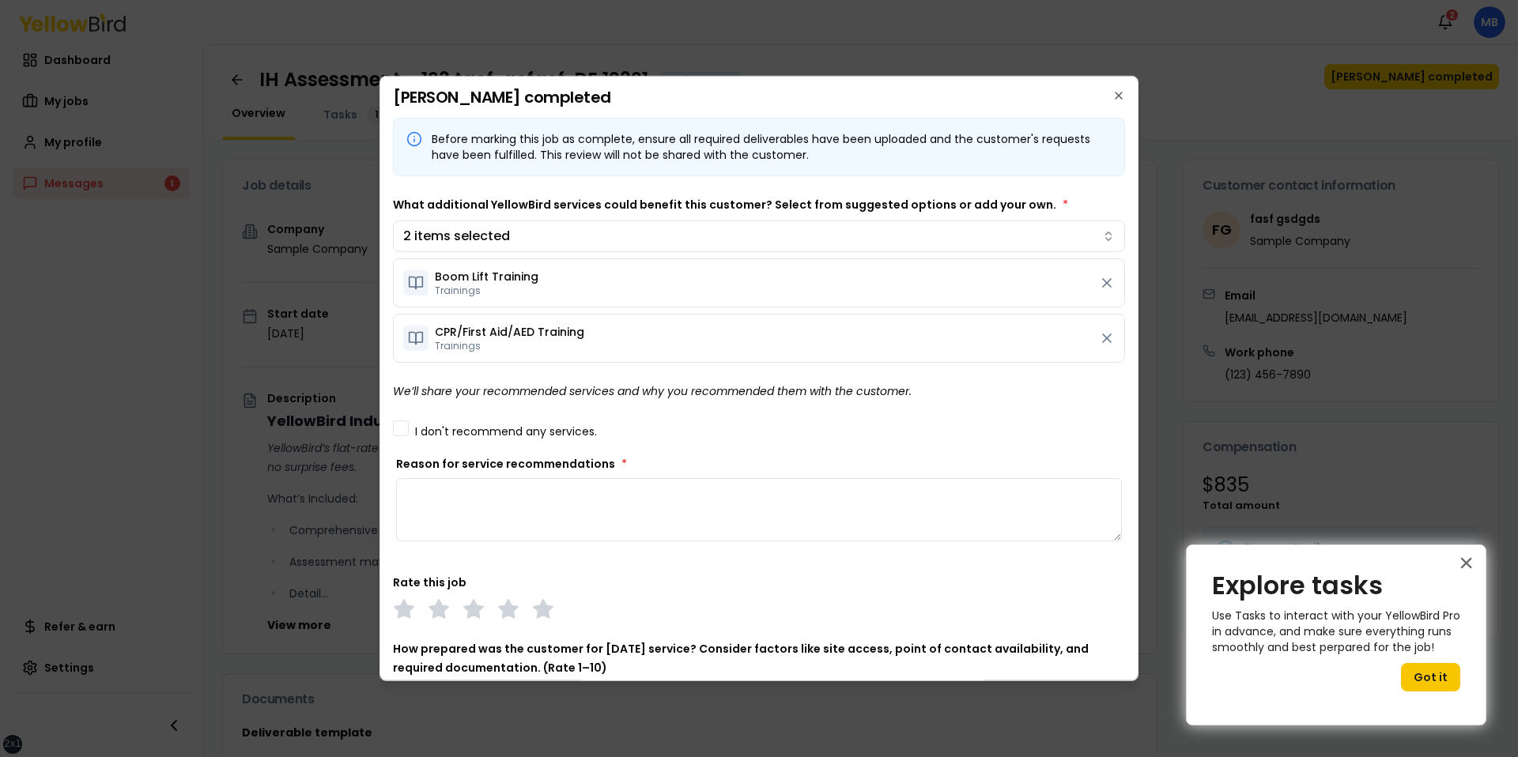
click at [711, 173] on body "xs sm md lg xl 2xl Notifications 2 MB Dashboard My jobs My profile Messages 1 R…" at bounding box center [759, 378] width 1518 height 757
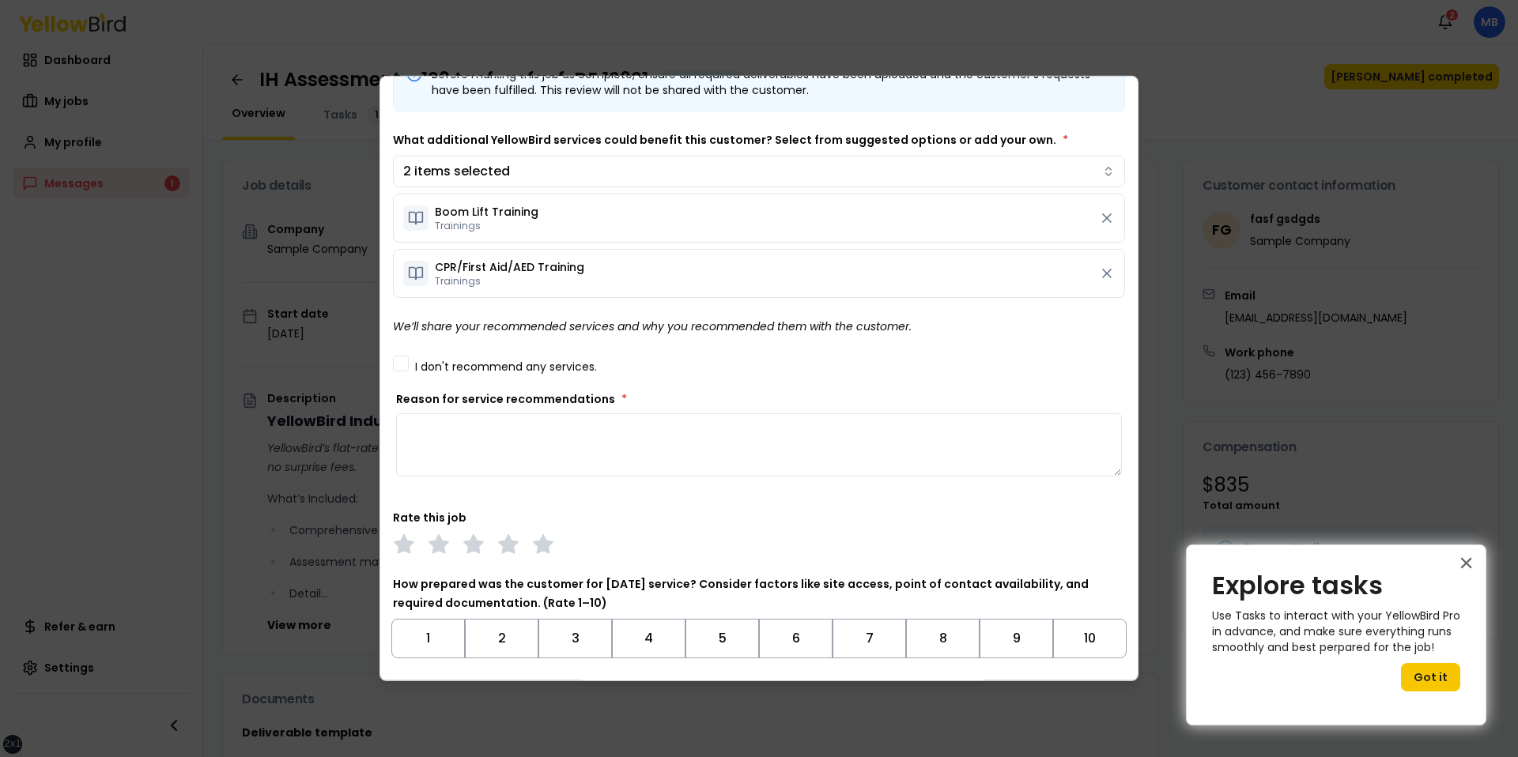
click at [598, 428] on textarea "Reason for service recommendations *" at bounding box center [759, 444] width 726 height 63
type textarea "**********"
click at [593, 541] on div at bounding box center [759, 545] width 732 height 22
click at [529, 540] on div at bounding box center [759, 545] width 732 height 22
click at [545, 545] on polygon at bounding box center [543, 543] width 18 height 17
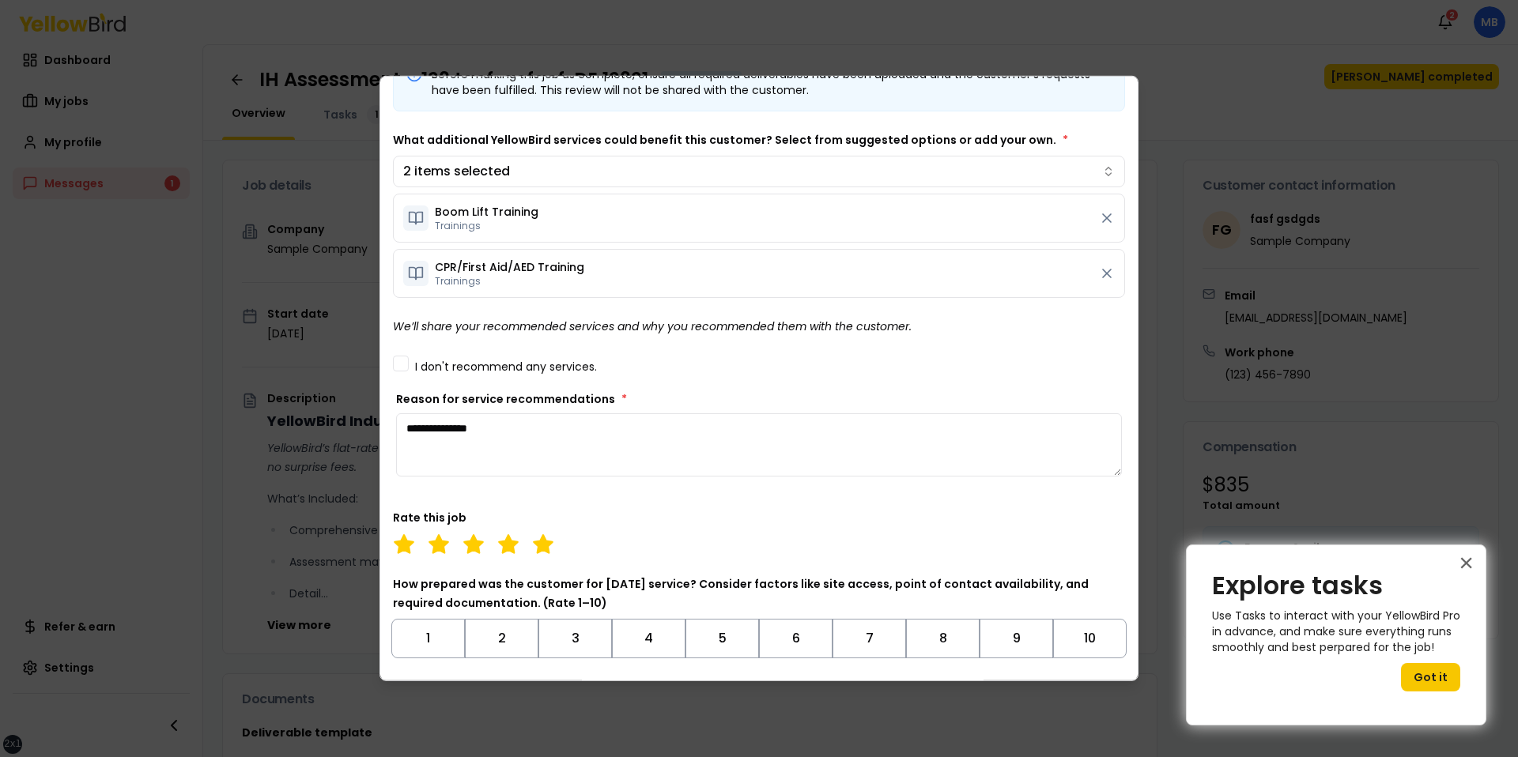
scroll to position [297, 0]
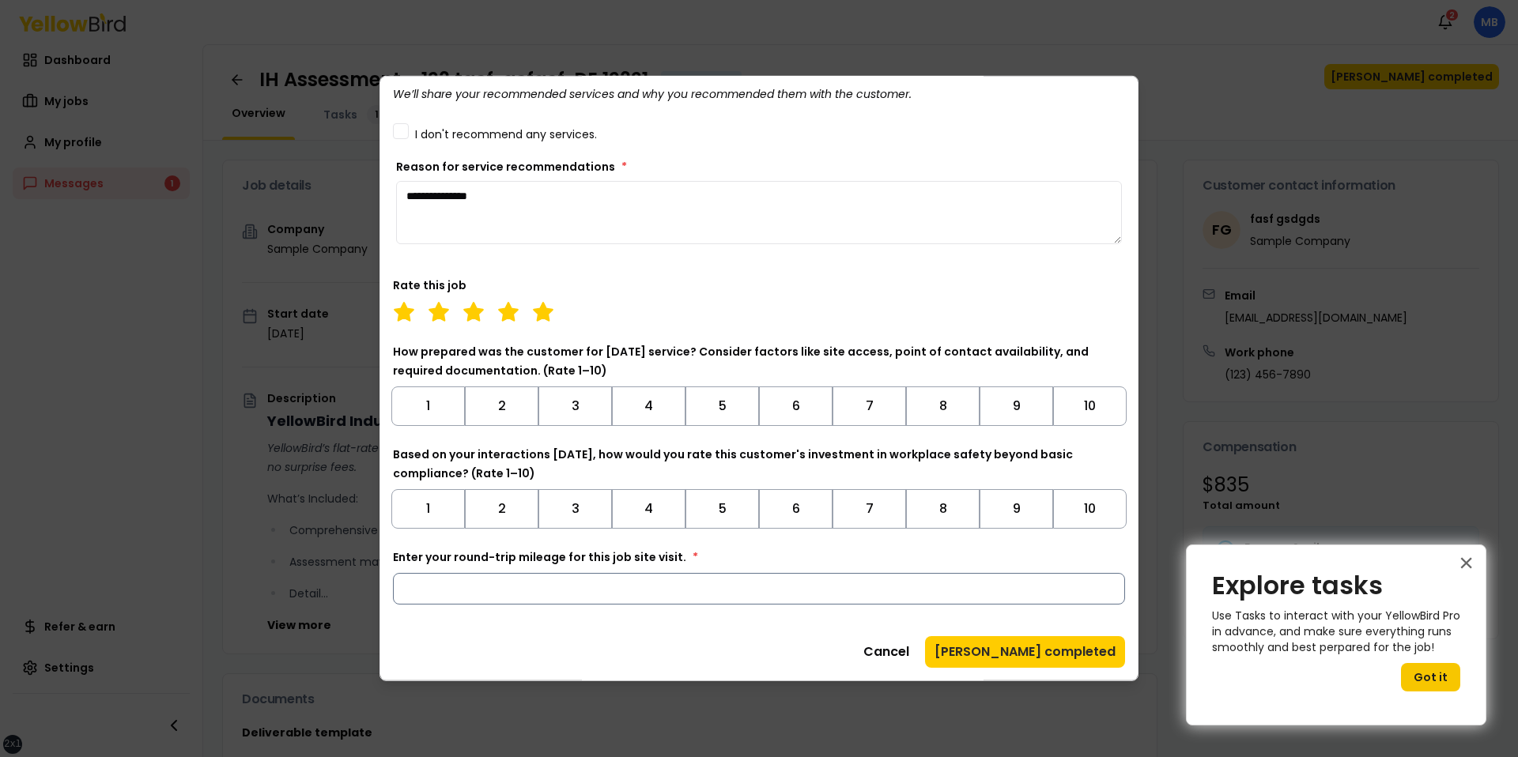
click at [787, 603] on input "Enter your round-trip mileage for this job site visit. *" at bounding box center [759, 589] width 732 height 32
click at [768, 663] on div "Cancel Mark job completed" at bounding box center [759, 652] width 732 height 32
click at [778, 594] on input "Enter your round-trip mileage for this job site visit. *" at bounding box center [759, 589] width 732 height 32
type input "*"
click at [735, 626] on div "**********" at bounding box center [759, 244] width 732 height 847
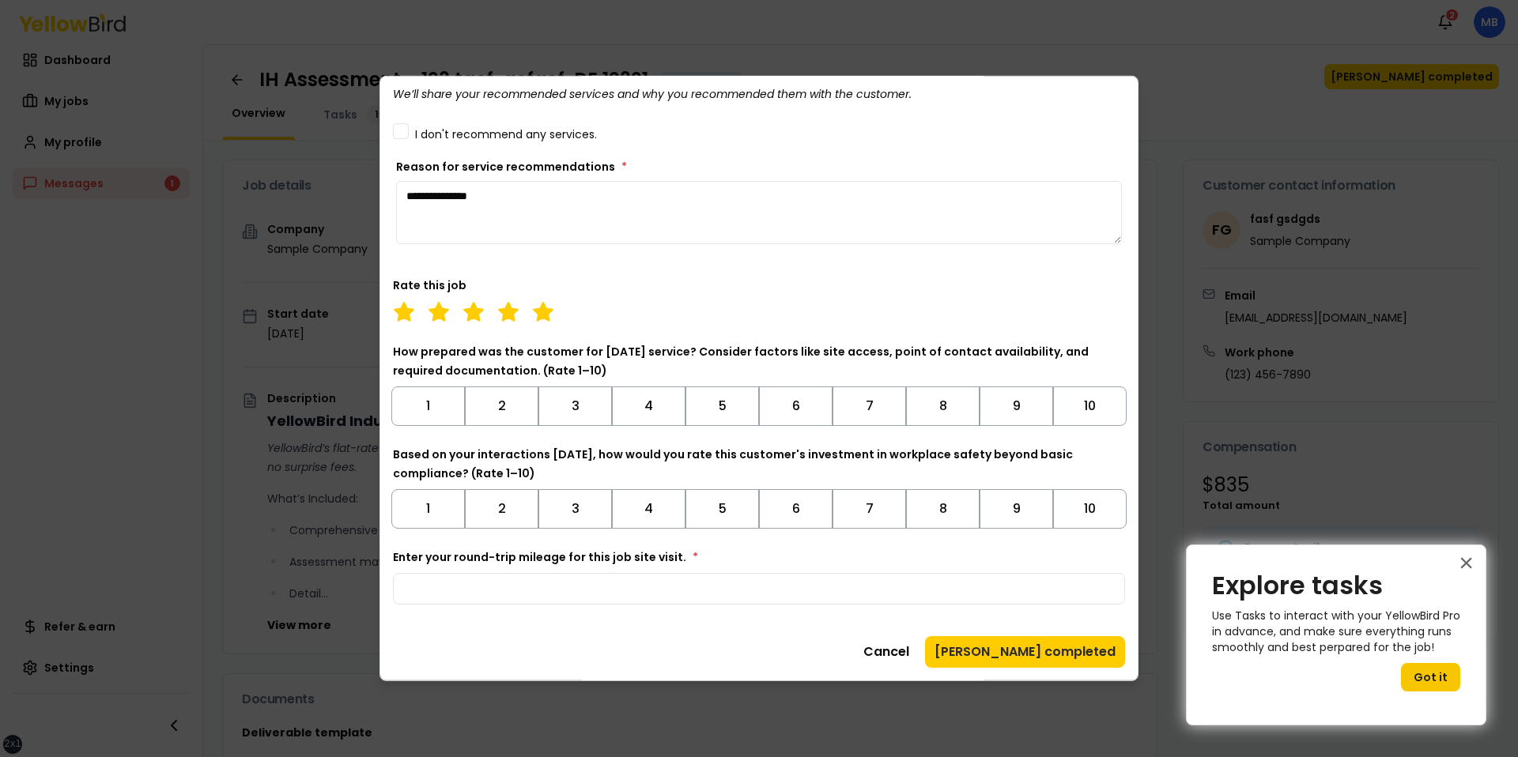
scroll to position [0, 0]
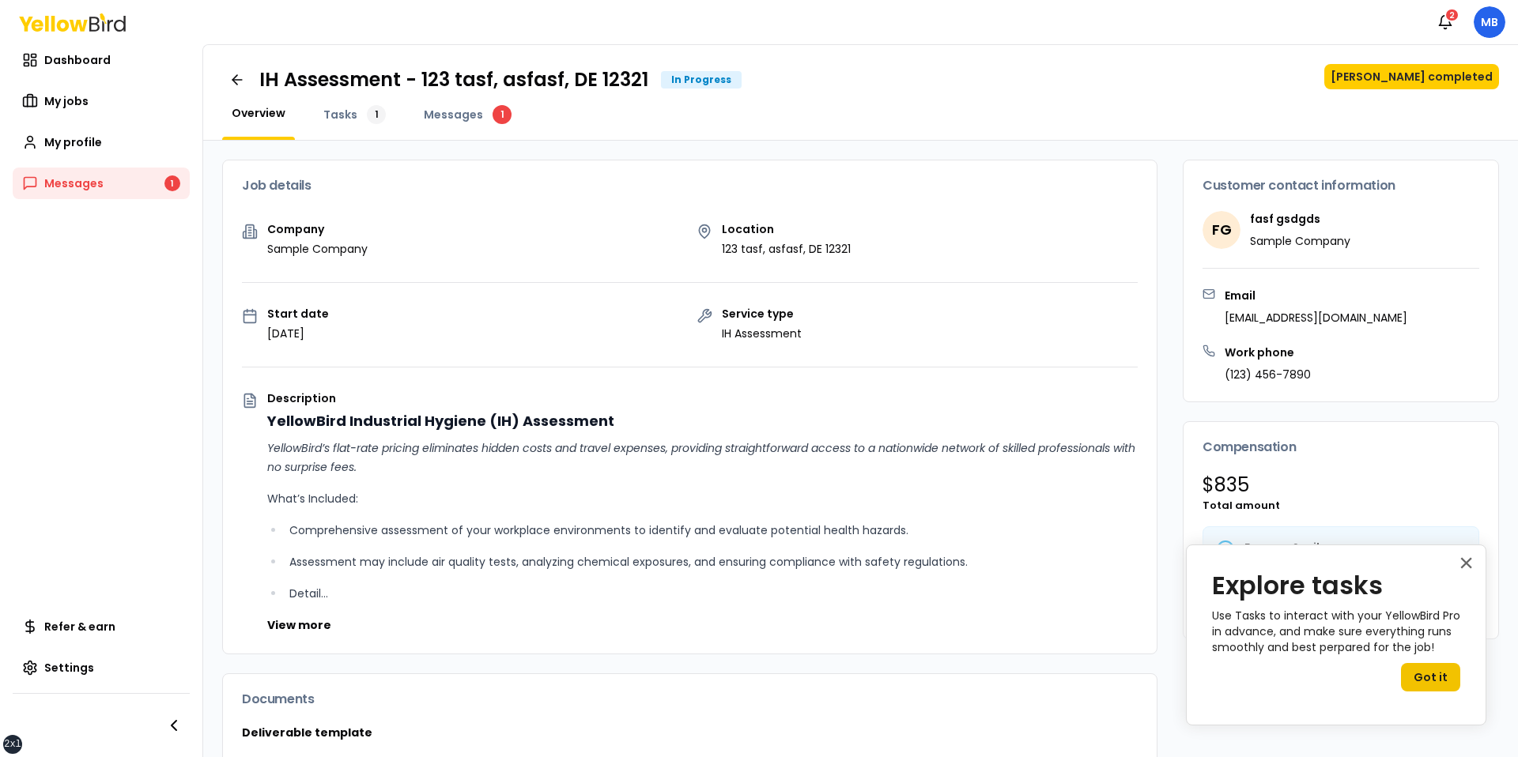
click at [1406, 669] on button "Got it" at bounding box center [1430, 677] width 59 height 28
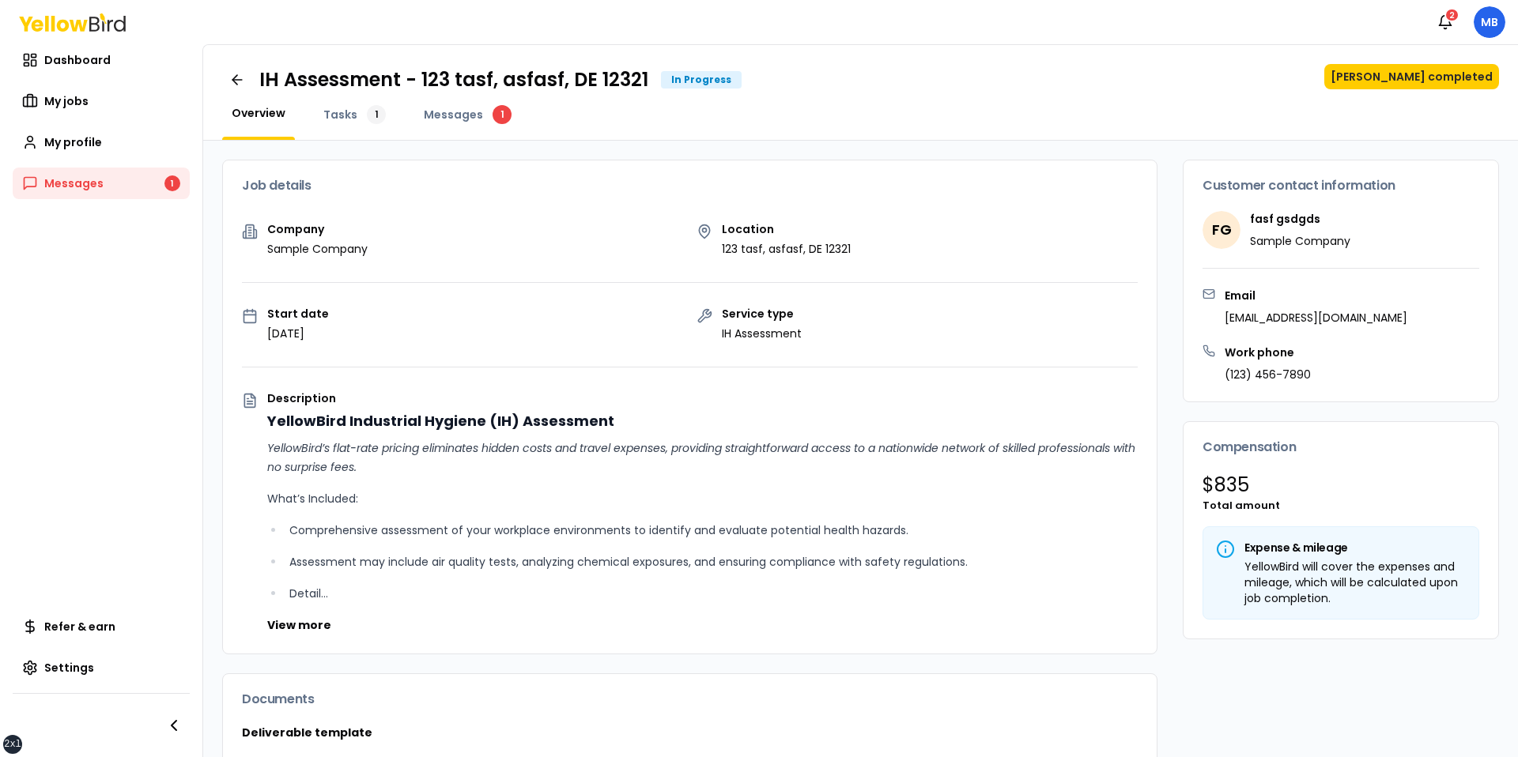
click at [1432, 53] on div "IH Assessment - 123 tasf, asfasf, DE 12321 In Progress Mark job completed Overv…" at bounding box center [860, 93] width 1315 height 96
click at [1417, 71] on button "[PERSON_NAME] completed" at bounding box center [1411, 76] width 175 height 25
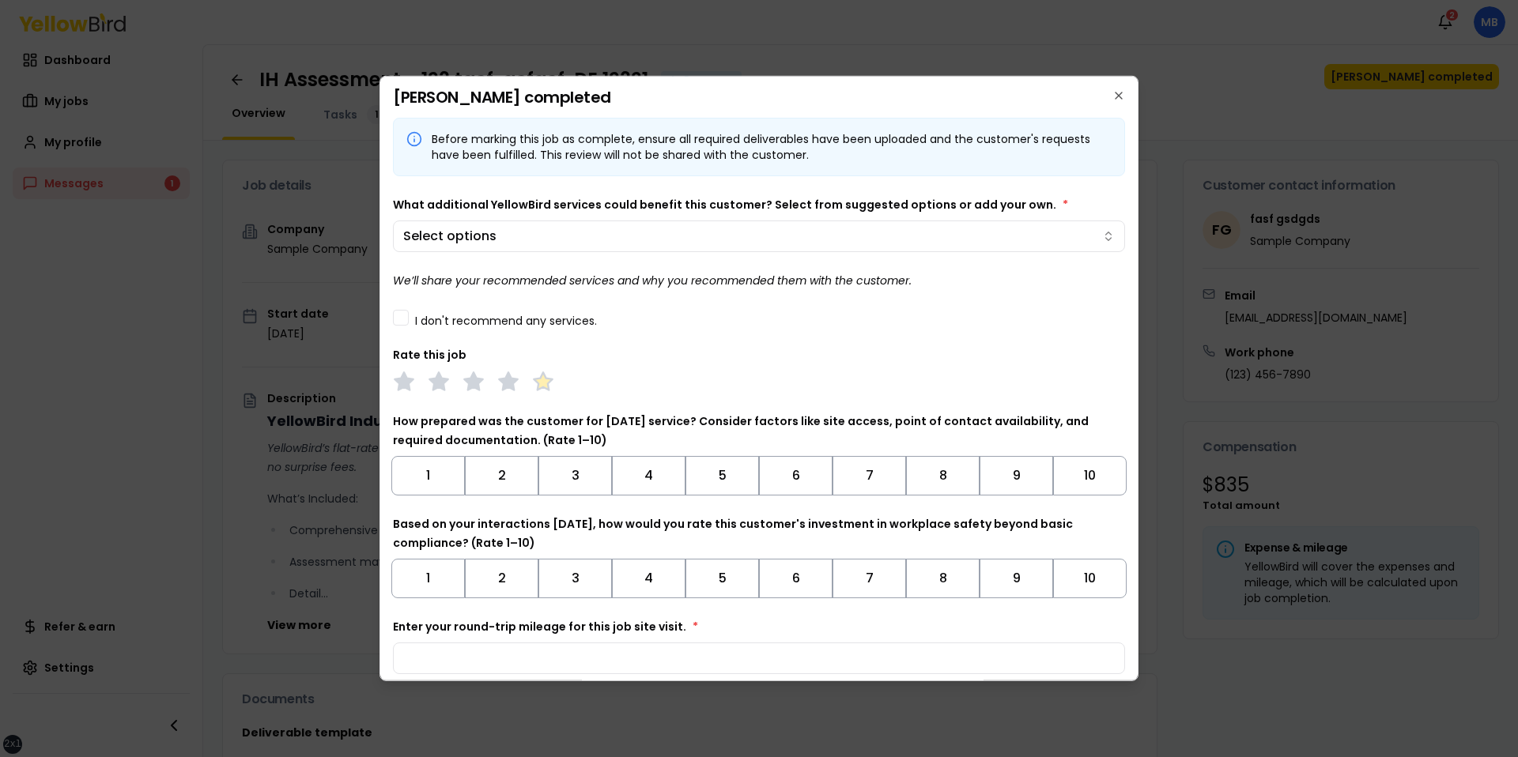
click at [552, 374] on icon at bounding box center [543, 382] width 22 height 22
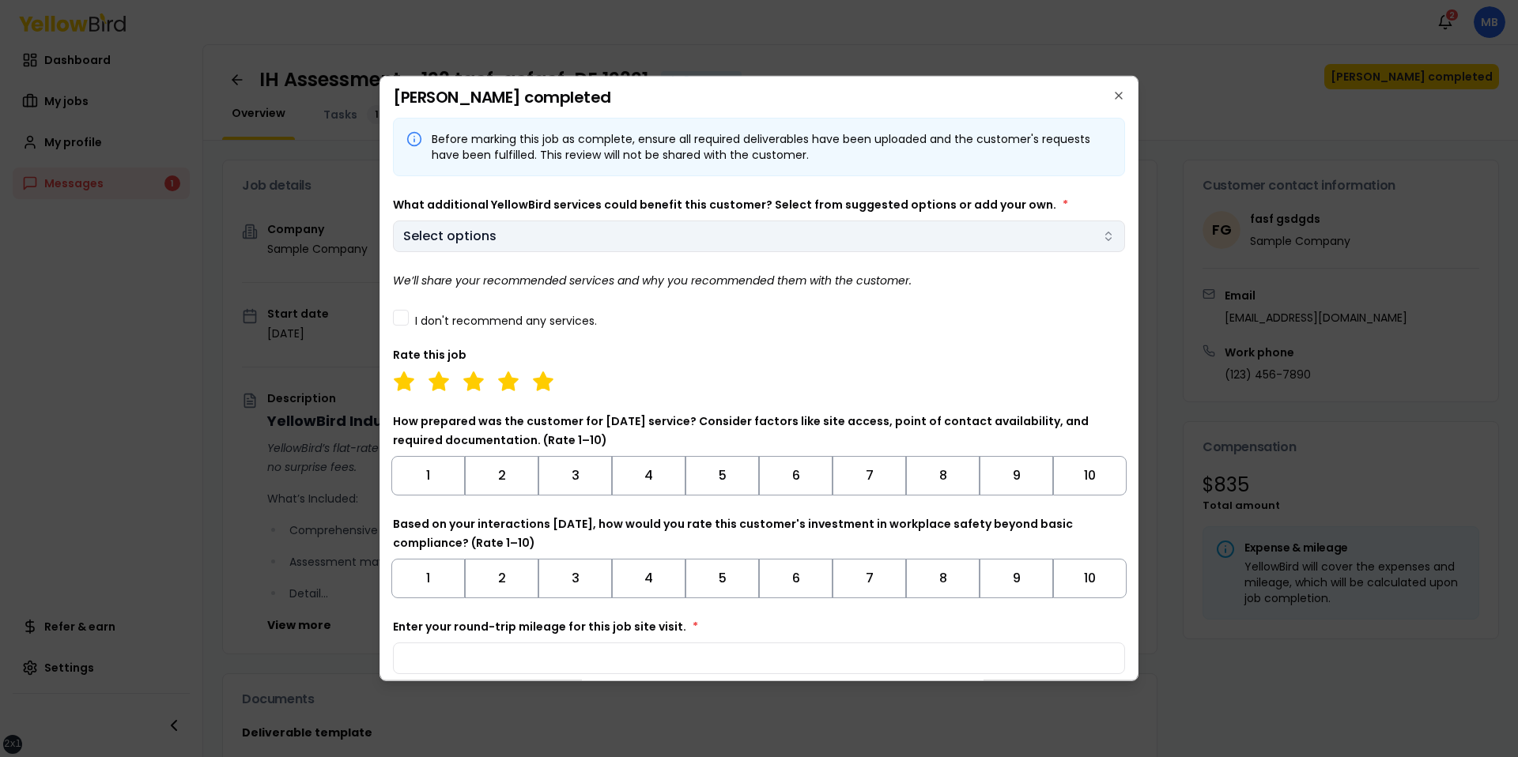
click at [550, 227] on body "xs sm md lg xl 2xl Notifications 2 MB Dashboard My jobs My profile Messages 1 R…" at bounding box center [759, 378] width 1518 height 757
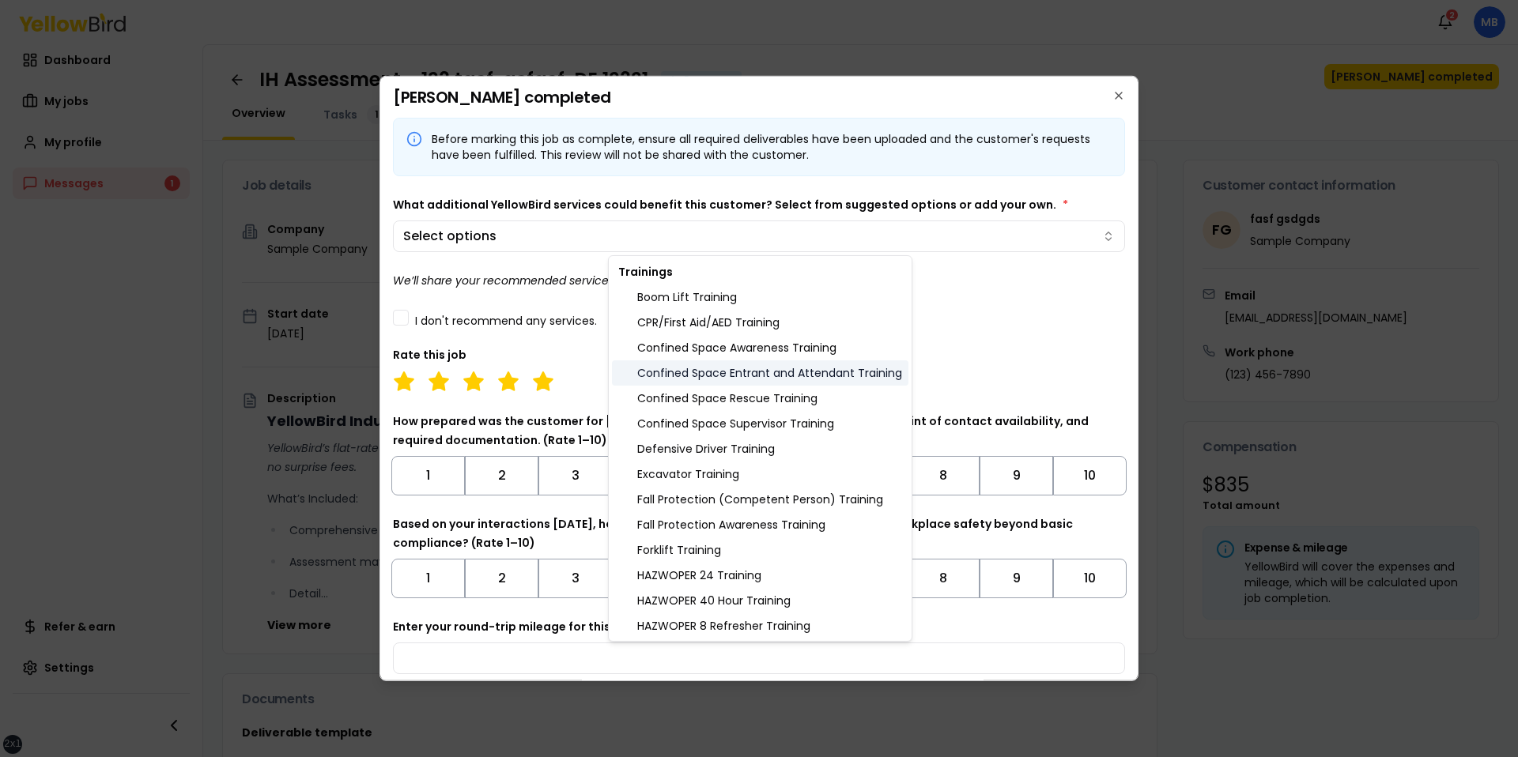
click at [736, 378] on div "Confined Space Entrant and Attendant Training" at bounding box center [760, 372] width 296 height 25
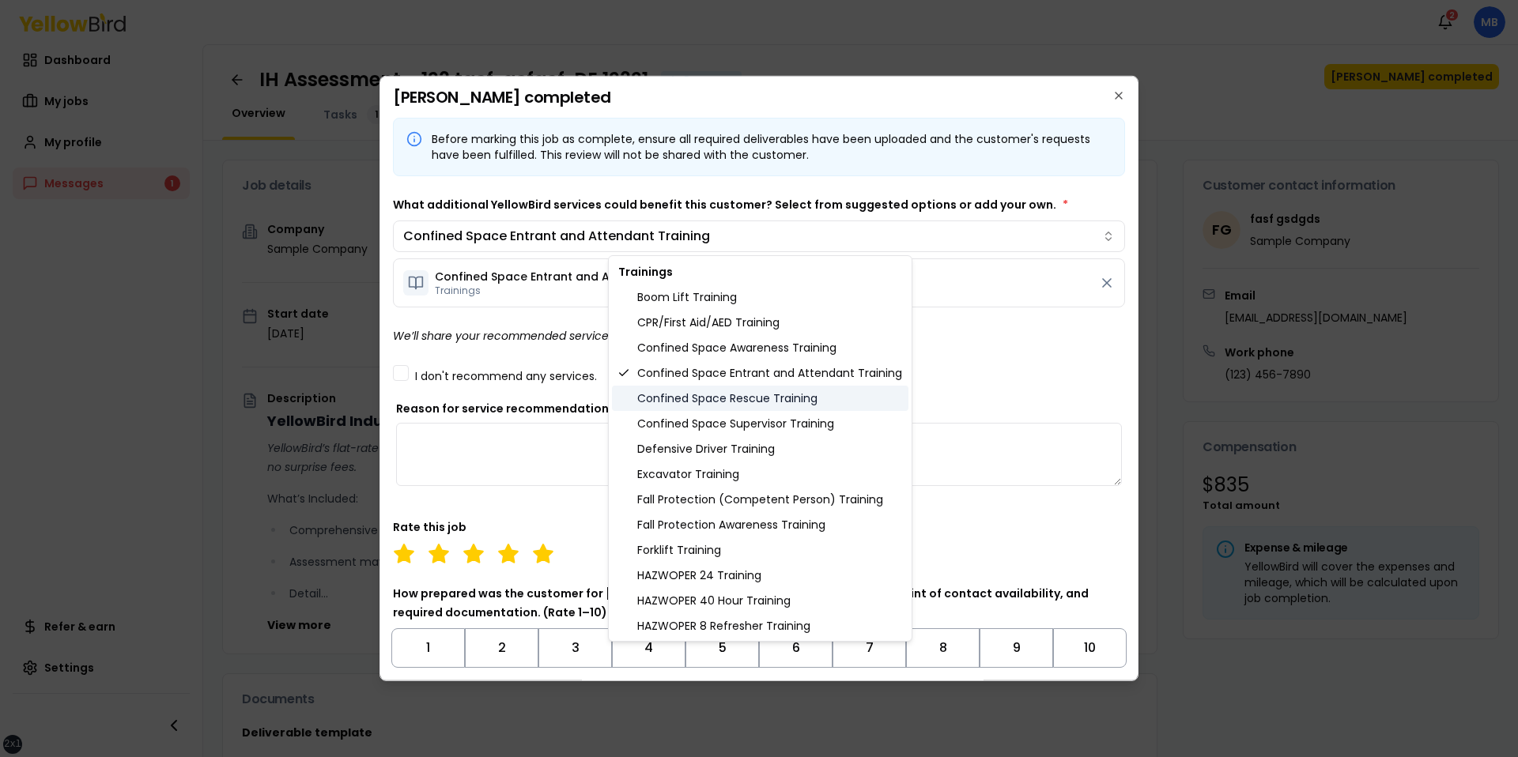
click at [708, 404] on div "Confined Space Rescue Training" at bounding box center [760, 398] width 296 height 25
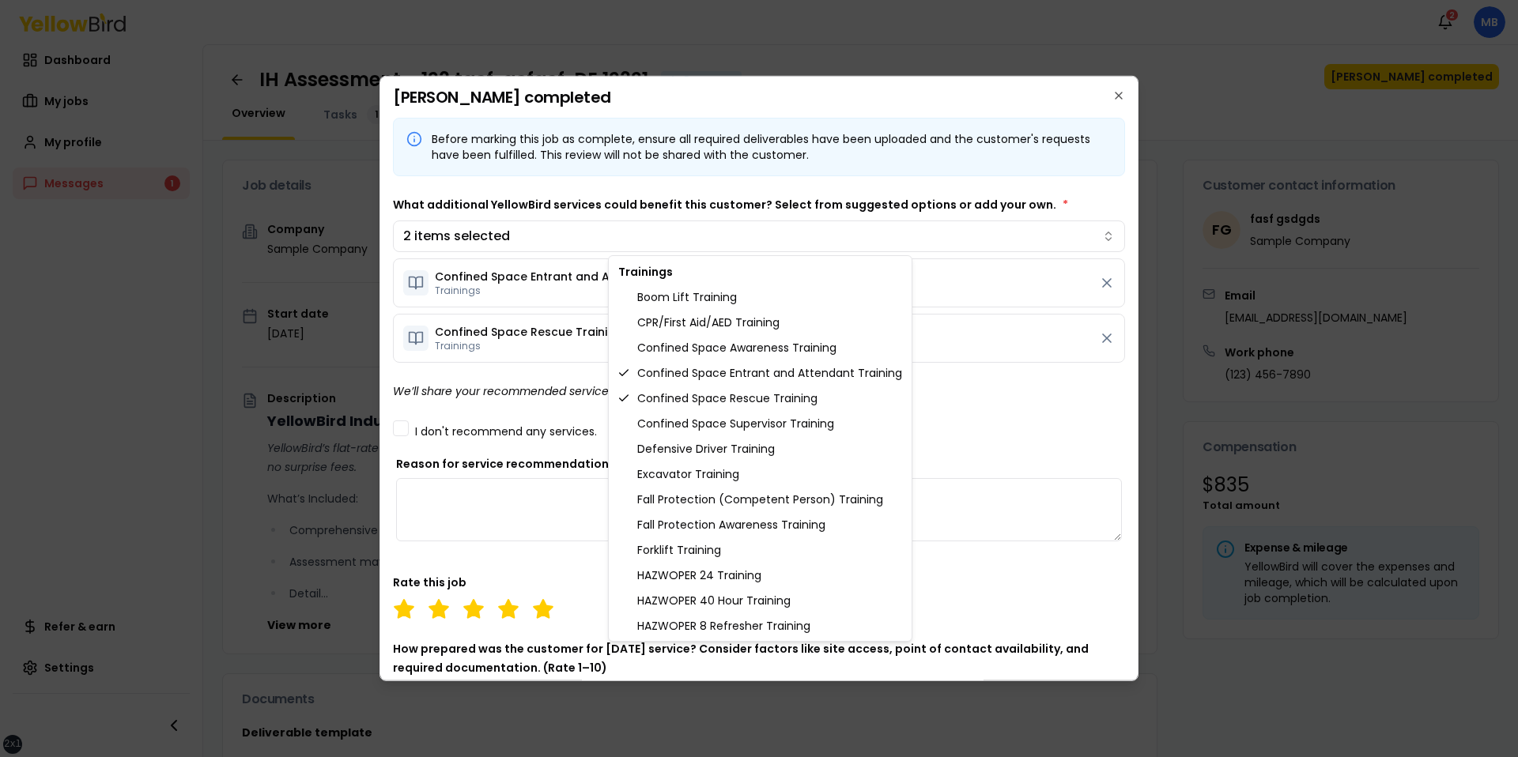
click at [534, 426] on body "xs sm md lg xl 2xl Notifications 2 MB Dashboard My jobs My profile Messages 1 R…" at bounding box center [759, 378] width 1518 height 757
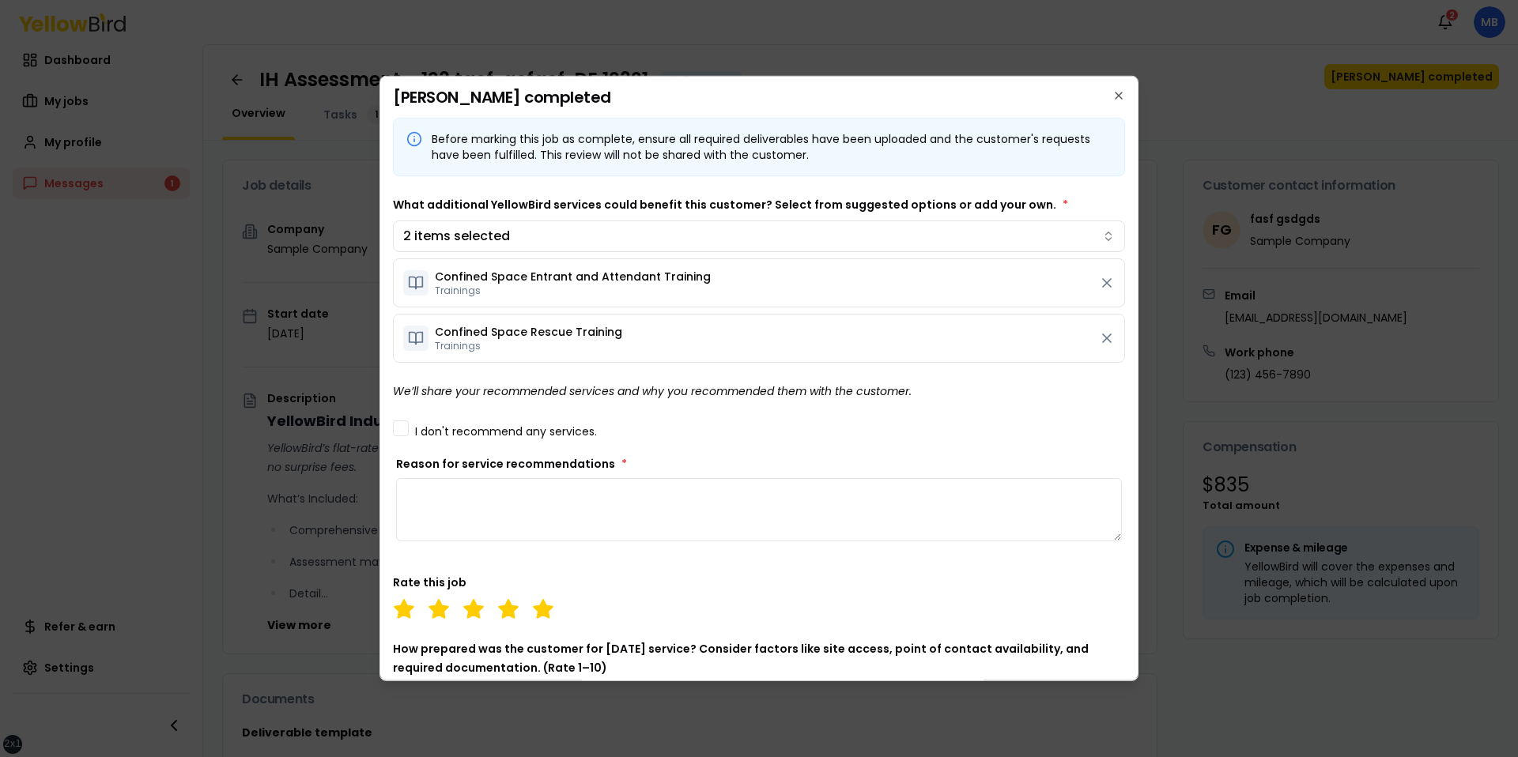
scroll to position [149, 0]
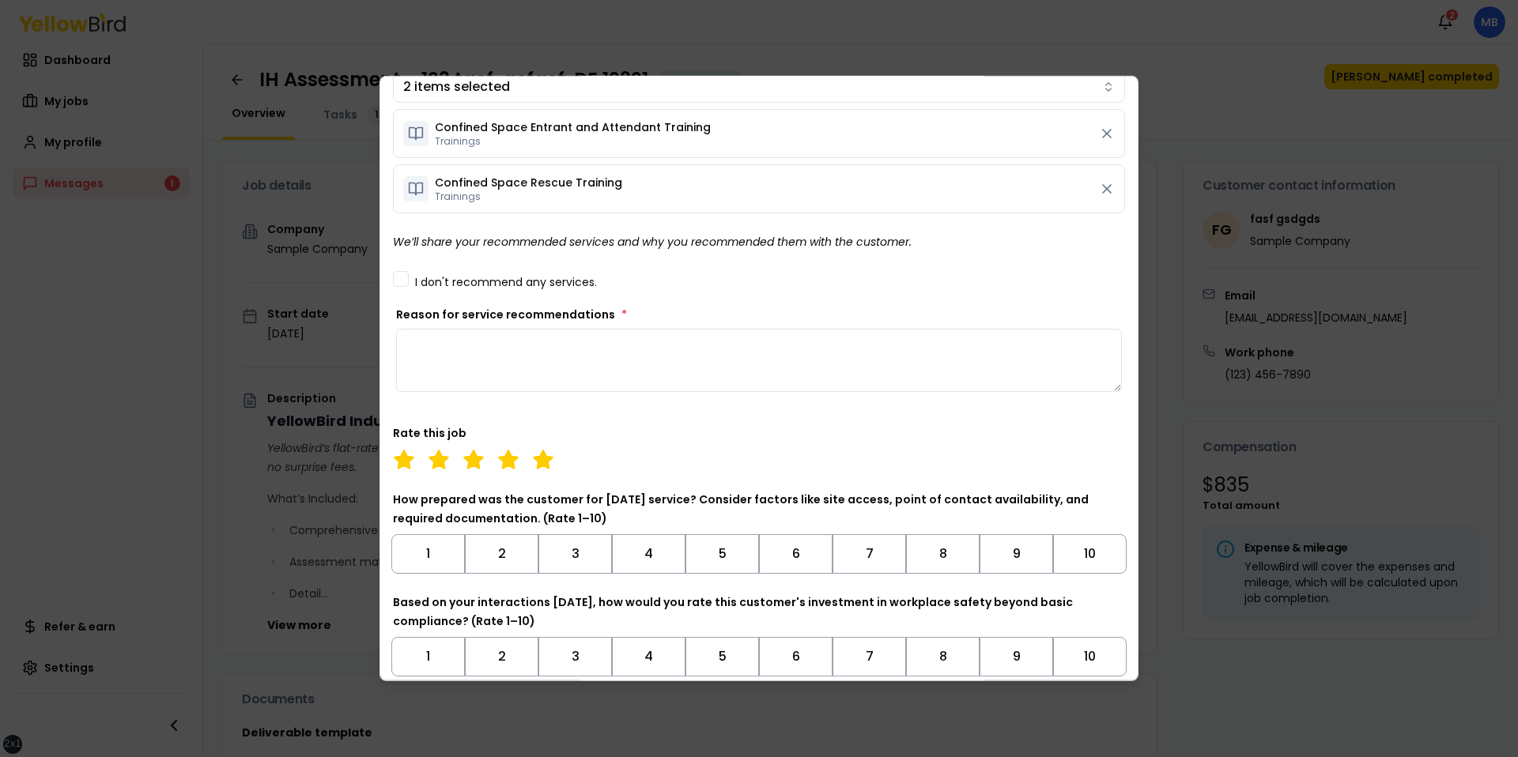
click at [588, 373] on textarea "Reason for service recommendations *" at bounding box center [759, 360] width 726 height 63
type textarea "**********"
click at [610, 426] on div "Rate this job" at bounding box center [759, 447] width 732 height 47
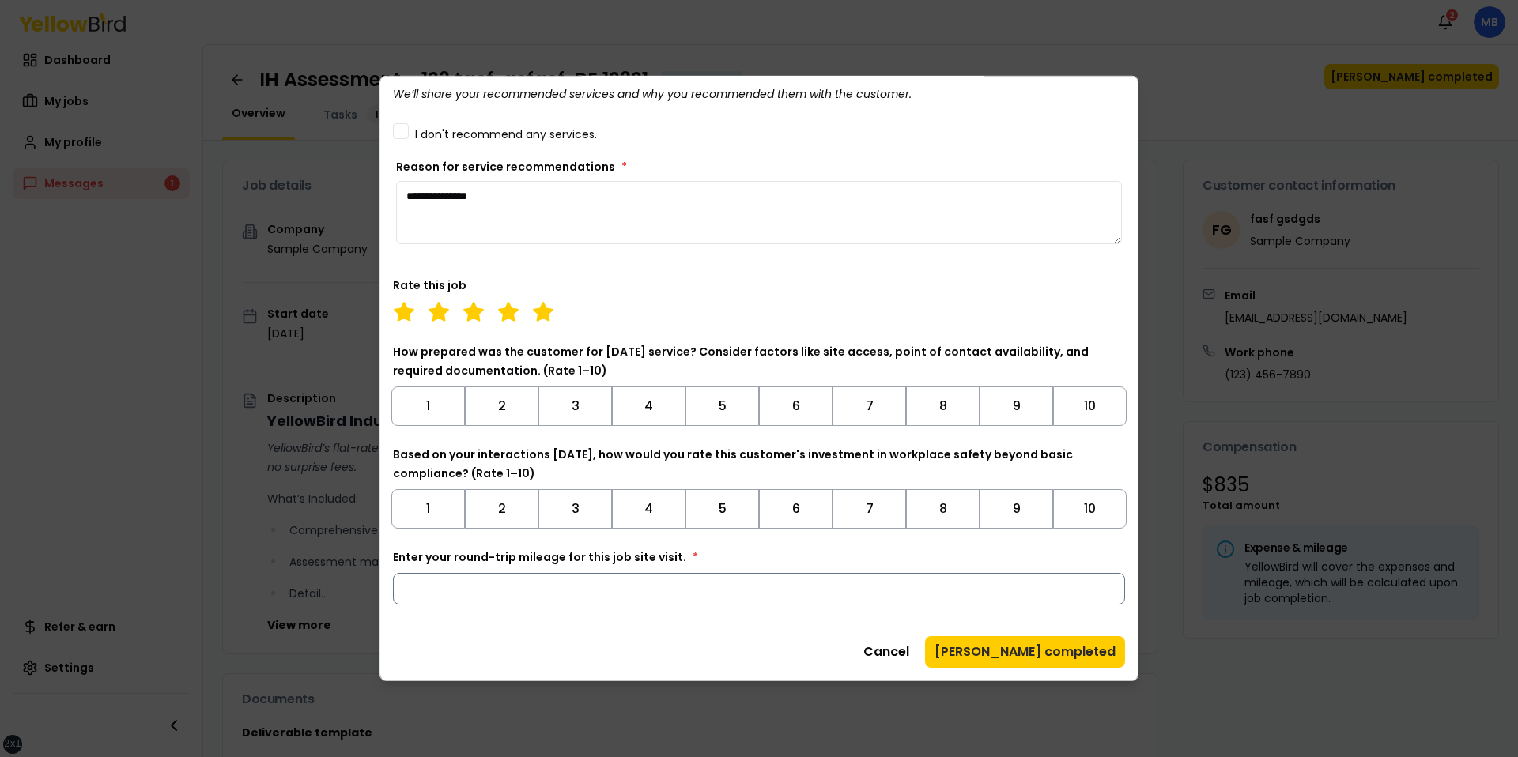
click at [780, 588] on input "Enter your round-trip mileage for this job site visit. *" at bounding box center [759, 589] width 732 height 32
type input "**"
click at [768, 629] on div "**********" at bounding box center [759, 244] width 732 height 847
click at [1058, 656] on button "[PERSON_NAME] completed" at bounding box center [1025, 652] width 200 height 32
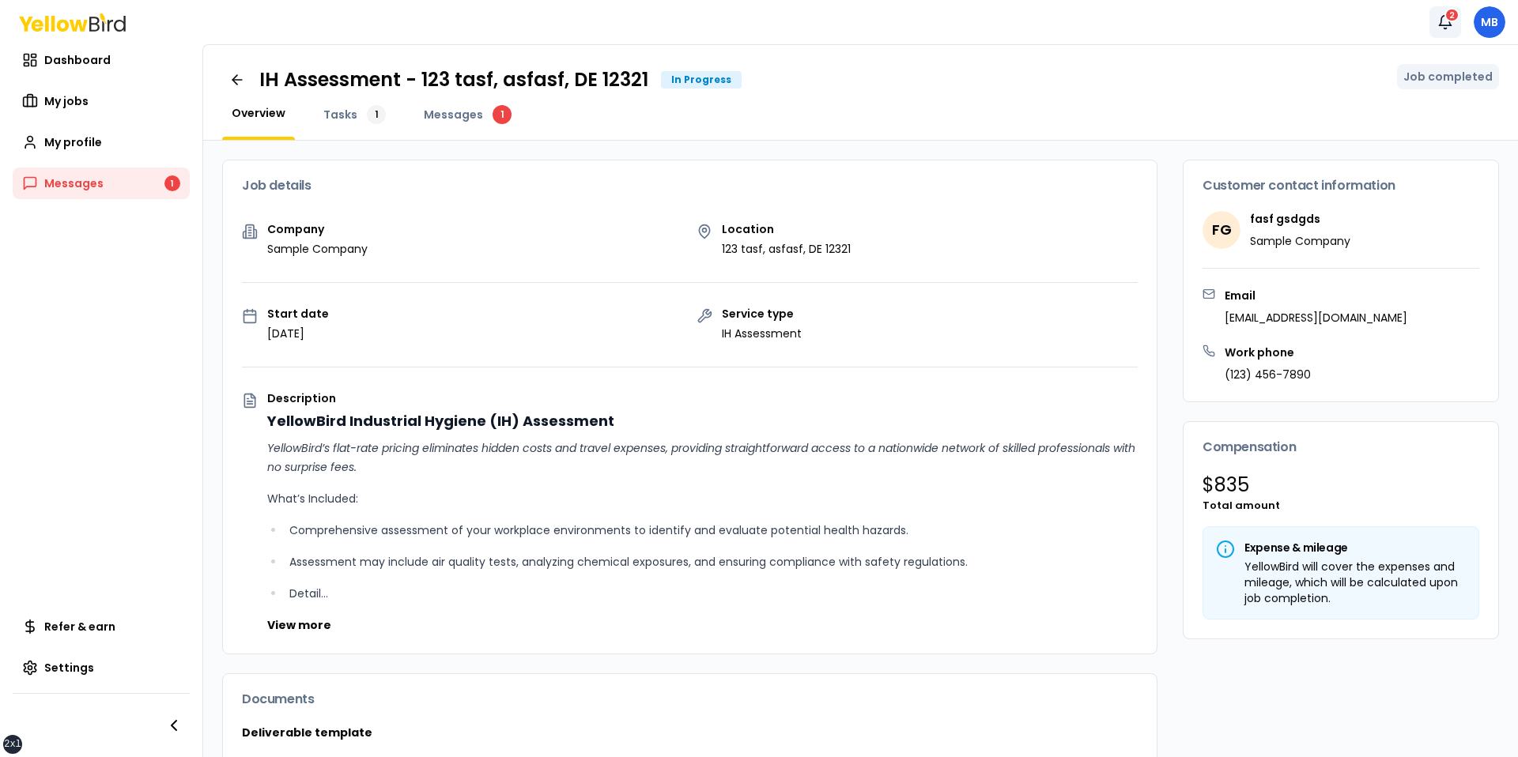
click at [1443, 30] on button "Notifications 2" at bounding box center [1445, 22] width 32 height 32
click at [994, 73] on div "IH Assessment - 123 tasf, asfasf, DE 12321 In Progress" at bounding box center [828, 79] width 1138 height 25
